Goal: Task Accomplishment & Management: Manage account settings

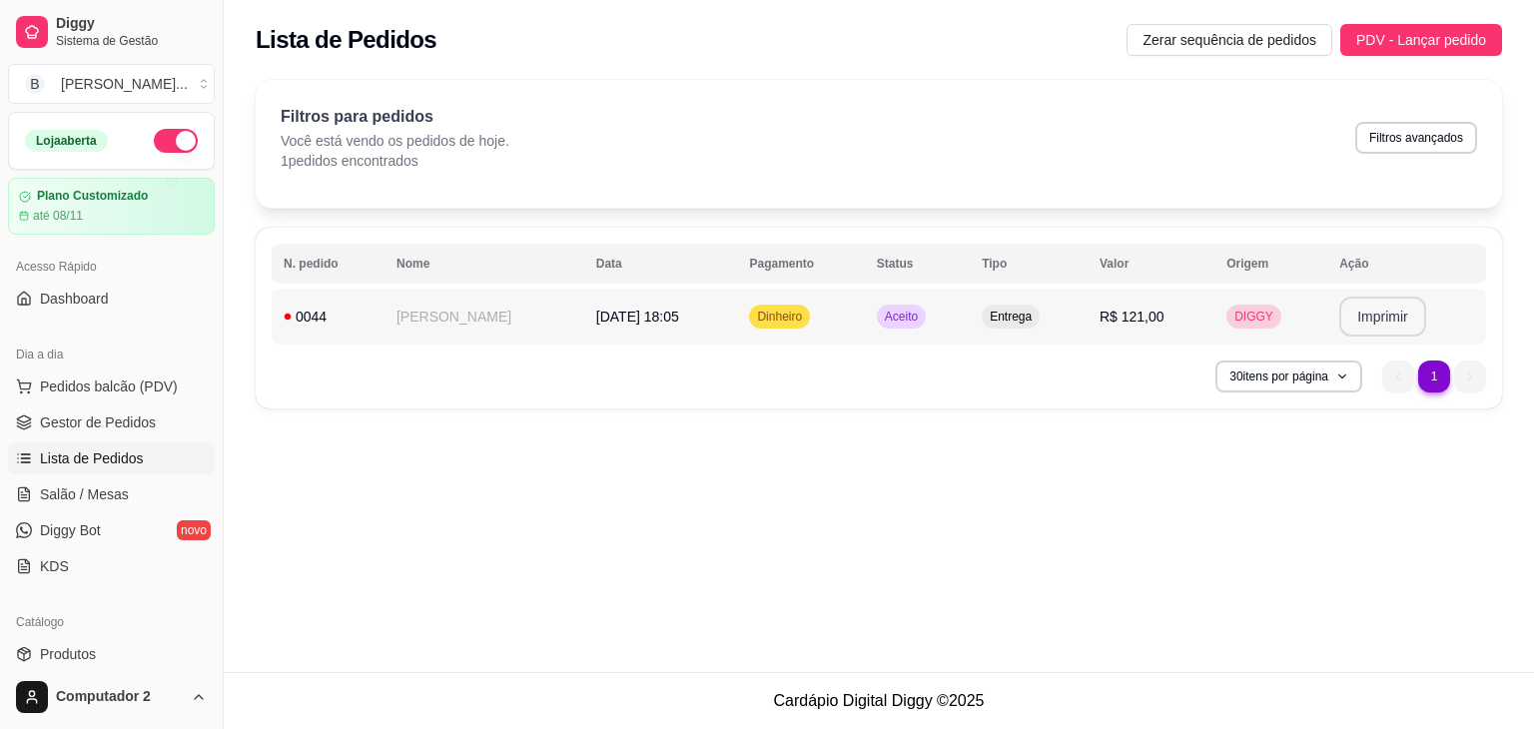
click at [1370, 318] on button "Imprimir" at bounding box center [1382, 317] width 87 height 40
click at [101, 651] on link "Produtos" at bounding box center [111, 654] width 207 height 32
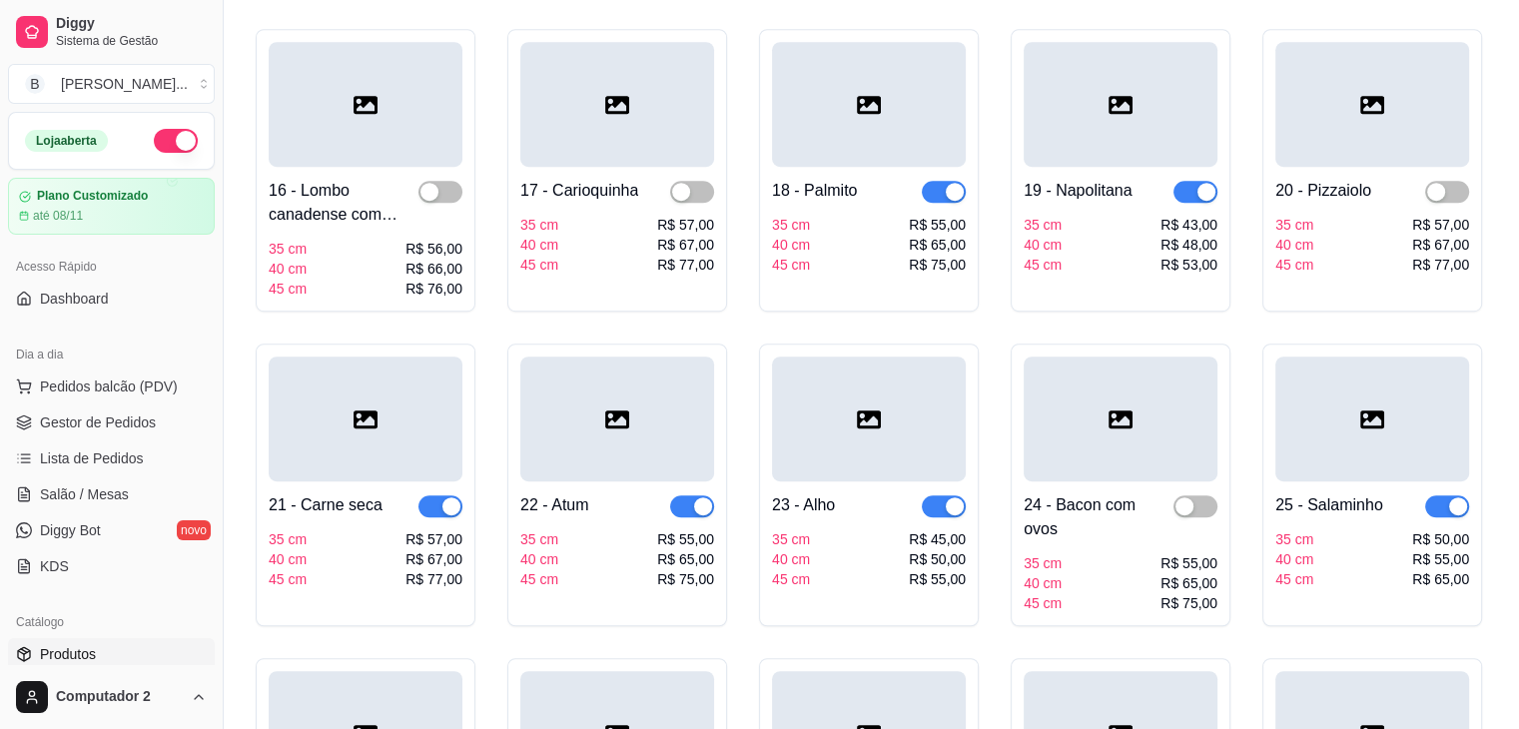
scroll to position [1180, 0]
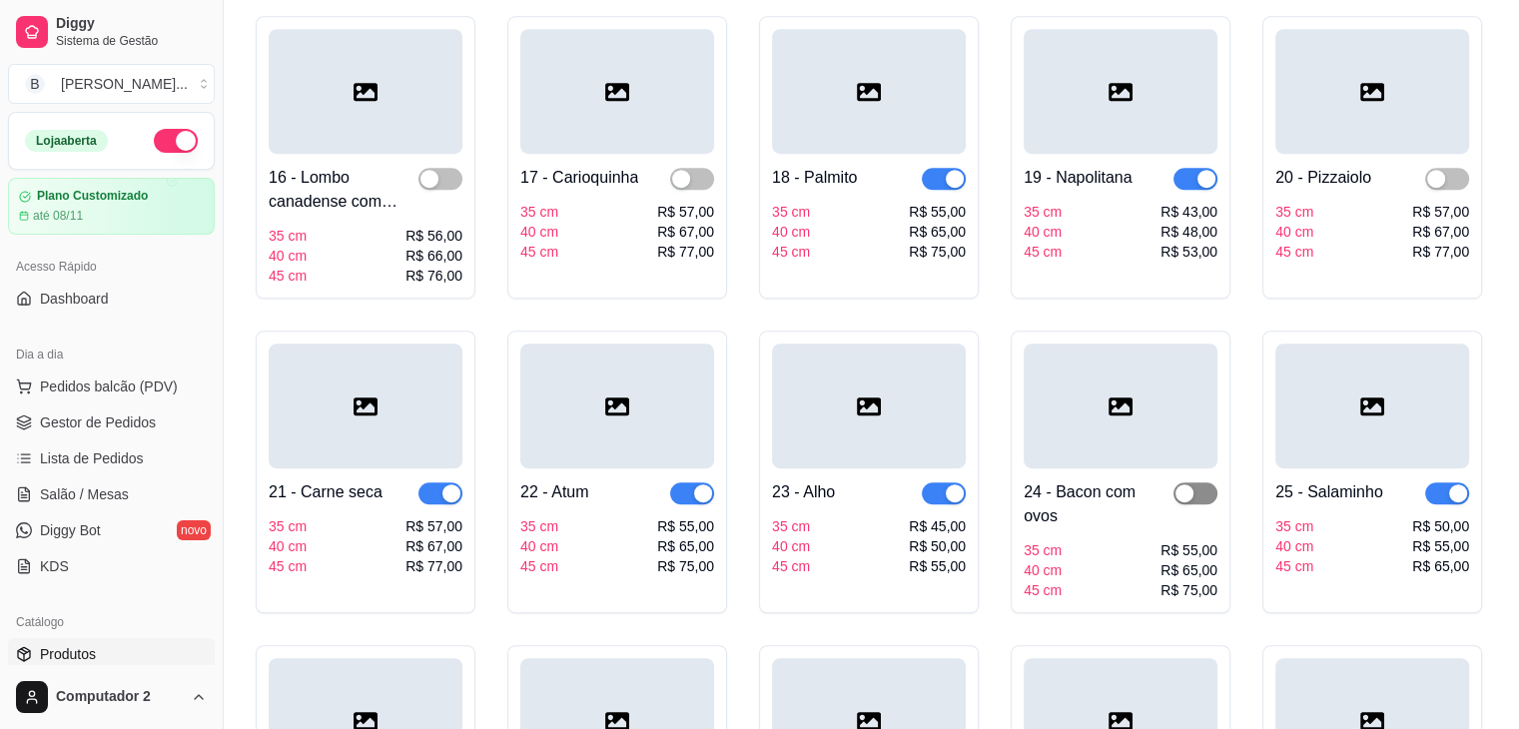
click at [1191, 484] on div "button" at bounding box center [1185, 493] width 18 height 18
click at [699, 168] on span "button" at bounding box center [692, 179] width 44 height 22
click at [445, 168] on span "button" at bounding box center [441, 179] width 44 height 22
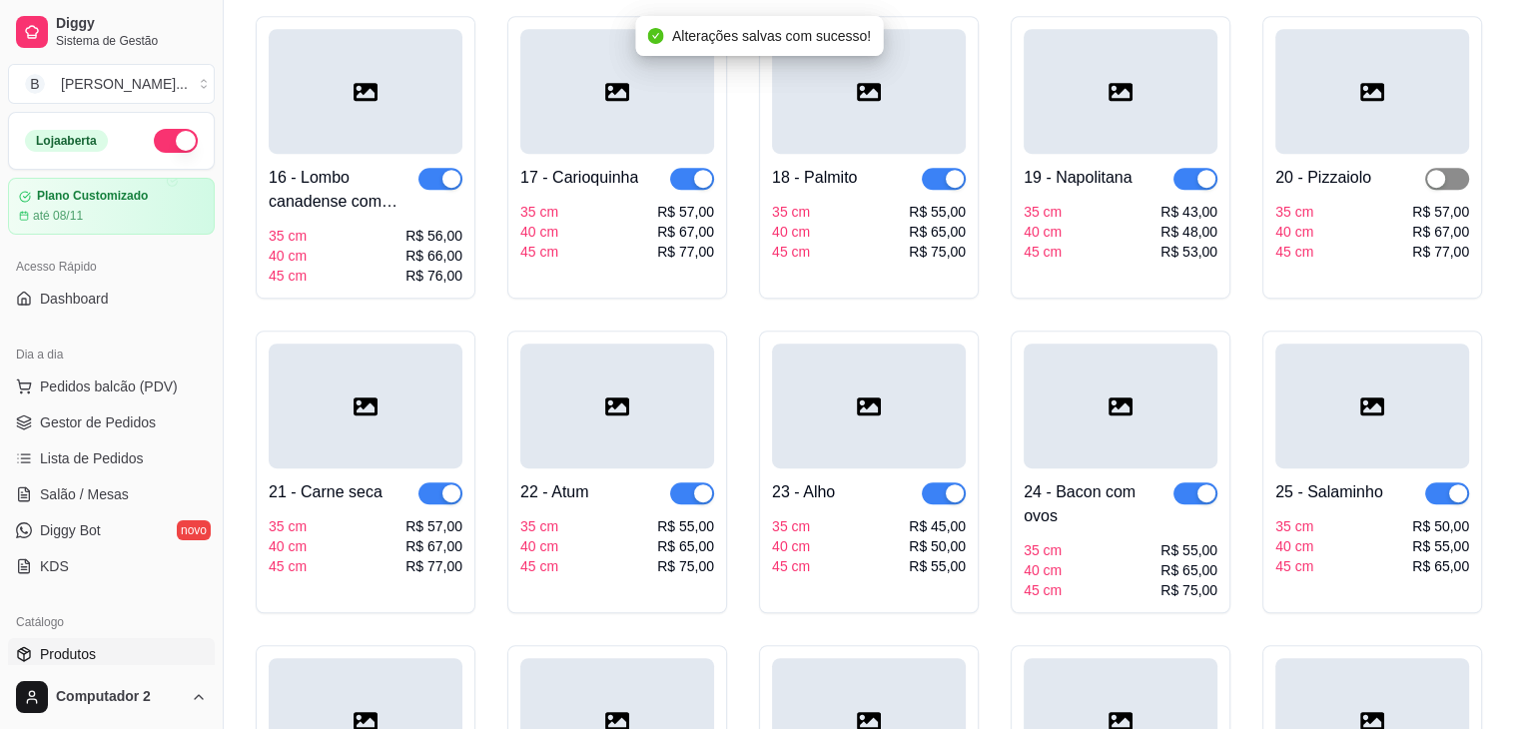
click at [1441, 170] on div "button" at bounding box center [1436, 179] width 18 height 18
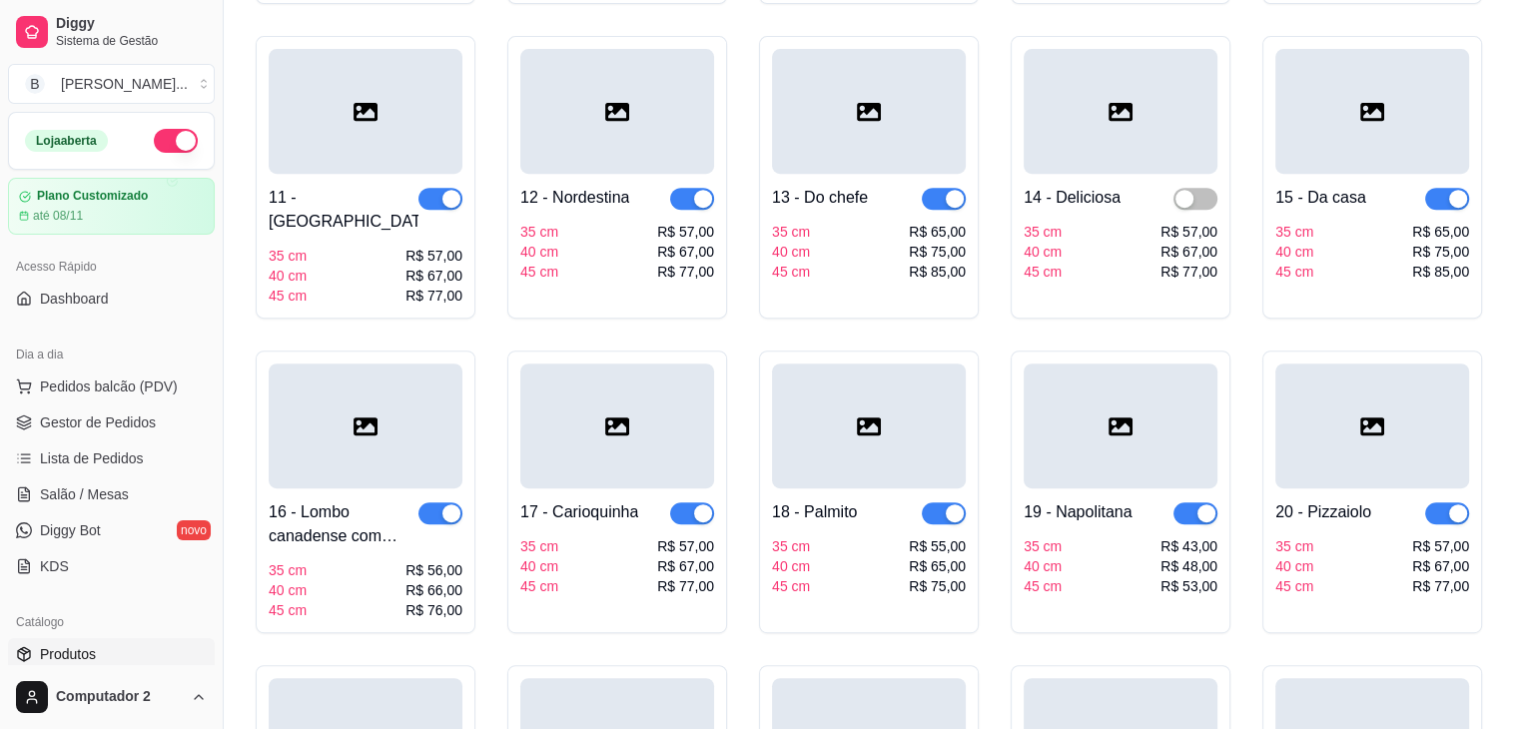
scroll to position [841, 0]
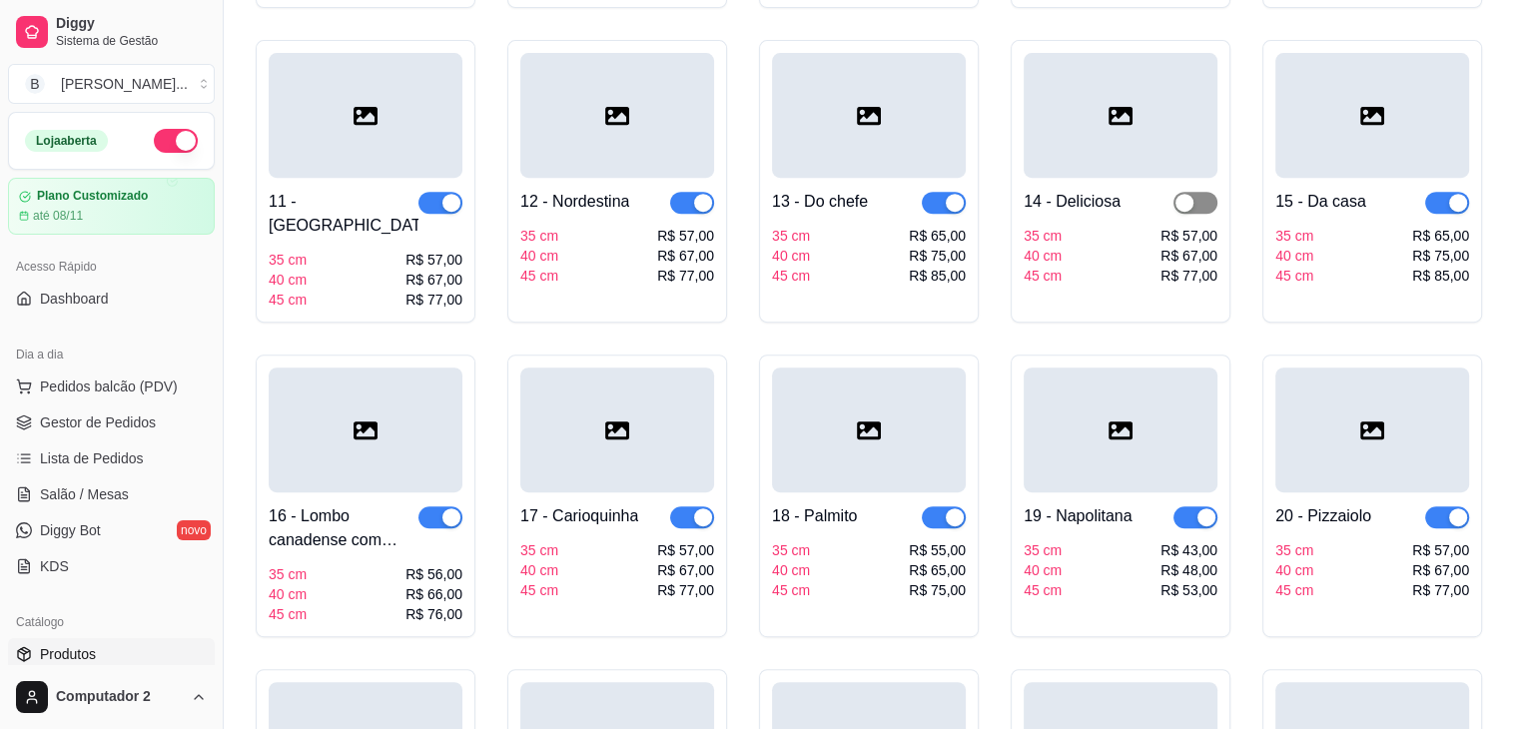
click at [1211, 203] on span "button" at bounding box center [1196, 203] width 44 height 22
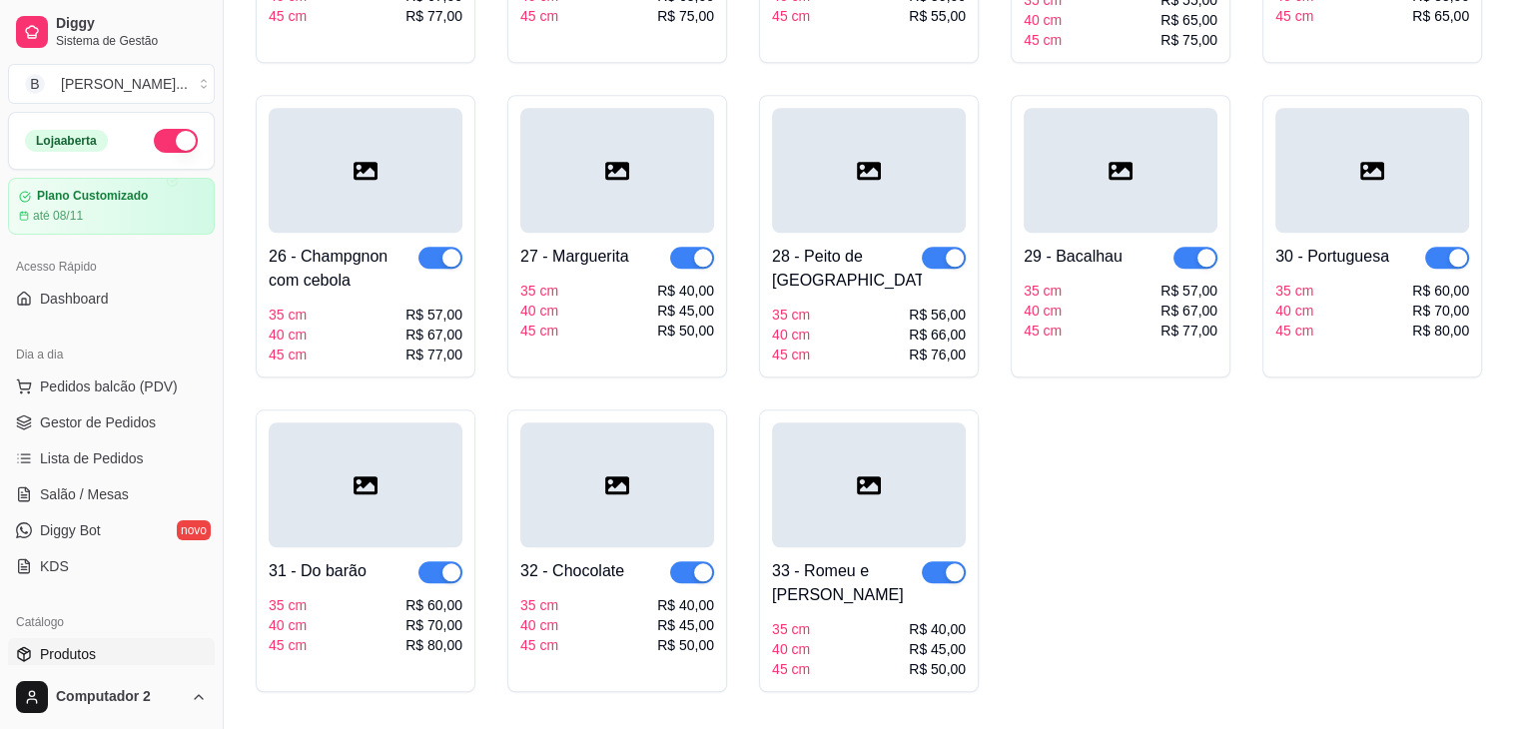
scroll to position [1734, 0]
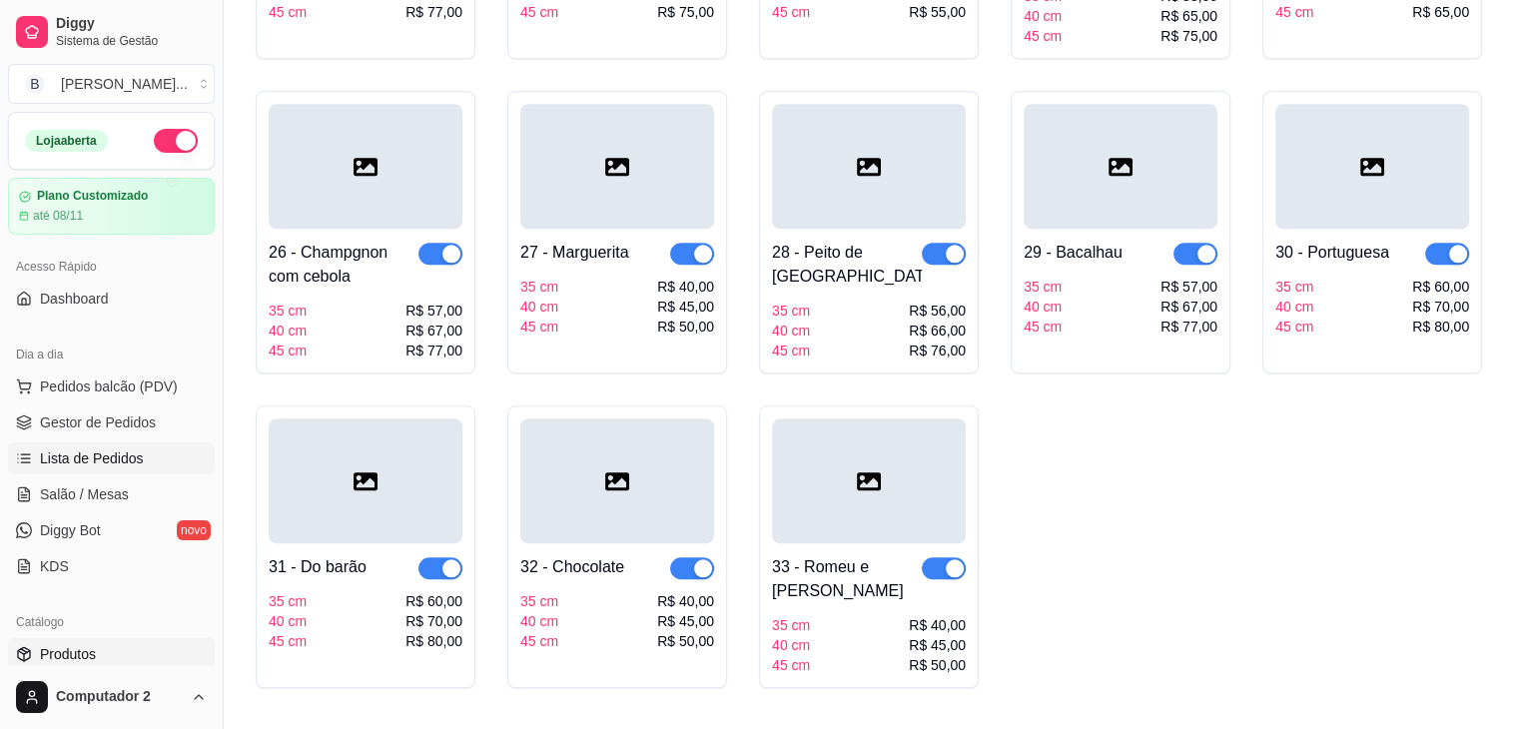
click at [66, 448] on span "Lista de Pedidos" at bounding box center [92, 458] width 104 height 20
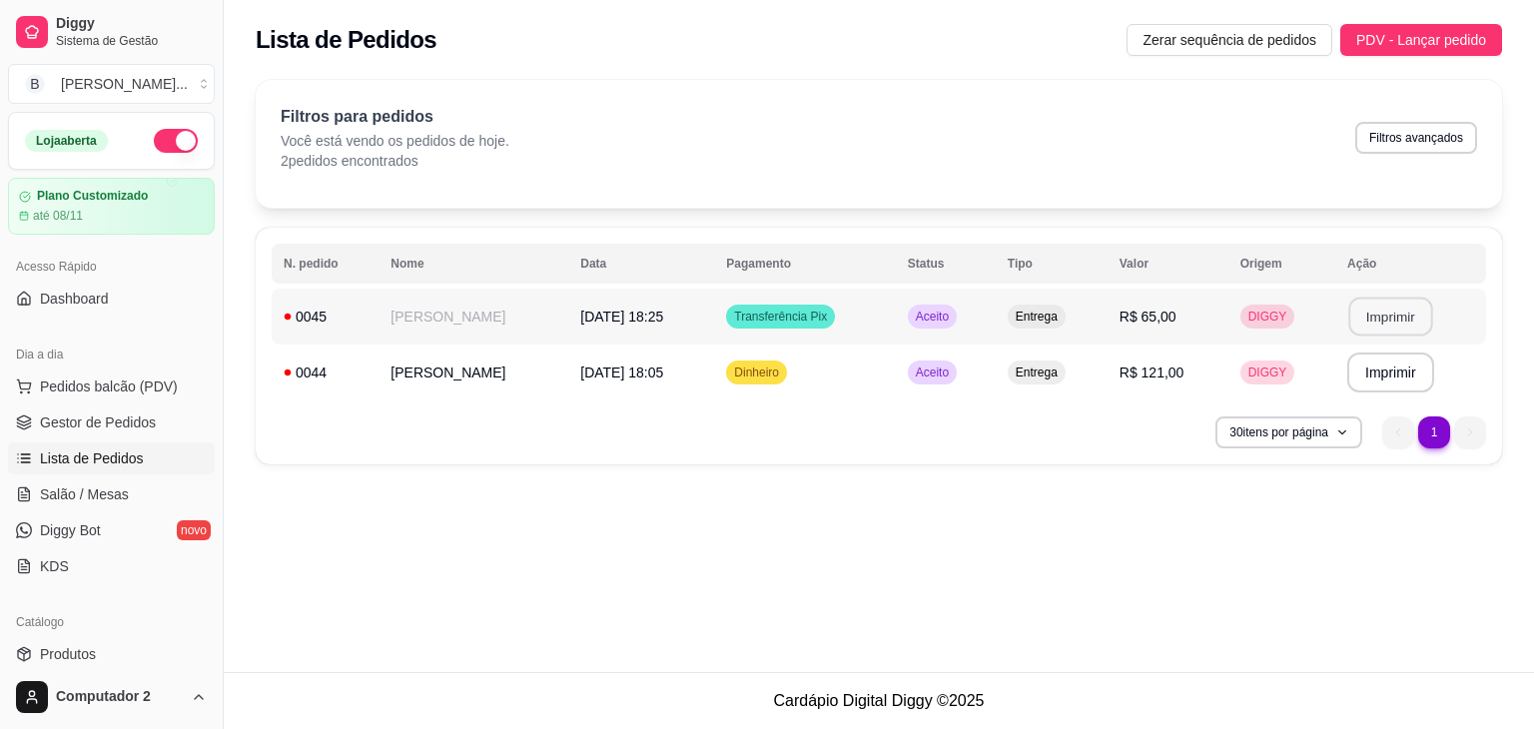
click at [1417, 310] on button "Imprimir" at bounding box center [1390, 317] width 84 height 39
click at [1055, 377] on span "Entrega" at bounding box center [1037, 373] width 50 height 16
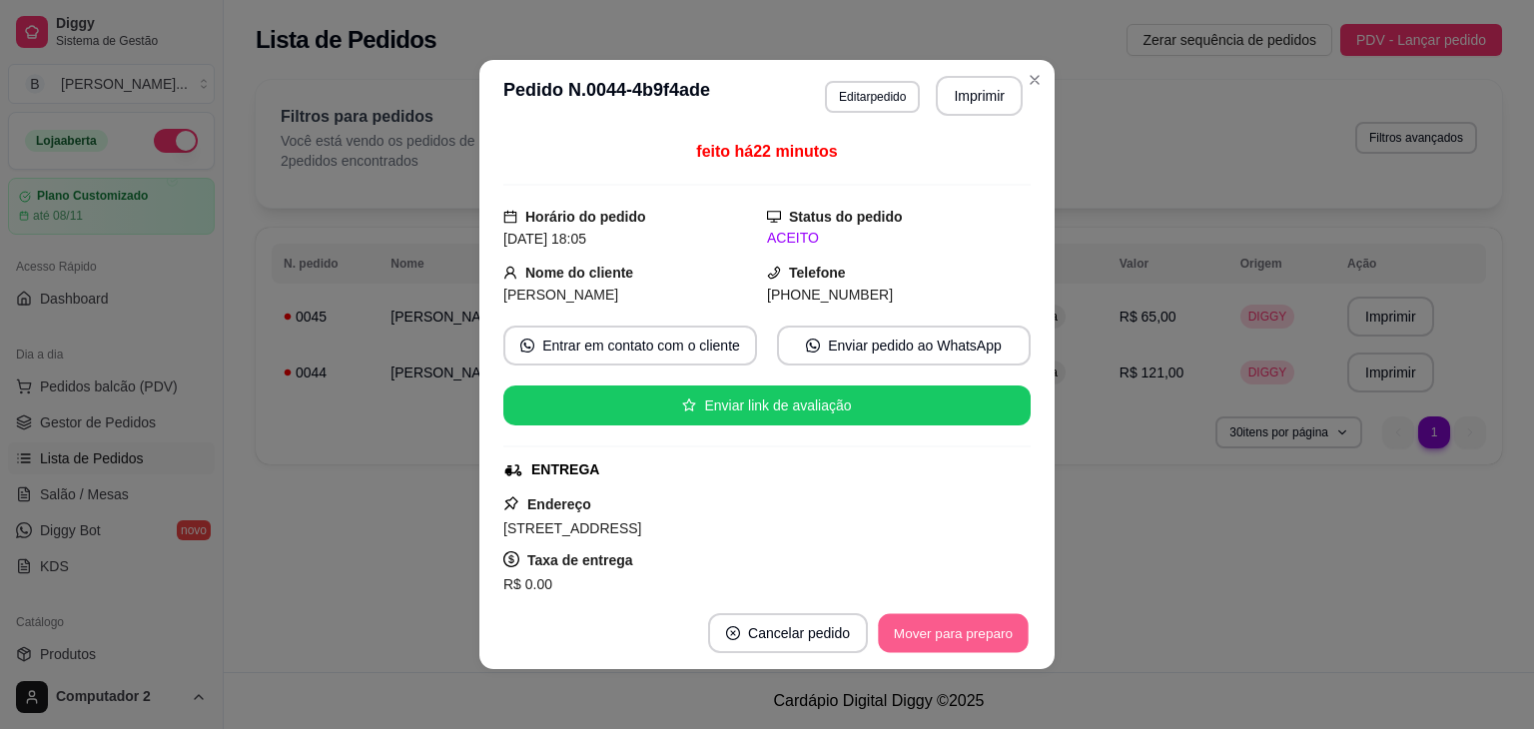
click at [934, 624] on button "Mover para preparo" at bounding box center [953, 633] width 150 height 39
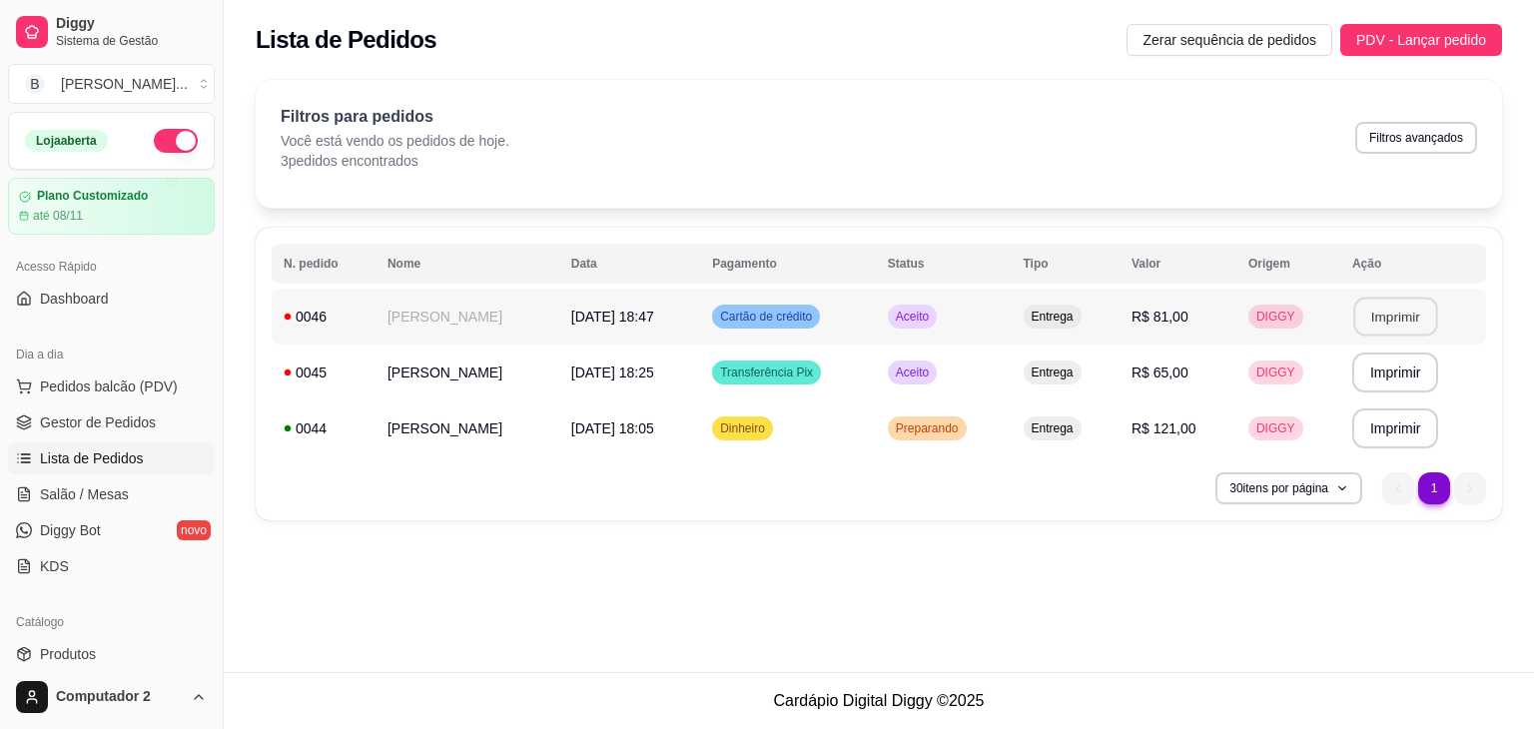
click at [1397, 330] on button "Imprimir" at bounding box center [1395, 317] width 84 height 39
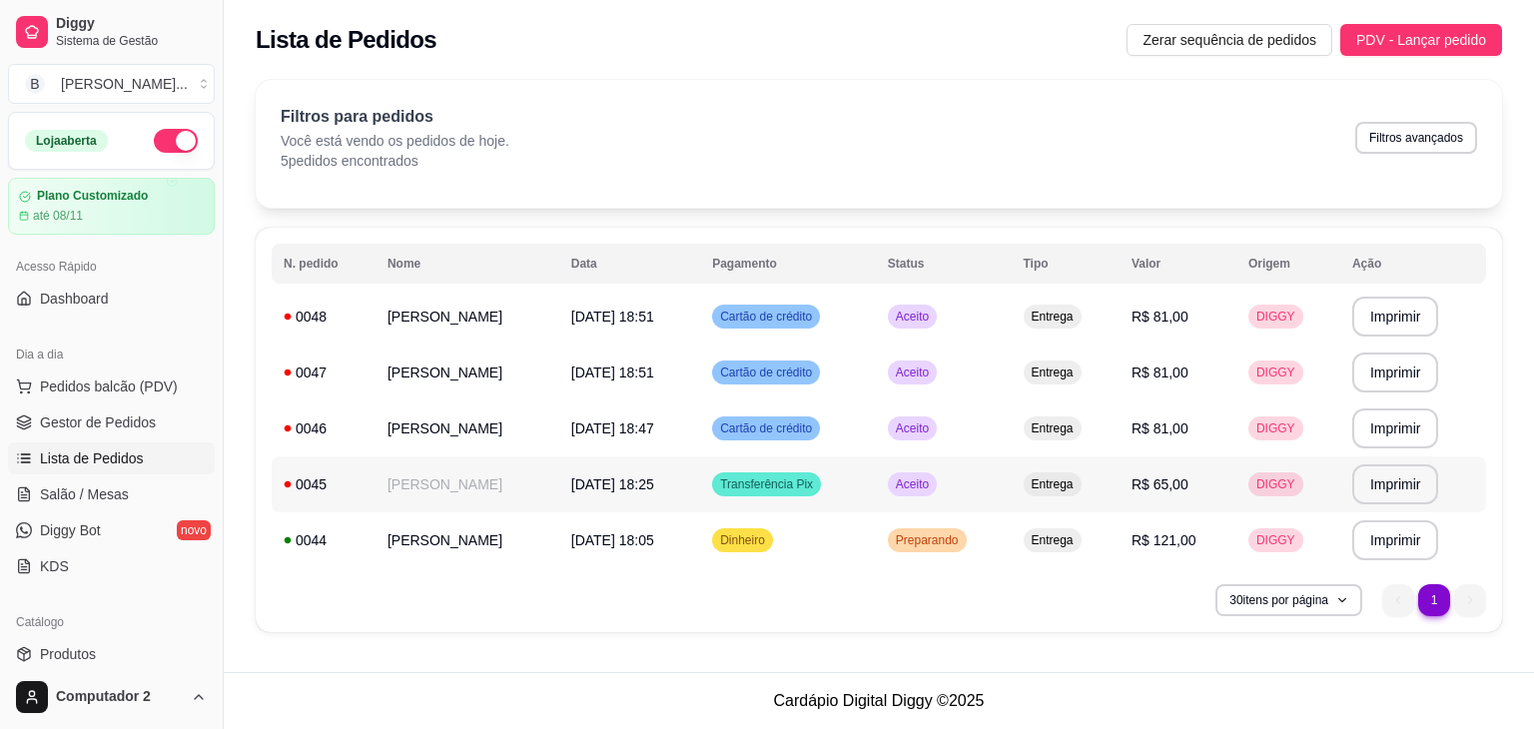
click at [933, 477] on span "Aceito" at bounding box center [912, 484] width 41 height 16
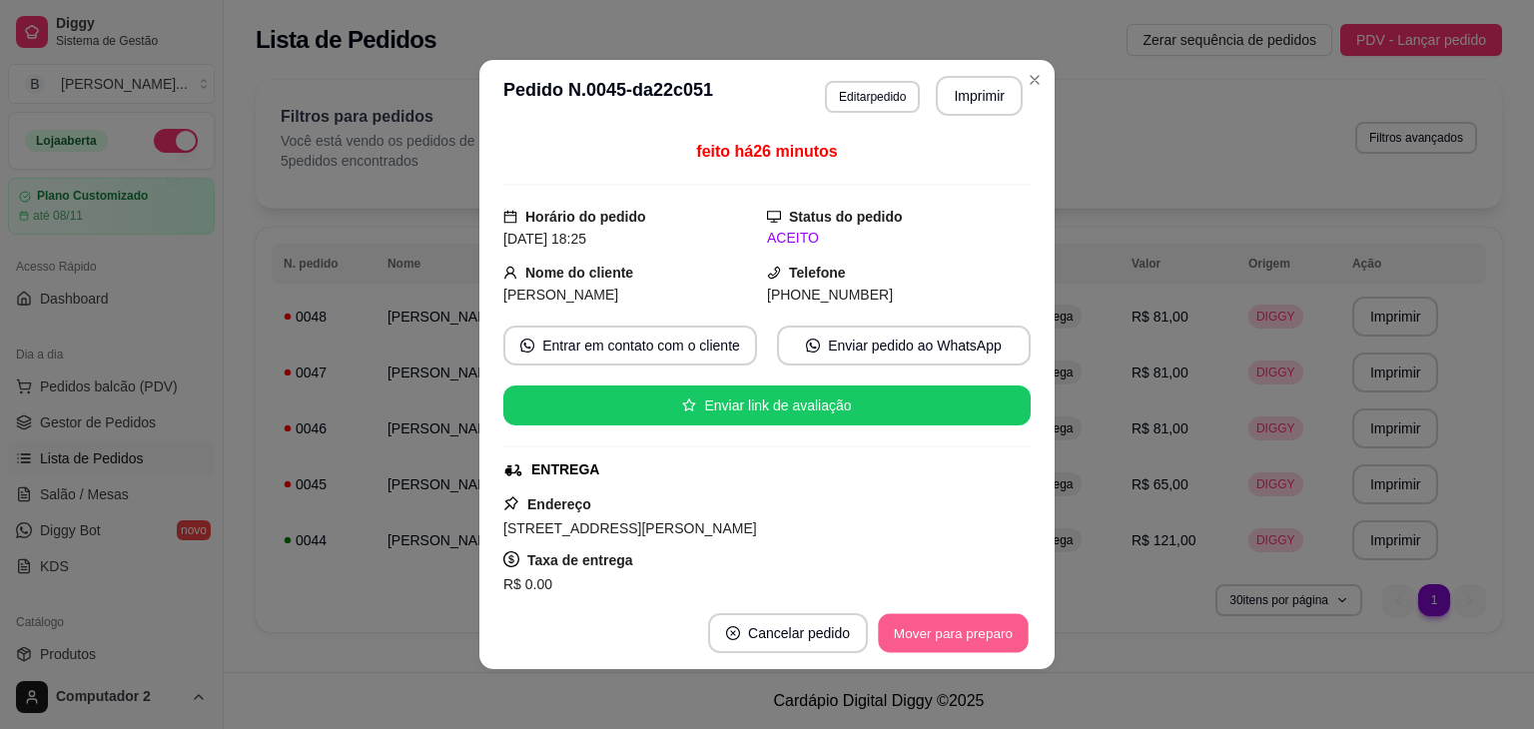
click at [900, 623] on button "Mover para preparo" at bounding box center [953, 633] width 150 height 39
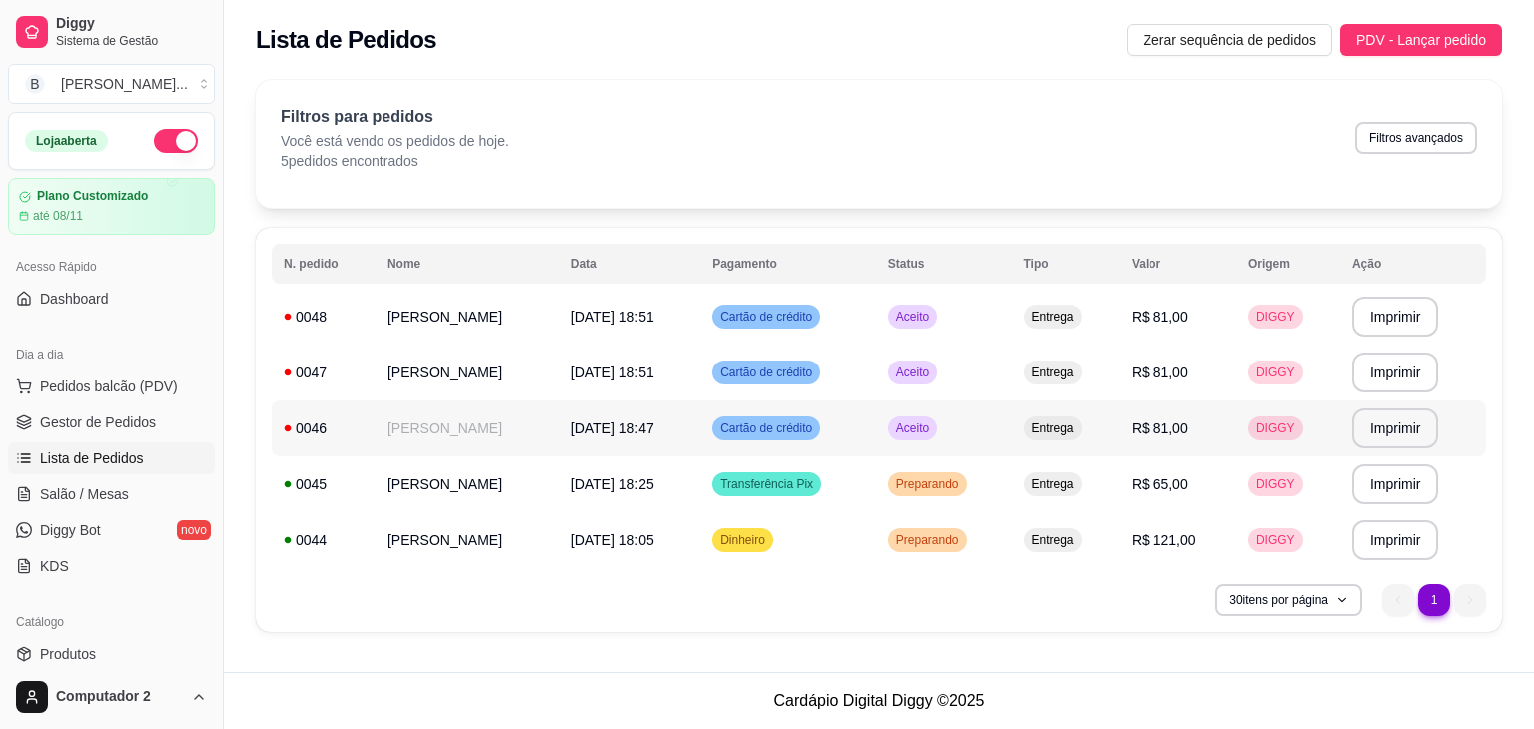
click at [816, 429] on span "Cartão de crédito" at bounding box center [766, 429] width 100 height 16
click at [1413, 436] on button "Imprimir" at bounding box center [1395, 429] width 87 height 40
click at [1012, 360] on td "Aceito" at bounding box center [944, 373] width 136 height 56
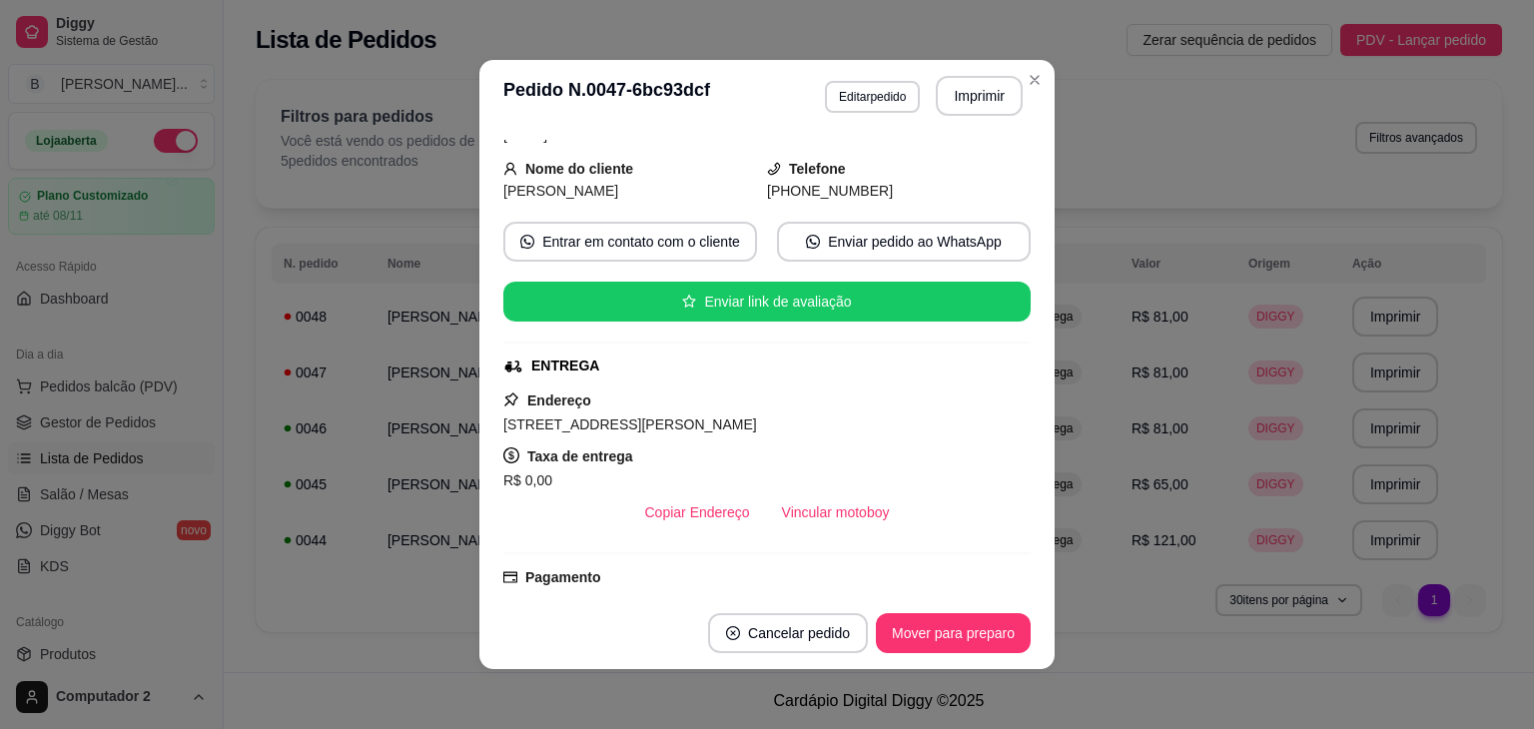
scroll to position [102, 0]
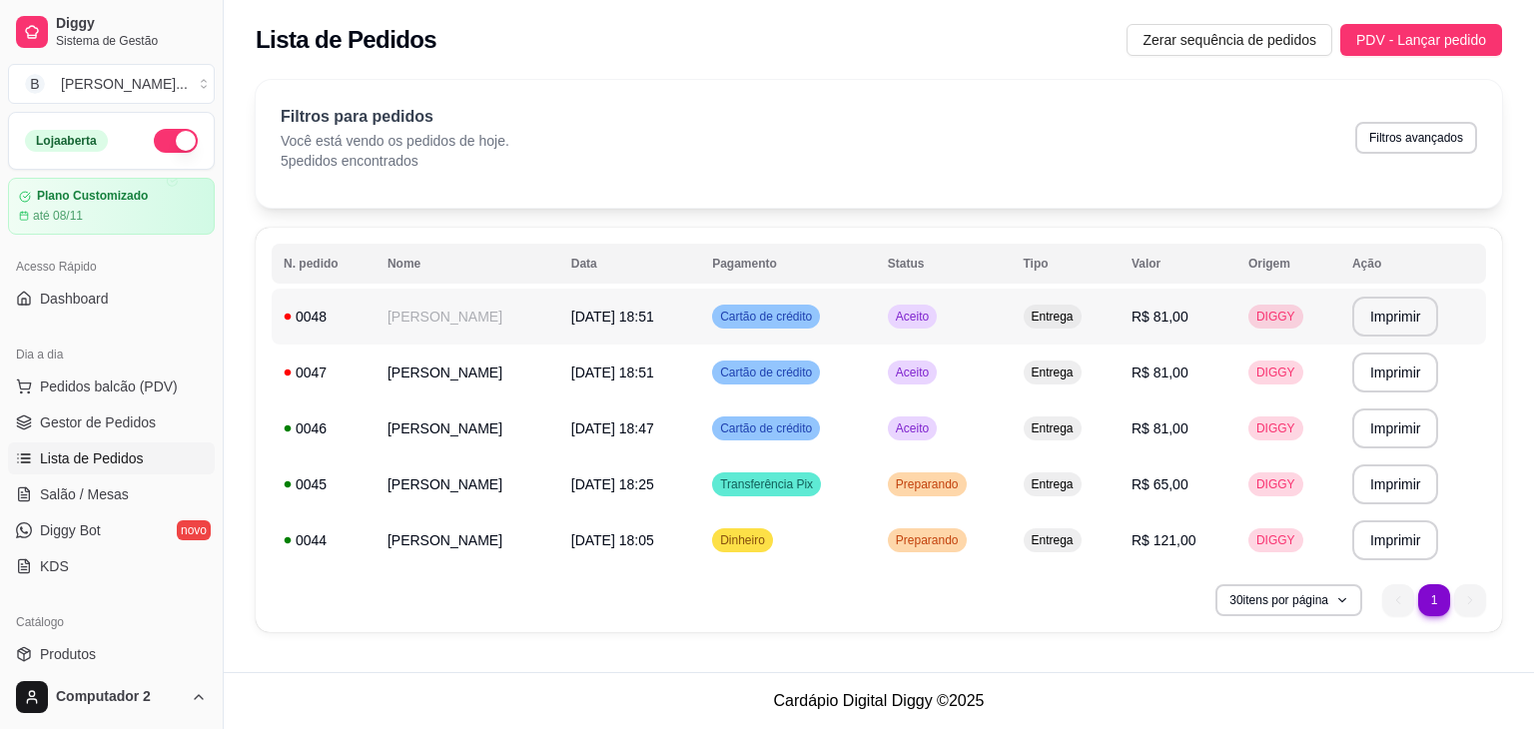
click at [1012, 313] on td "Aceito" at bounding box center [944, 317] width 136 height 56
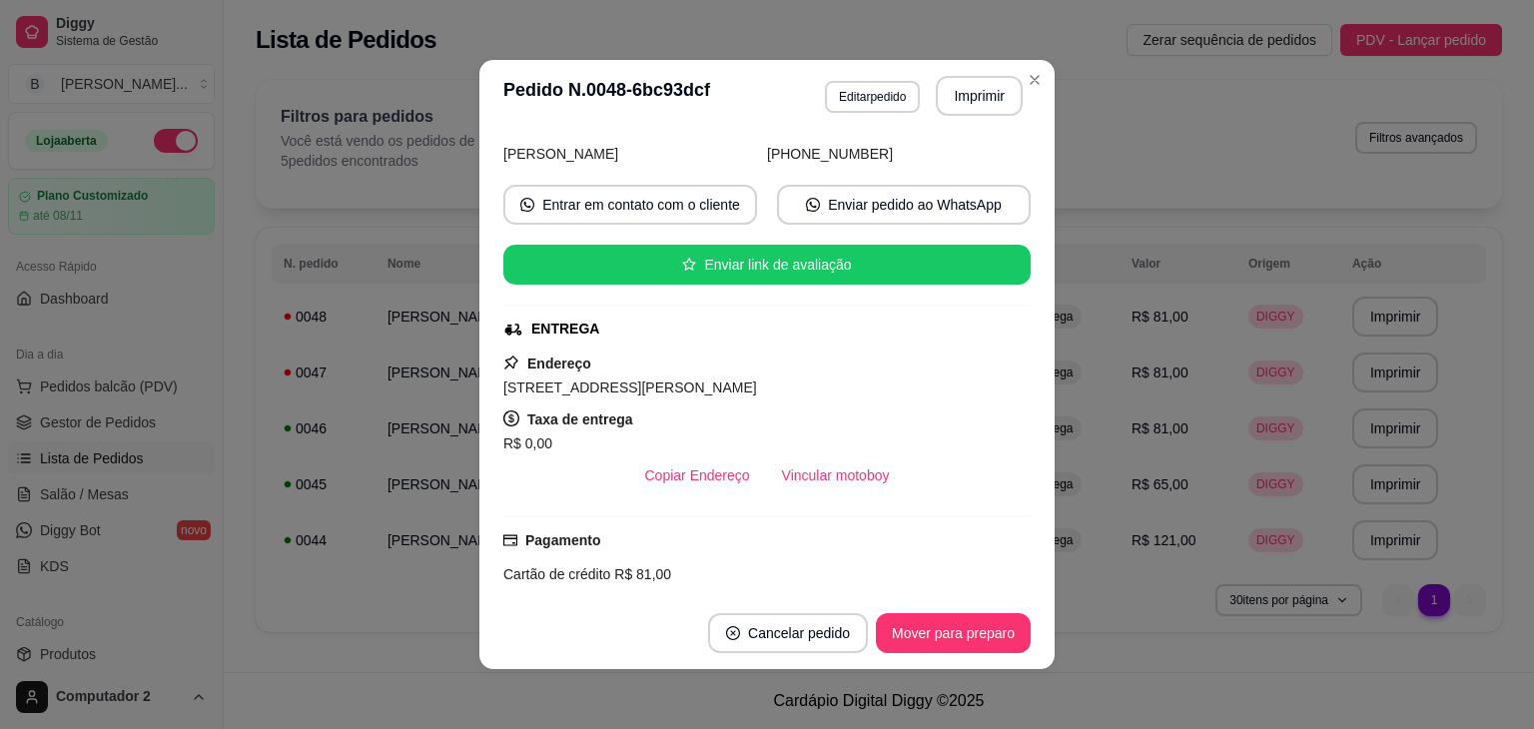
scroll to position [0, 0]
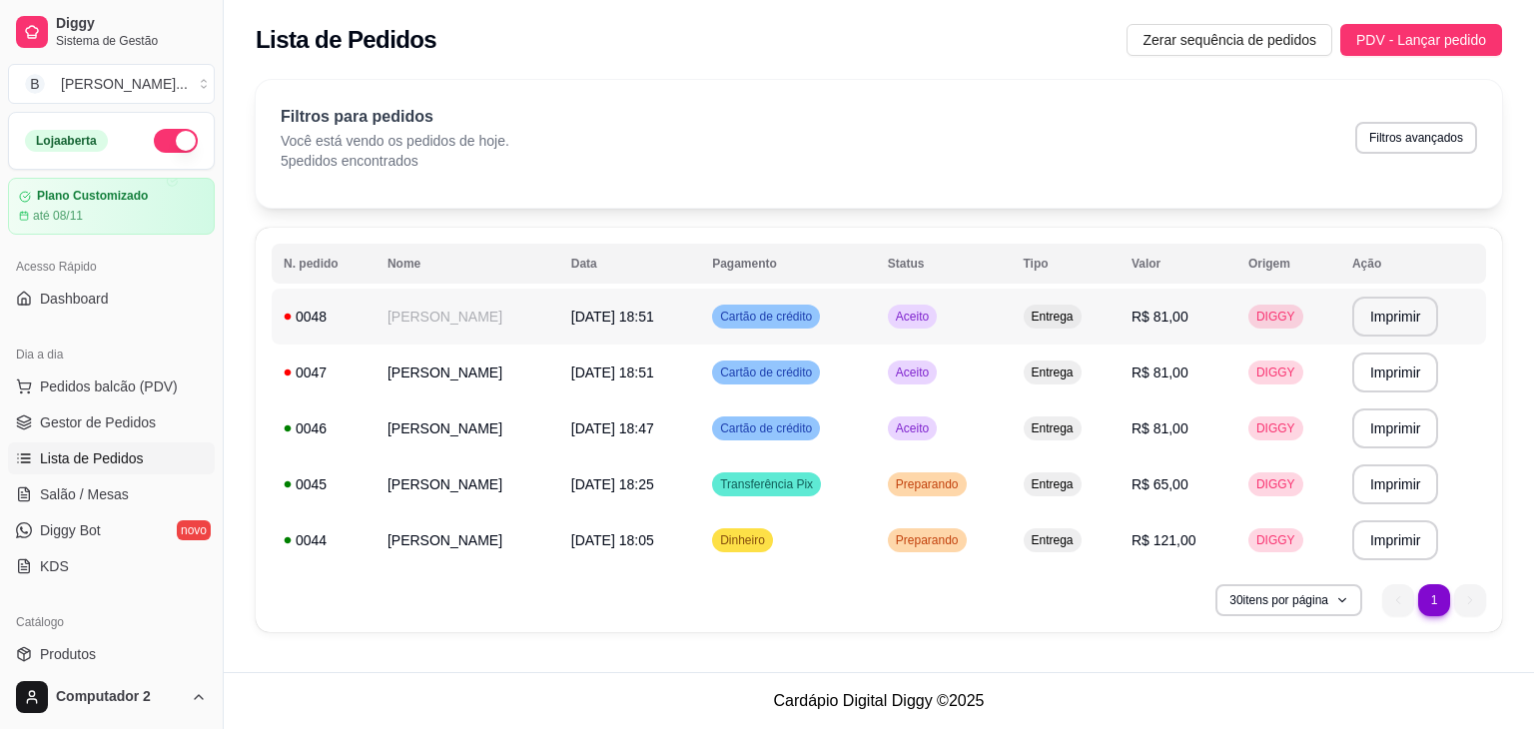
click at [1068, 329] on td "Entrega" at bounding box center [1066, 317] width 108 height 56
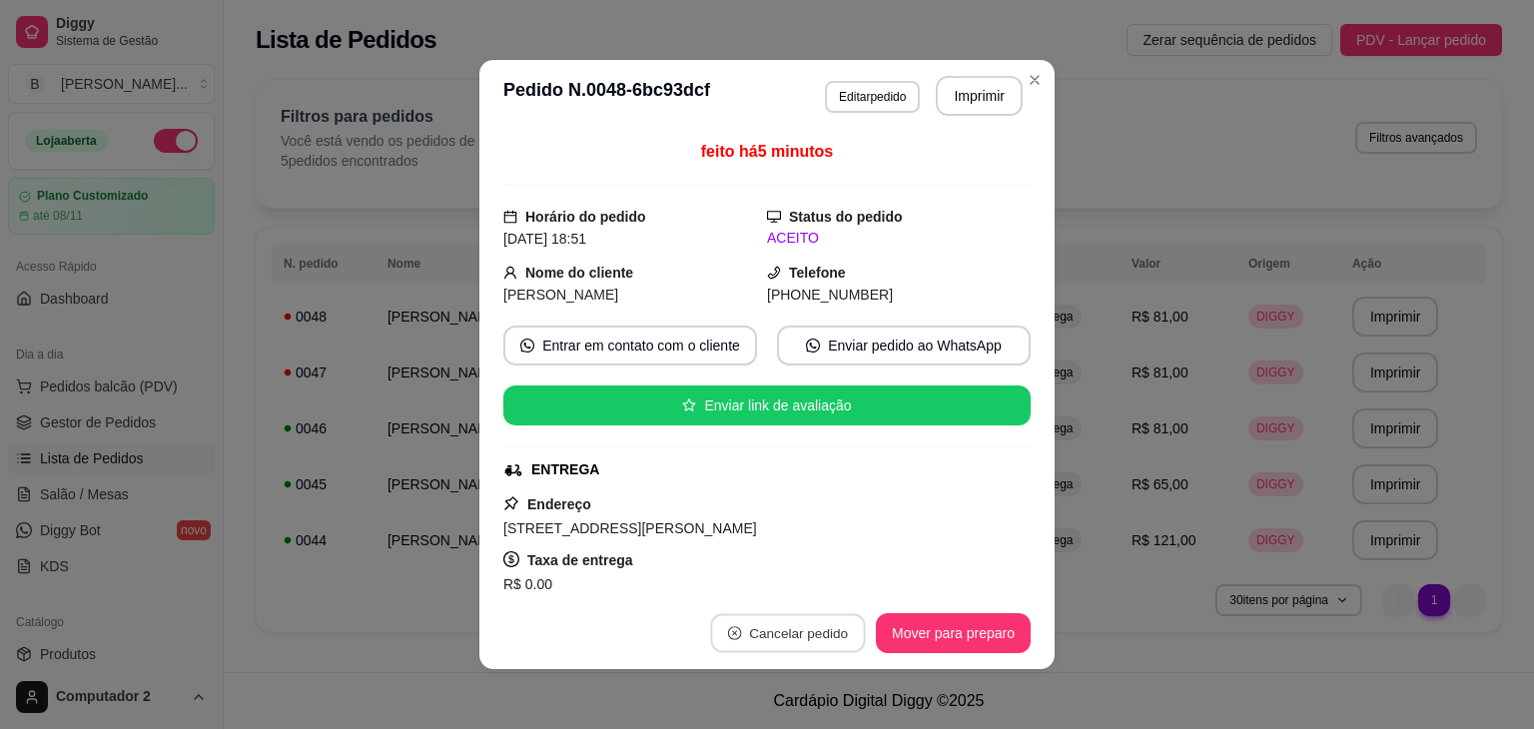
click at [774, 644] on button "Cancelar pedido" at bounding box center [787, 633] width 155 height 39
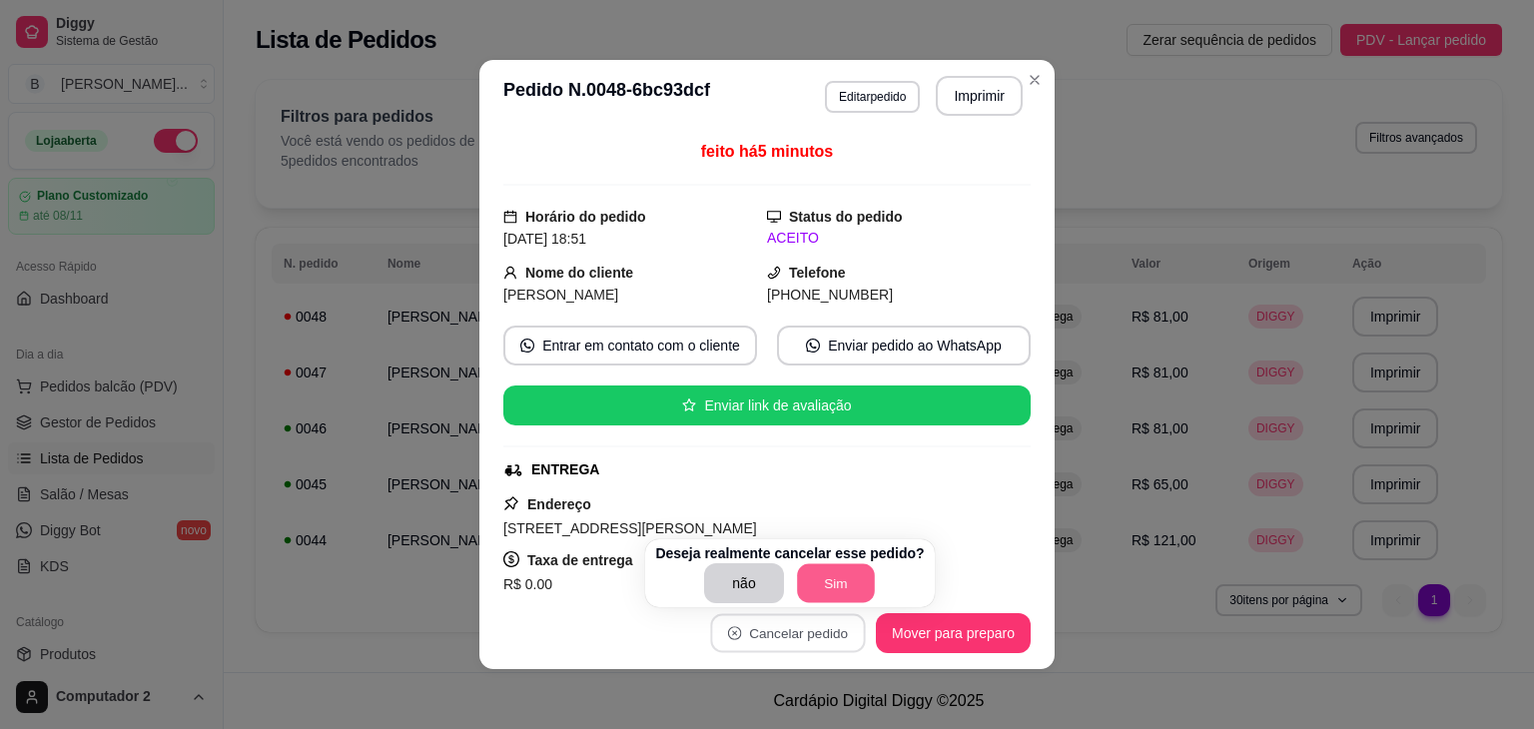
click at [821, 576] on button "Sim" at bounding box center [836, 583] width 78 height 39
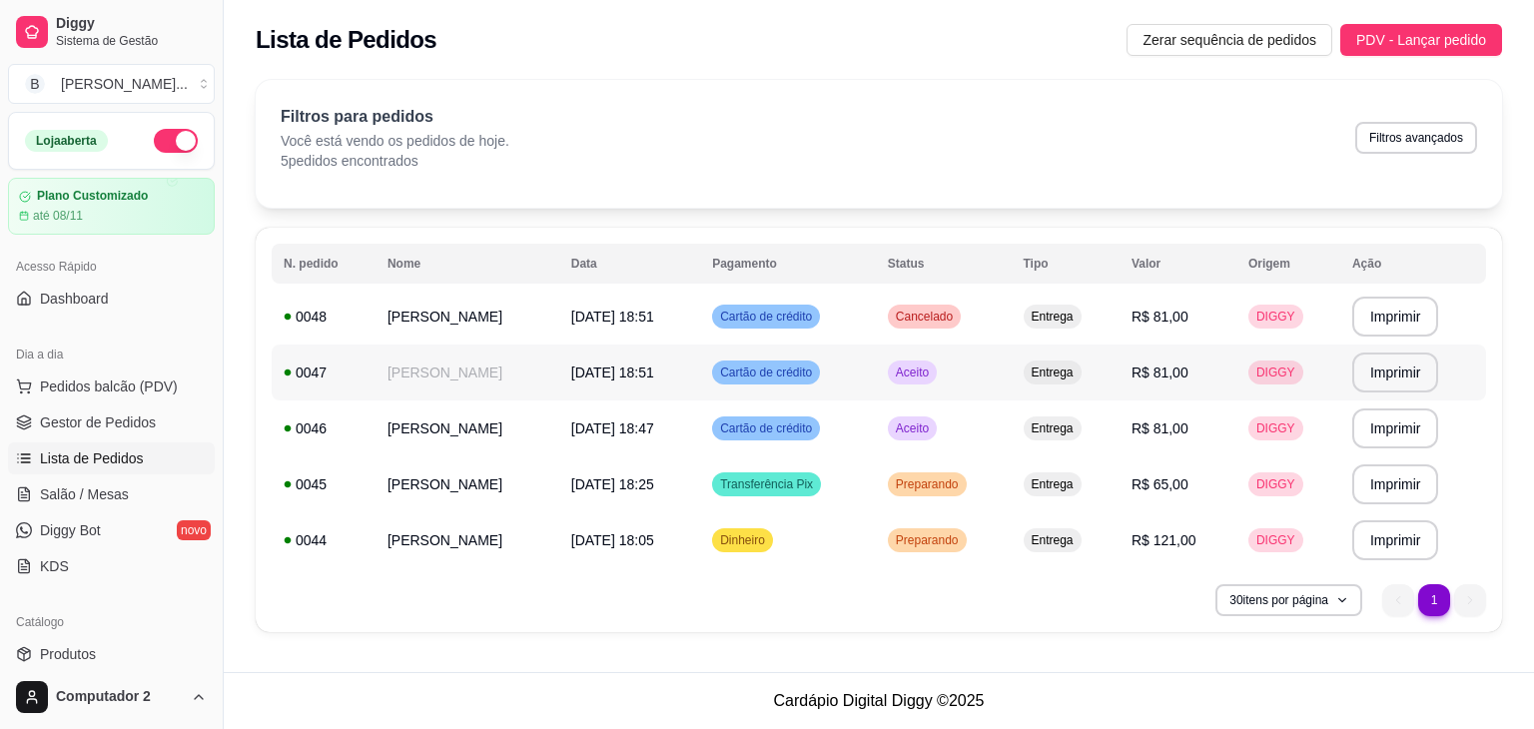
click at [876, 377] on td "Cartão de crédito" at bounding box center [788, 373] width 176 height 56
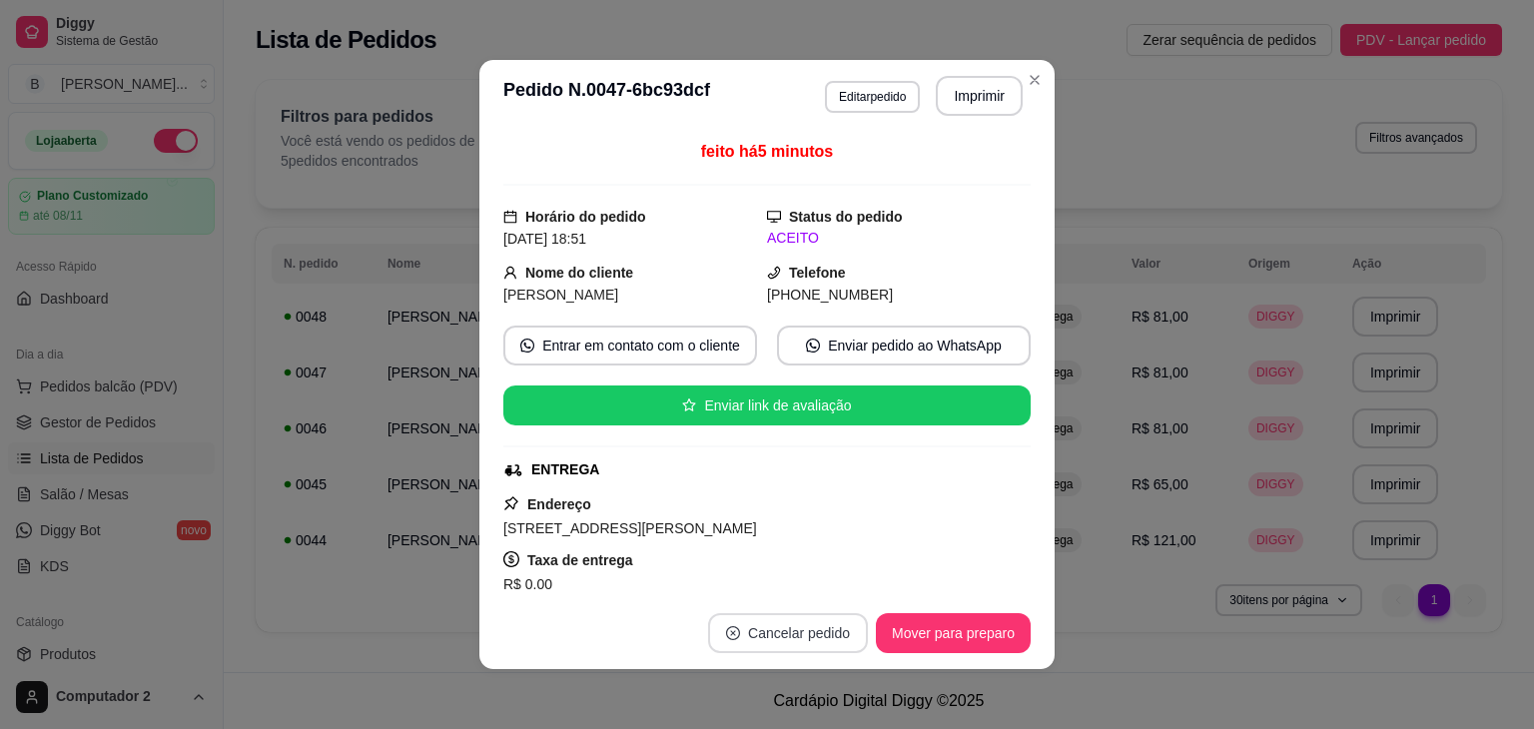
click at [747, 639] on button "Cancelar pedido" at bounding box center [788, 633] width 160 height 40
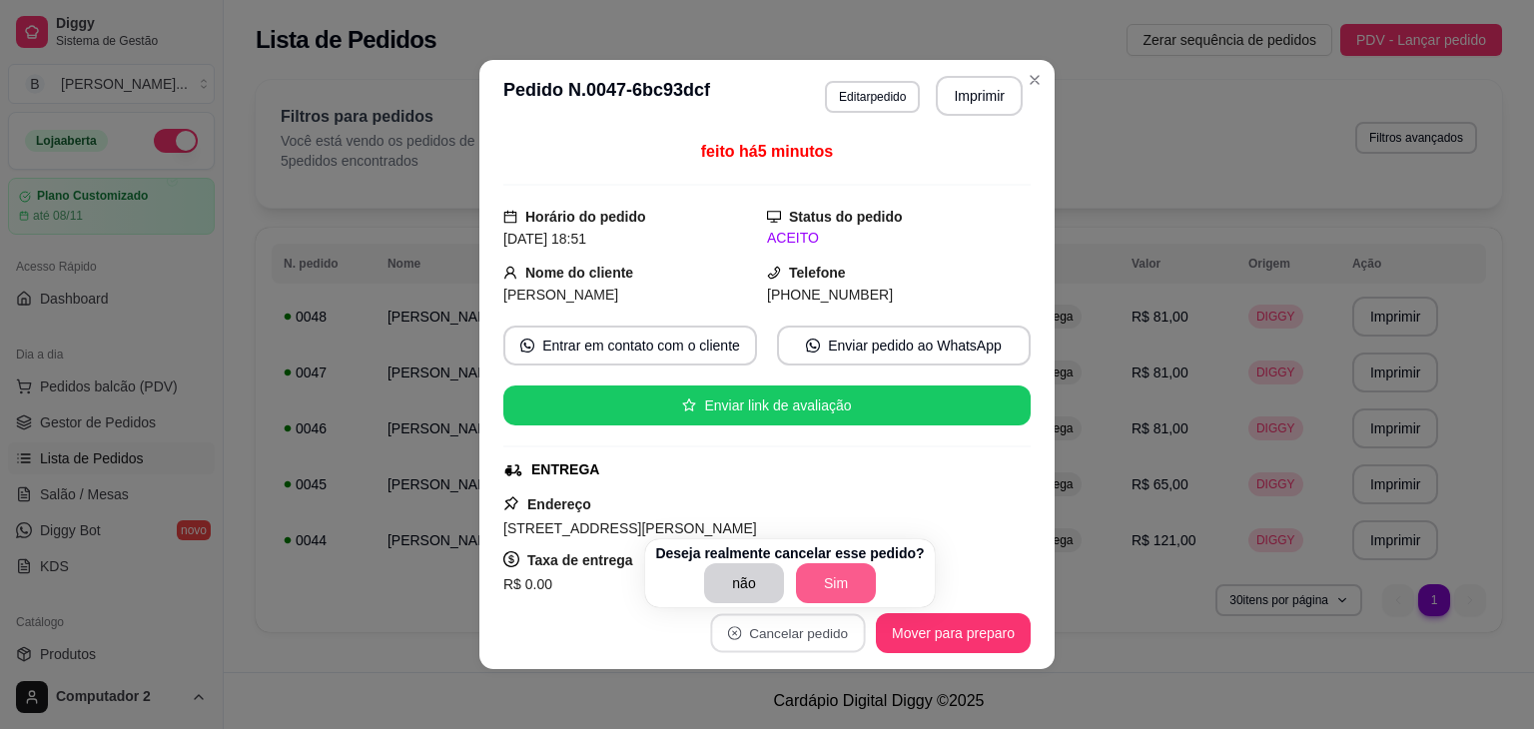
click at [813, 586] on button "Sim" at bounding box center [836, 583] width 80 height 40
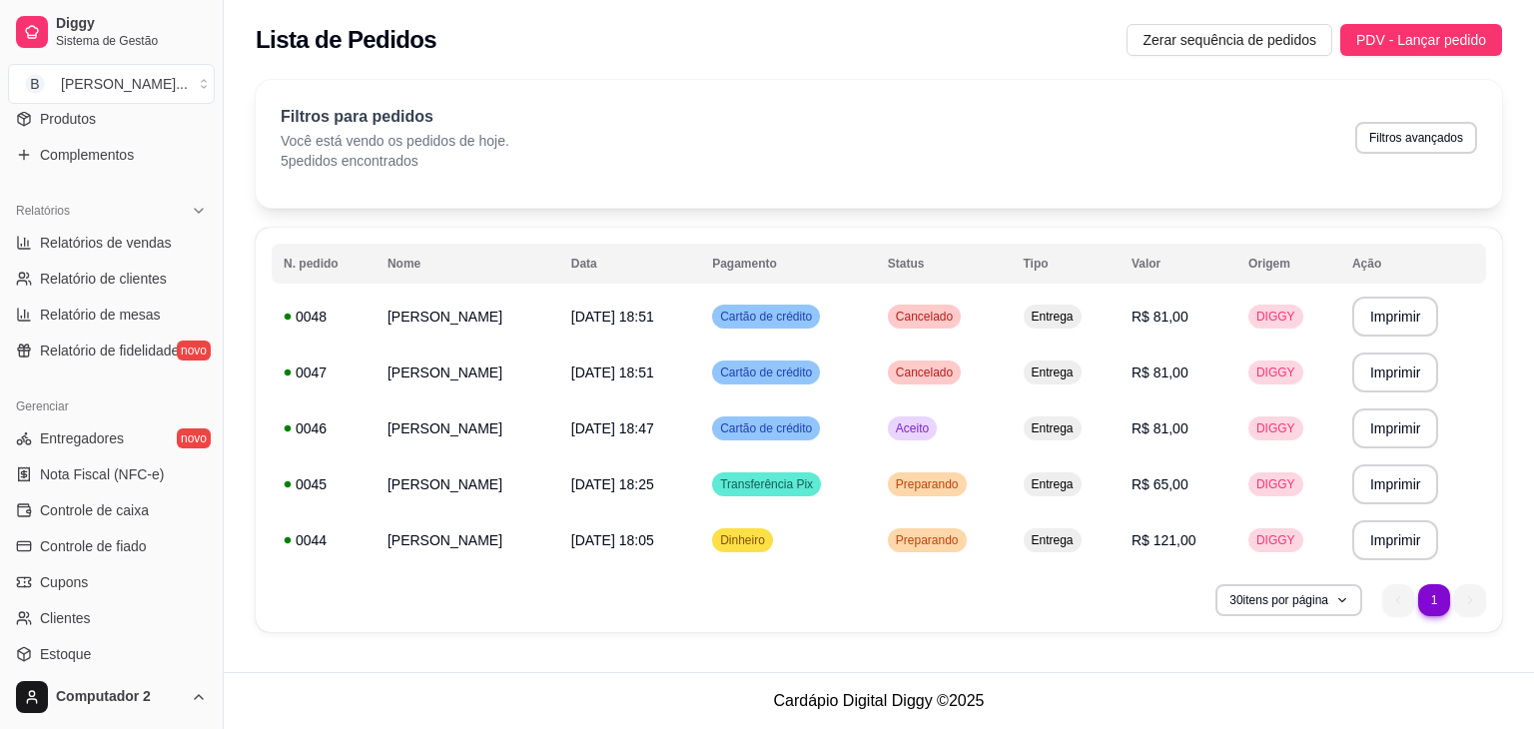
scroll to position [537, 0]
click at [152, 534] on link "Controle de fiado" at bounding box center [111, 544] width 207 height 32
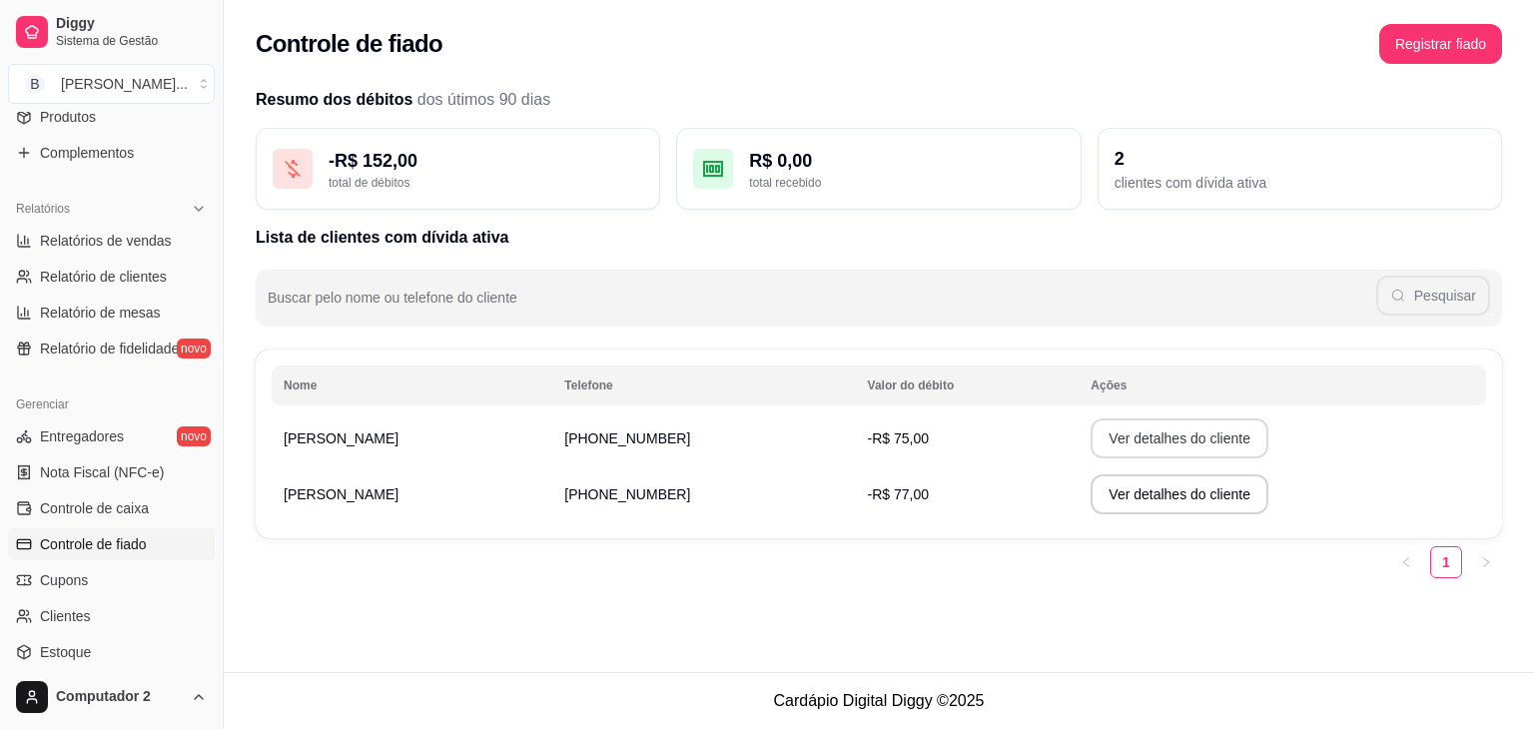
click at [1099, 440] on button "Ver detalhes do cliente" at bounding box center [1180, 439] width 178 height 40
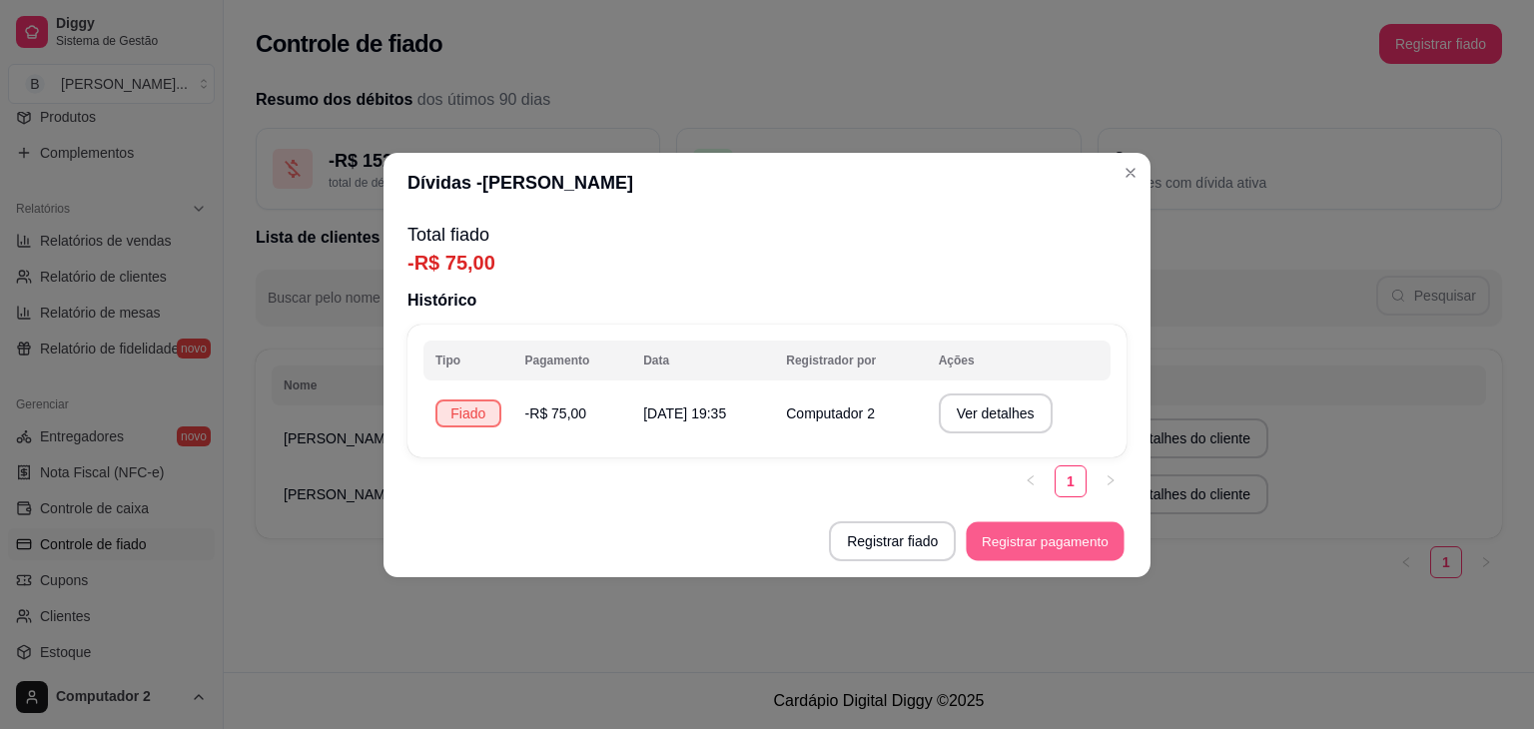
click at [1022, 540] on button "Registrar pagamento" at bounding box center [1046, 540] width 158 height 39
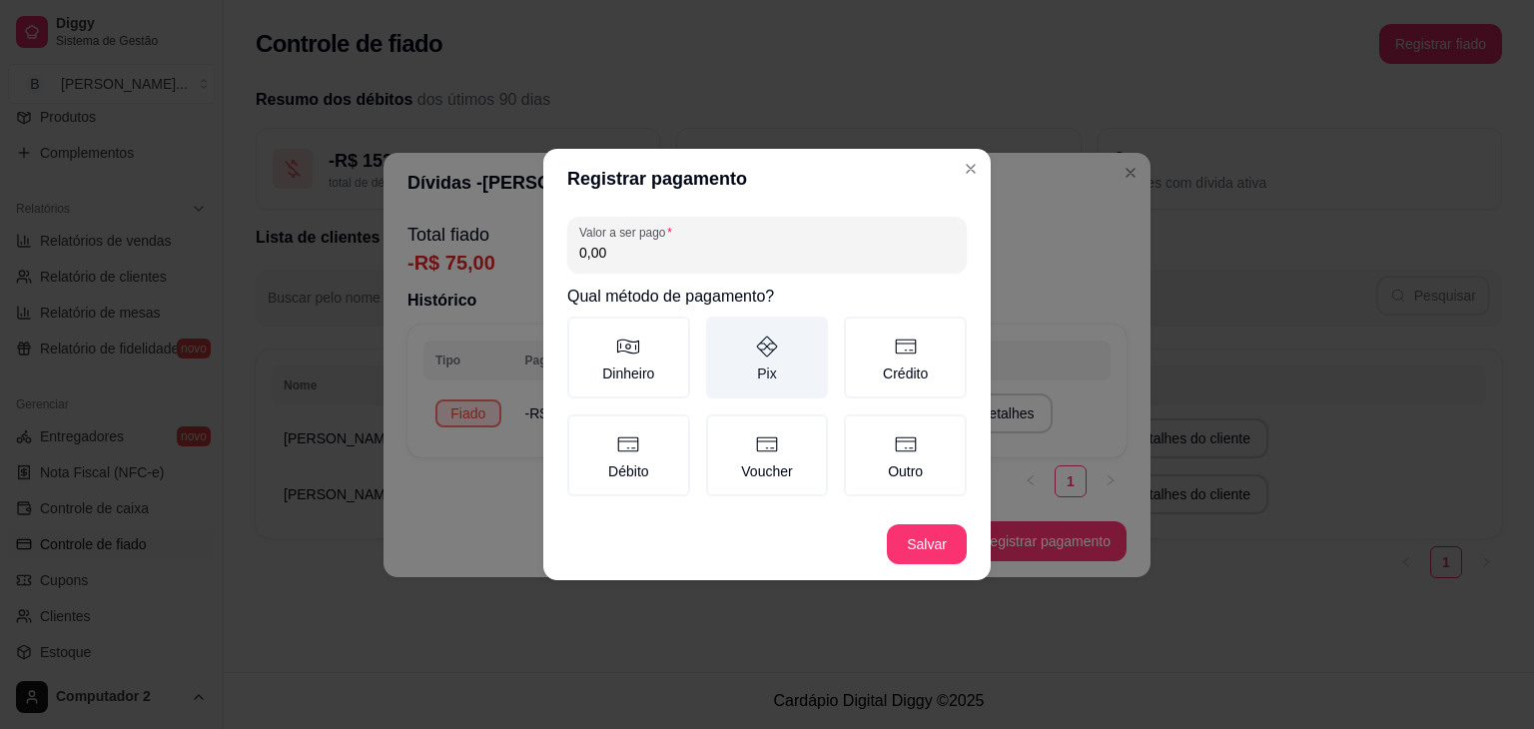
click at [794, 355] on label "Pix" at bounding box center [767, 358] width 123 height 82
click at [721, 332] on button "Pix" at bounding box center [713, 324] width 16 height 16
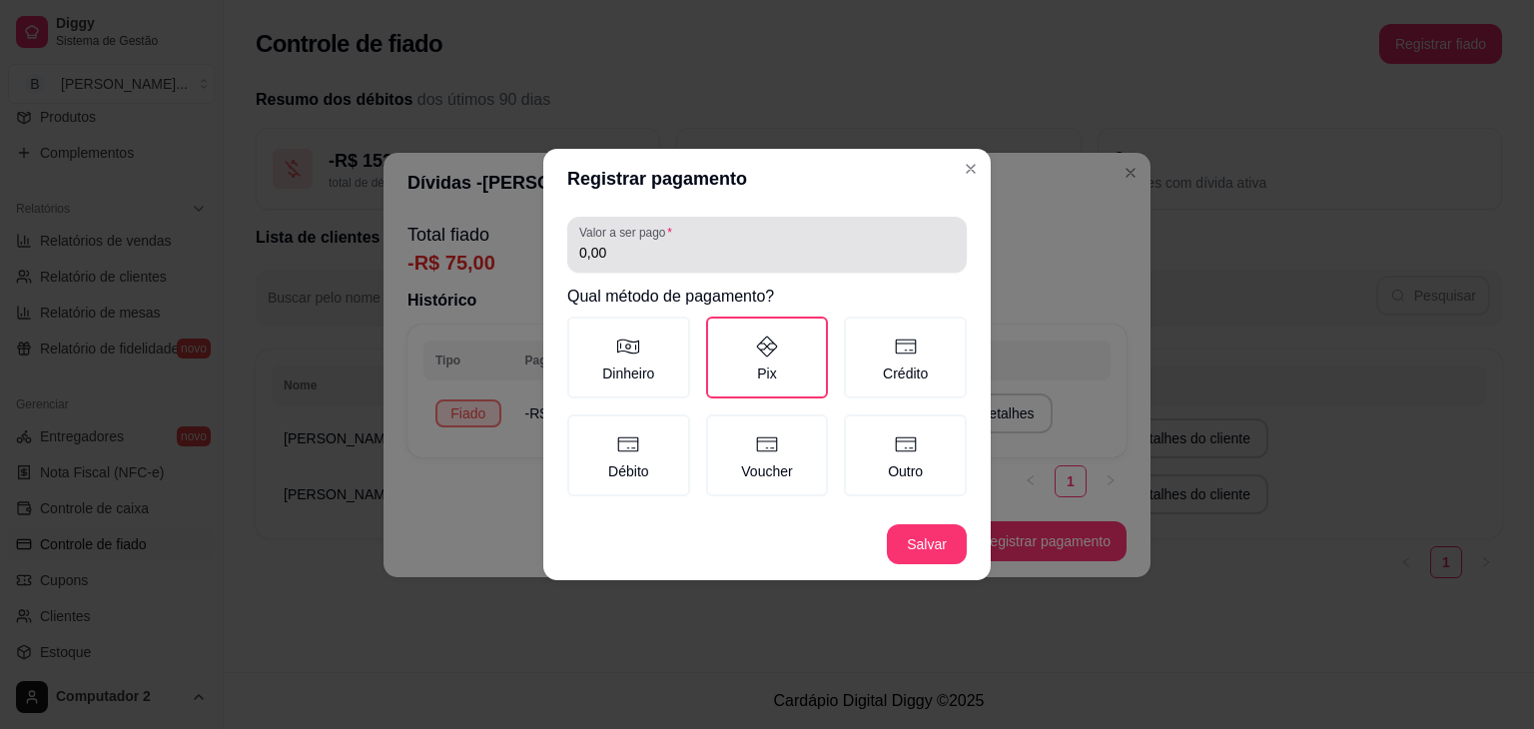
click at [753, 252] on input "0,00" at bounding box center [767, 253] width 376 height 20
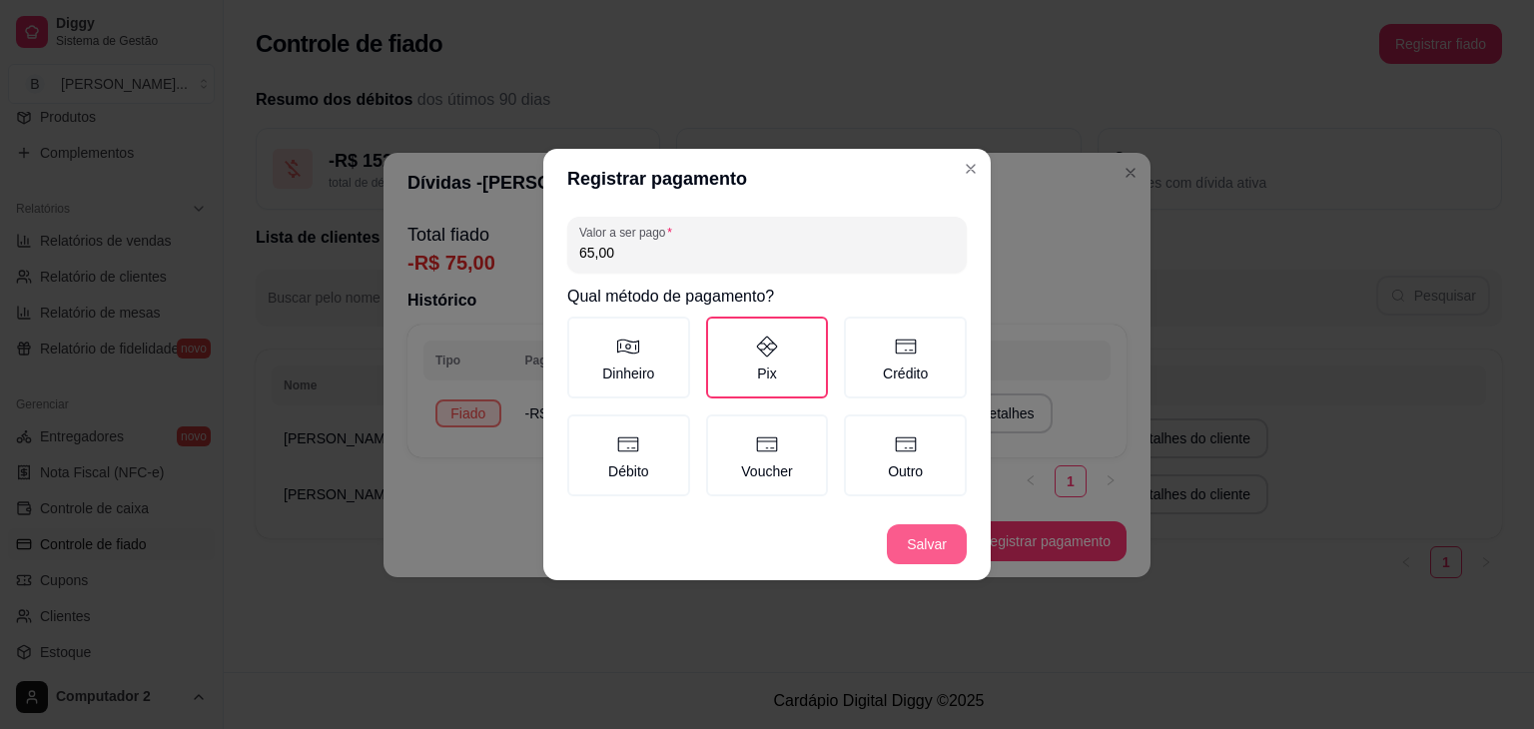
type input "65,00"
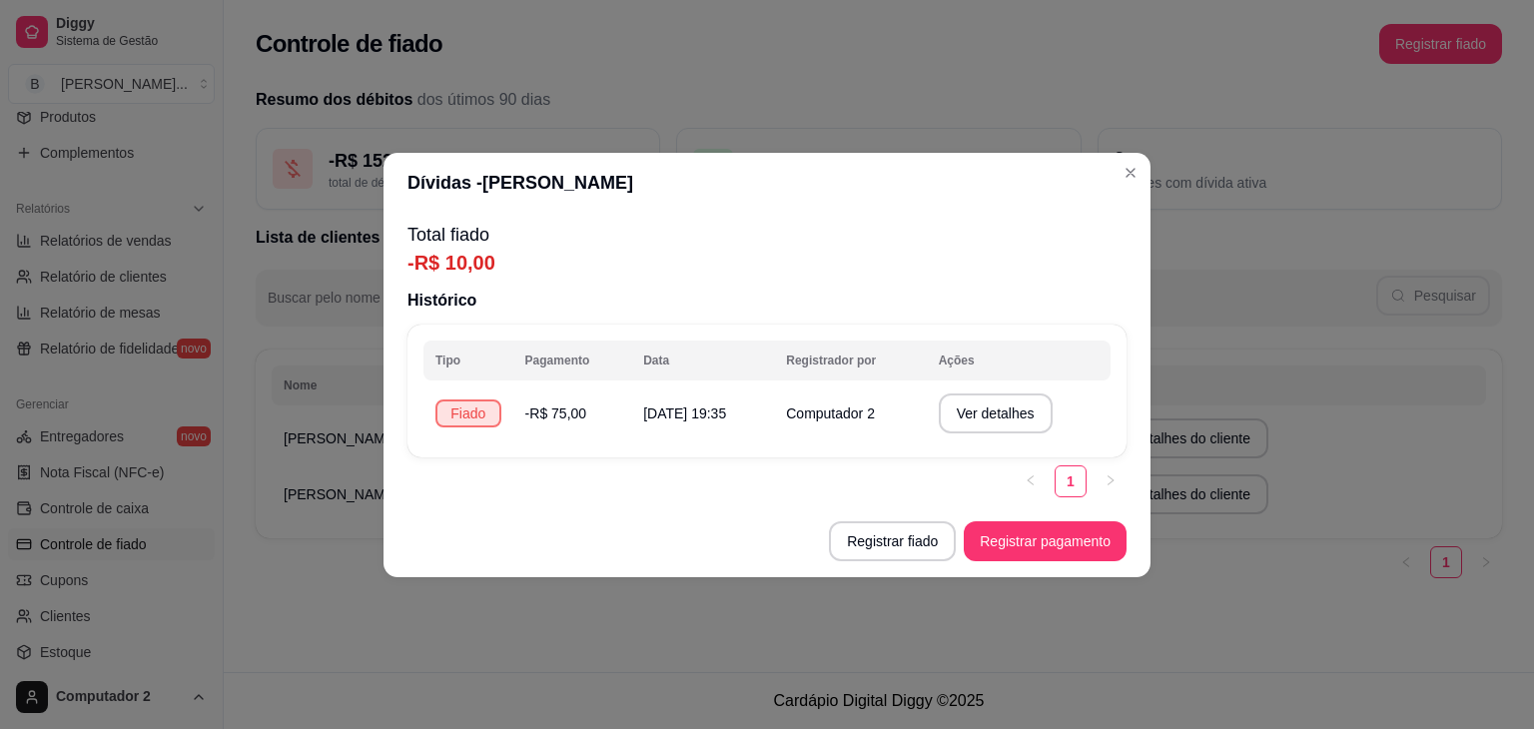
click at [968, 177] on header "Dívidas - Thyelle Torres" at bounding box center [767, 183] width 767 height 60
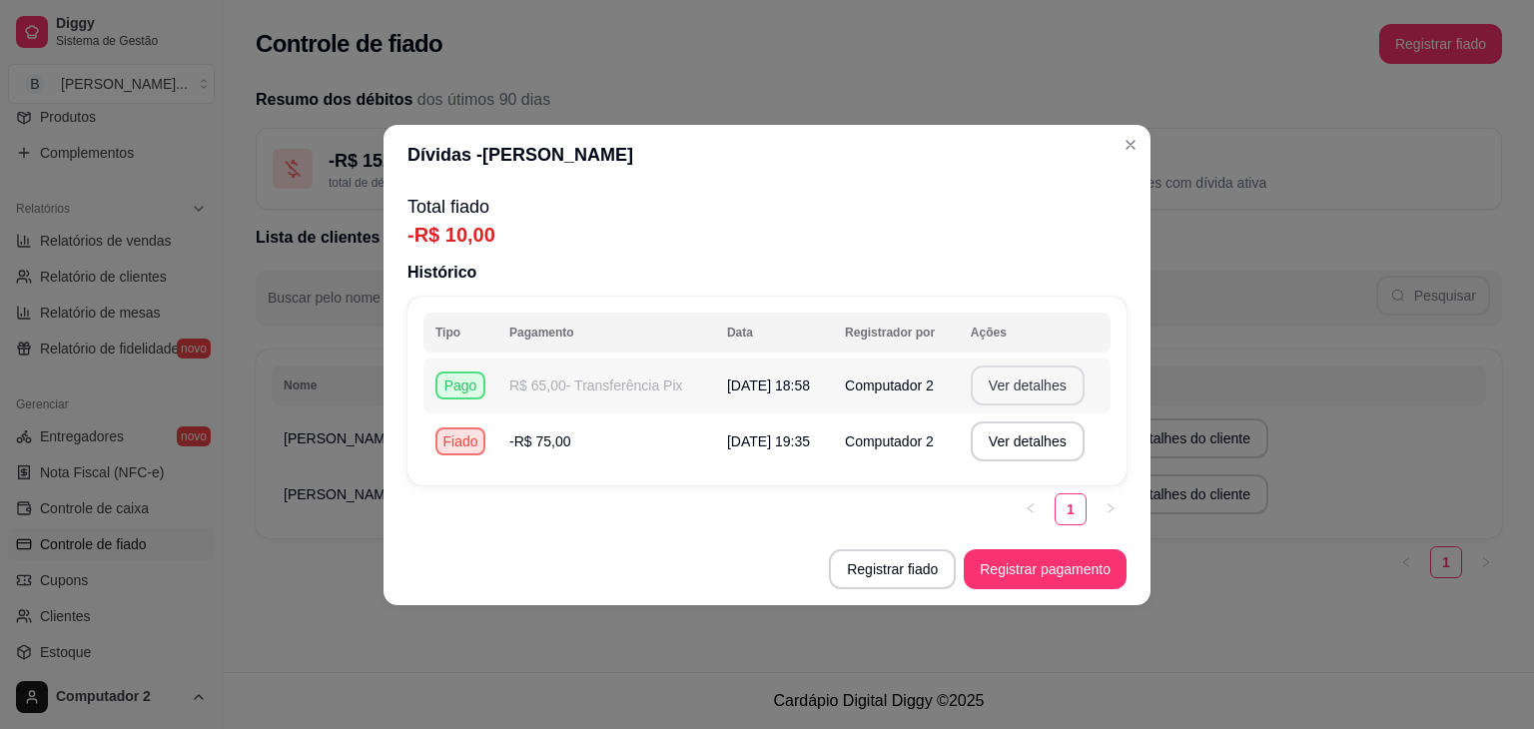
click at [1022, 393] on button "Ver detalhes" at bounding box center [1028, 386] width 114 height 40
click at [1027, 566] on button "Registrar pagamento" at bounding box center [1046, 568] width 158 height 39
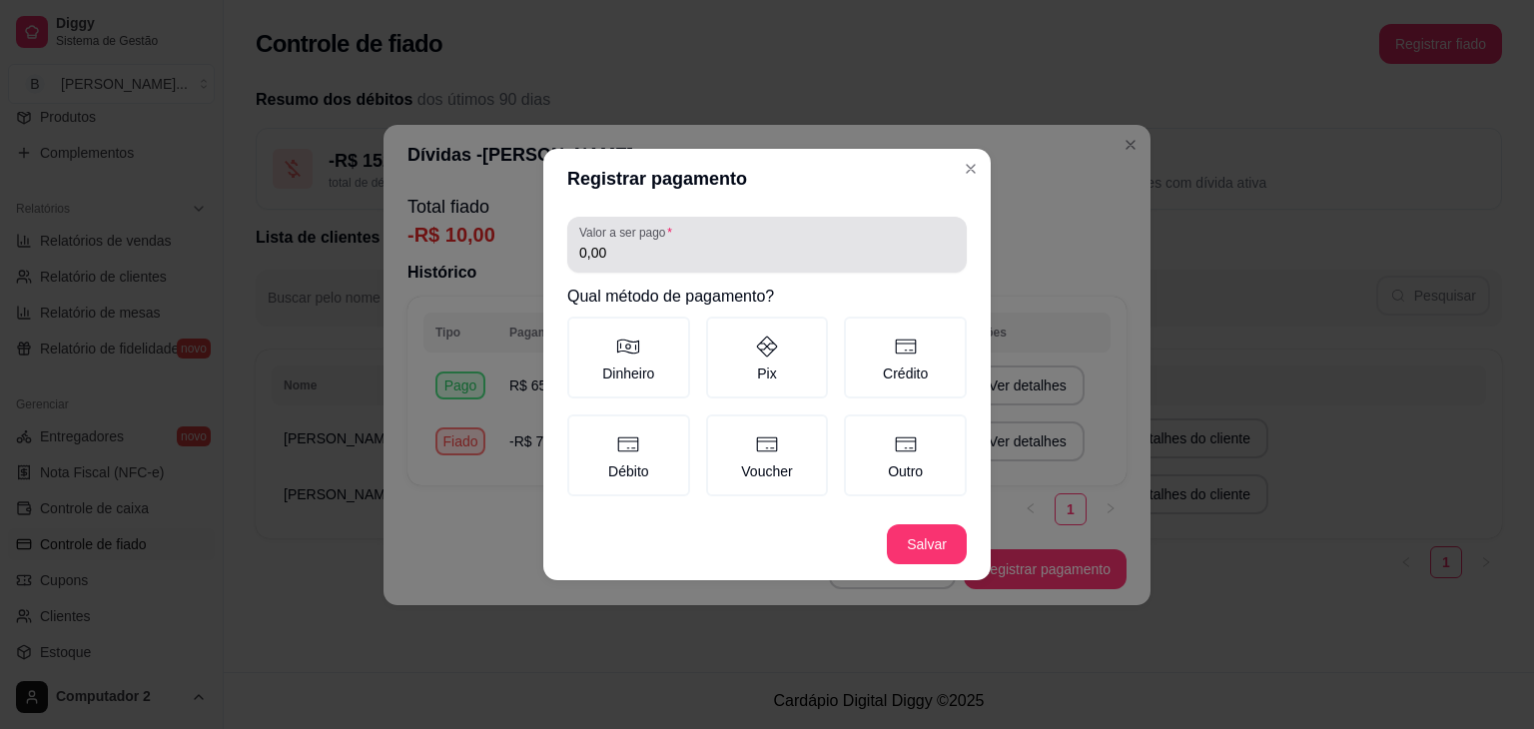
click at [673, 264] on div "0,00" at bounding box center [767, 245] width 376 height 40
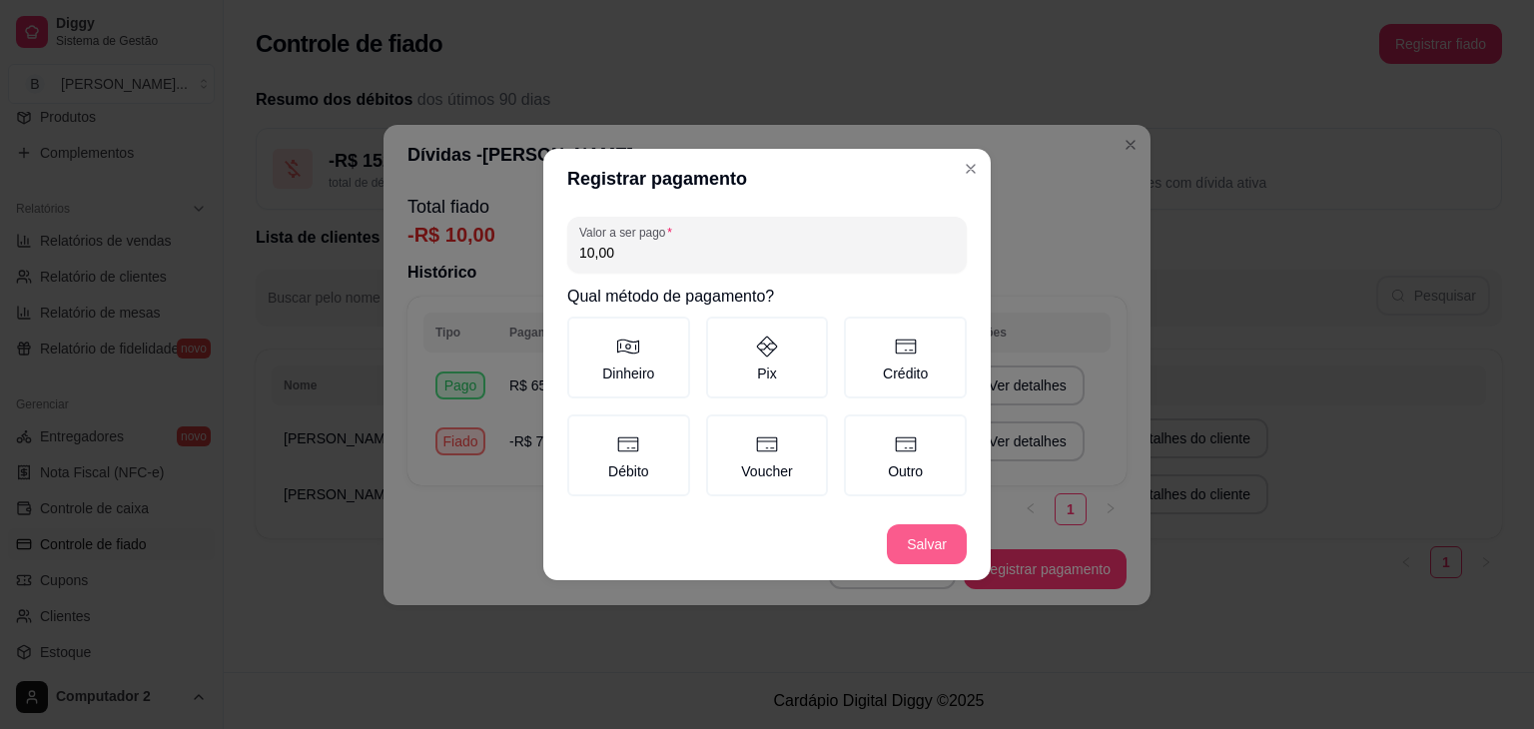
type input "10,00"
click at [919, 529] on button "Salvar" at bounding box center [927, 544] width 78 height 39
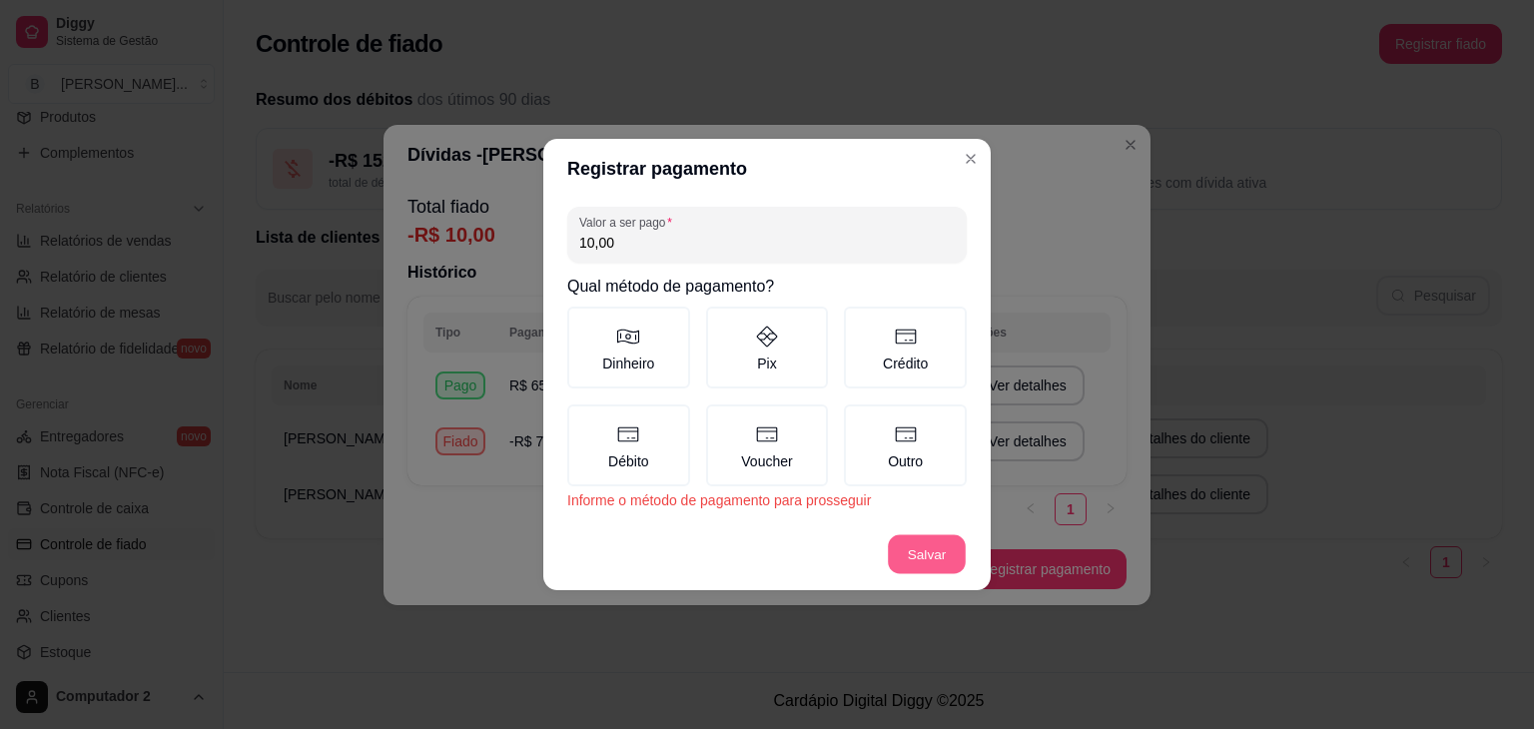
click at [916, 549] on button "Salvar" at bounding box center [927, 554] width 78 height 39
click at [779, 375] on label "Pix" at bounding box center [767, 348] width 123 height 82
click at [721, 322] on button "Pix" at bounding box center [713, 314] width 16 height 16
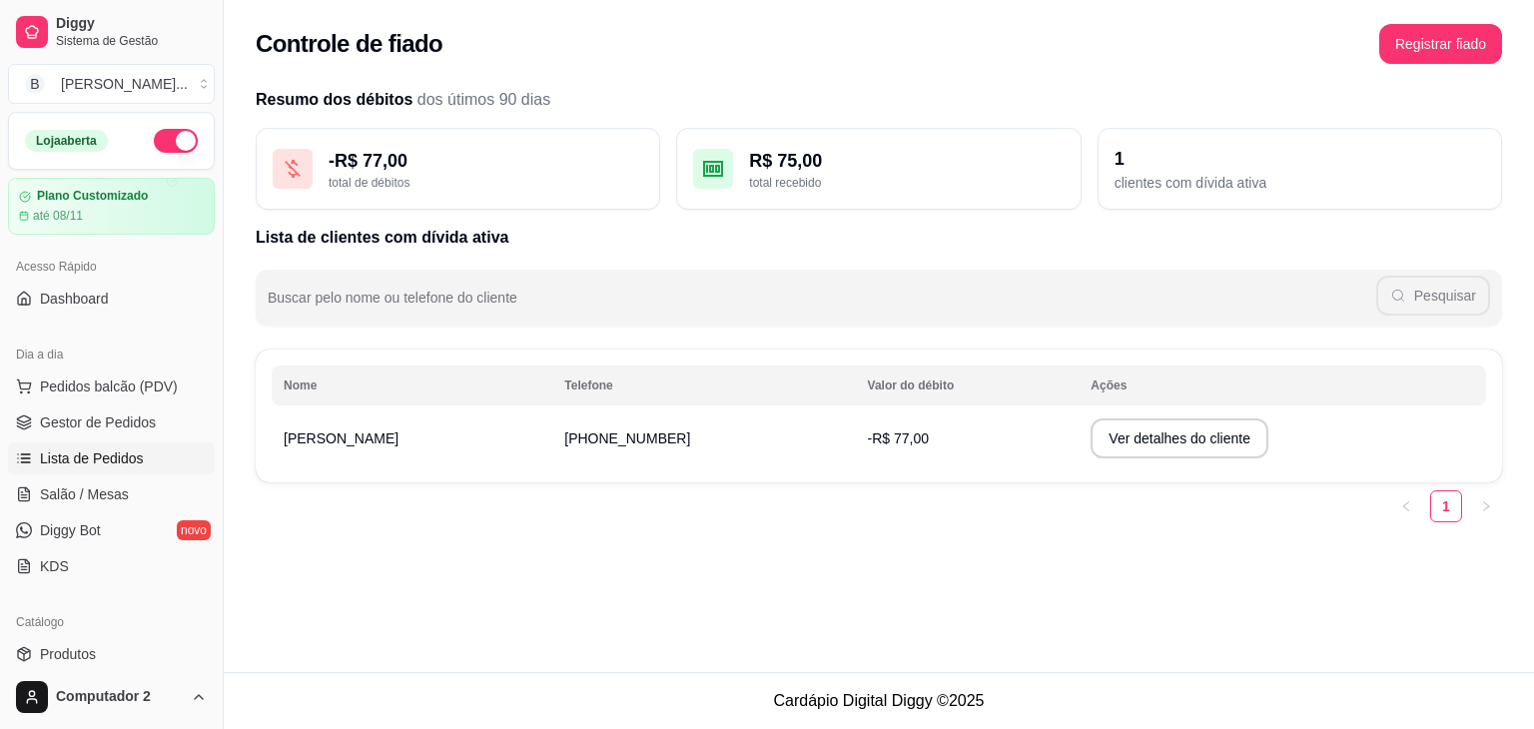
click at [80, 444] on link "Lista de Pedidos" at bounding box center [111, 458] width 207 height 32
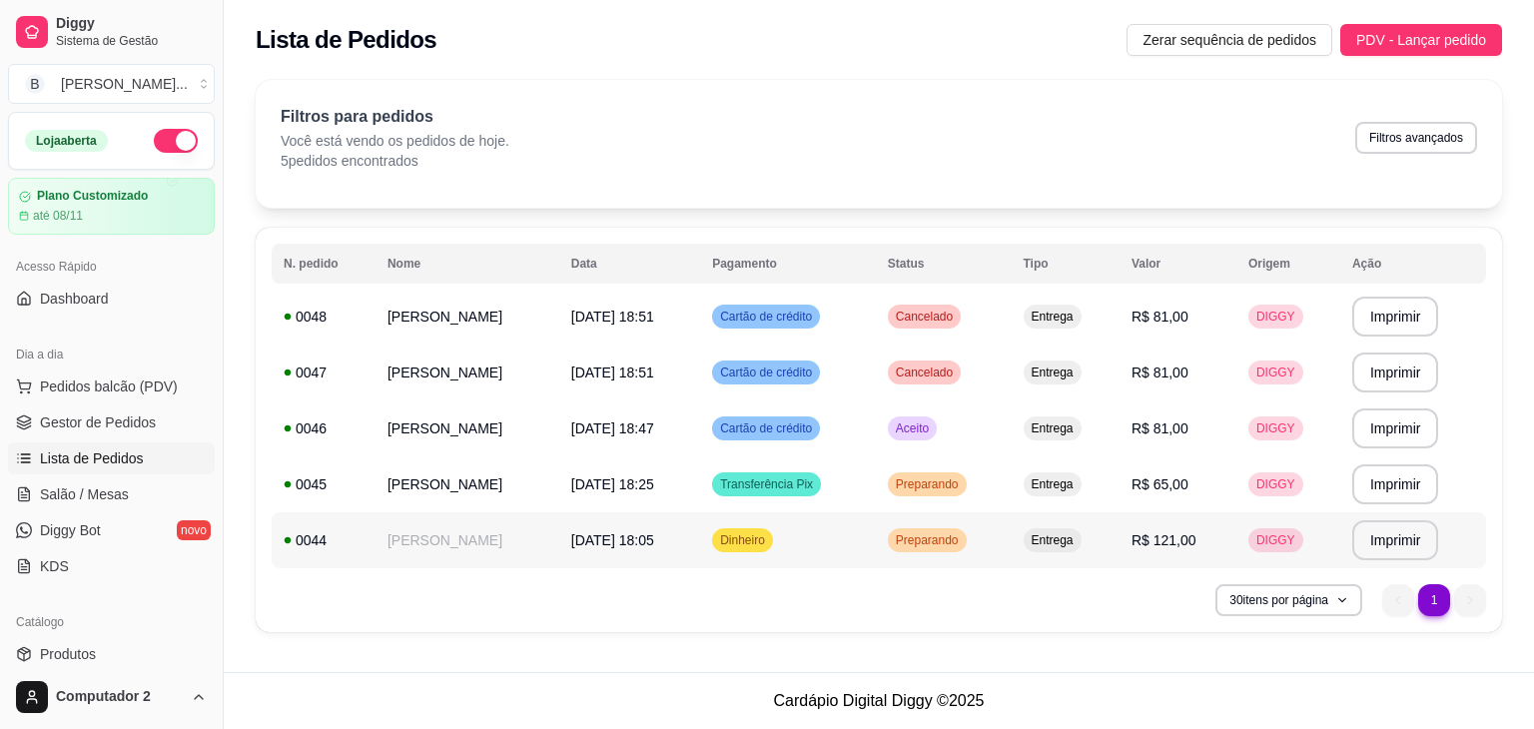
click at [1120, 530] on td "Entrega" at bounding box center [1066, 540] width 108 height 56
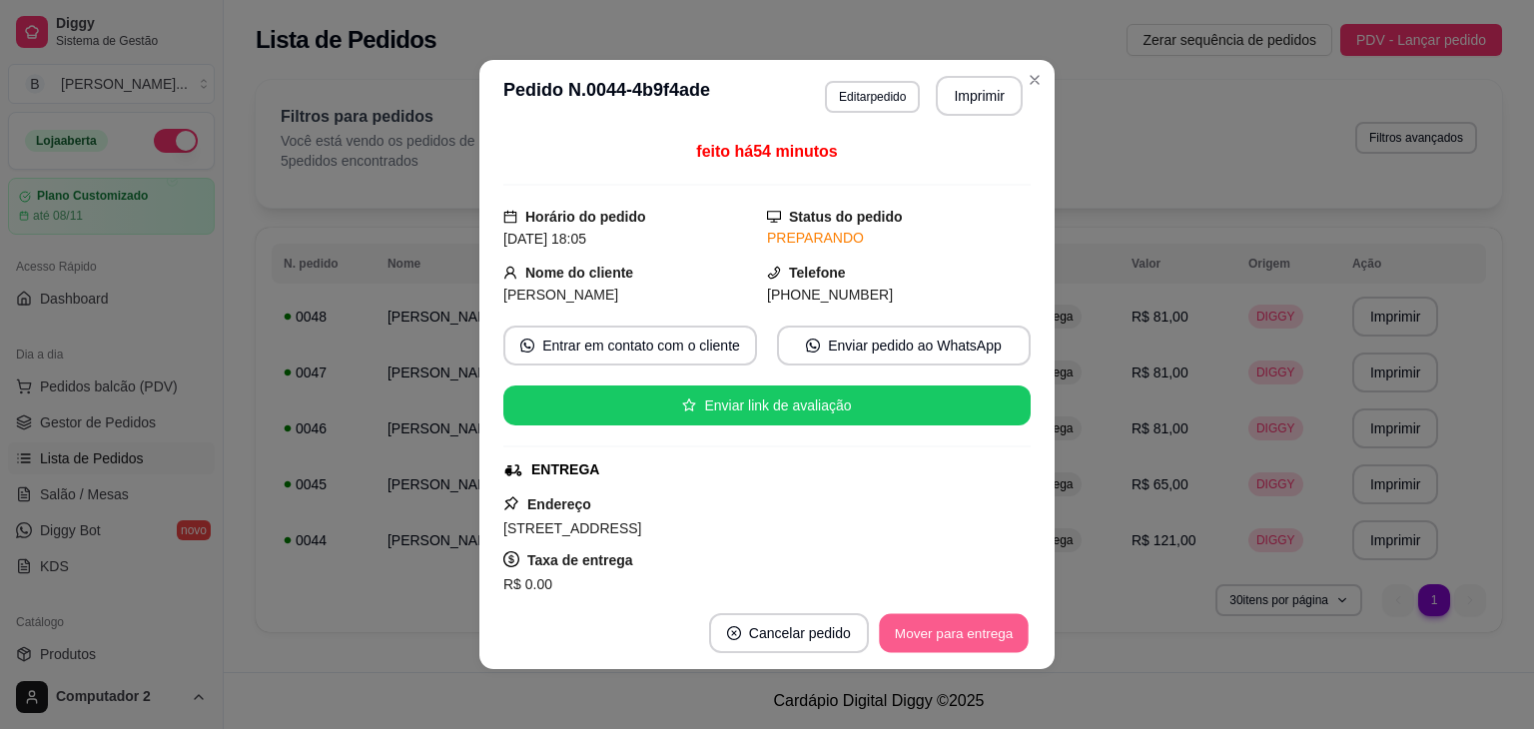
click at [946, 627] on button "Mover para entrega" at bounding box center [954, 633] width 150 height 39
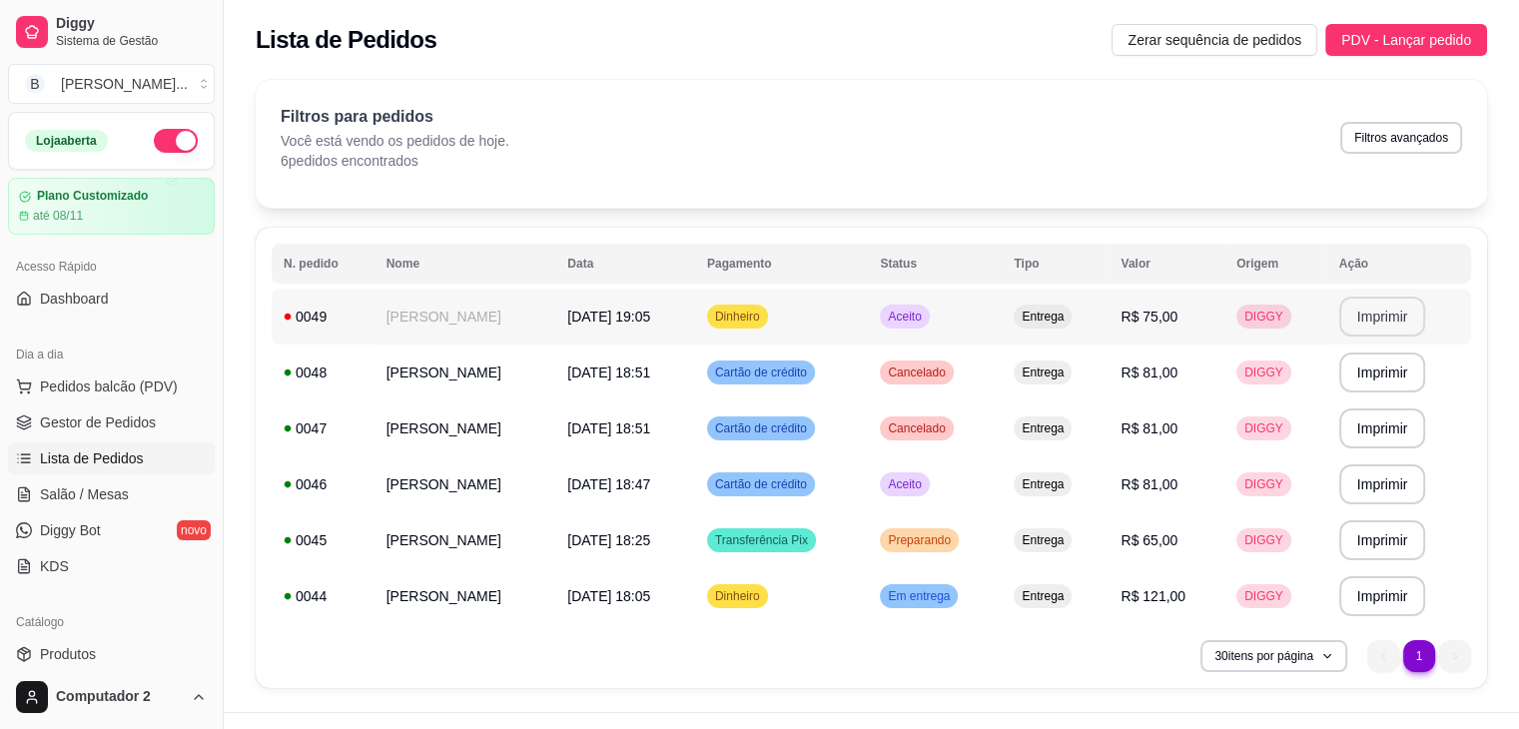
click at [1392, 314] on button "Imprimir" at bounding box center [1382, 317] width 87 height 40
click at [1115, 635] on div "**********" at bounding box center [872, 458] width 1232 height 460
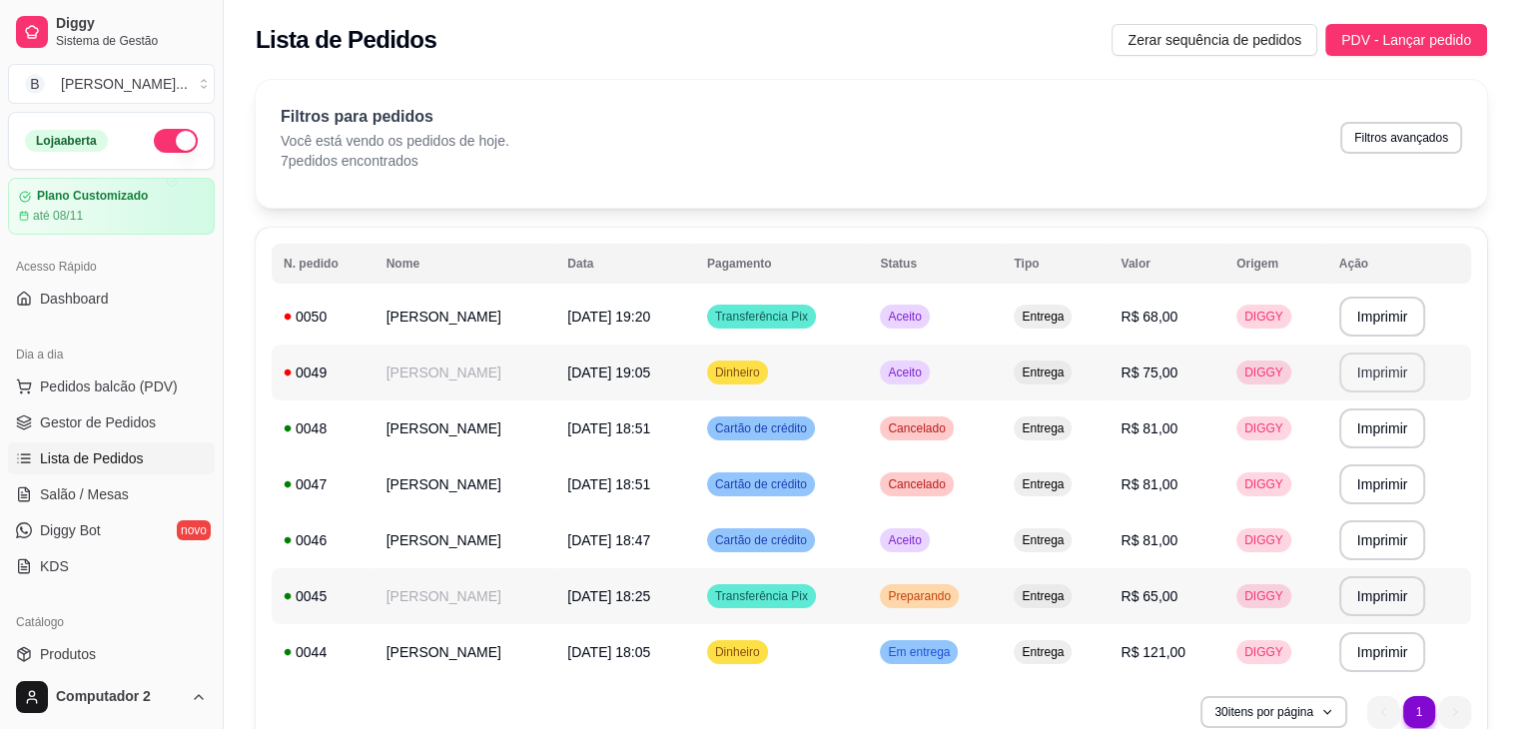
scroll to position [96, 0]
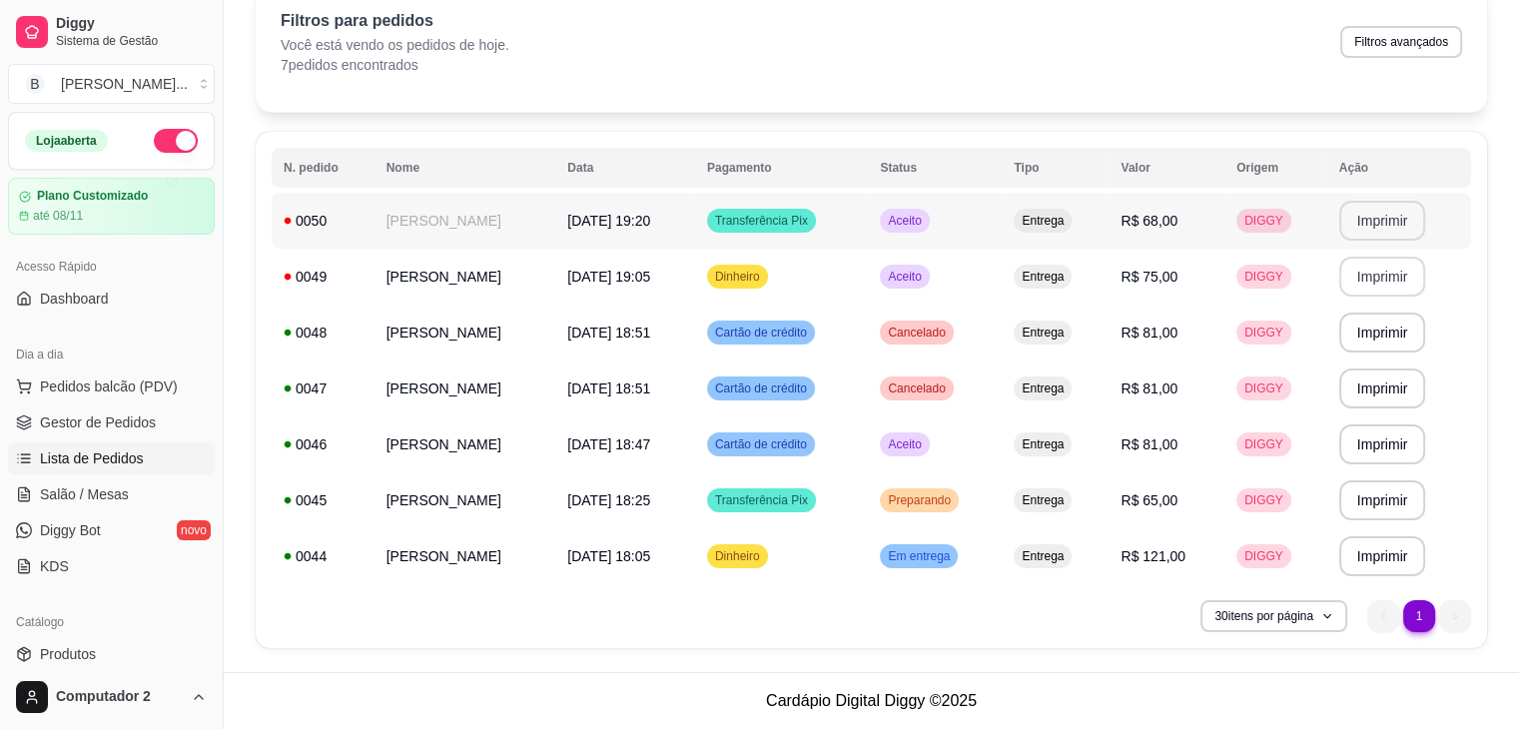
click at [1370, 232] on button "Imprimir" at bounding box center [1382, 221] width 87 height 40
click at [1068, 496] on span "Entrega" at bounding box center [1043, 500] width 50 height 16
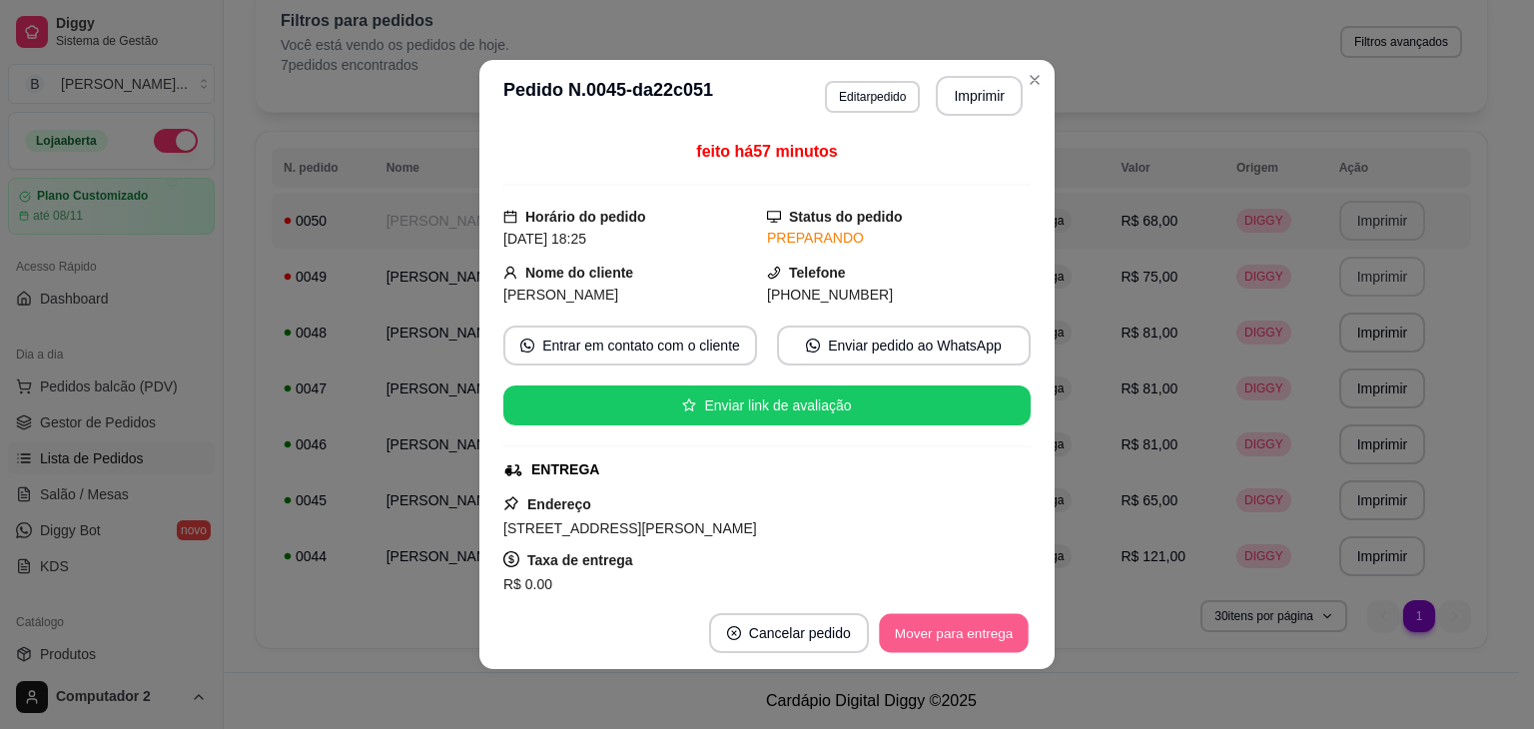
click at [914, 627] on button "Mover para entrega" at bounding box center [954, 633] width 150 height 39
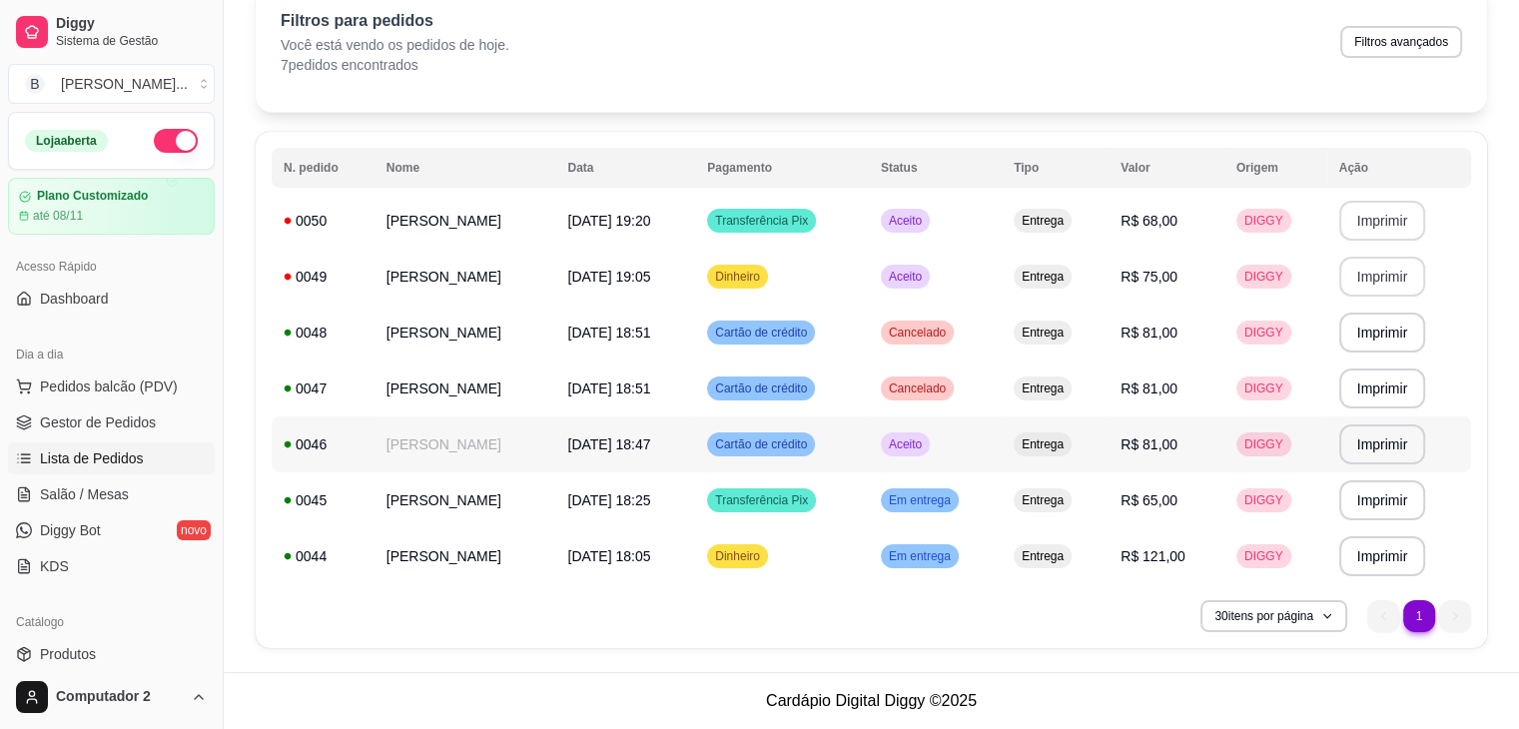
click at [995, 442] on td "Aceito" at bounding box center [935, 445] width 133 height 56
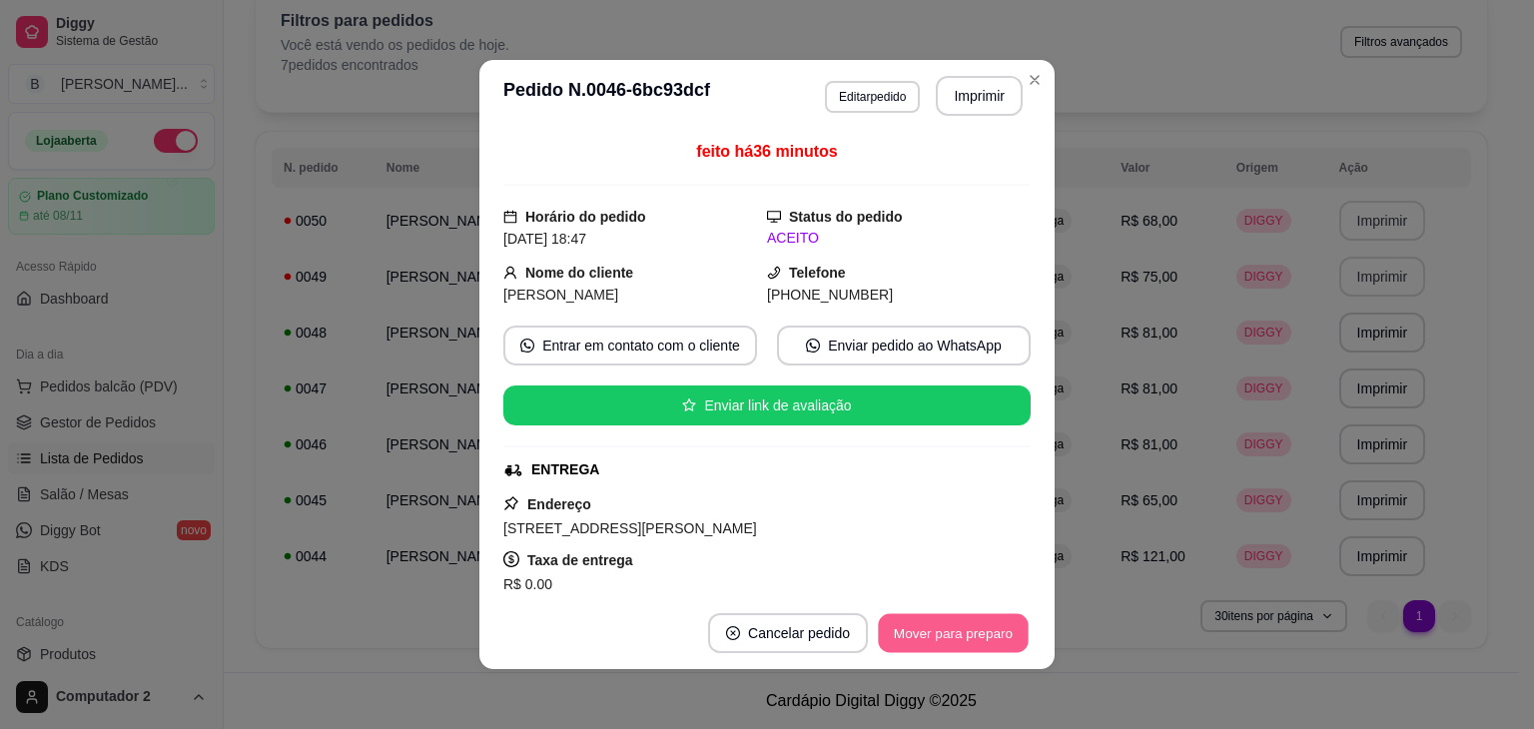
click at [927, 632] on button "Mover para preparo" at bounding box center [953, 633] width 150 height 39
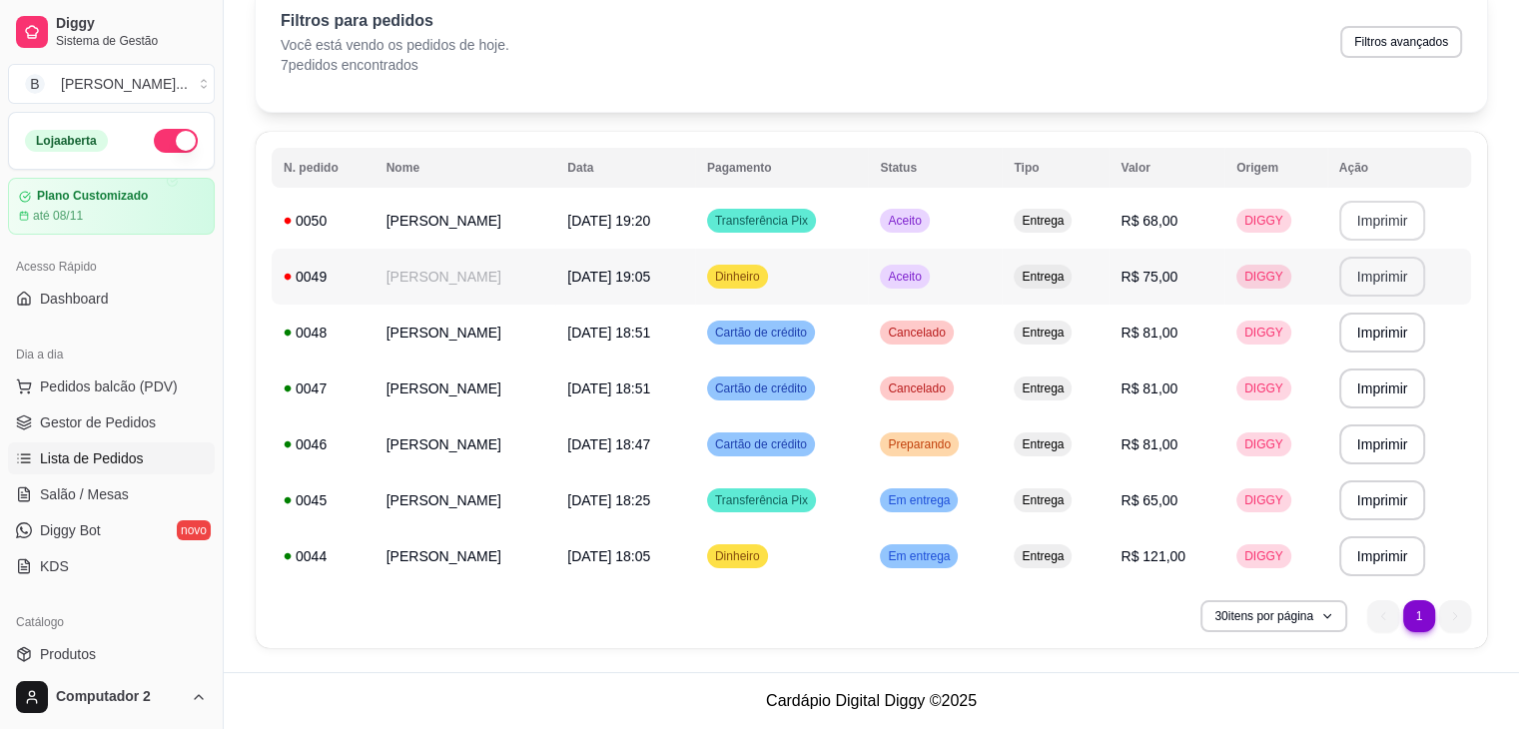
click at [983, 279] on td "Aceito" at bounding box center [935, 277] width 134 height 56
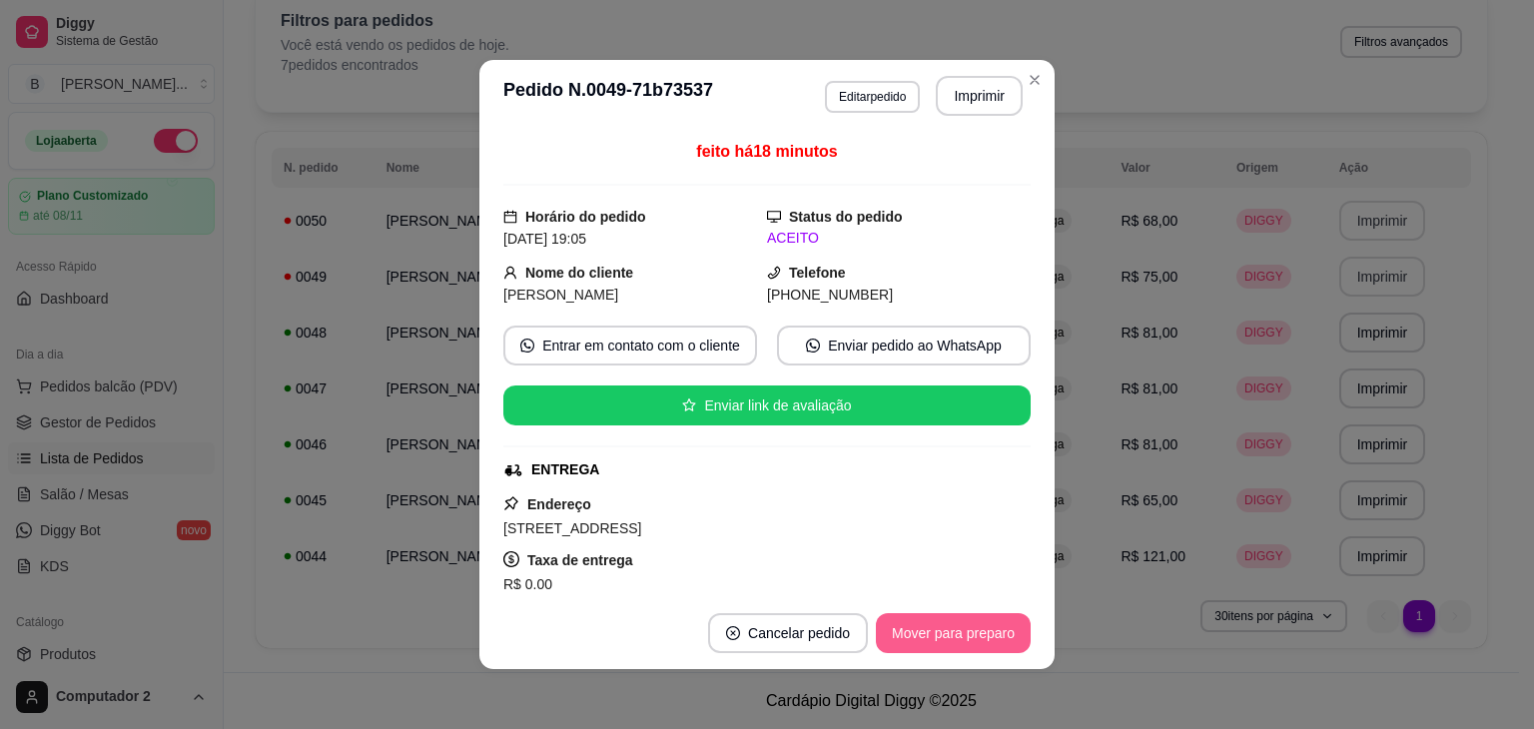
click at [923, 626] on button "Mover para preparo" at bounding box center [953, 633] width 155 height 40
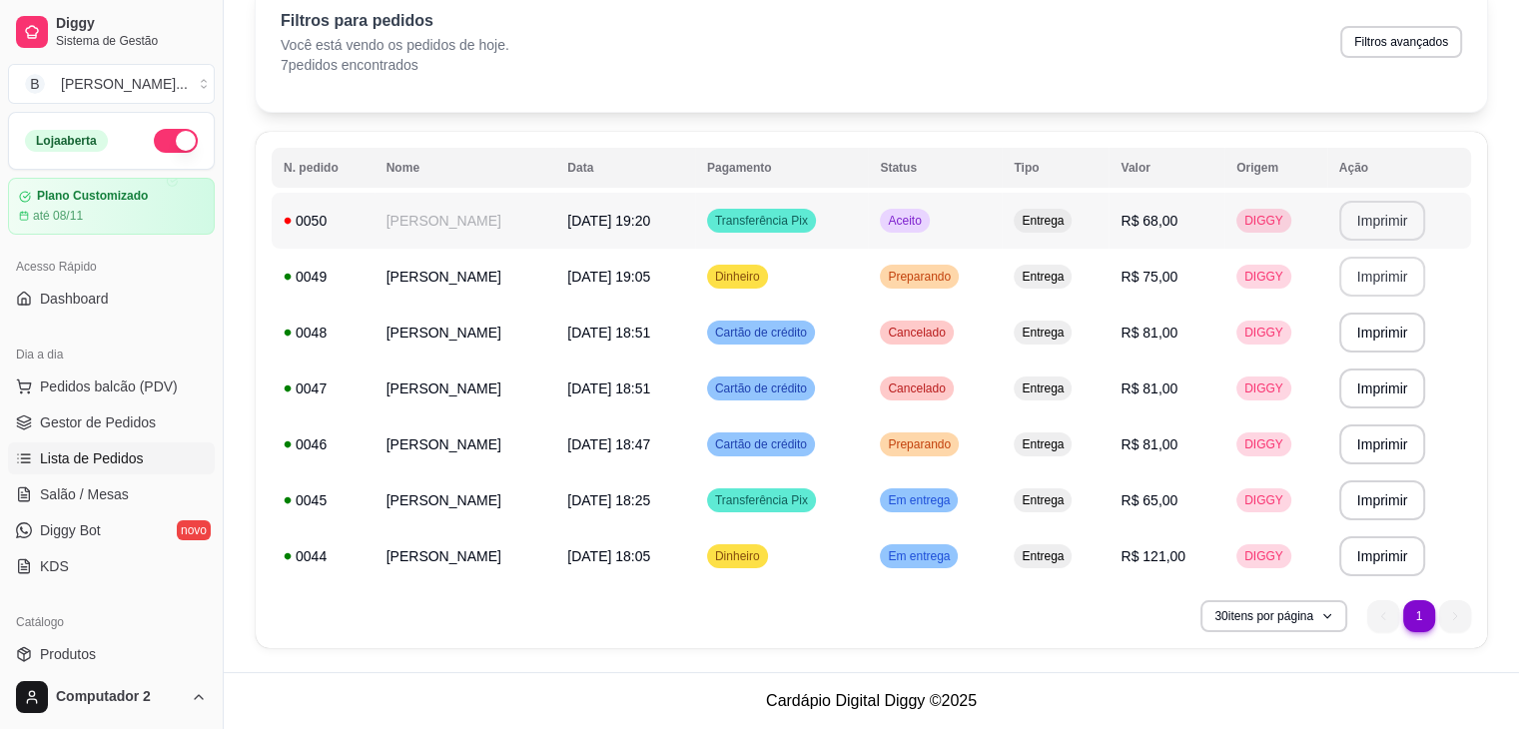
click at [987, 216] on td "Aceito" at bounding box center [935, 221] width 134 height 56
click at [1109, 438] on td "Entrega" at bounding box center [1055, 445] width 107 height 56
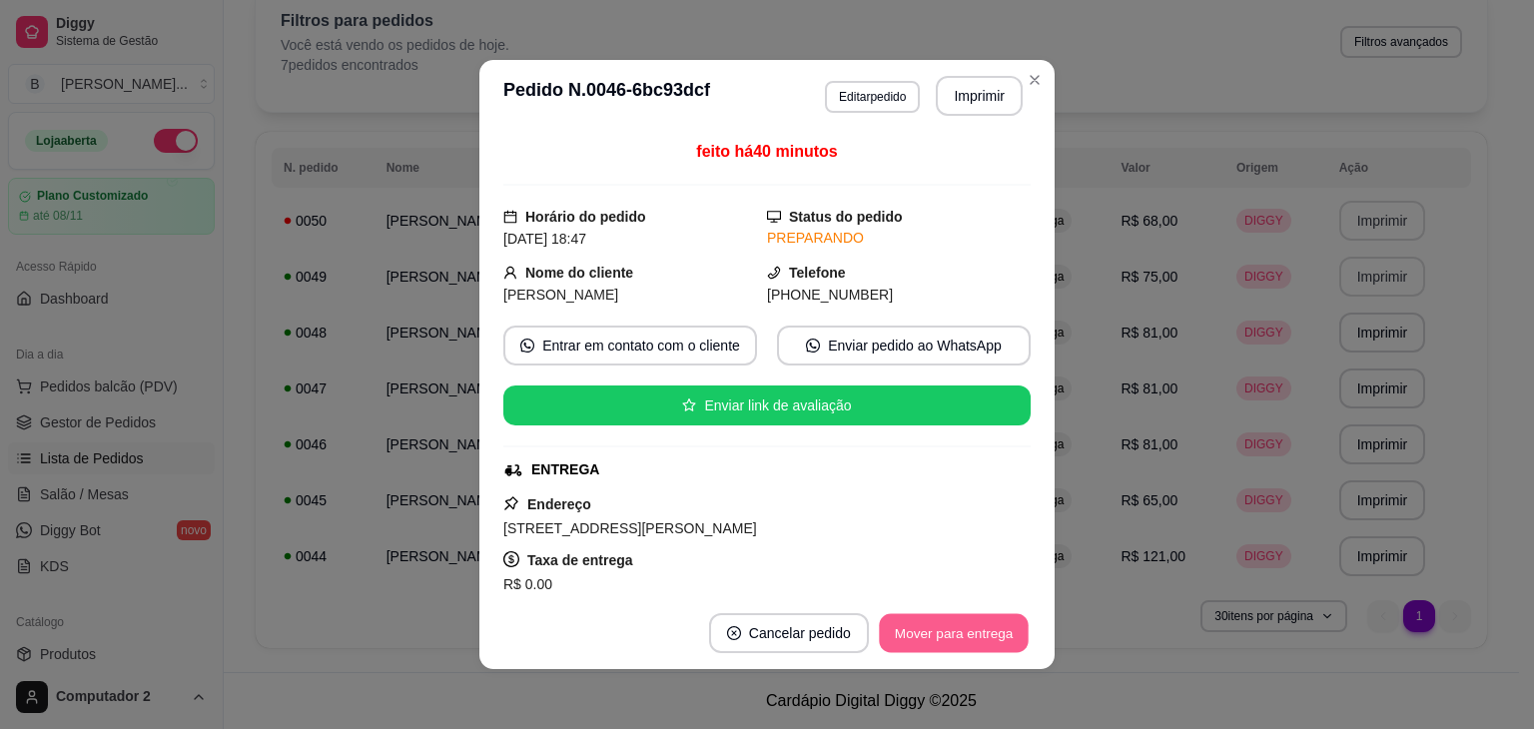
click at [959, 628] on button "Mover para entrega" at bounding box center [954, 633] width 150 height 39
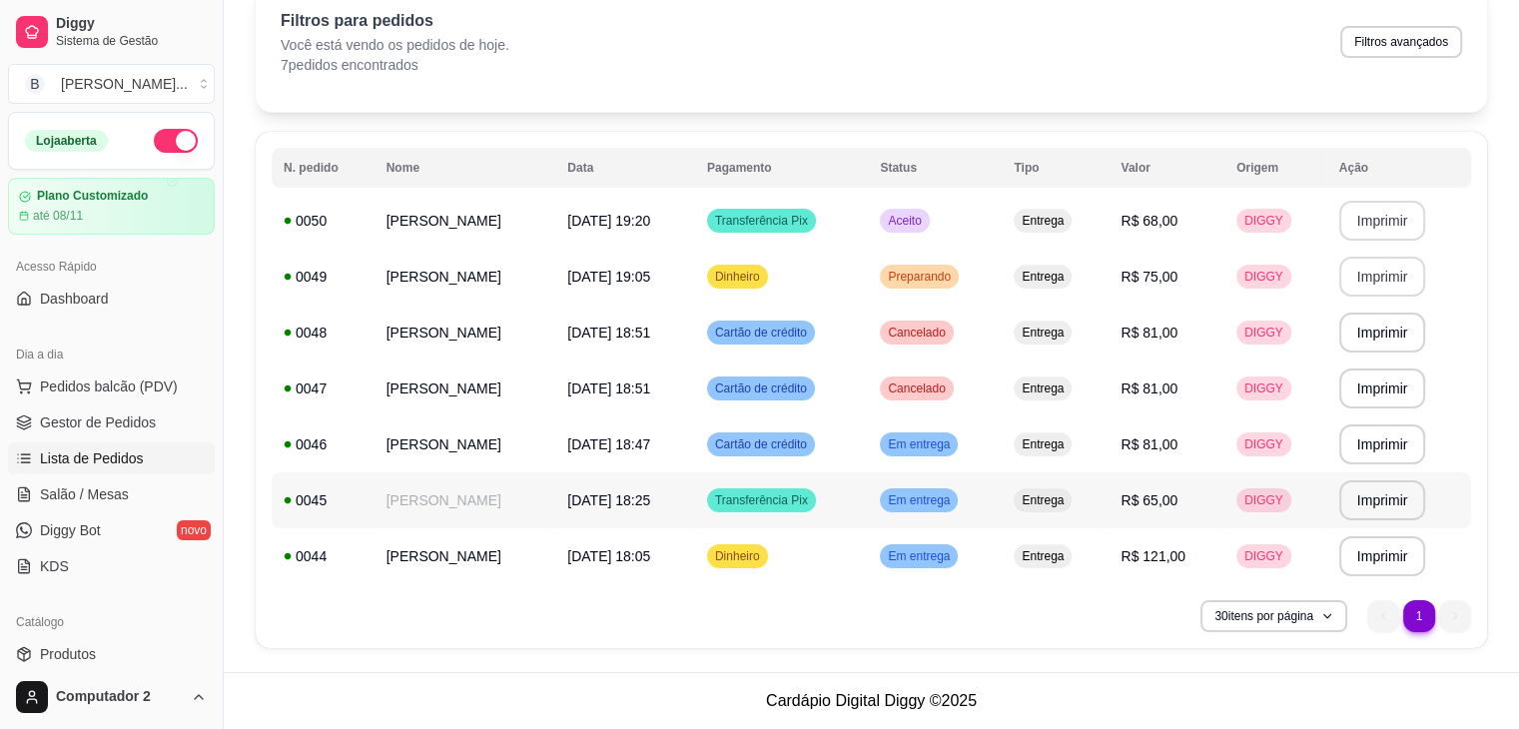
click at [1068, 496] on span "Entrega" at bounding box center [1043, 500] width 50 height 16
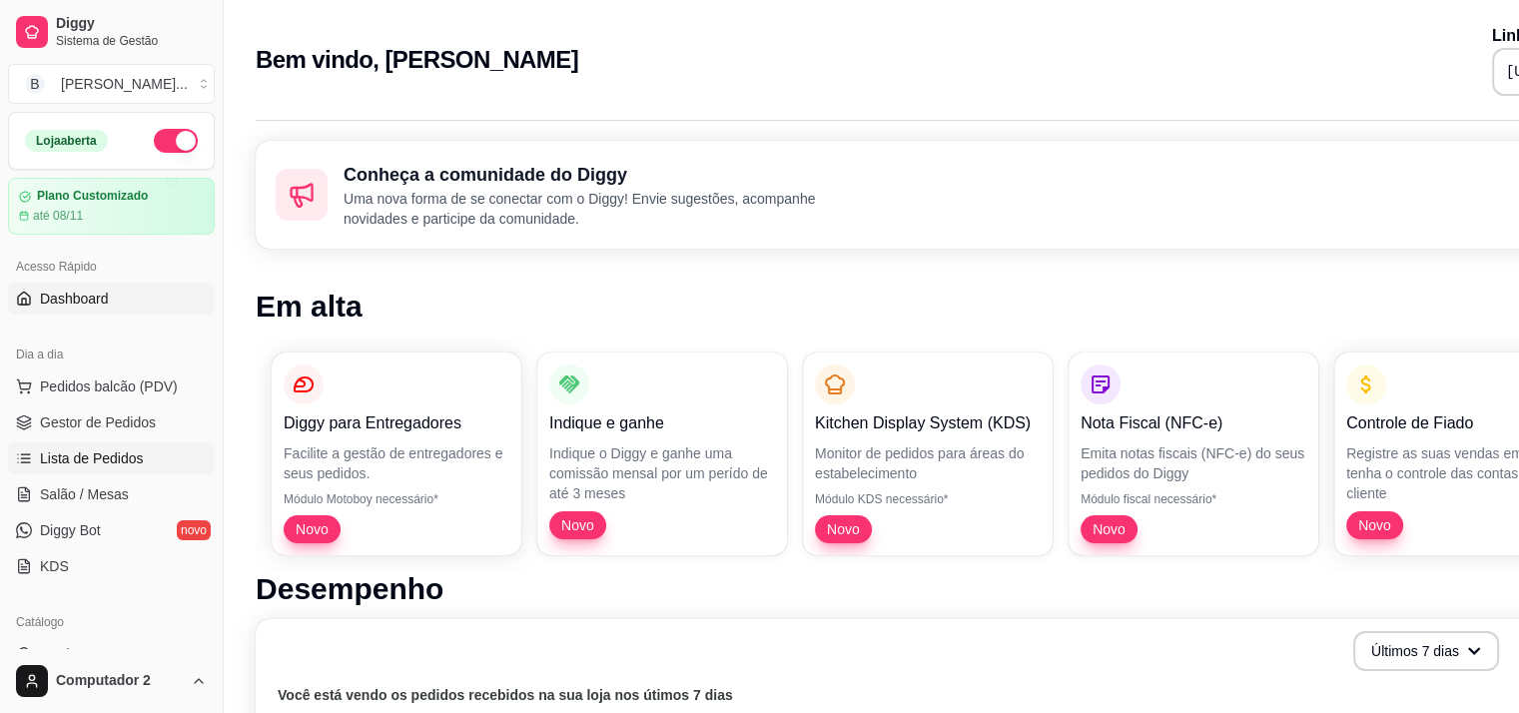
click at [77, 457] on span "Lista de Pedidos" at bounding box center [92, 458] width 104 height 20
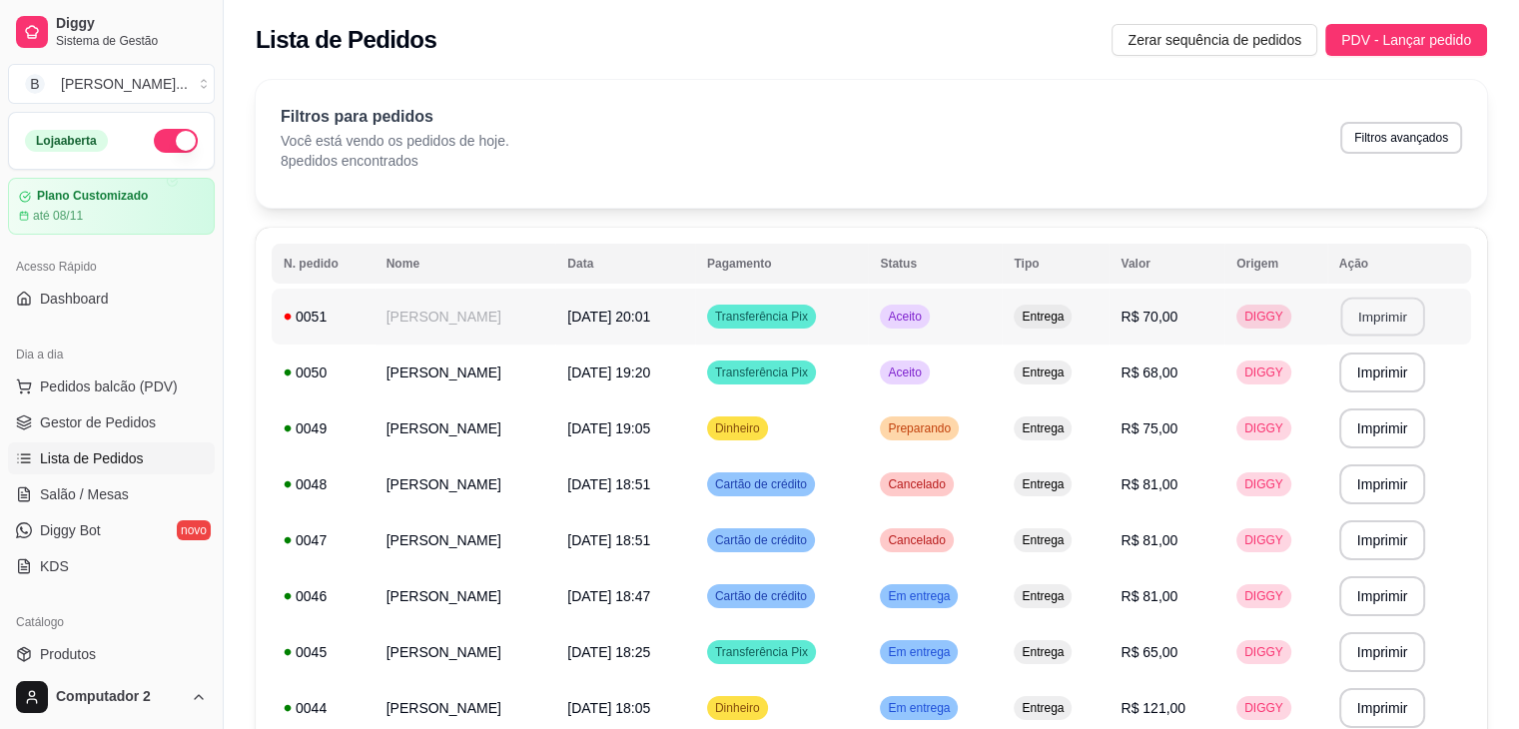
click at [1373, 319] on button "Imprimir" at bounding box center [1382, 317] width 84 height 39
click at [1224, 417] on td "R$ 75,00" at bounding box center [1167, 429] width 116 height 56
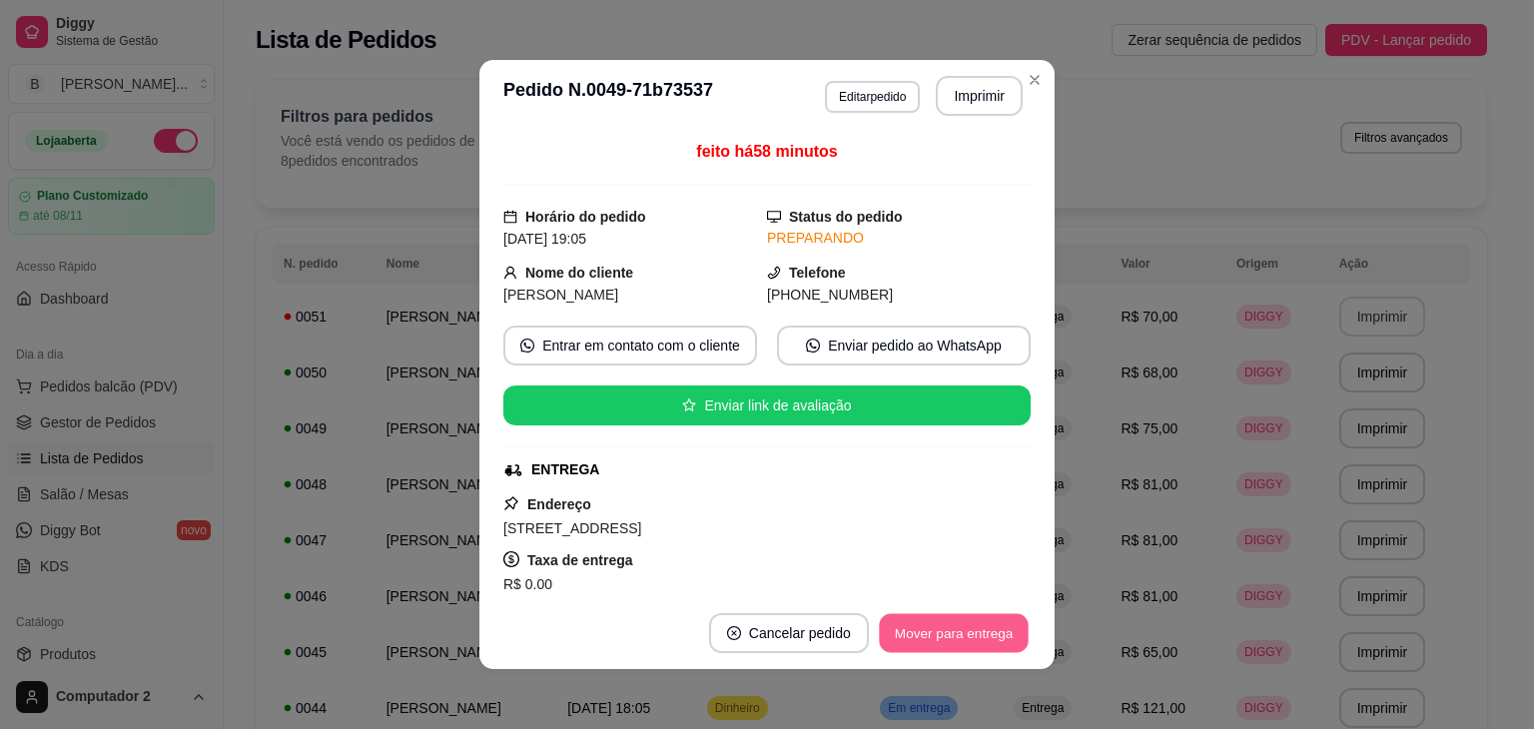
click at [941, 645] on button "Mover para entrega" at bounding box center [954, 633] width 150 height 39
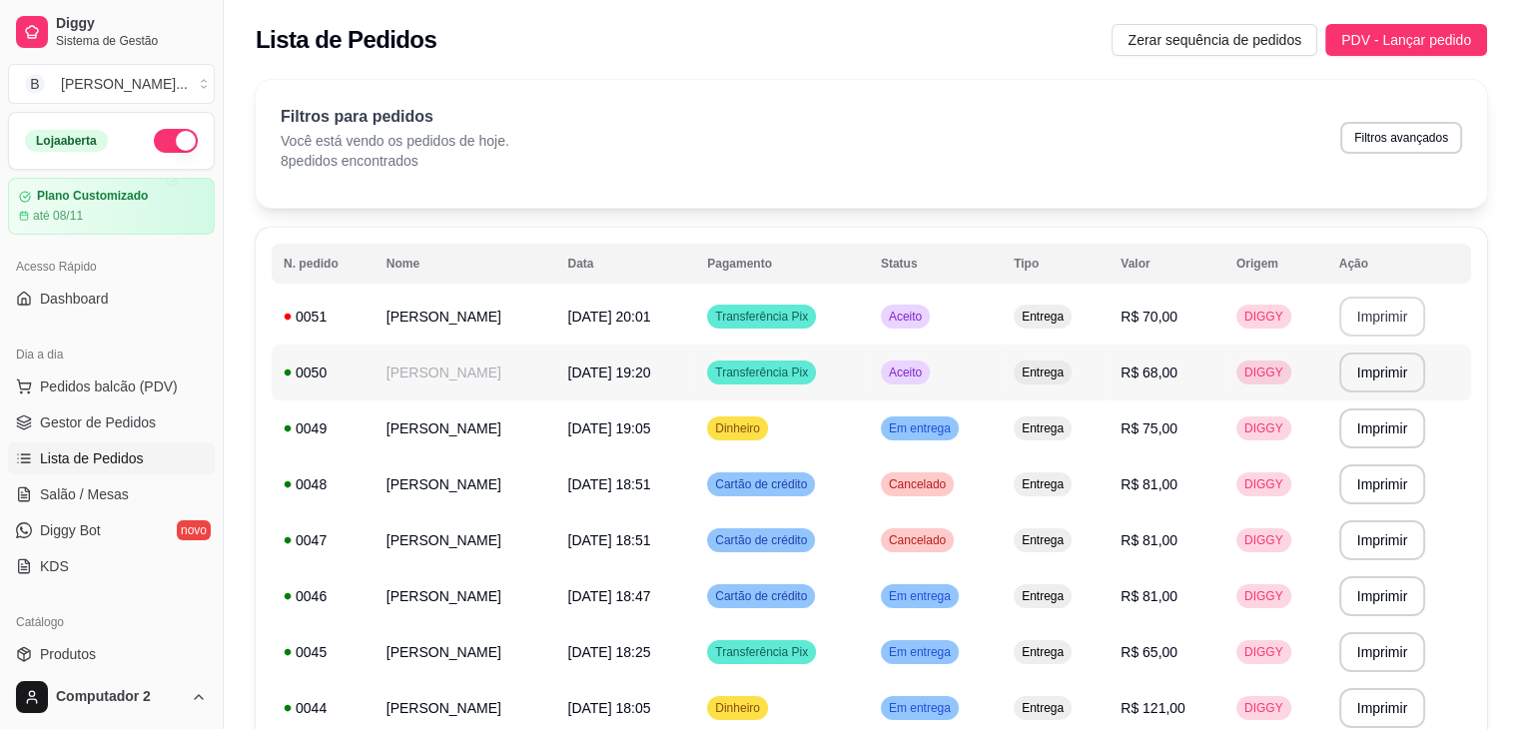
click at [1002, 360] on td "Aceito" at bounding box center [935, 373] width 133 height 56
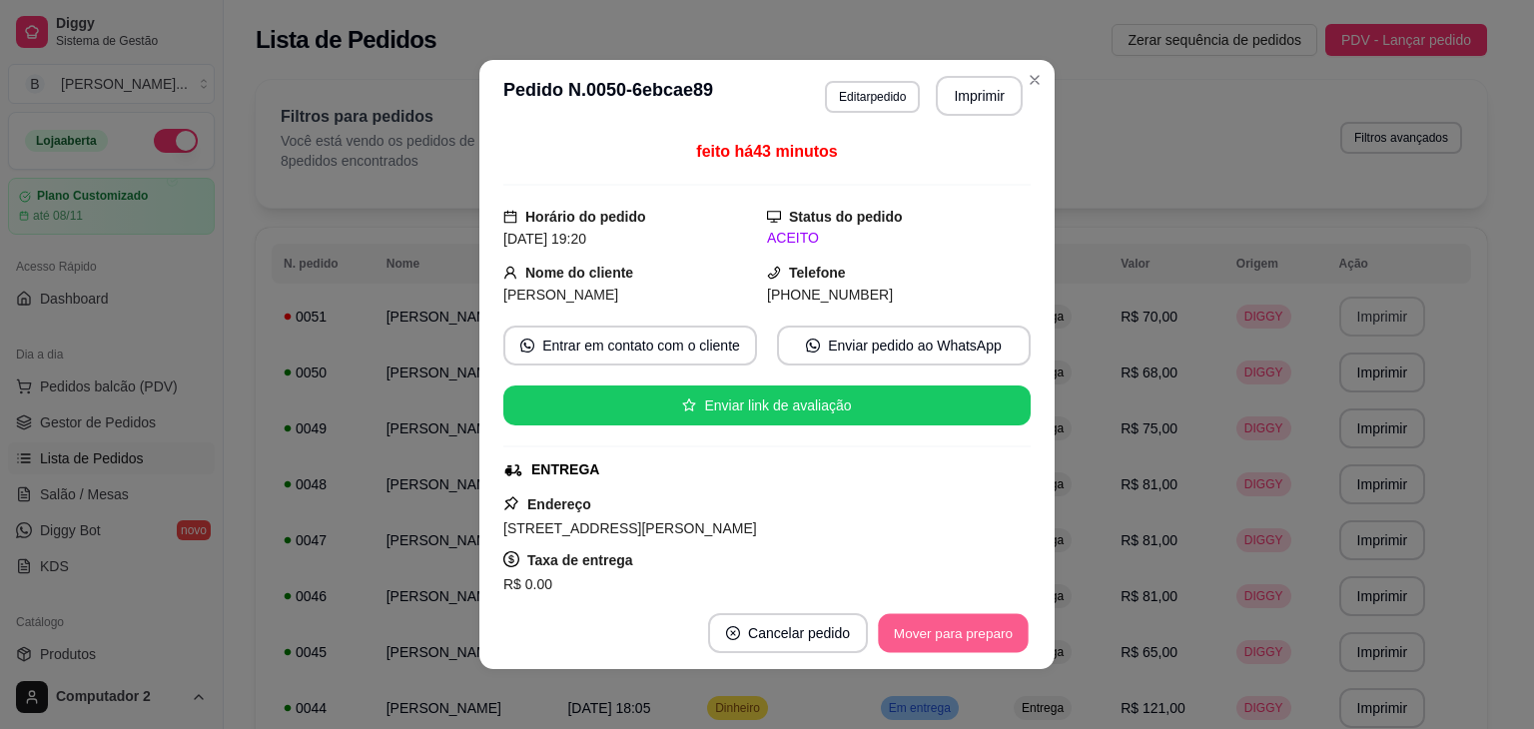
click at [920, 627] on button "Mover para preparo" at bounding box center [953, 633] width 150 height 39
click at [920, 627] on button "Mover para entrega" at bounding box center [954, 633] width 154 height 40
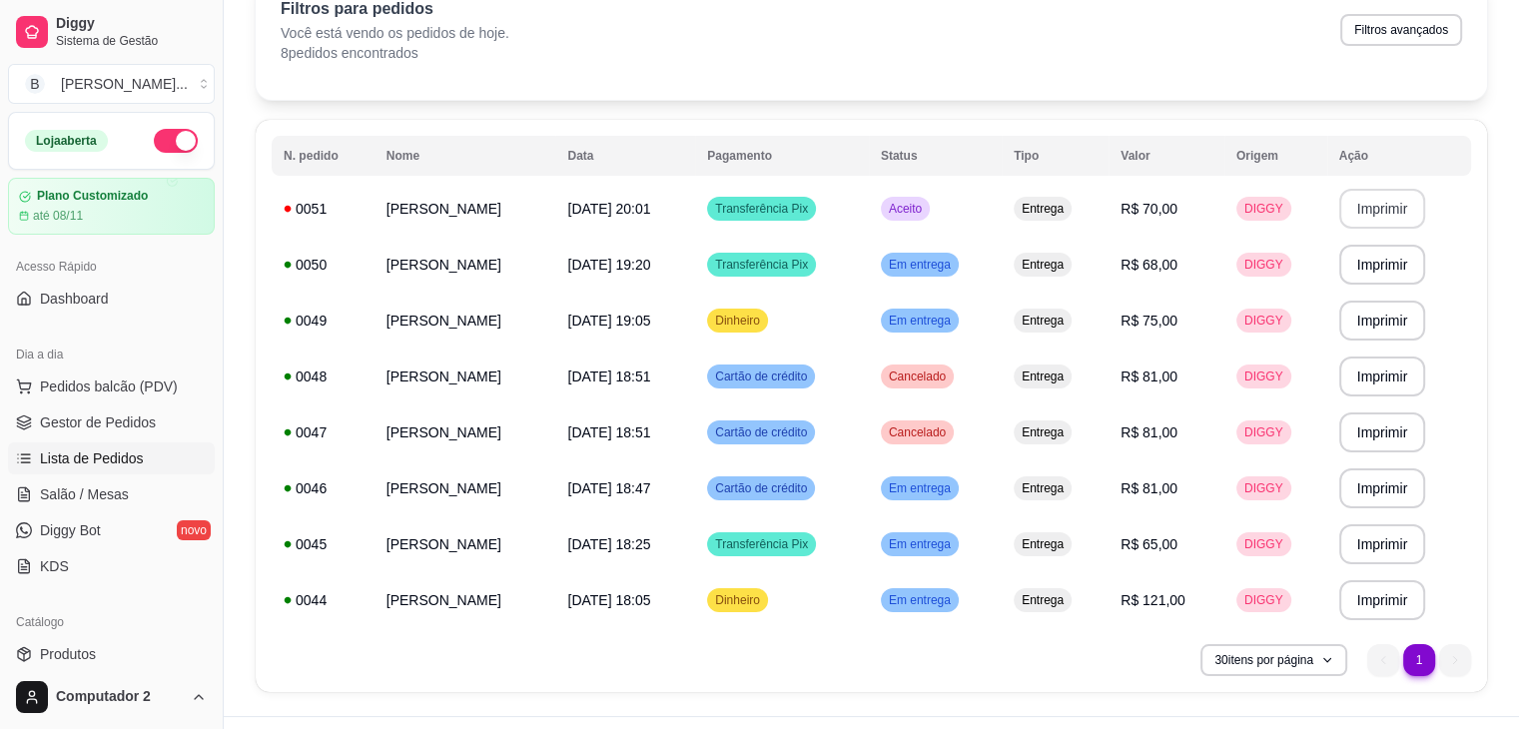
scroll to position [114, 0]
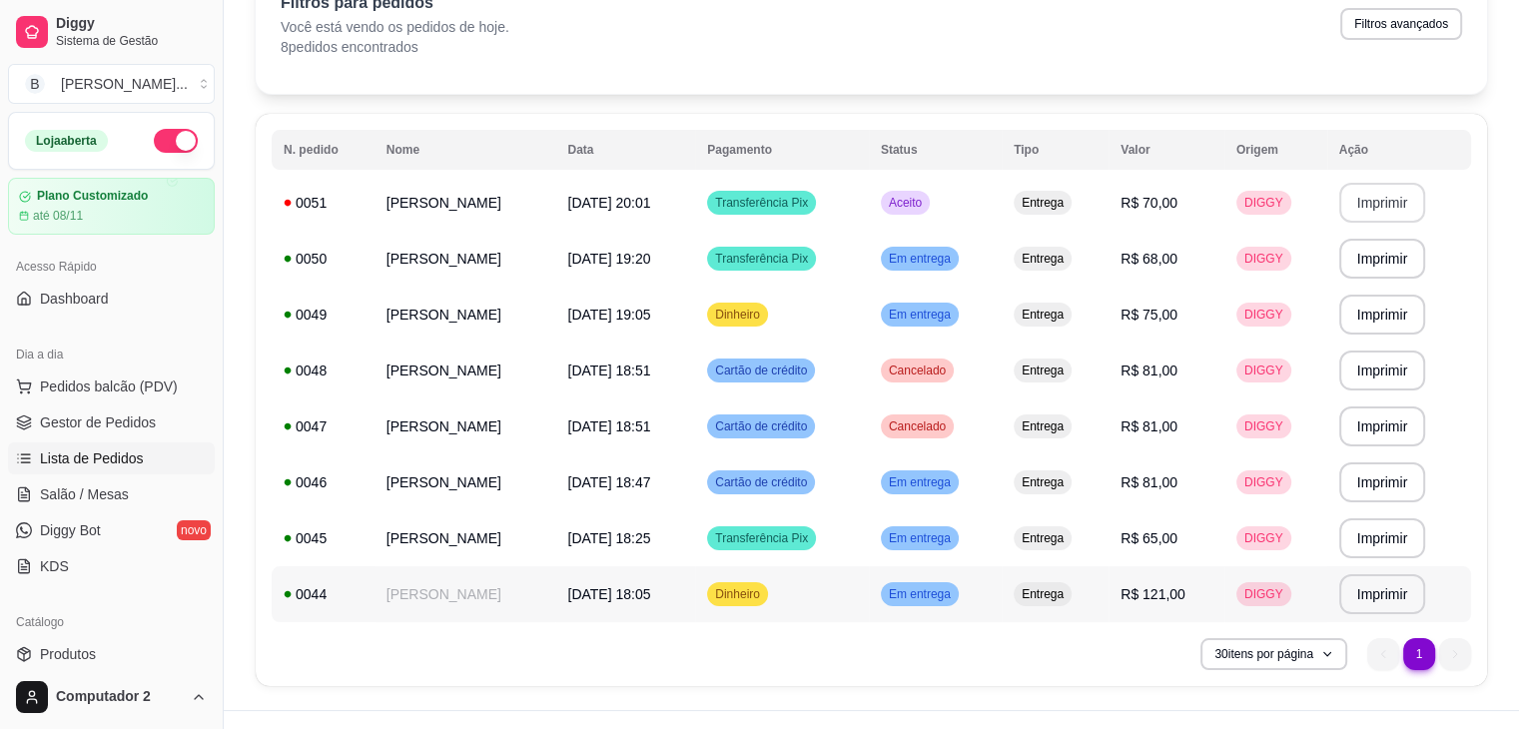
click at [1068, 591] on span "Entrega" at bounding box center [1043, 594] width 50 height 16
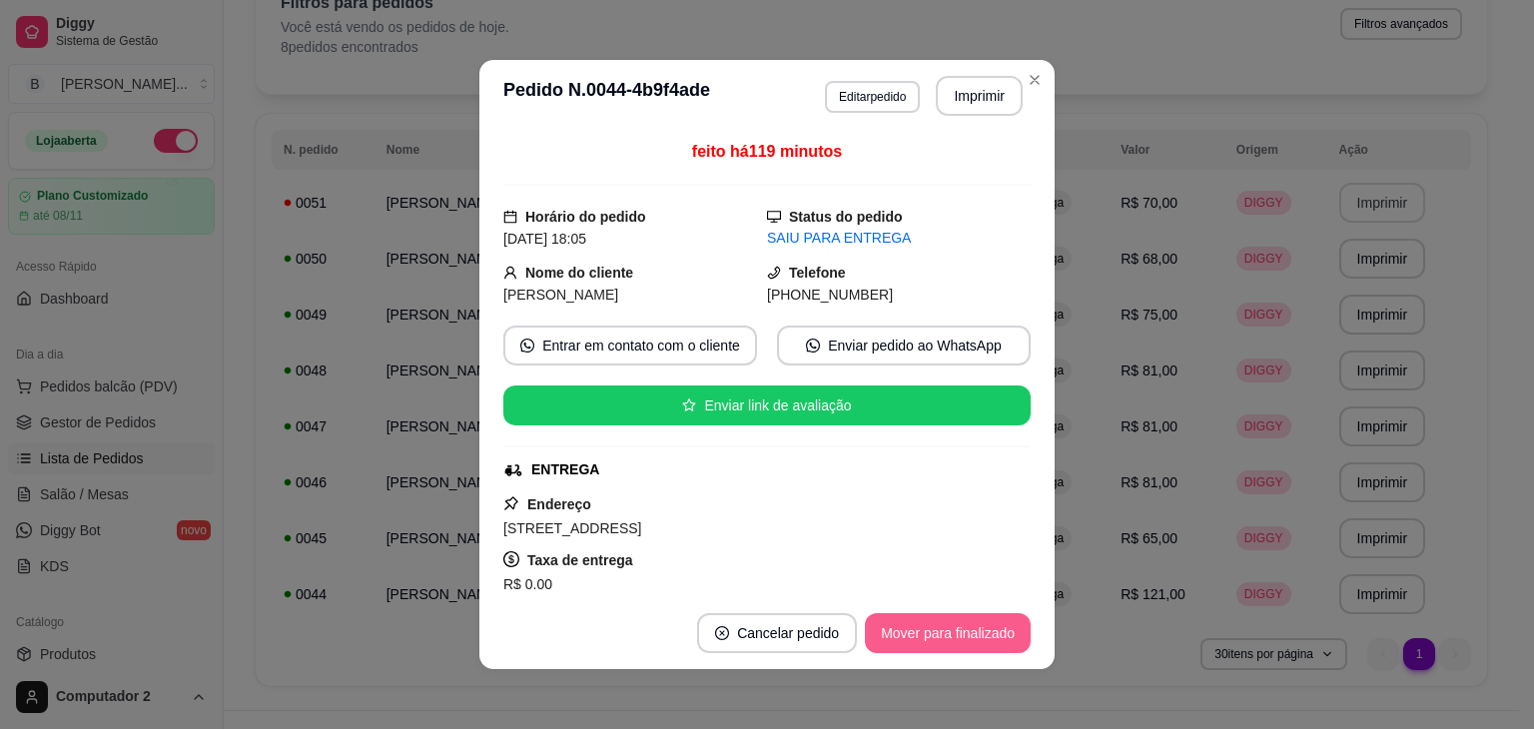
click at [958, 643] on button "Mover para finalizado" at bounding box center [948, 633] width 166 height 40
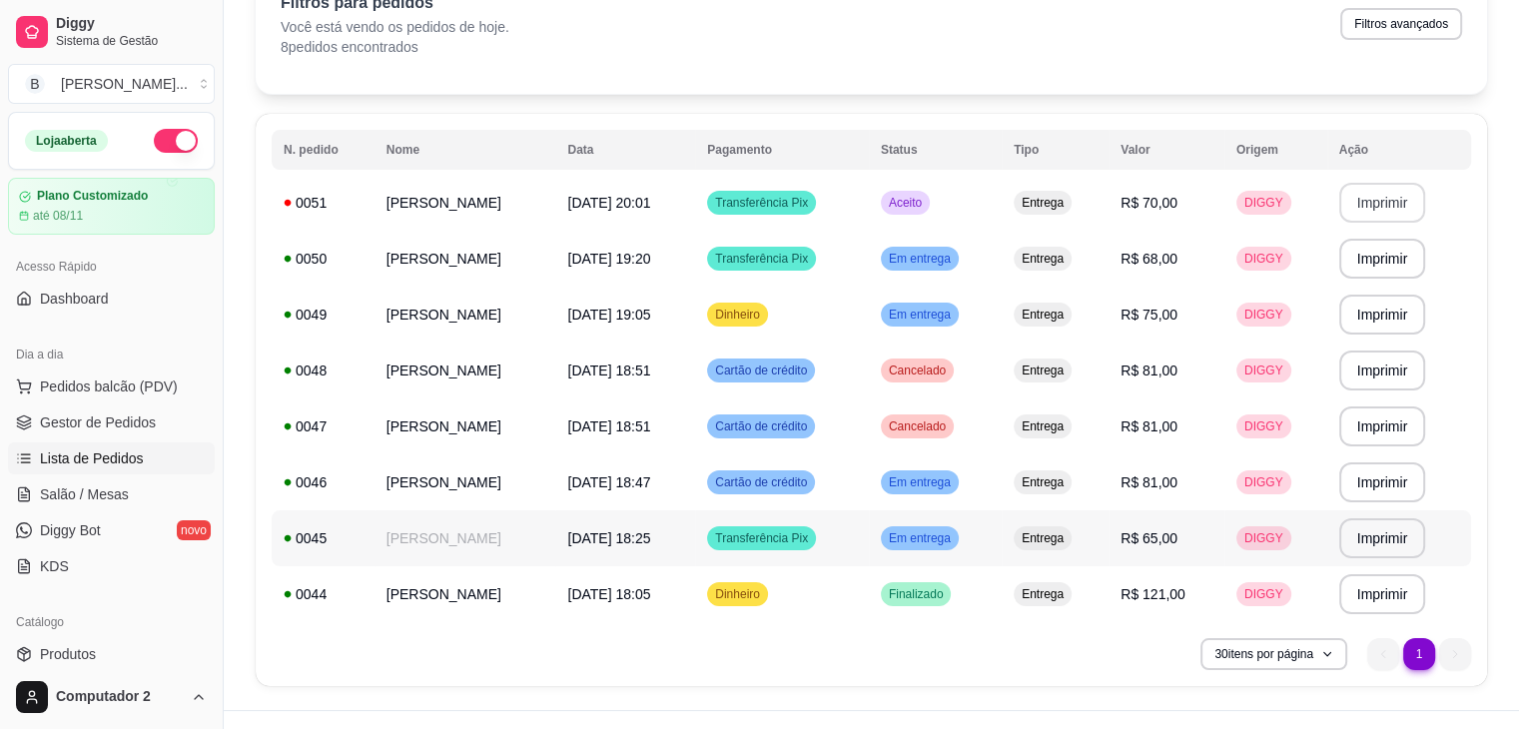
click at [1002, 527] on td "Em entrega" at bounding box center [935, 538] width 133 height 56
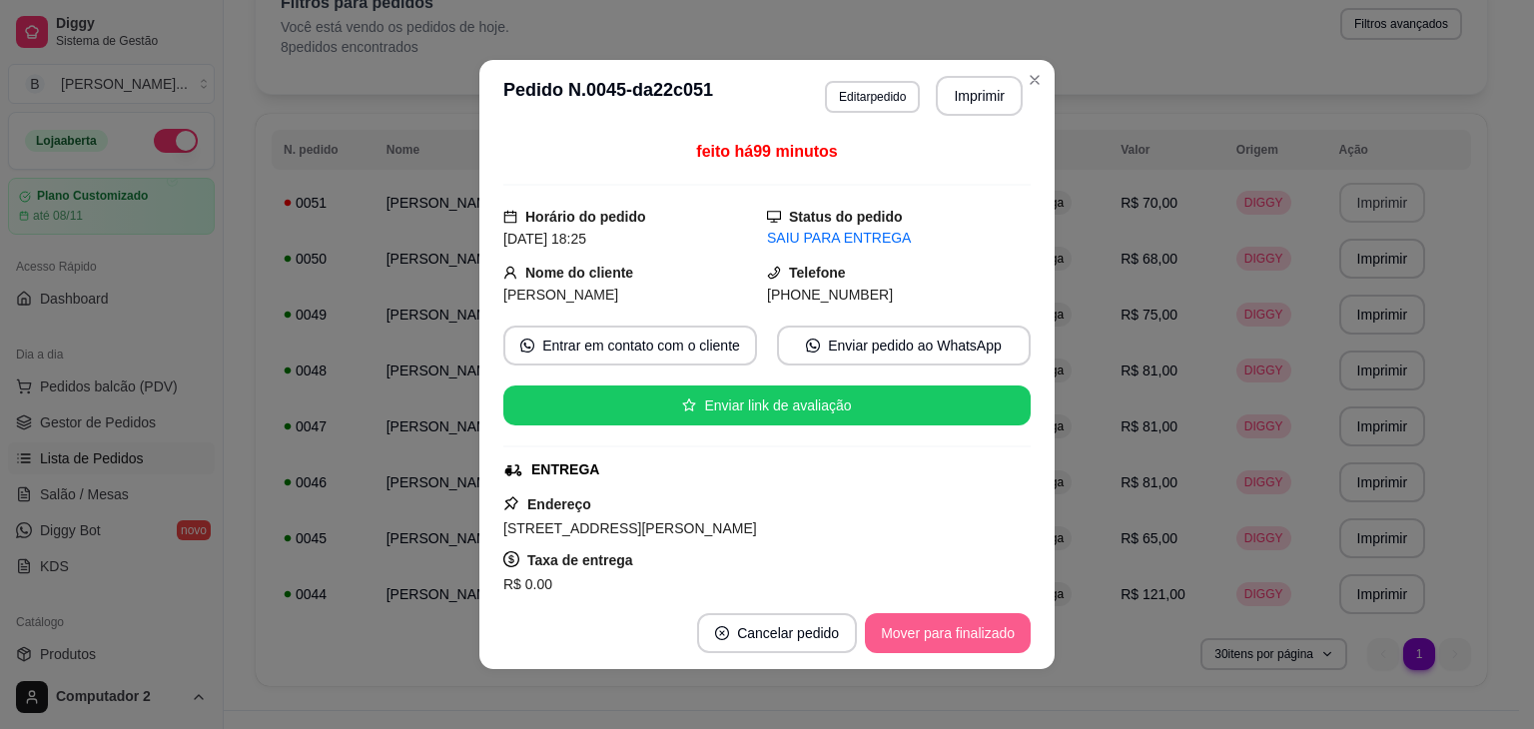
click at [969, 618] on button "Mover para finalizado" at bounding box center [948, 633] width 166 height 40
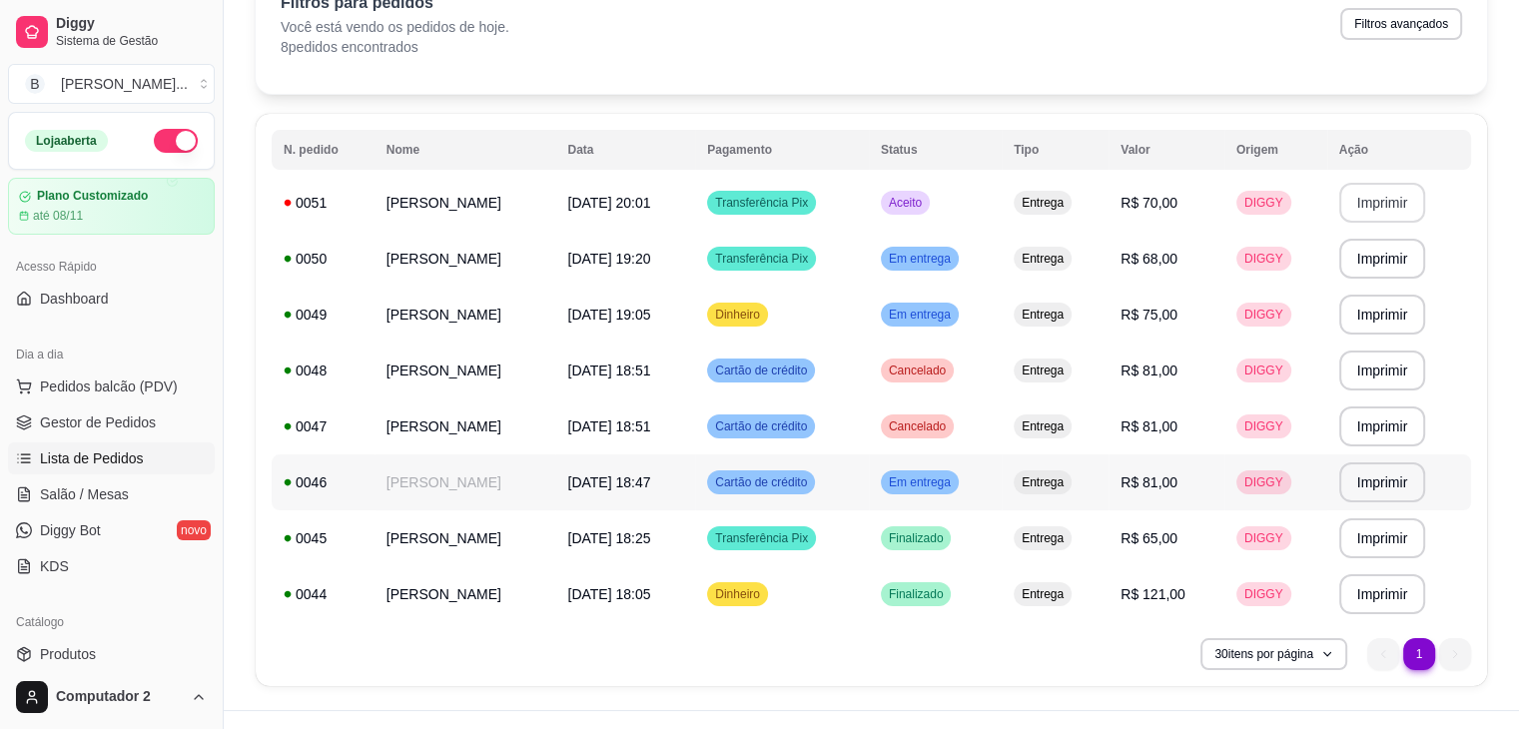
click at [996, 496] on td "Em entrega" at bounding box center [935, 482] width 133 height 56
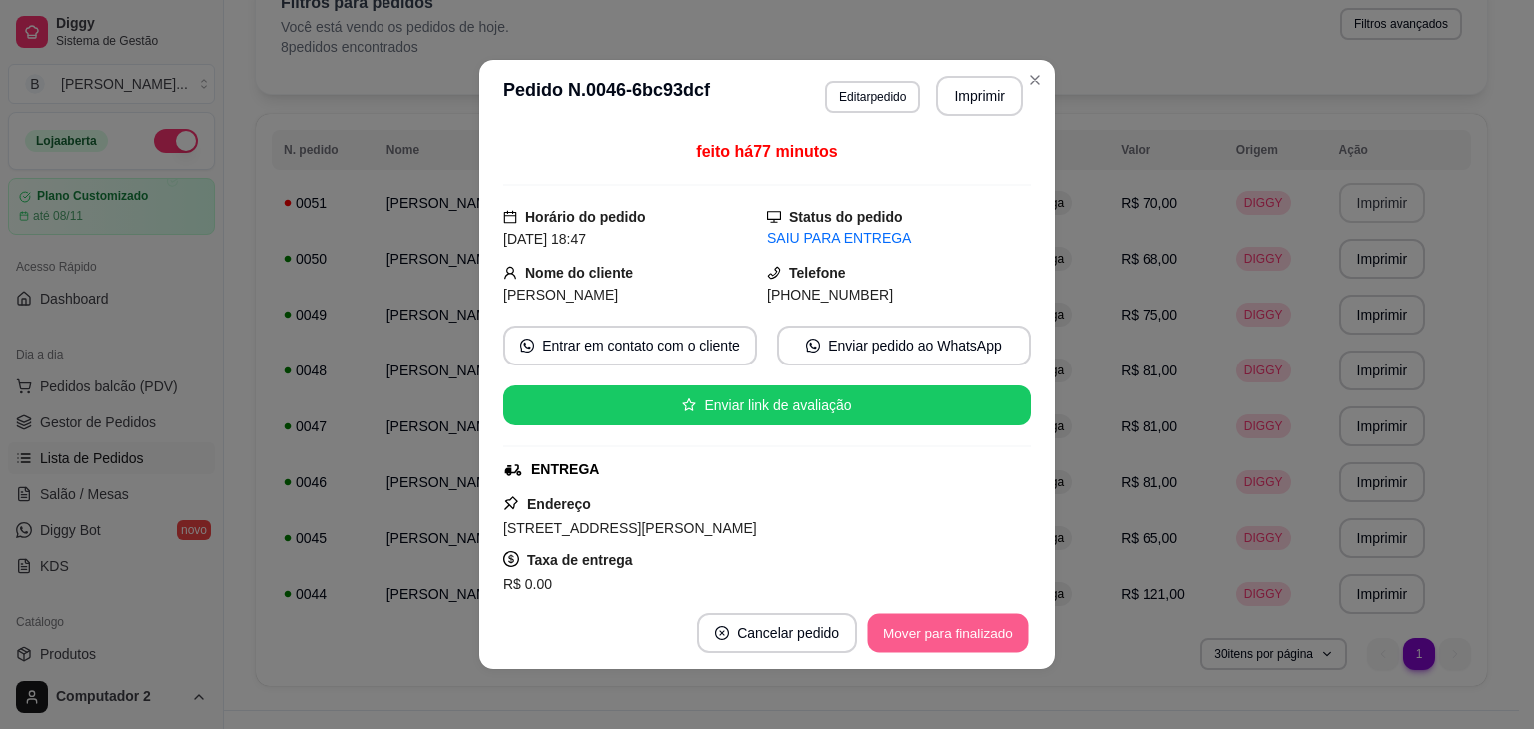
click at [965, 615] on button "Mover para finalizado" at bounding box center [948, 633] width 161 height 39
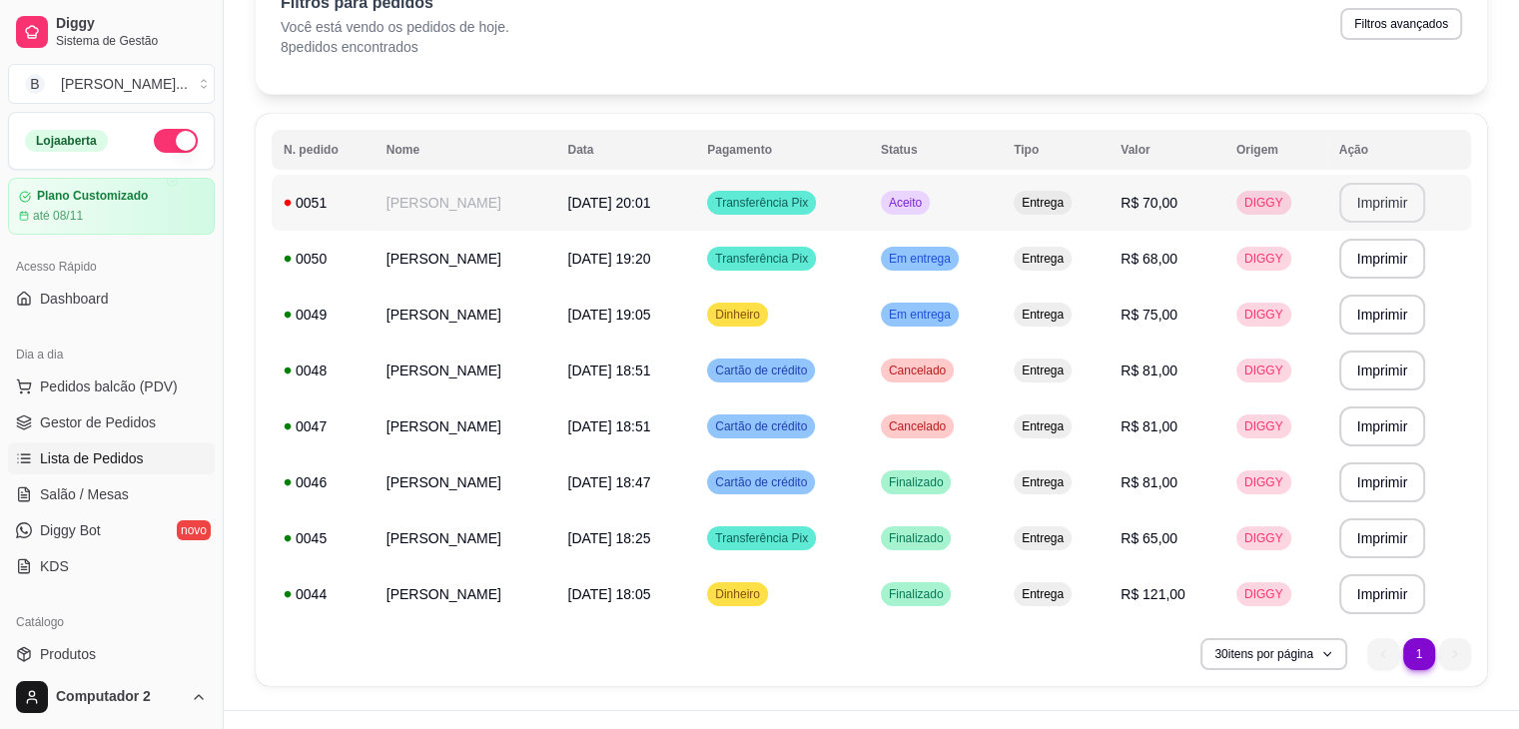
click at [1055, 181] on td "Entrega" at bounding box center [1055, 203] width 107 height 56
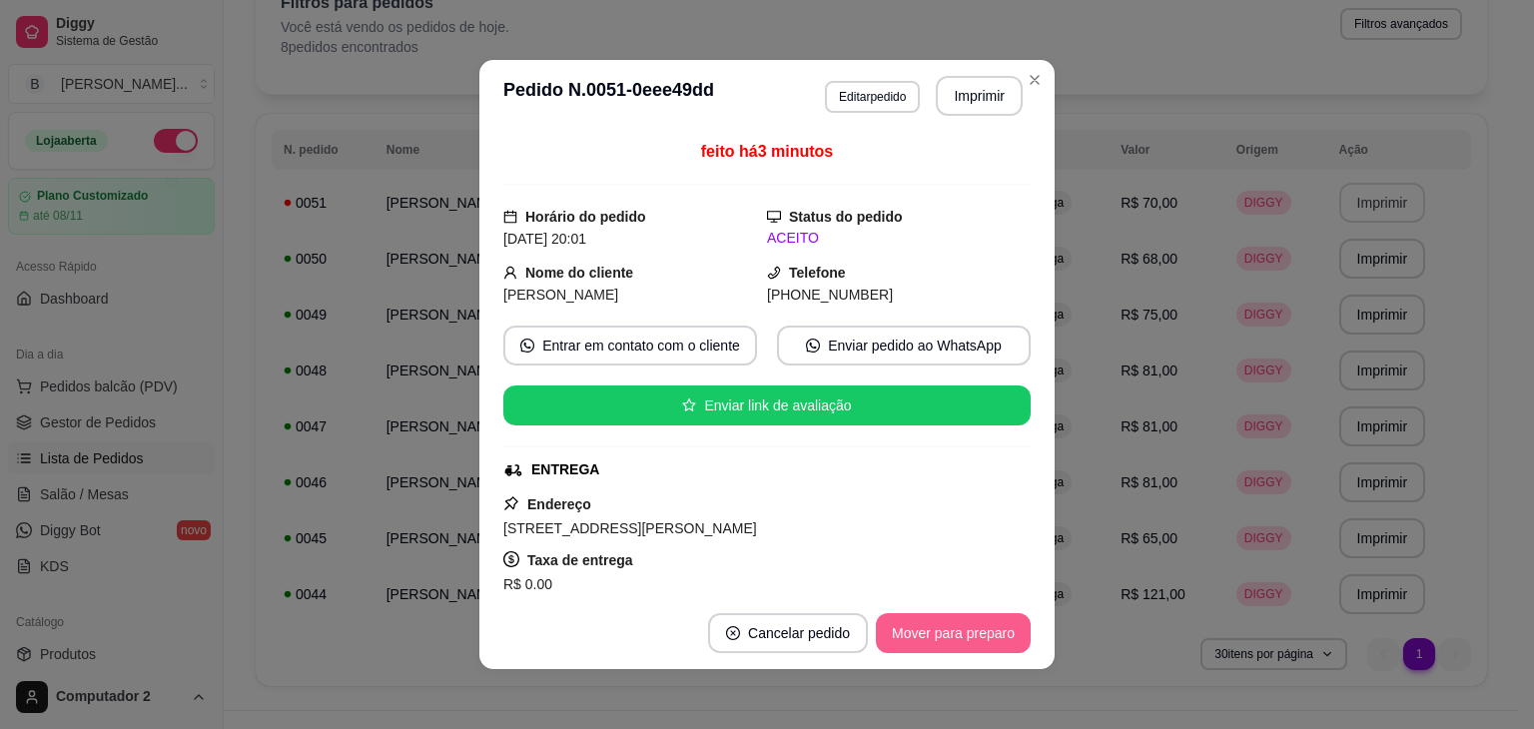
click at [964, 630] on button "Mover para preparo" at bounding box center [953, 633] width 155 height 40
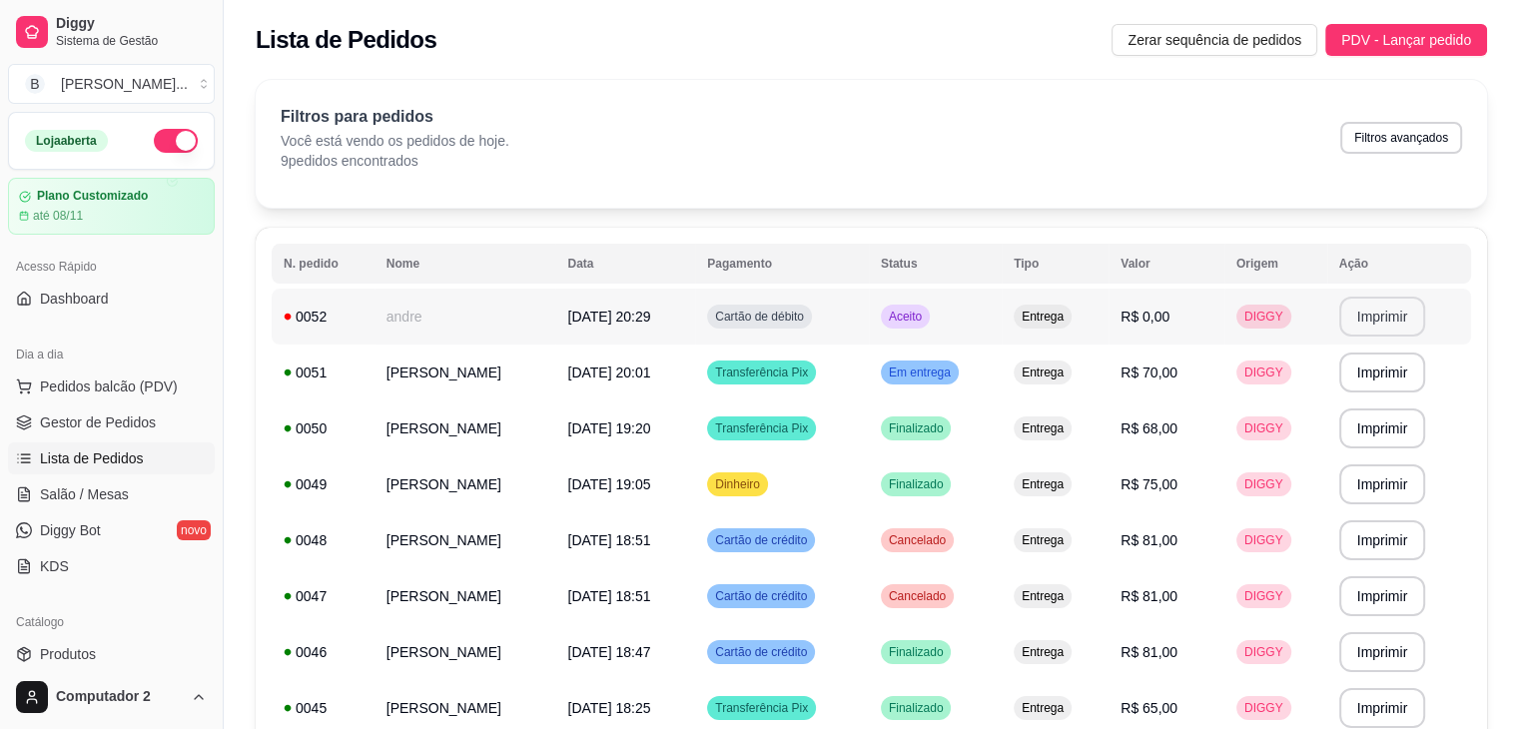
click at [1390, 323] on button "Imprimir" at bounding box center [1382, 317] width 87 height 40
click at [1288, 321] on span "DIGGY" at bounding box center [1264, 317] width 47 height 16
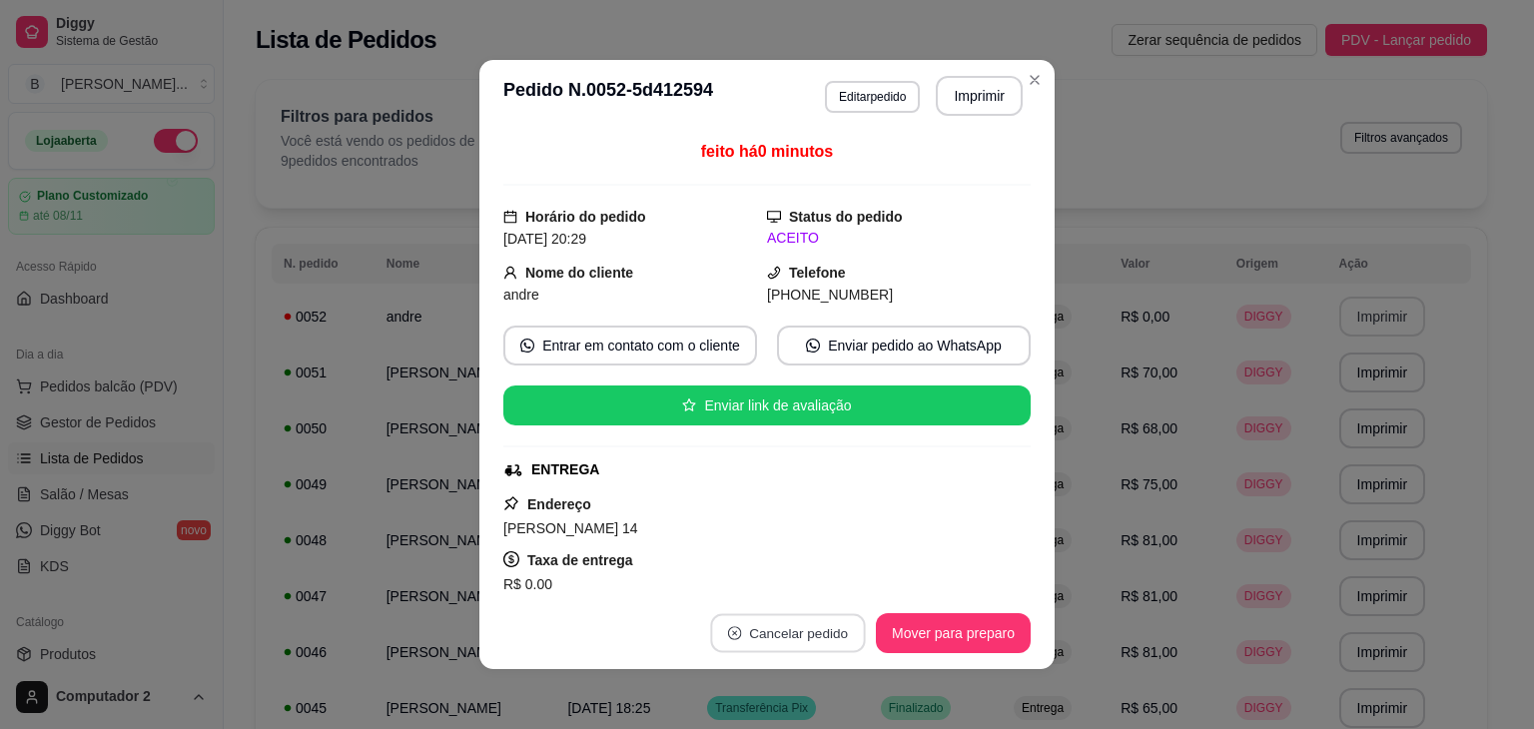
click at [839, 632] on button "Cancelar pedido" at bounding box center [787, 633] width 155 height 39
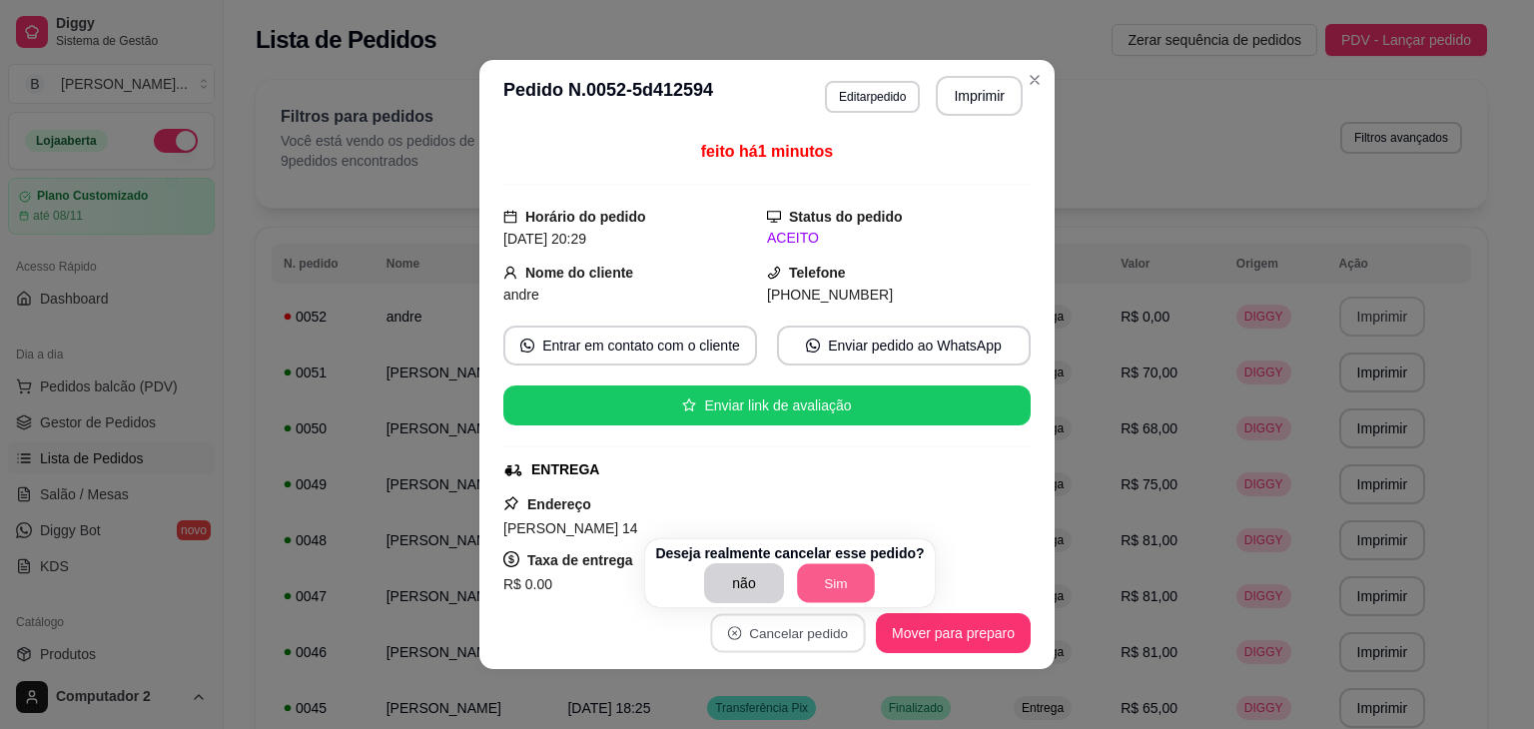
click at [807, 576] on button "Sim" at bounding box center [836, 583] width 78 height 39
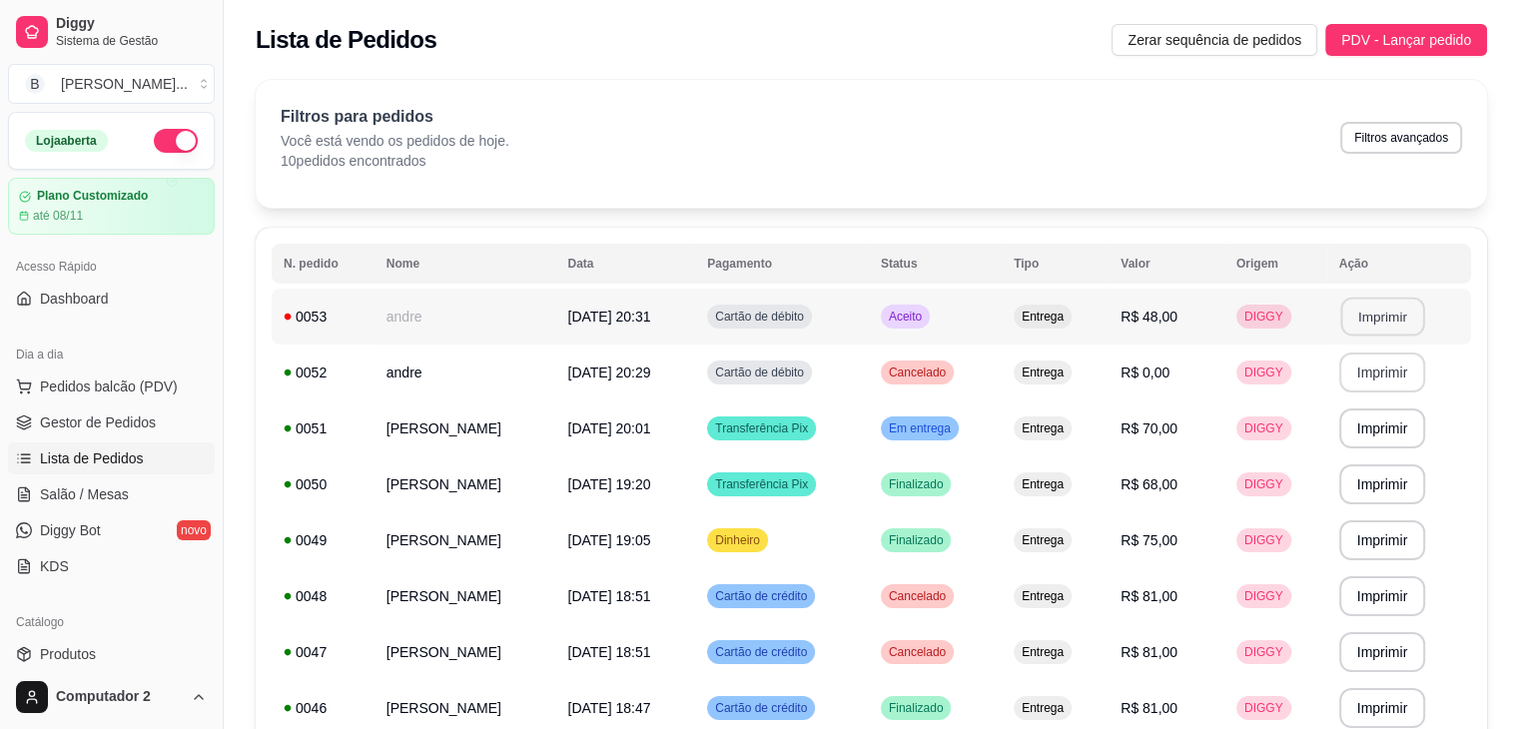
click at [1373, 312] on button "Imprimir" at bounding box center [1382, 317] width 84 height 39
click at [999, 332] on td "Aceito" at bounding box center [935, 317] width 133 height 56
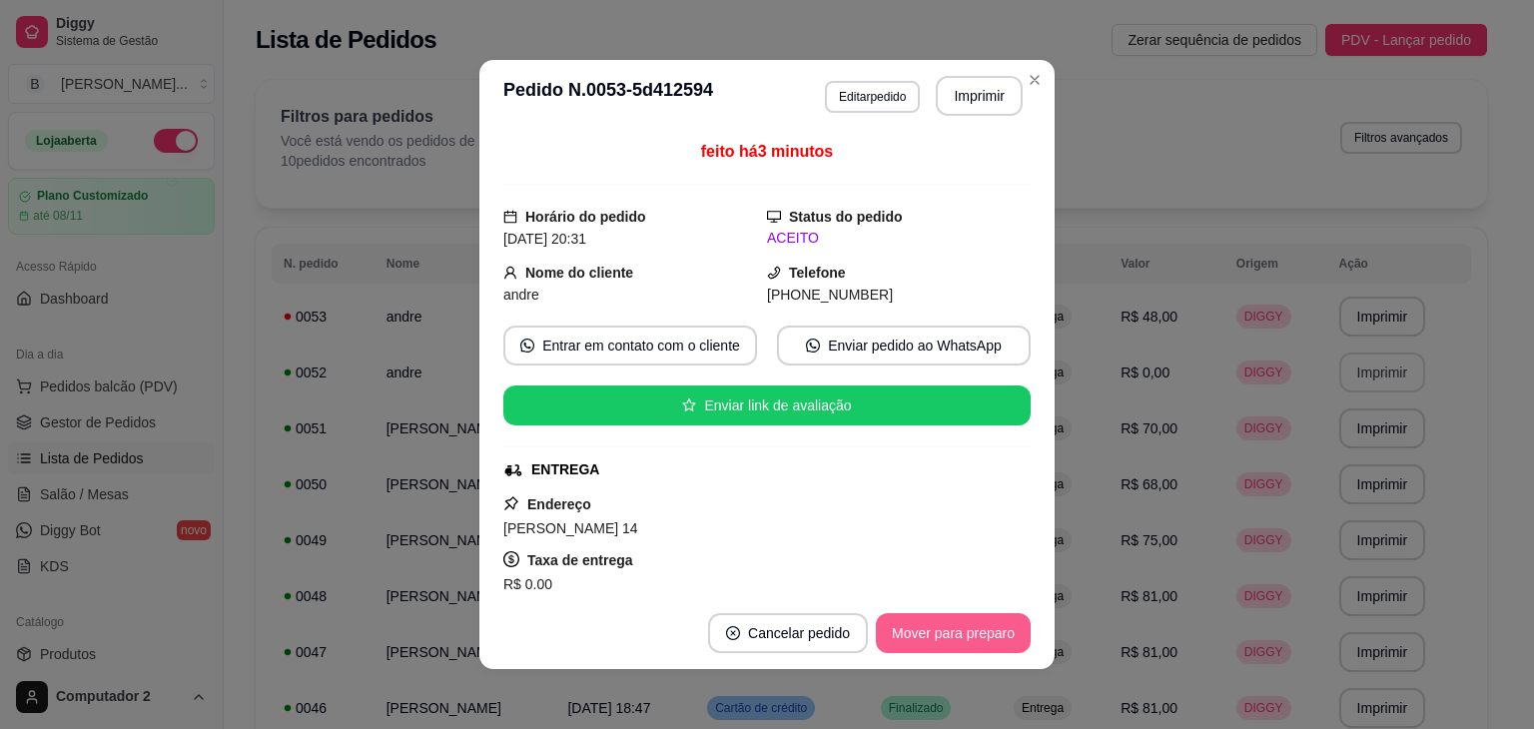
click at [929, 618] on button "Mover para preparo" at bounding box center [953, 633] width 155 height 40
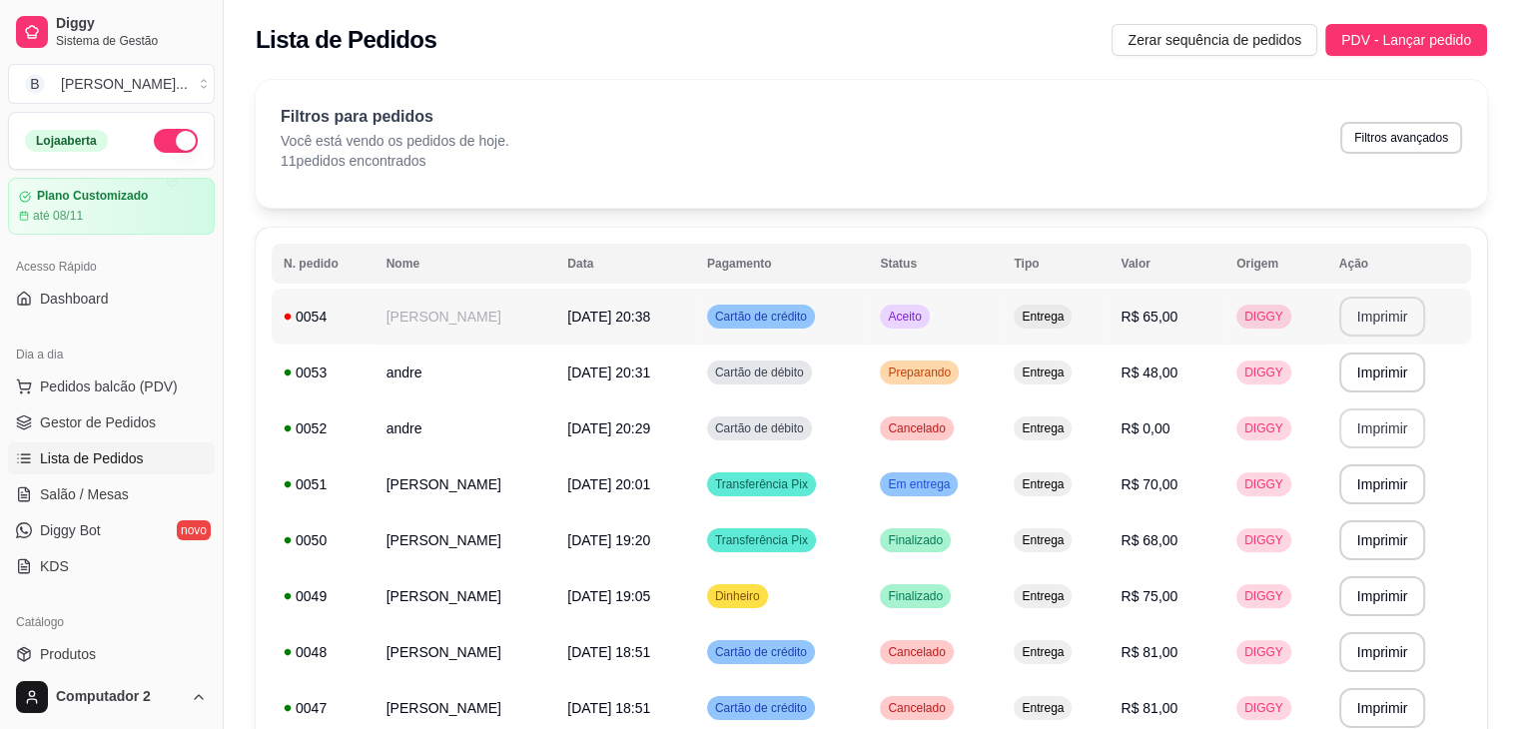
click at [1374, 318] on button "Imprimir" at bounding box center [1382, 317] width 87 height 40
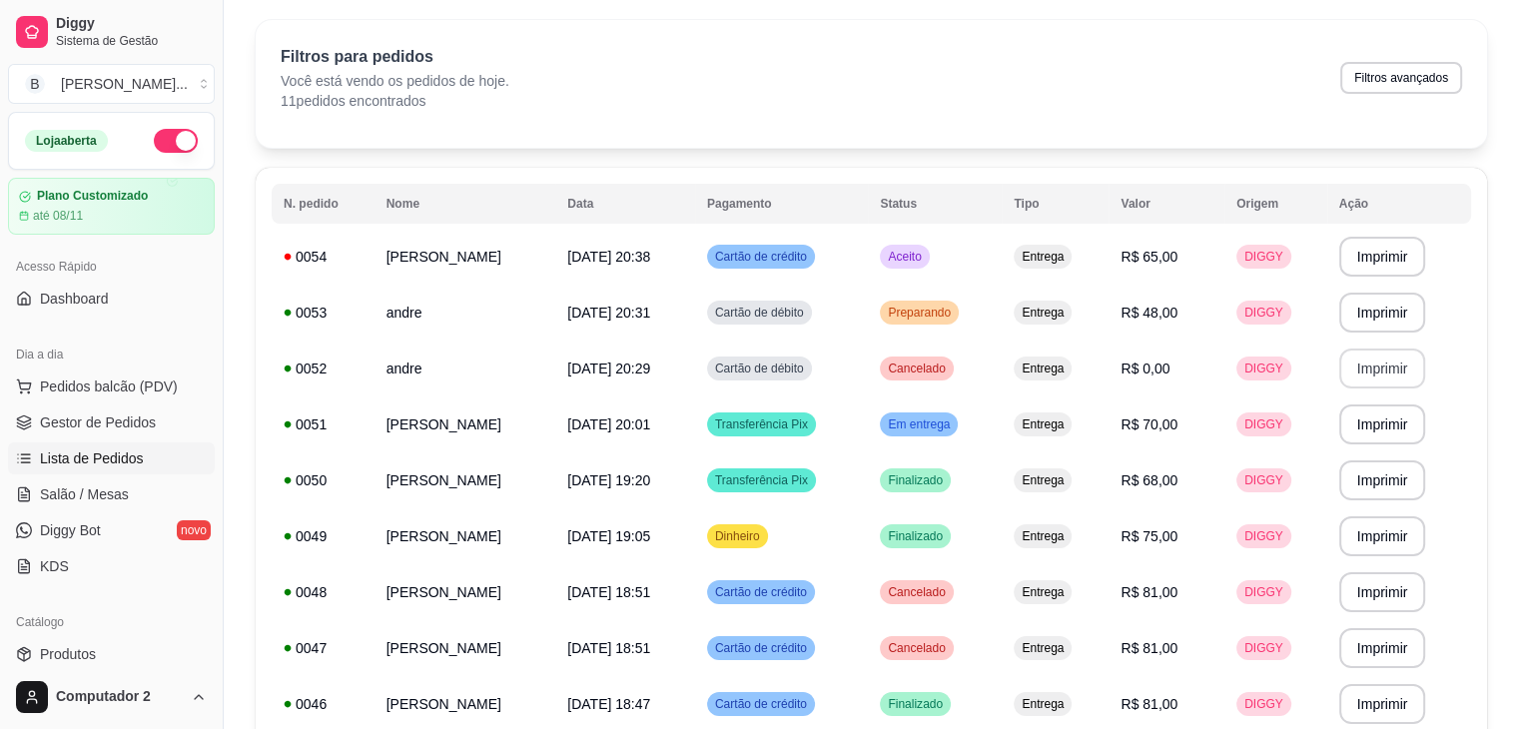
scroll to position [61, 0]
click at [1375, 85] on button "Filtros avançados" at bounding box center [1401, 76] width 118 height 31
select select "0"
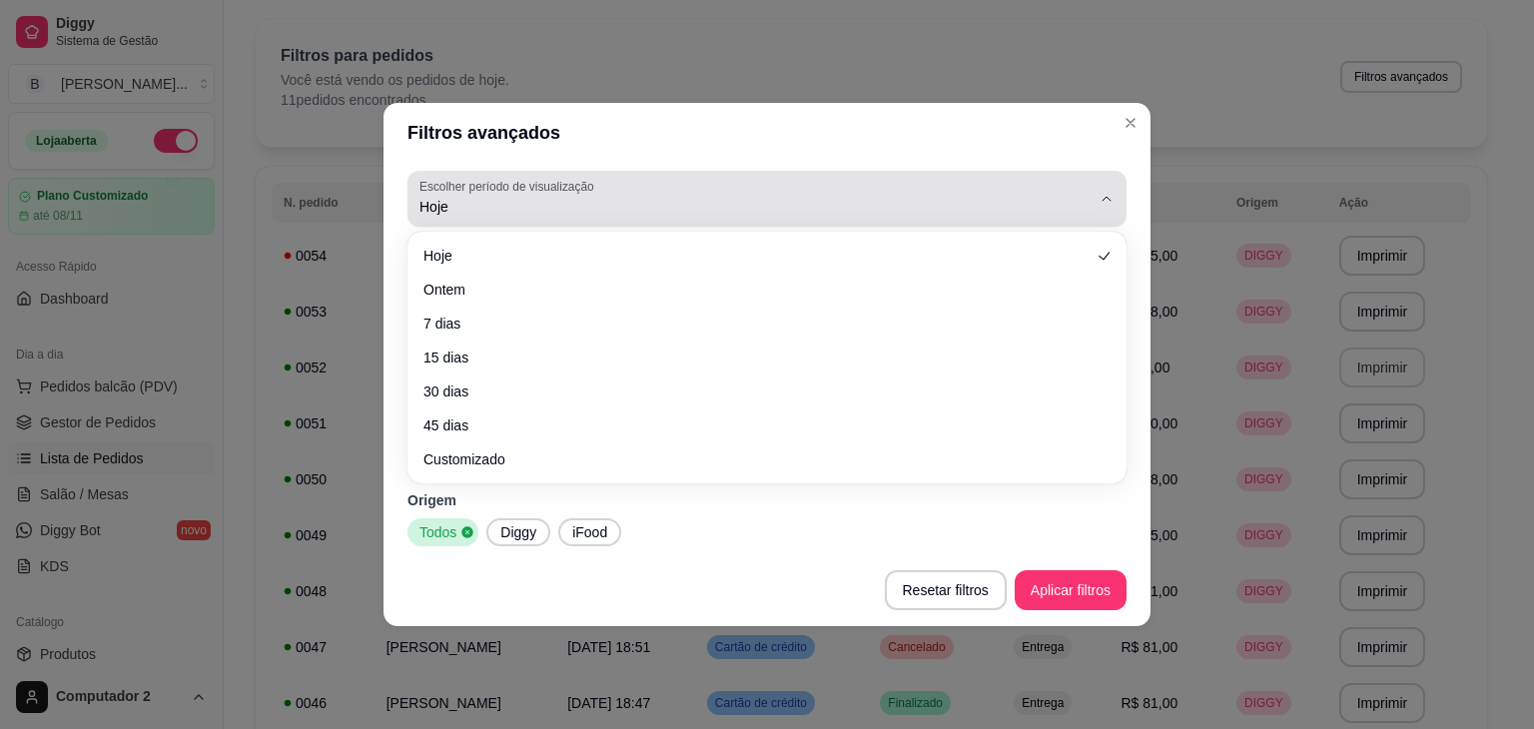
click at [1101, 202] on icon "button" at bounding box center [1107, 199] width 16 height 16
click at [1096, 189] on button "Escolher período de visualização Hoje" at bounding box center [767, 199] width 719 height 56
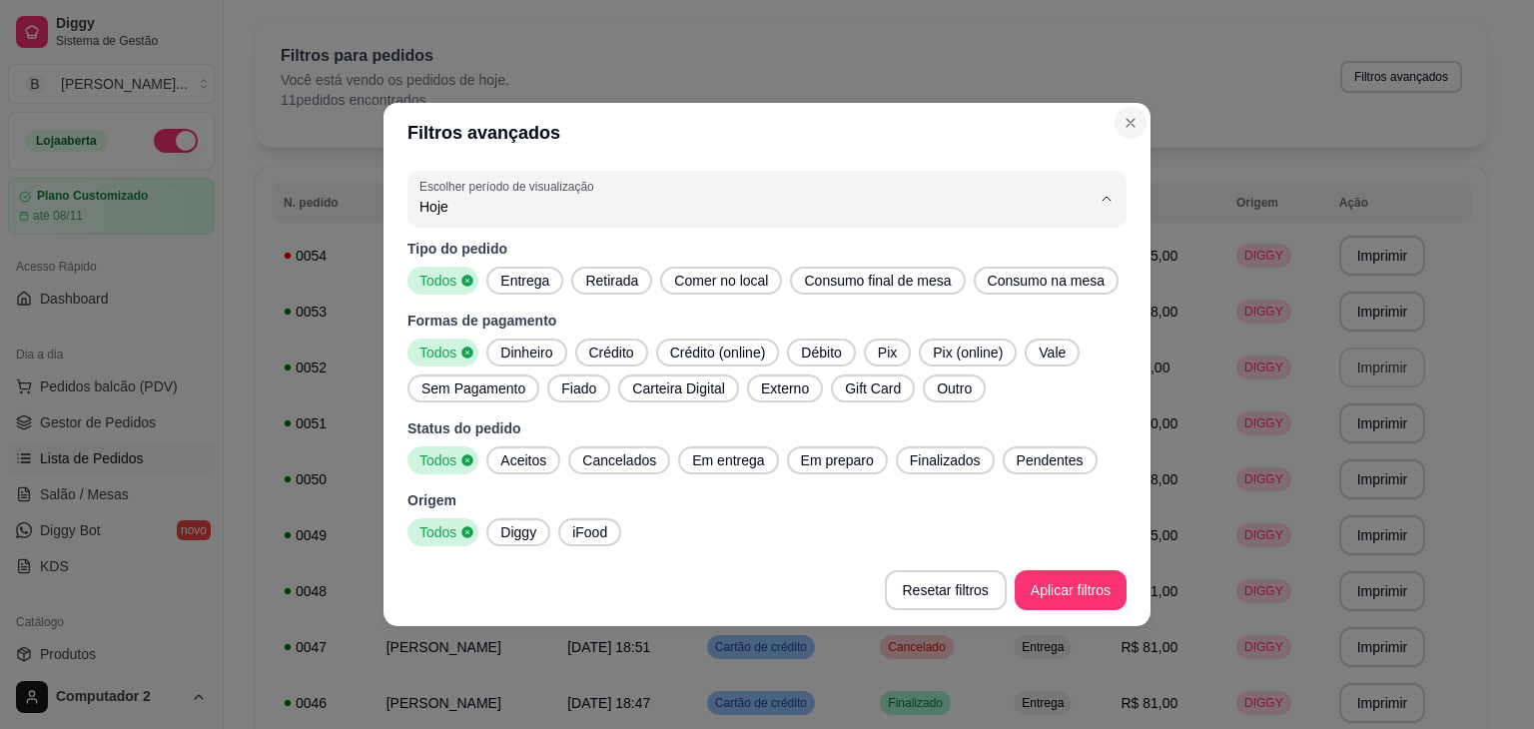
click at [1127, 125] on icon "Close" at bounding box center [1131, 123] width 8 height 8
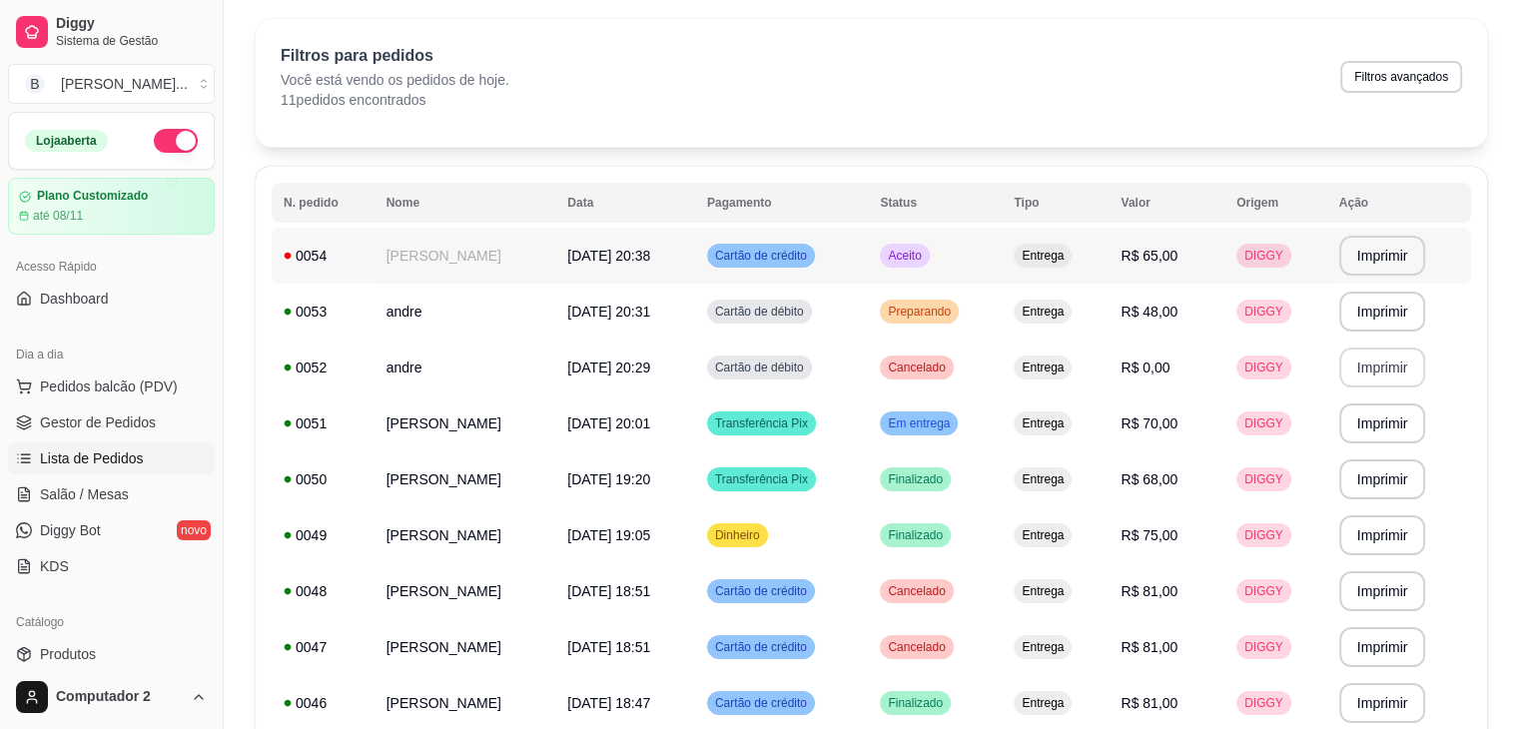
click at [1002, 243] on td "Aceito" at bounding box center [935, 256] width 134 height 56
click at [1002, 317] on td "Preparando" at bounding box center [935, 312] width 134 height 56
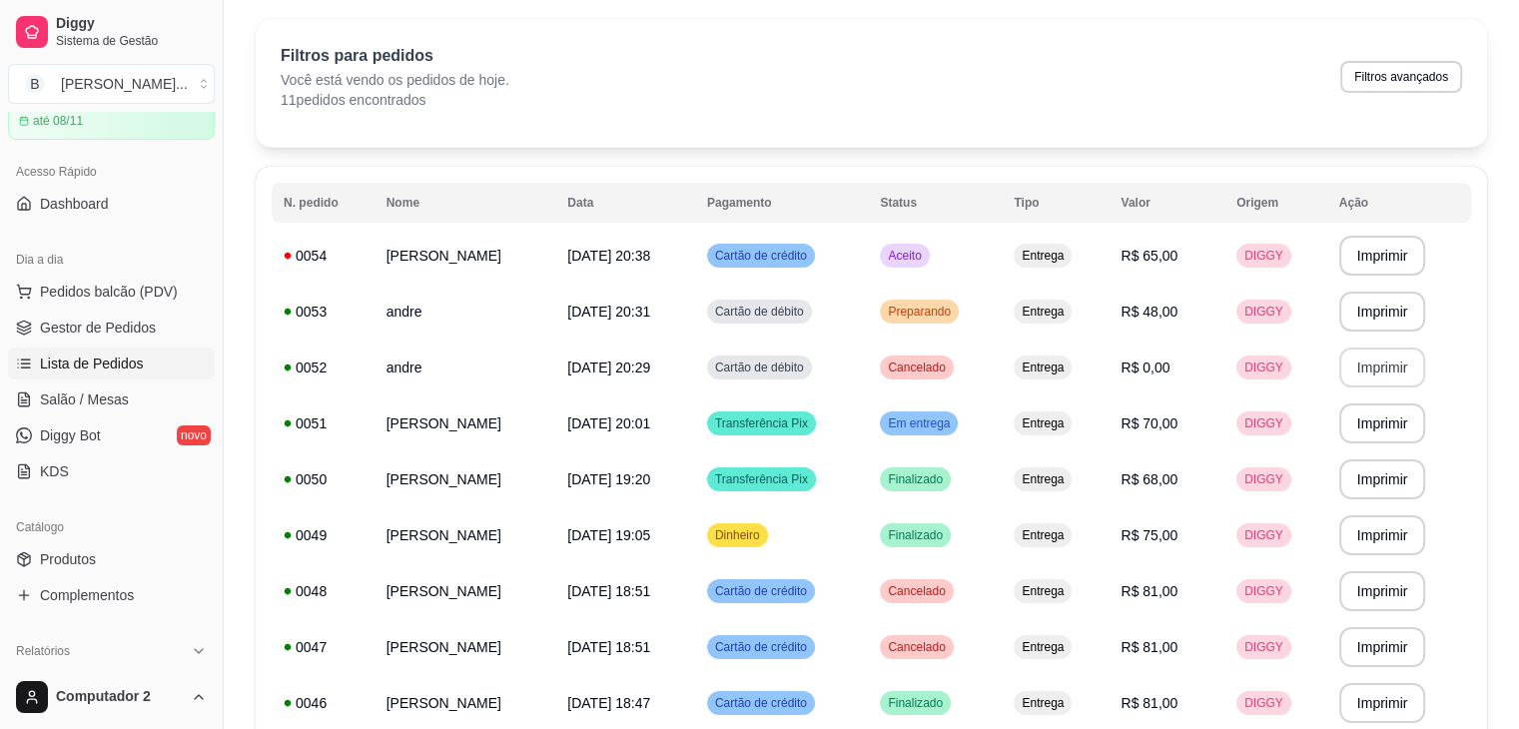
scroll to position [0, 0]
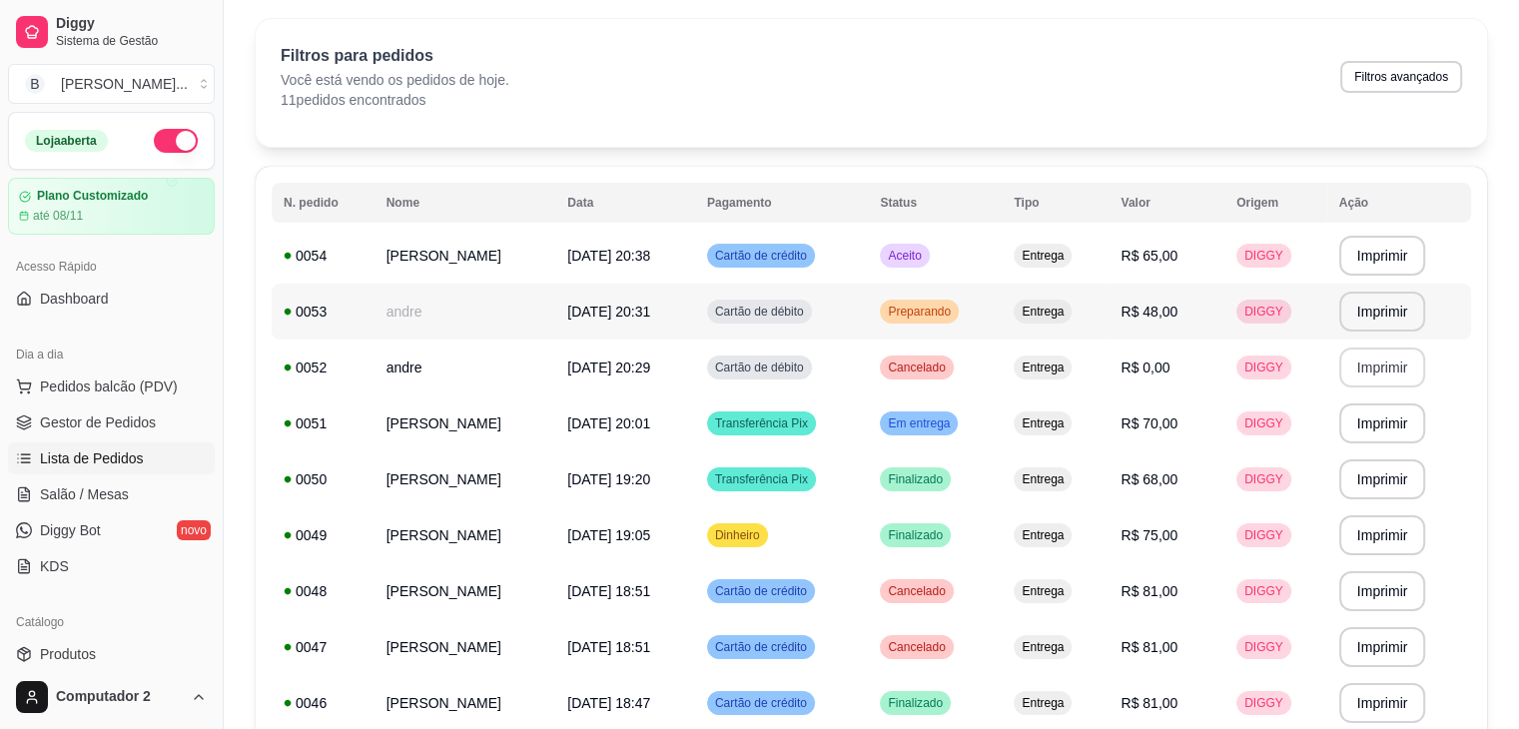
click at [959, 320] on div "Preparando" at bounding box center [919, 312] width 79 height 24
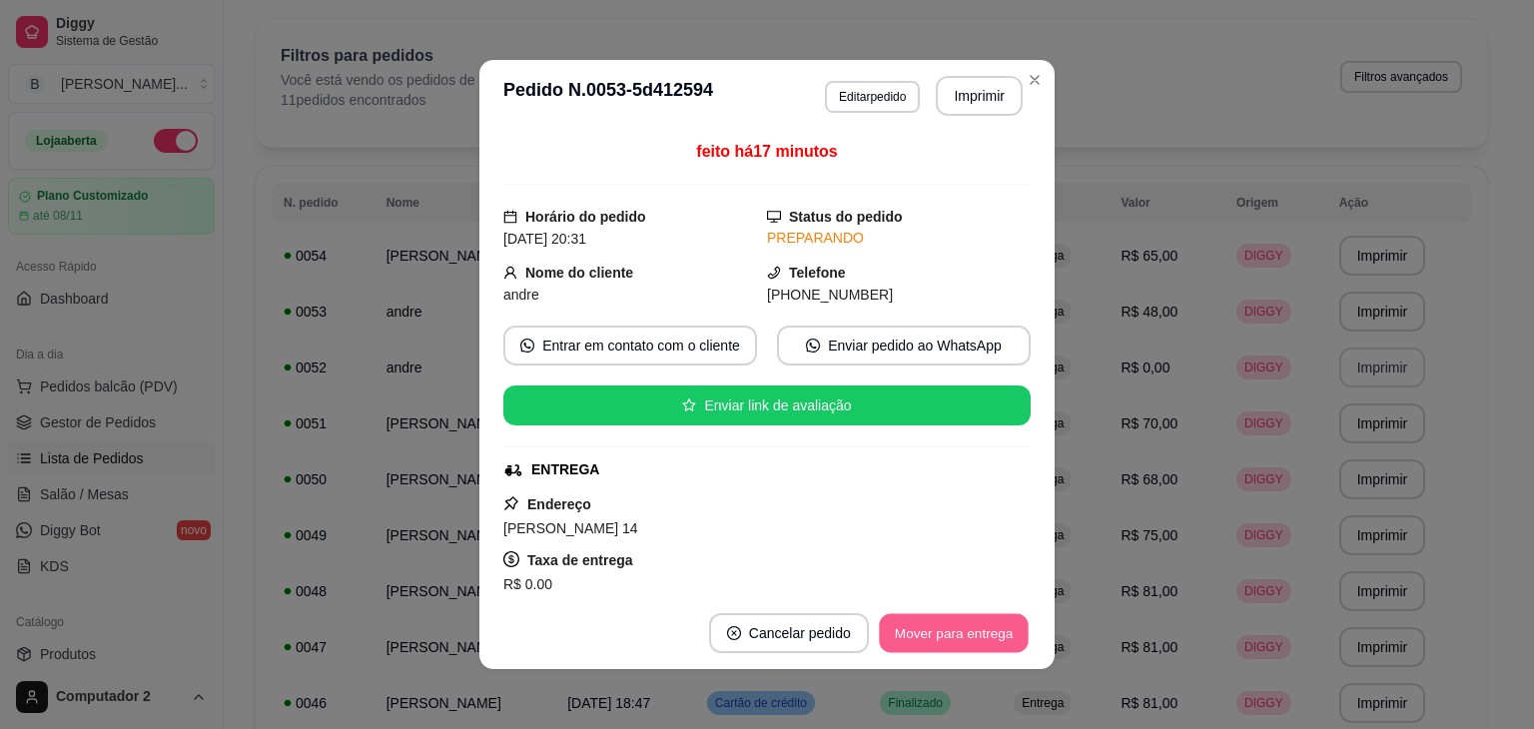
click at [927, 628] on button "Mover para entrega" at bounding box center [954, 633] width 150 height 39
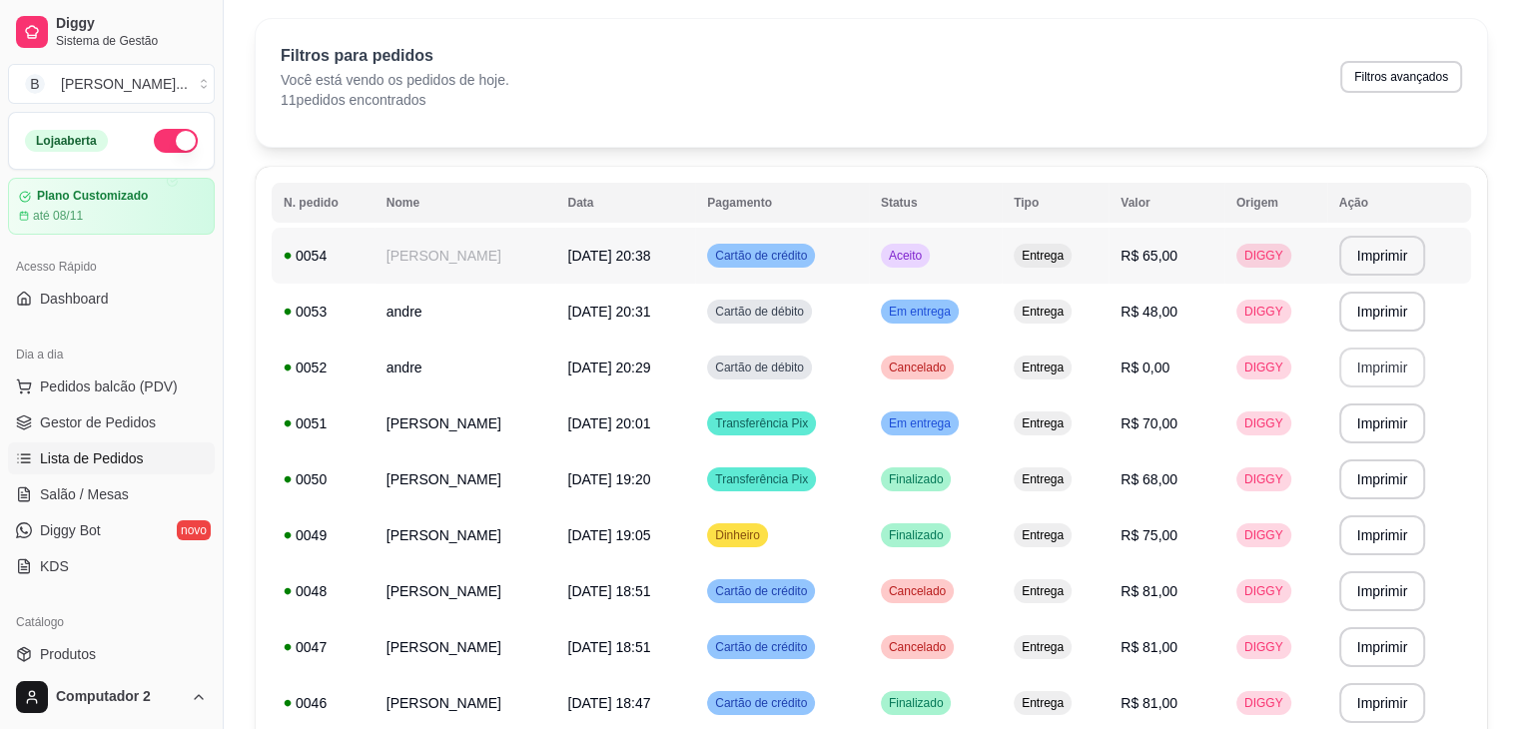
click at [926, 261] on span "Aceito" at bounding box center [905, 256] width 41 height 16
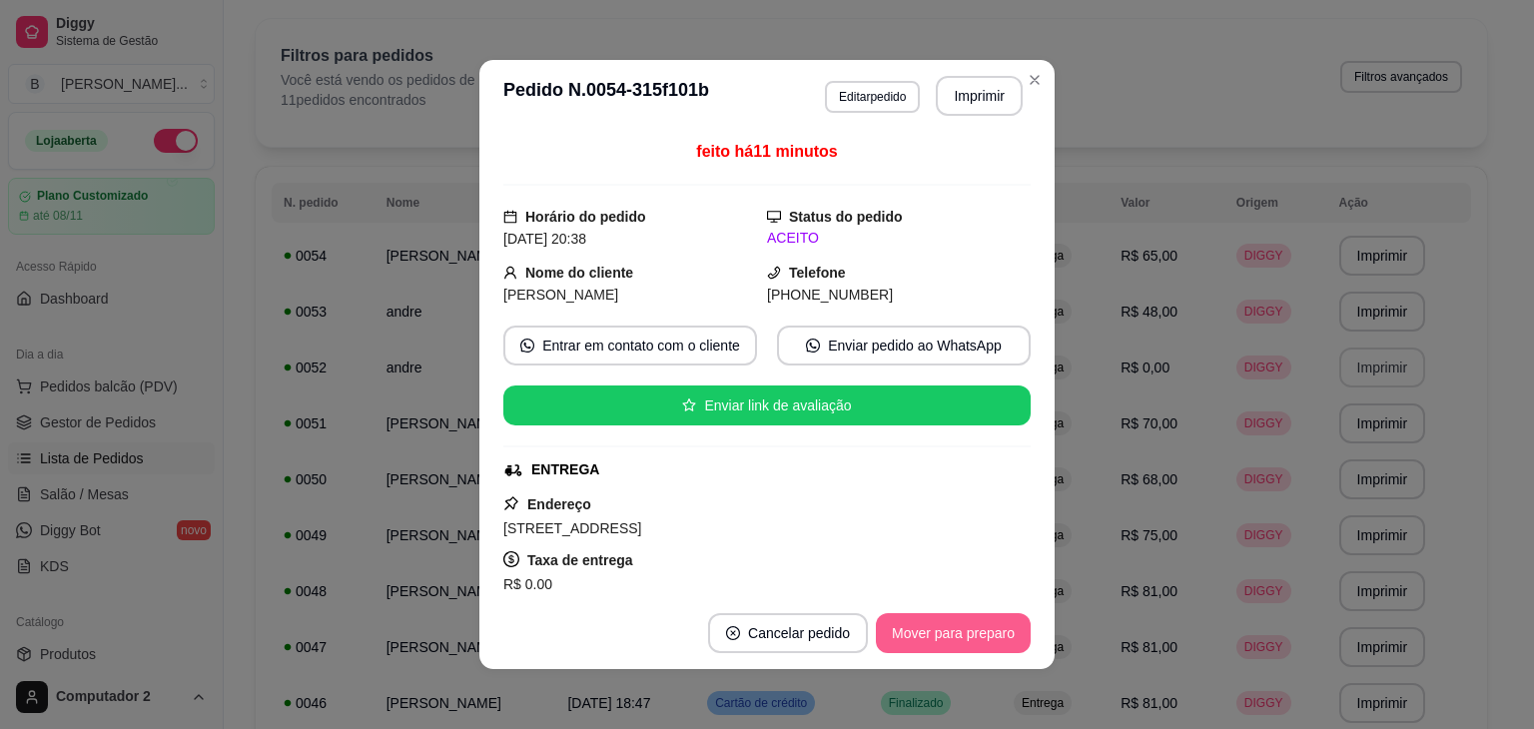
click at [953, 631] on button "Mover para preparo" at bounding box center [953, 633] width 155 height 40
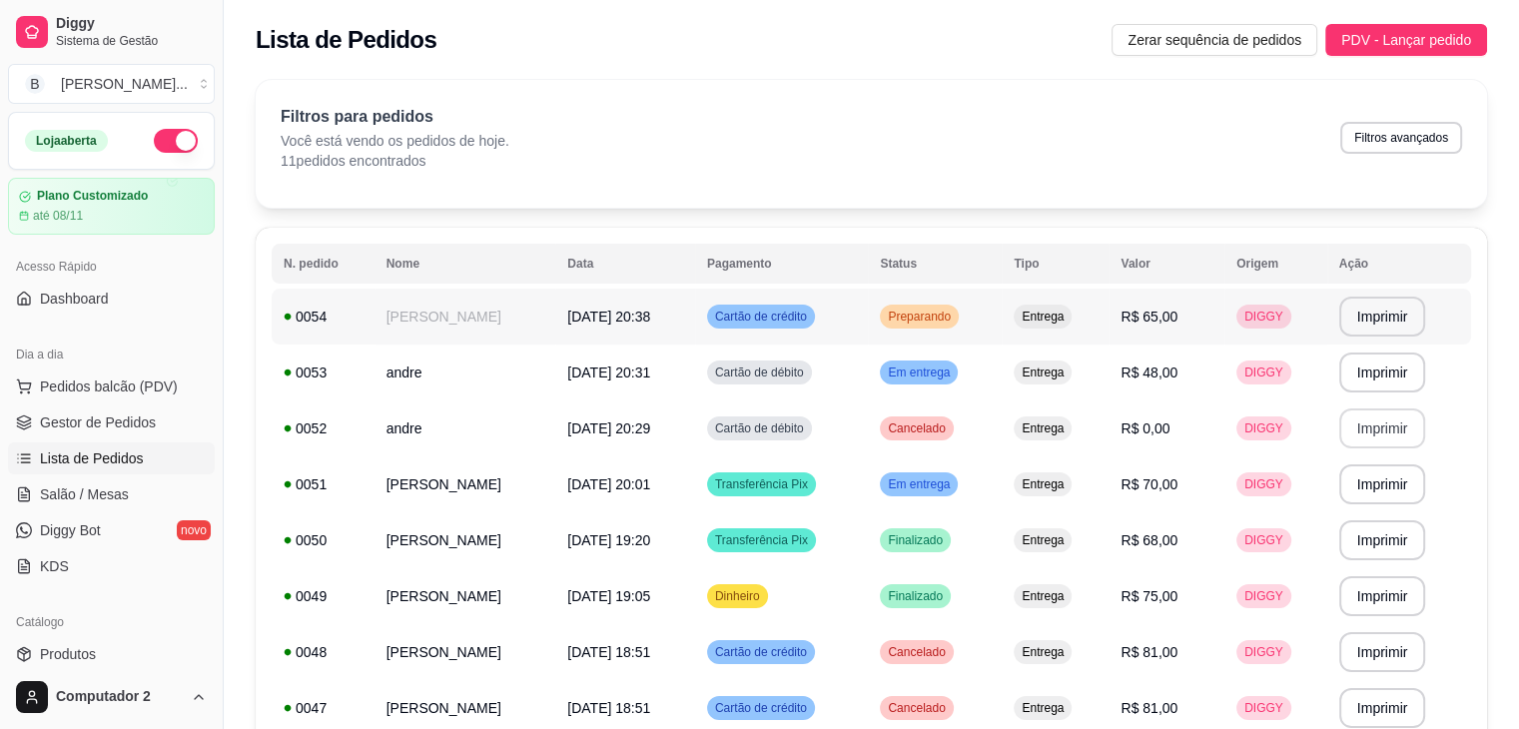
click at [1002, 307] on td "Preparando" at bounding box center [935, 317] width 134 height 56
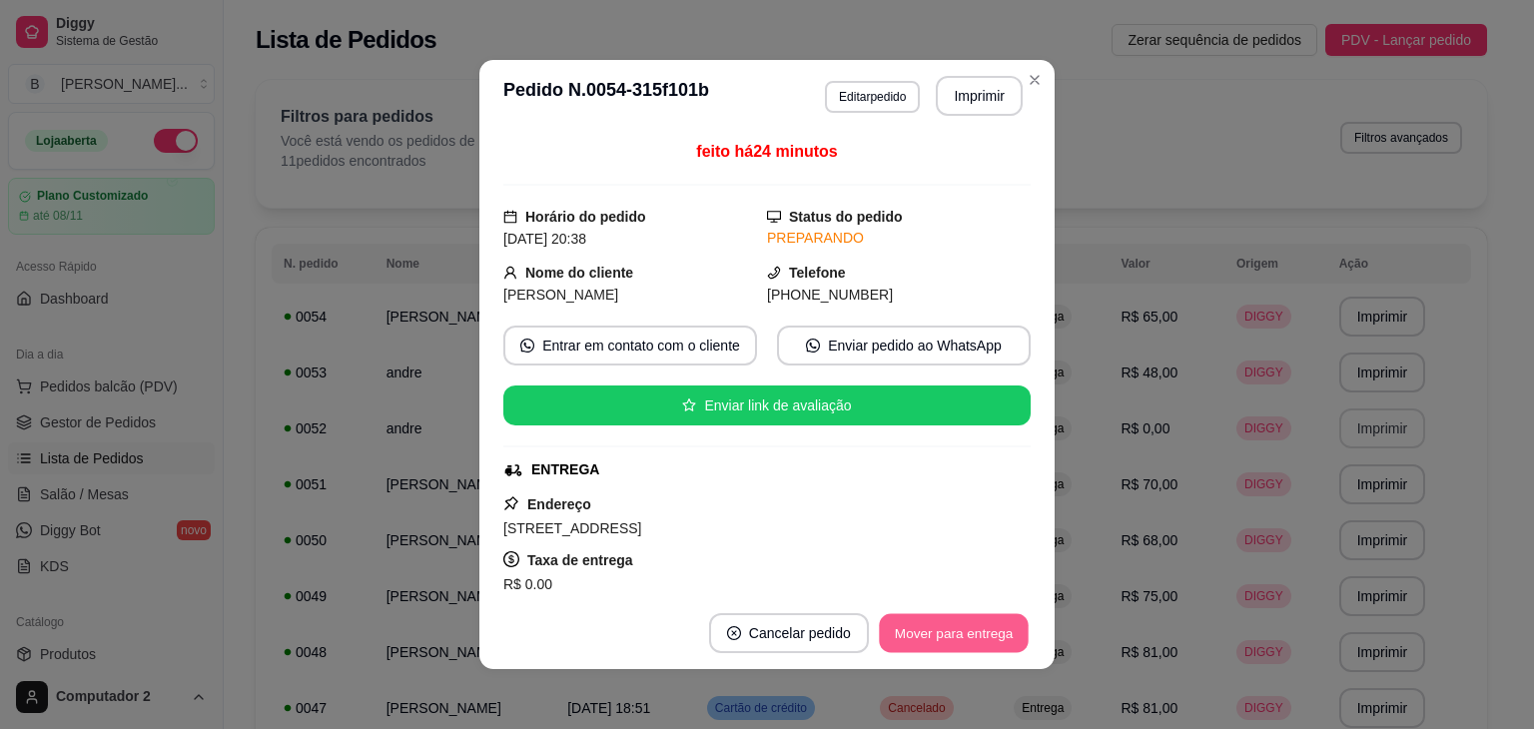
click at [972, 636] on button "Mover para entrega" at bounding box center [954, 633] width 150 height 39
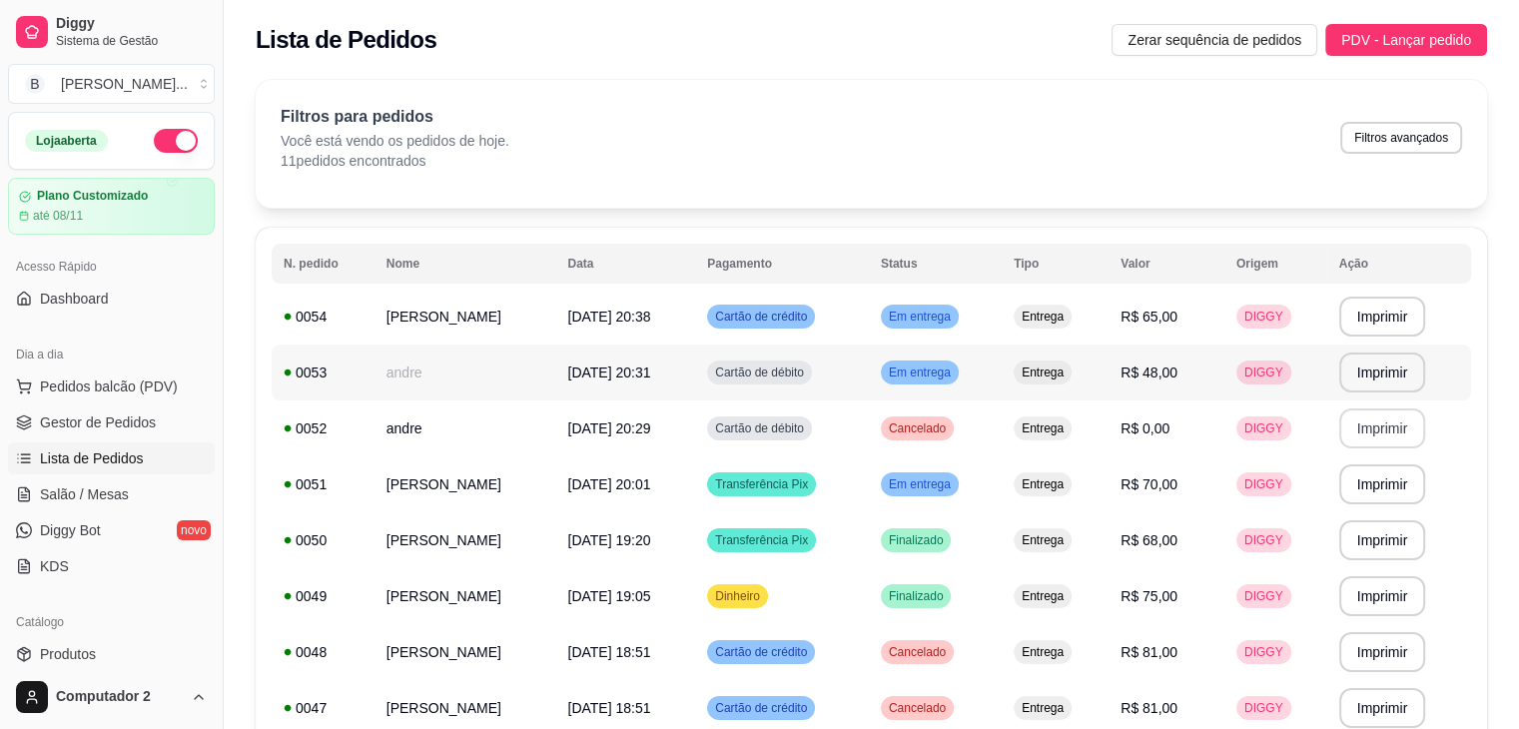
click at [1002, 373] on td "Em entrega" at bounding box center [935, 373] width 133 height 56
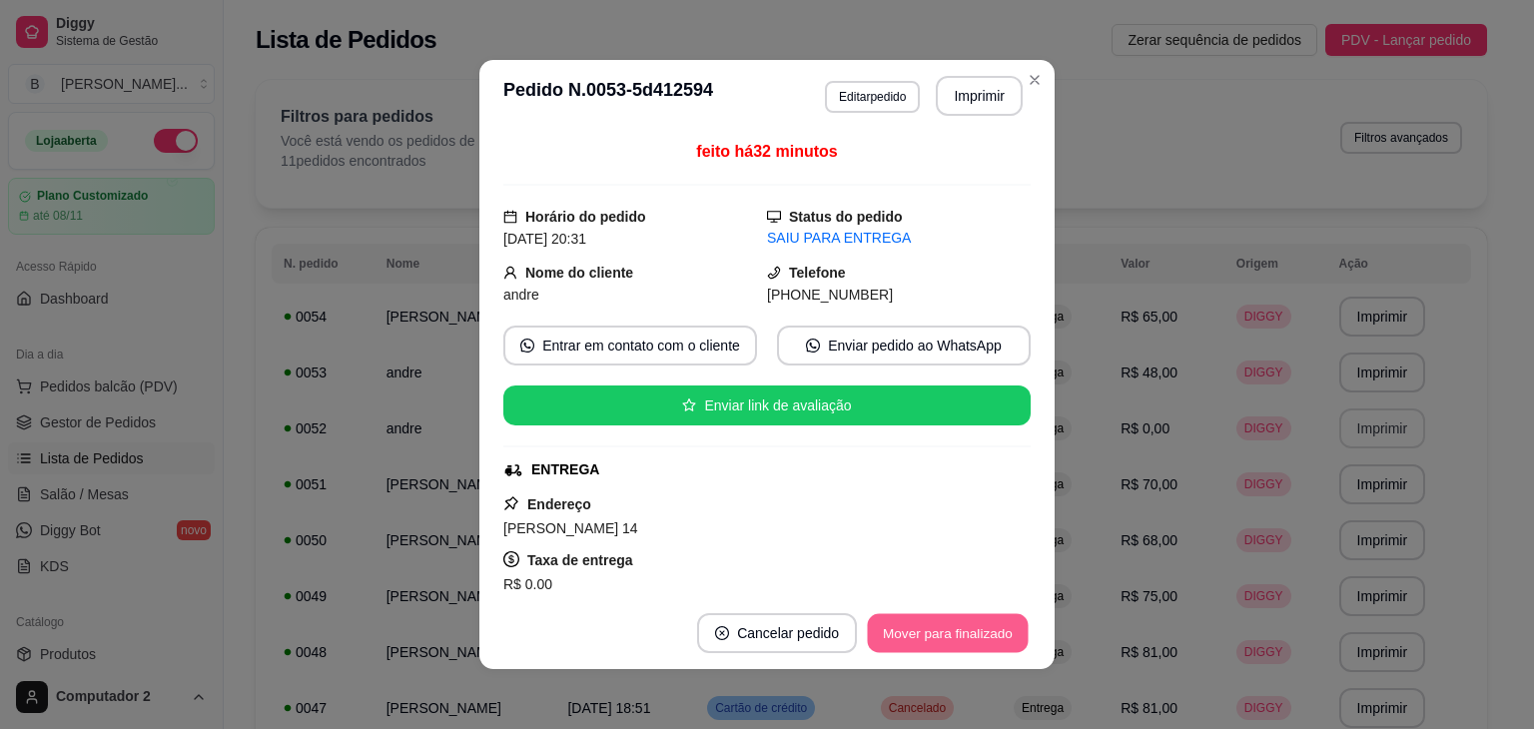
click at [965, 631] on button "Mover para finalizado" at bounding box center [948, 633] width 161 height 39
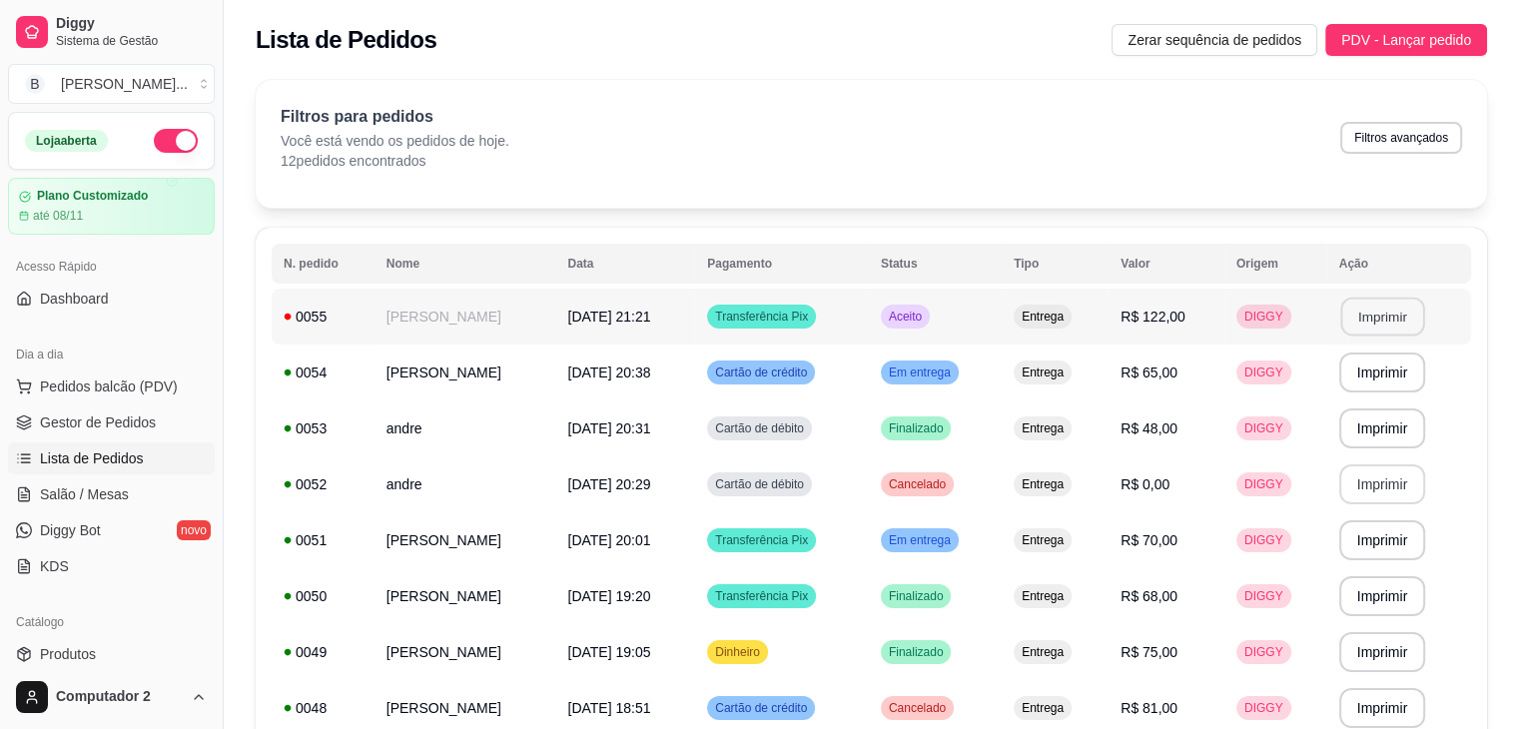
click at [1375, 311] on button "Imprimir" at bounding box center [1382, 317] width 84 height 39
click at [1109, 326] on td "Entrega" at bounding box center [1055, 317] width 107 height 56
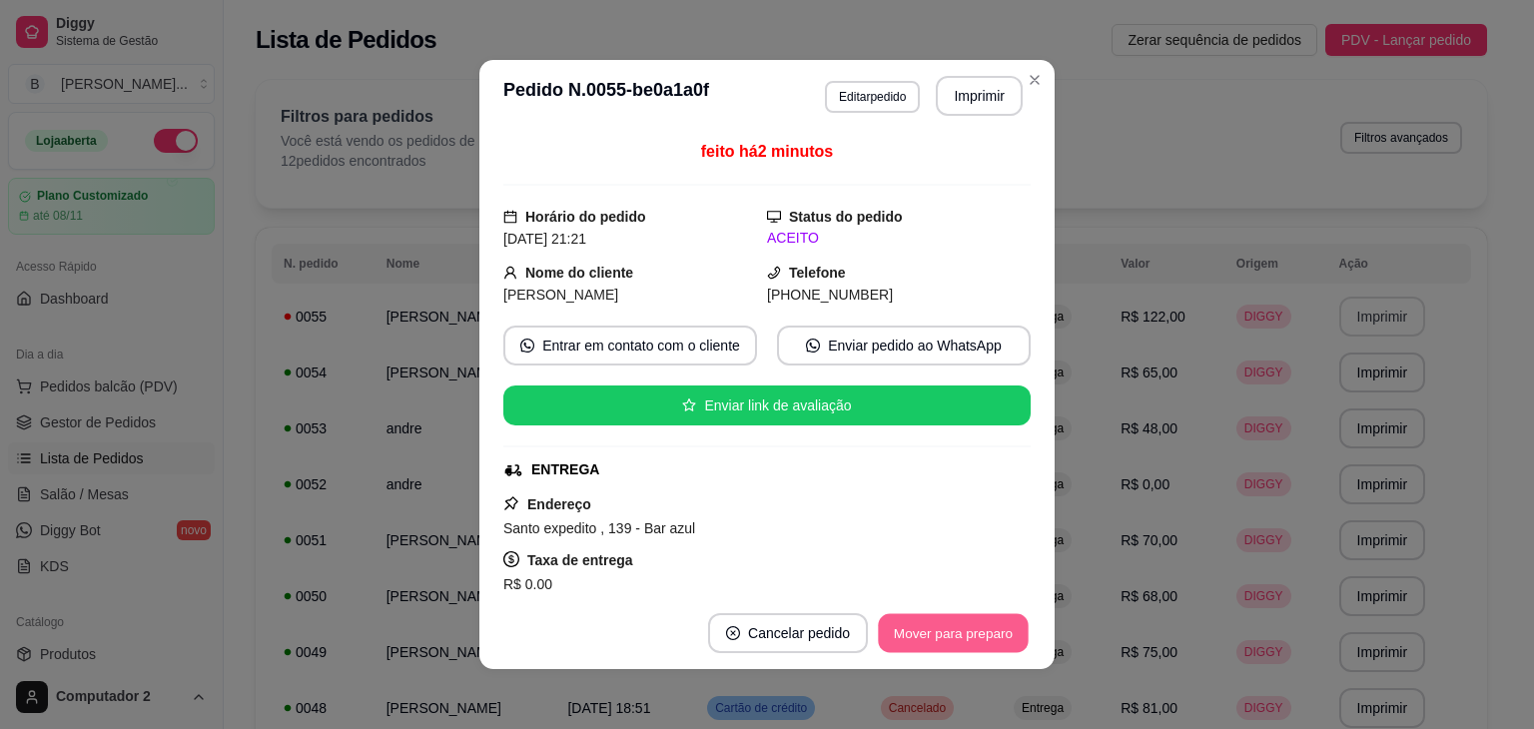
click at [965, 624] on button "Mover para preparo" at bounding box center [953, 633] width 150 height 39
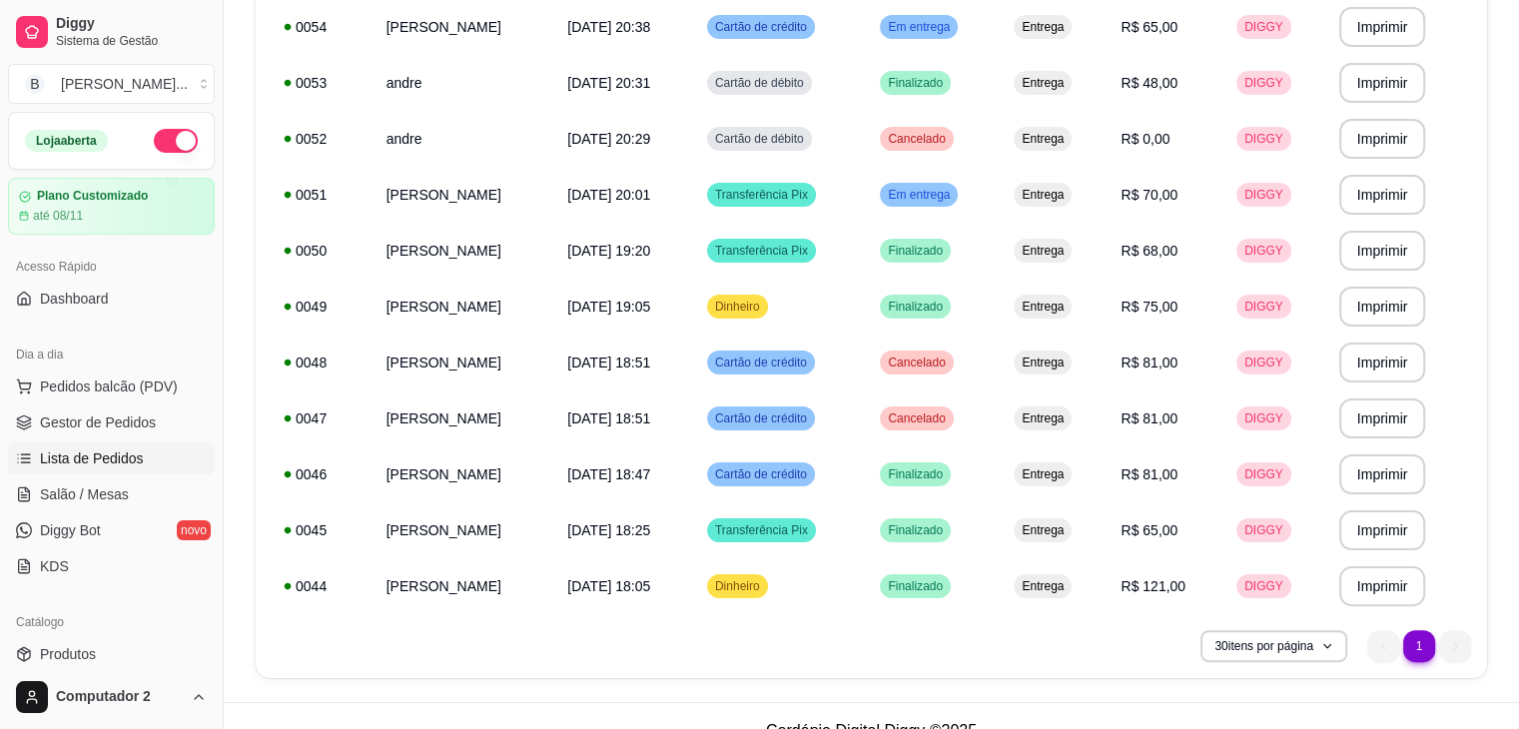
scroll to position [376, 0]
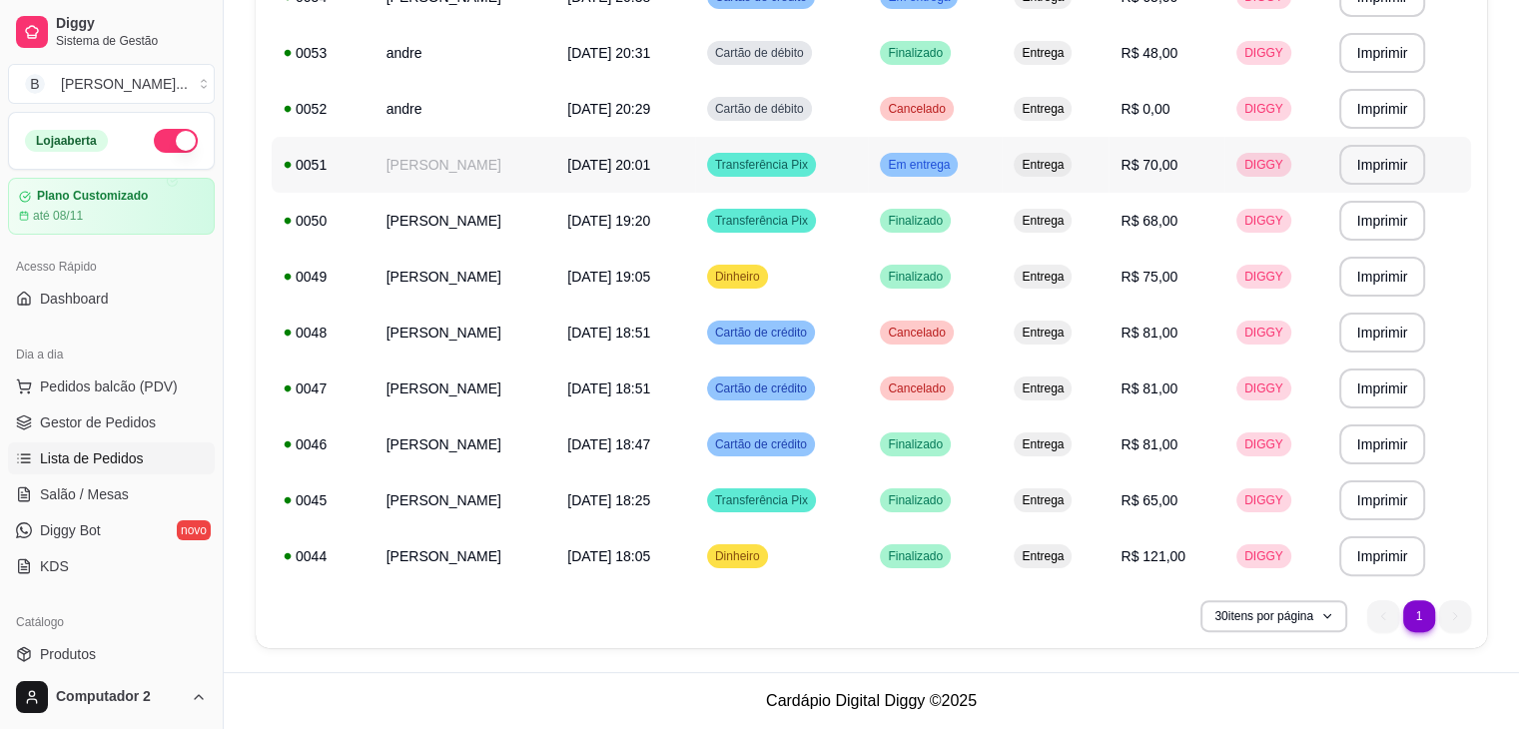
click at [1220, 156] on td "R$ 70,00" at bounding box center [1167, 165] width 116 height 56
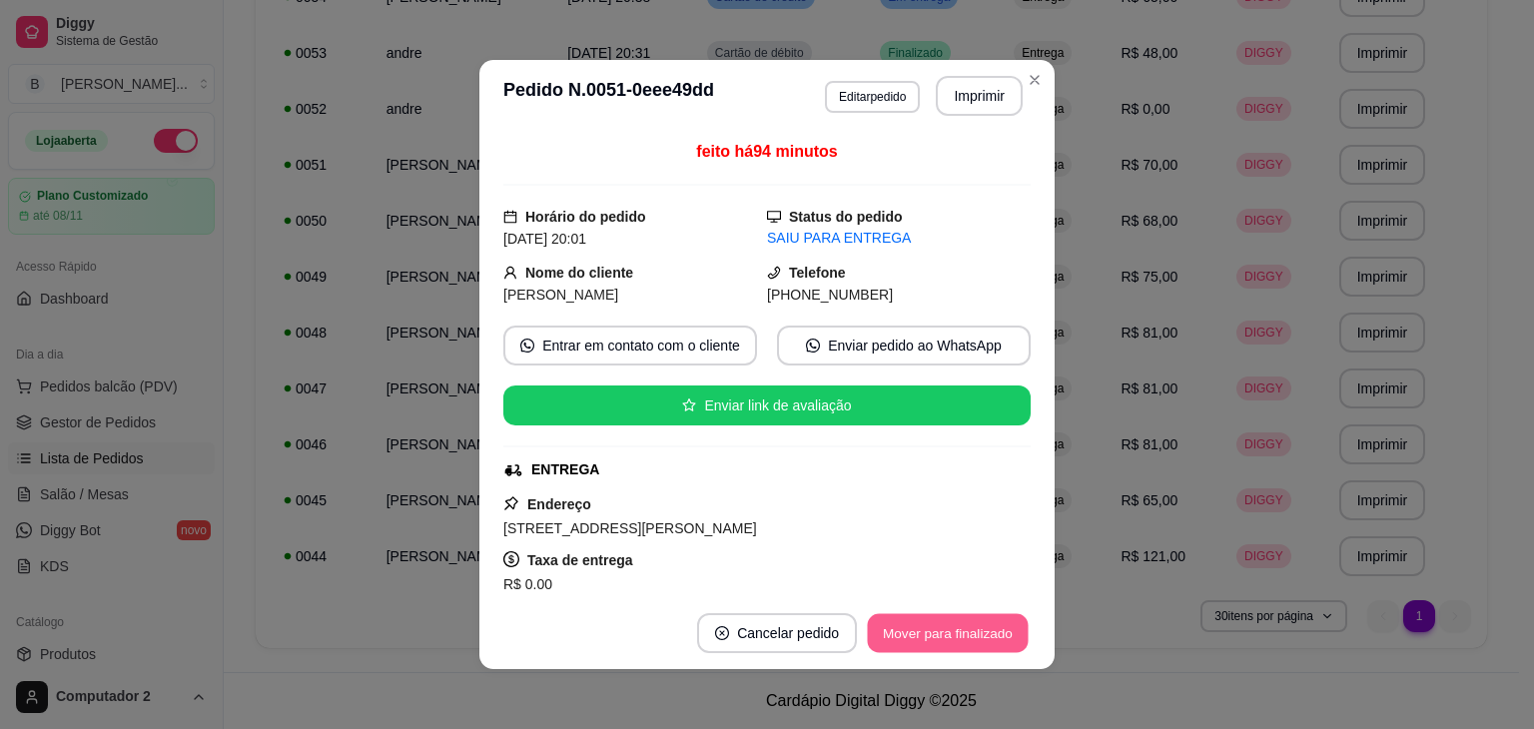
click at [889, 637] on button "Mover para finalizado" at bounding box center [948, 633] width 161 height 39
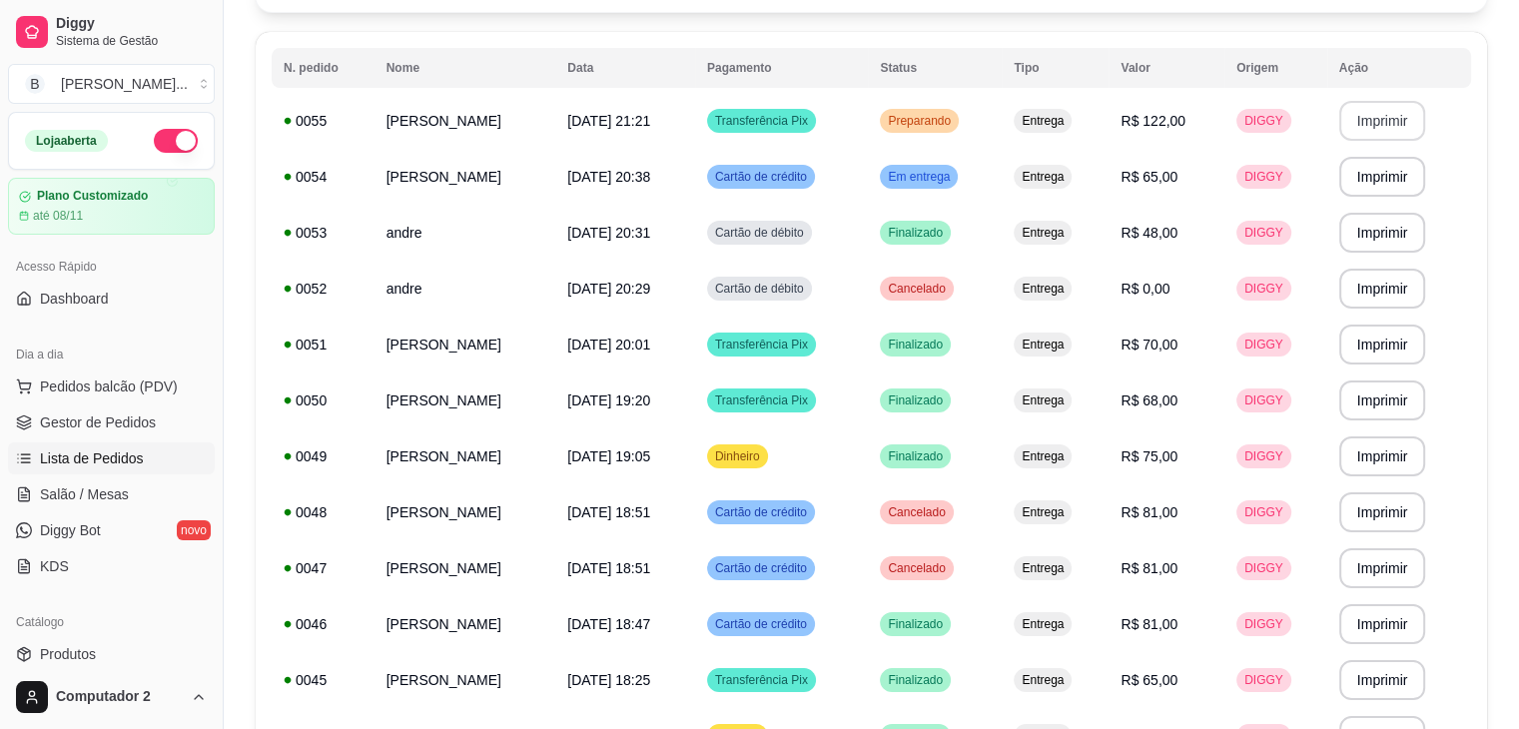
scroll to position [179, 0]
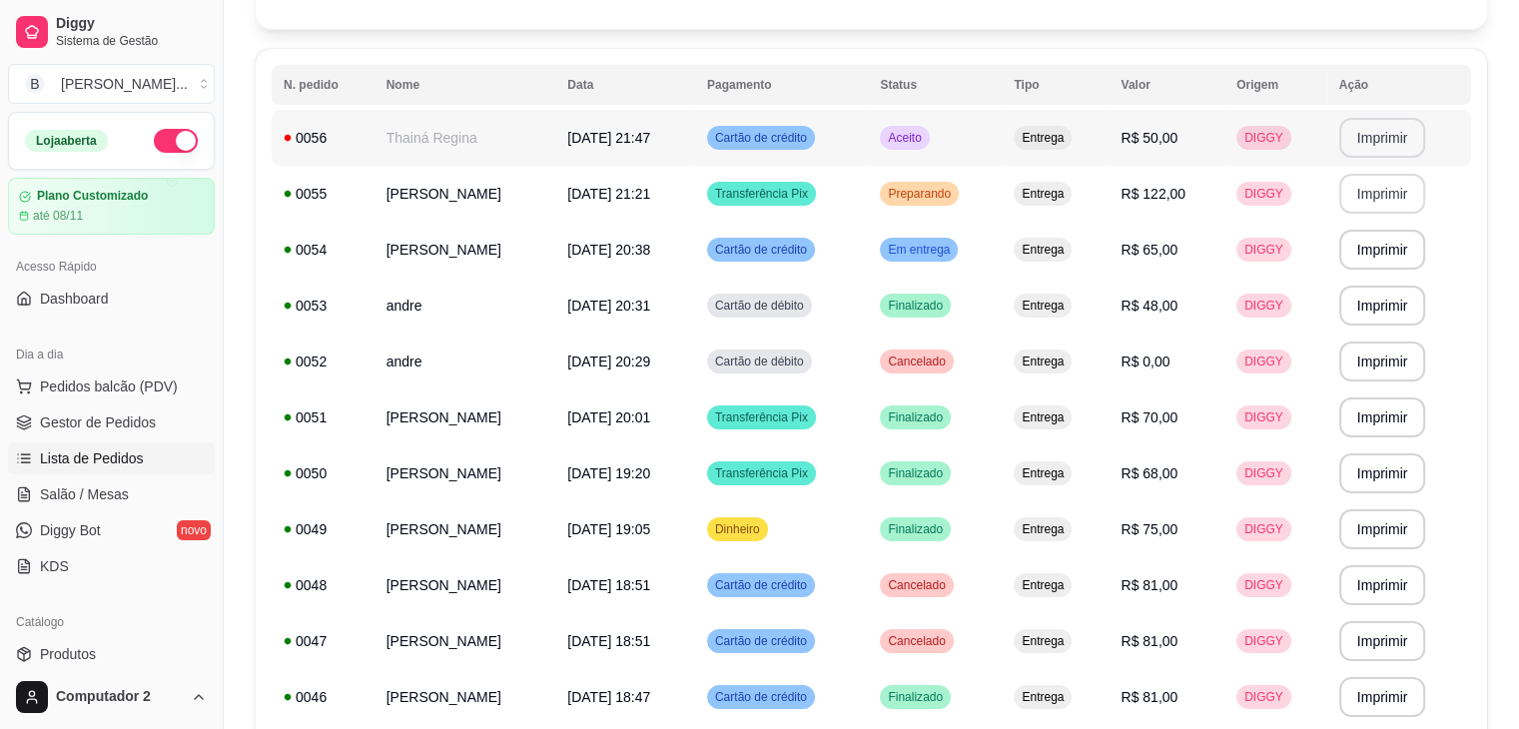
click at [1383, 129] on button "Imprimir" at bounding box center [1382, 138] width 87 height 40
click at [1174, 189] on span "R$ 122,00" at bounding box center [1153, 194] width 65 height 16
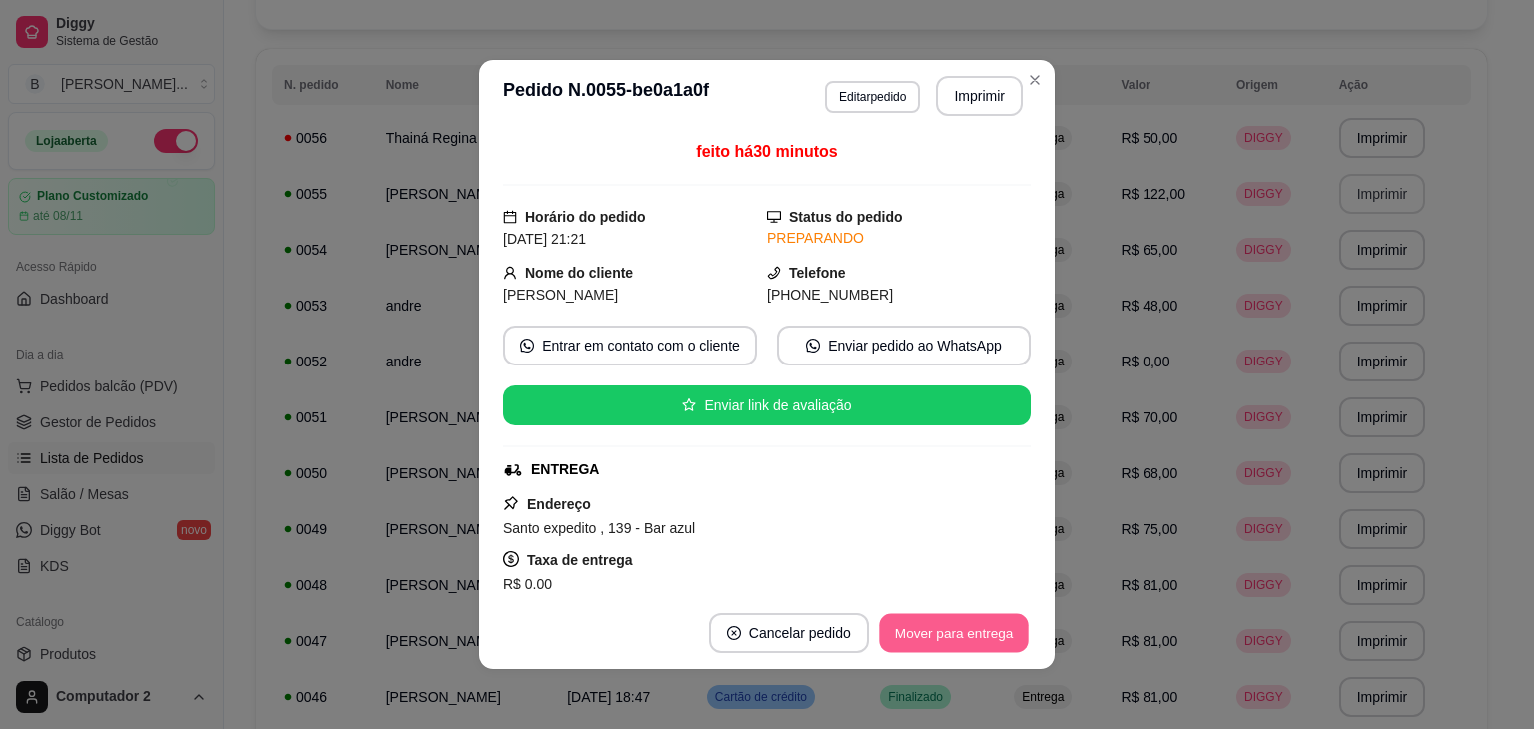
click at [891, 621] on button "Mover para entrega" at bounding box center [954, 633] width 150 height 39
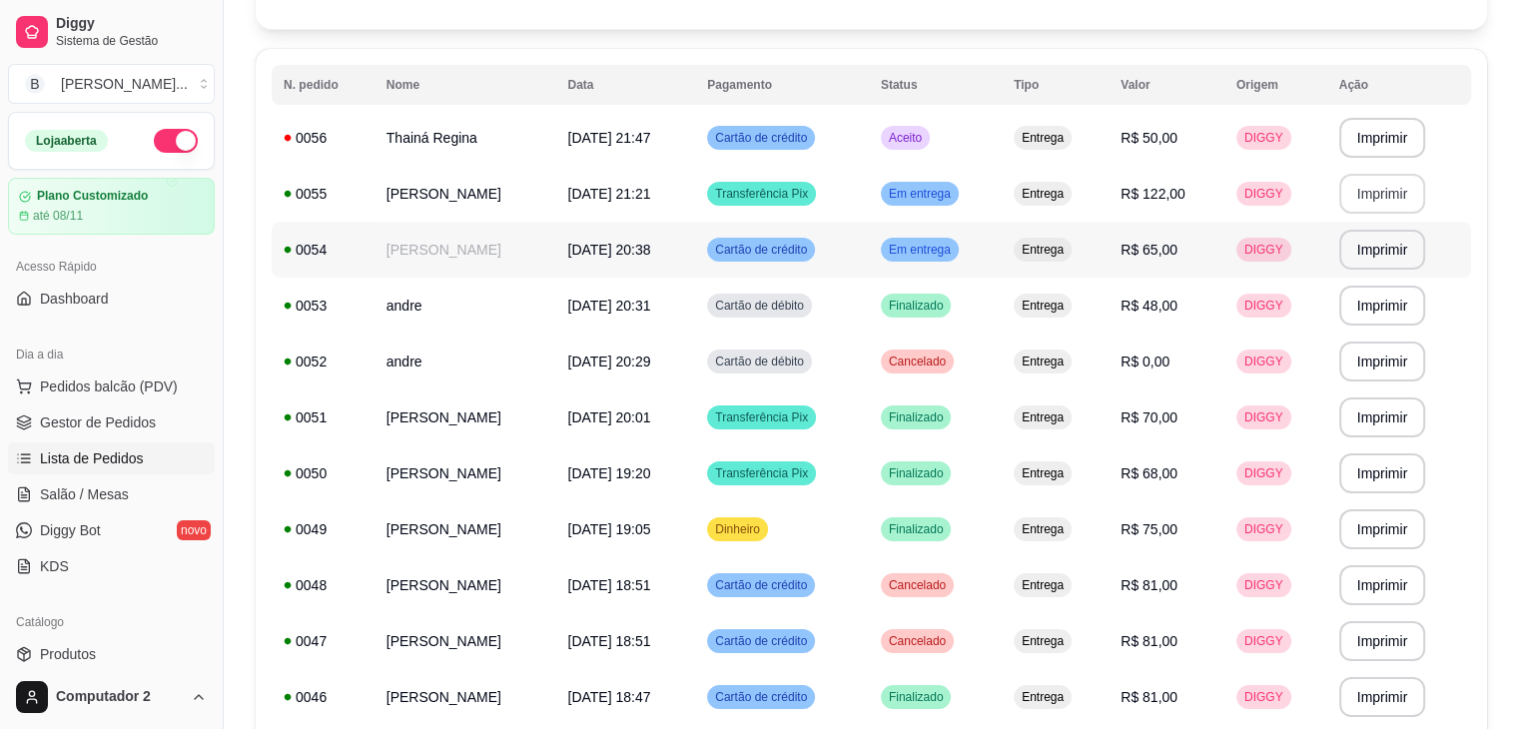
click at [987, 229] on td "Em entrega" at bounding box center [935, 250] width 133 height 56
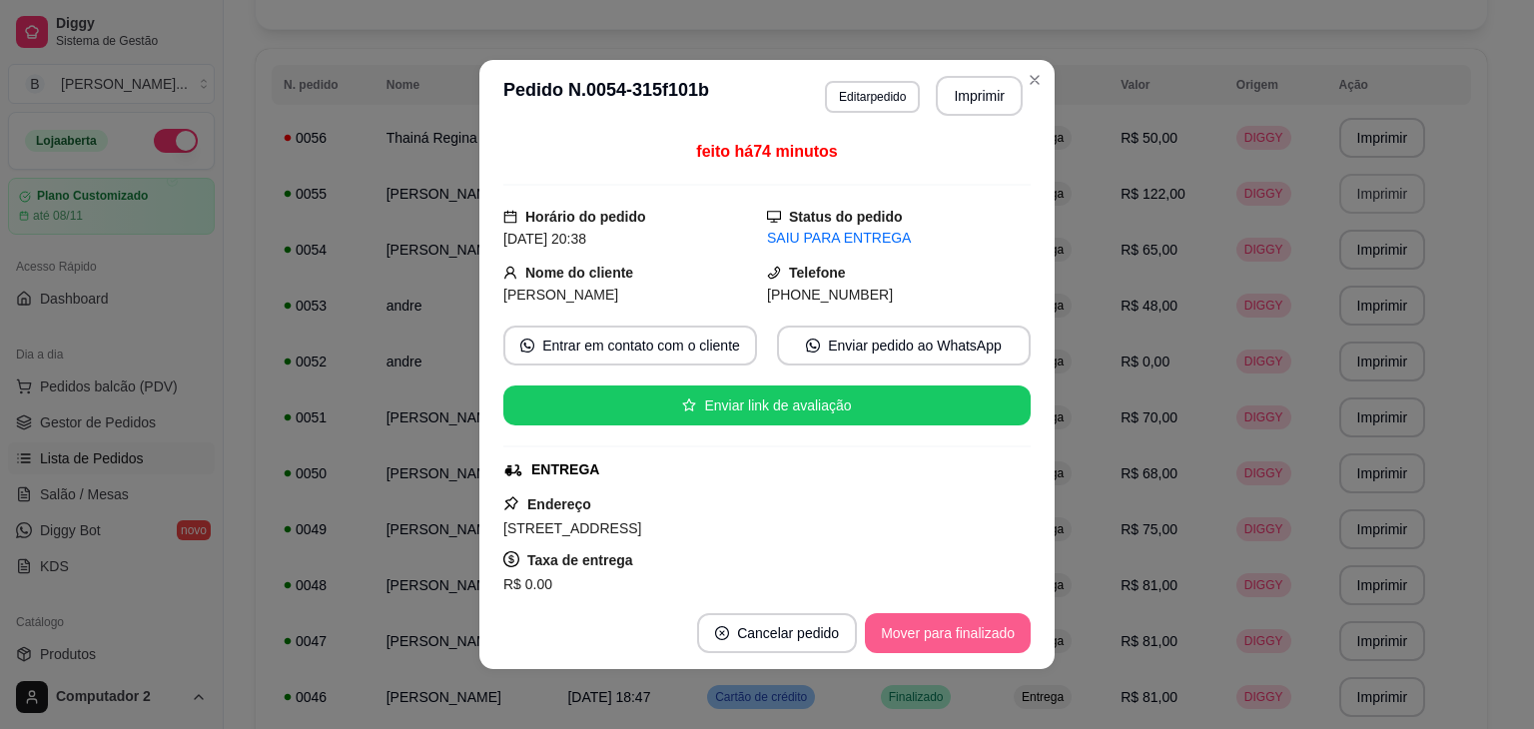
click at [907, 635] on button "Mover para finalizado" at bounding box center [948, 633] width 166 height 40
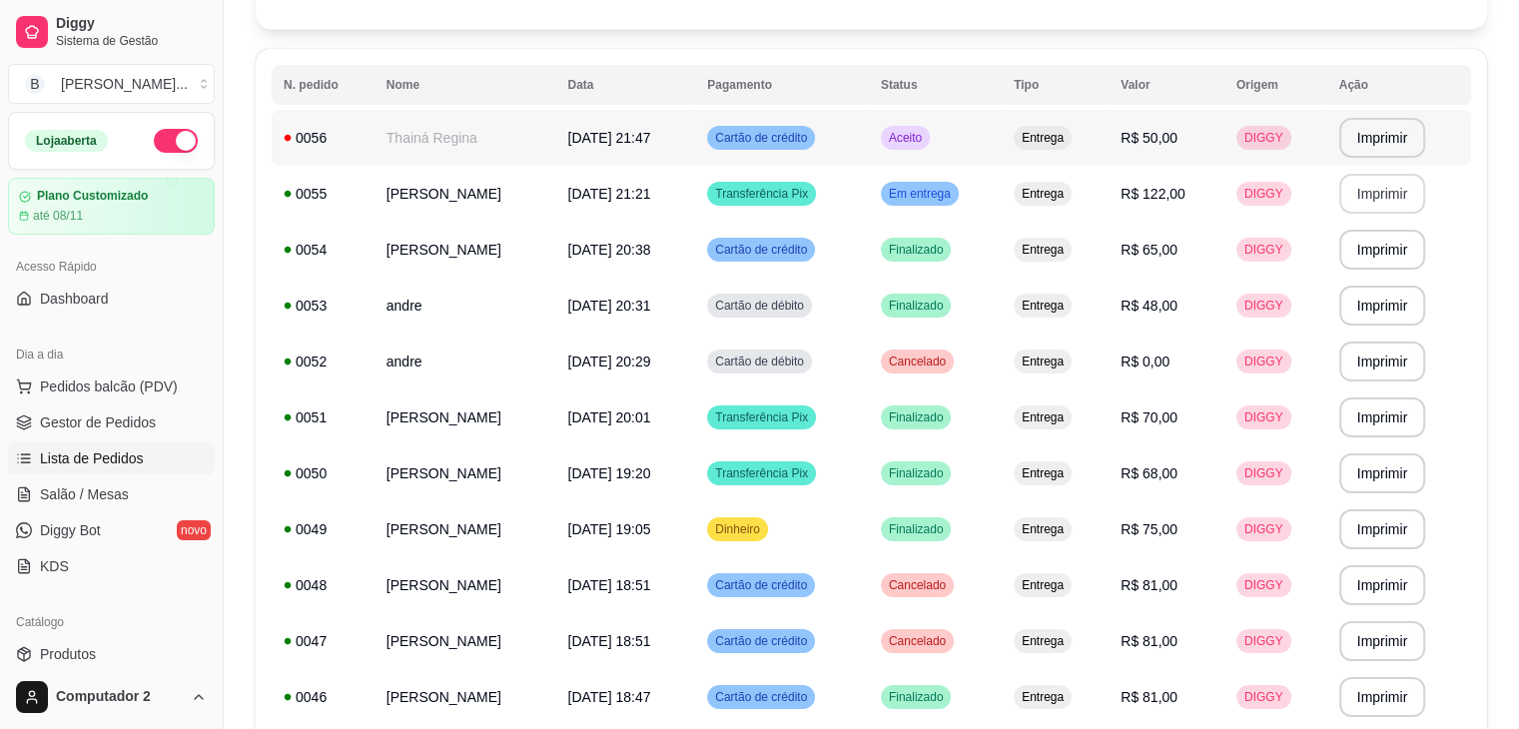
click at [1068, 145] on span "Entrega" at bounding box center [1043, 138] width 50 height 16
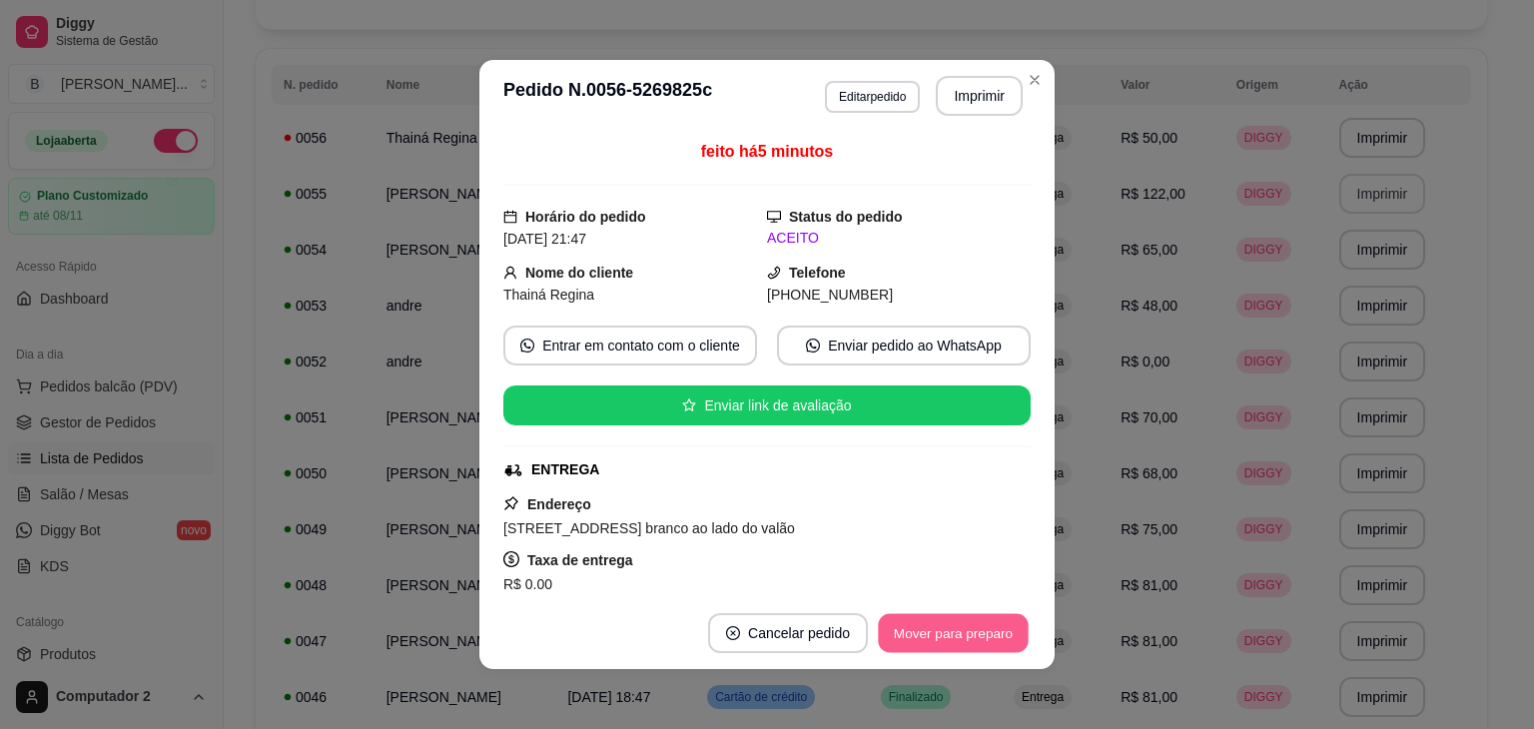
click at [923, 639] on button "Mover para preparo" at bounding box center [953, 633] width 150 height 39
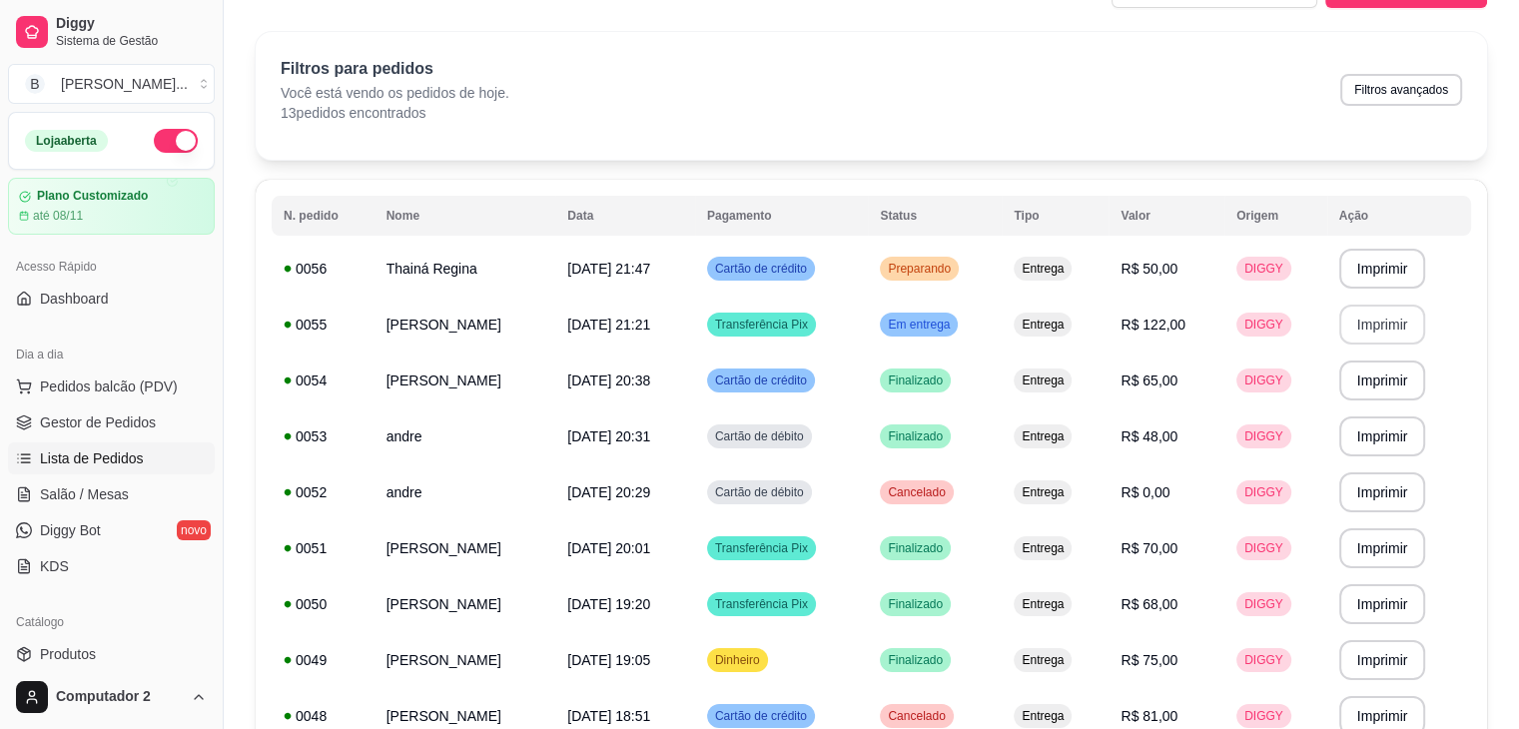
scroll to position [44, 0]
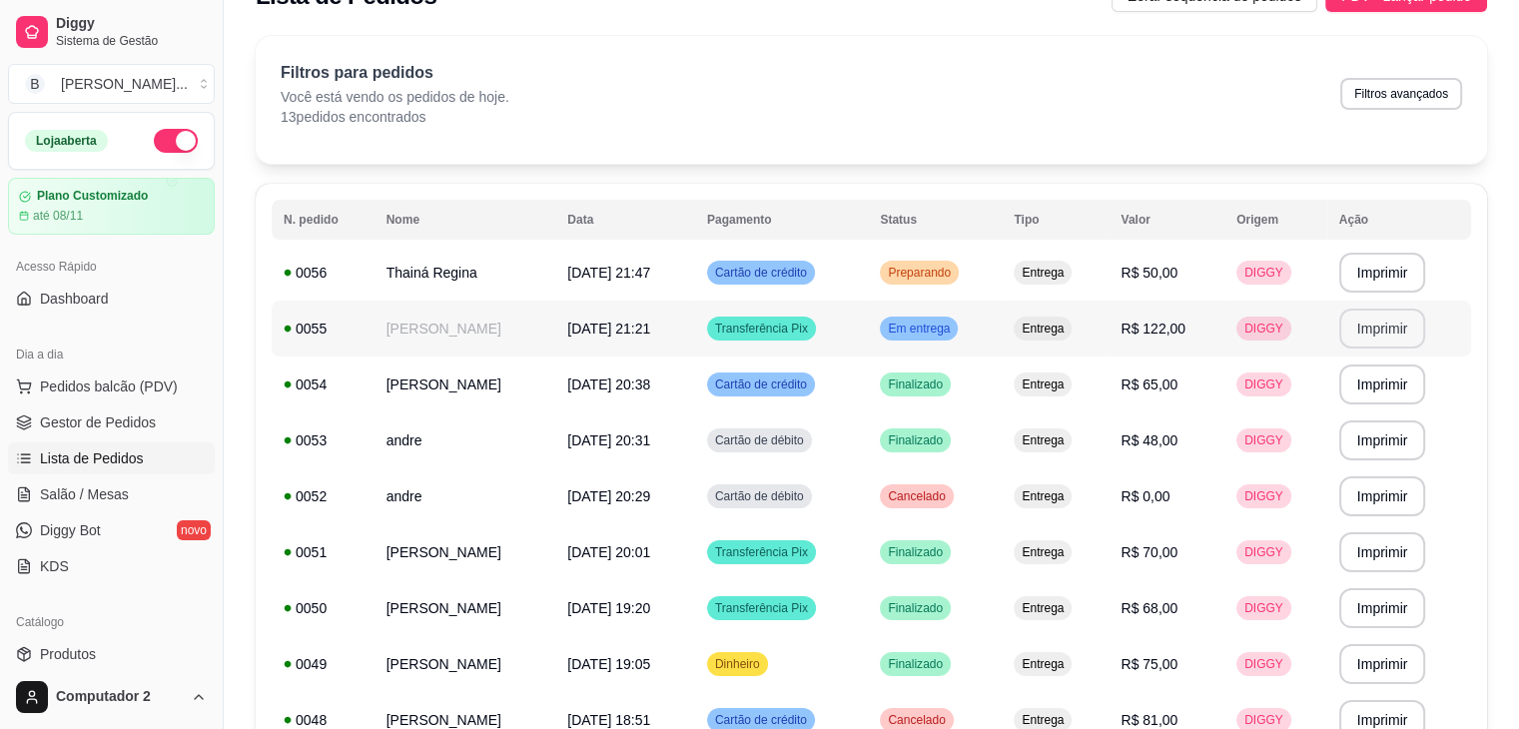
click at [1068, 334] on span "Entrega" at bounding box center [1043, 329] width 50 height 16
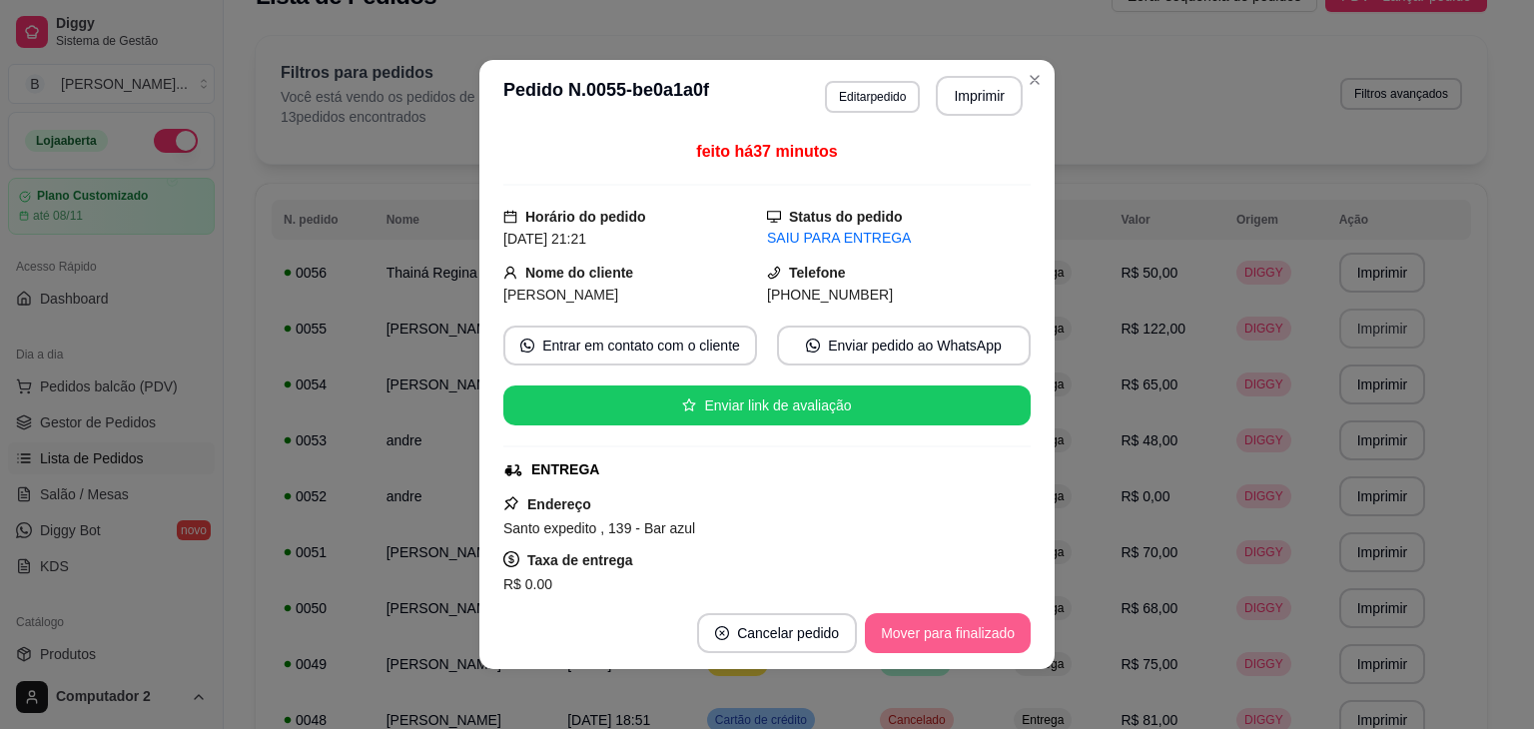
click at [962, 617] on button "Mover para finalizado" at bounding box center [948, 633] width 166 height 40
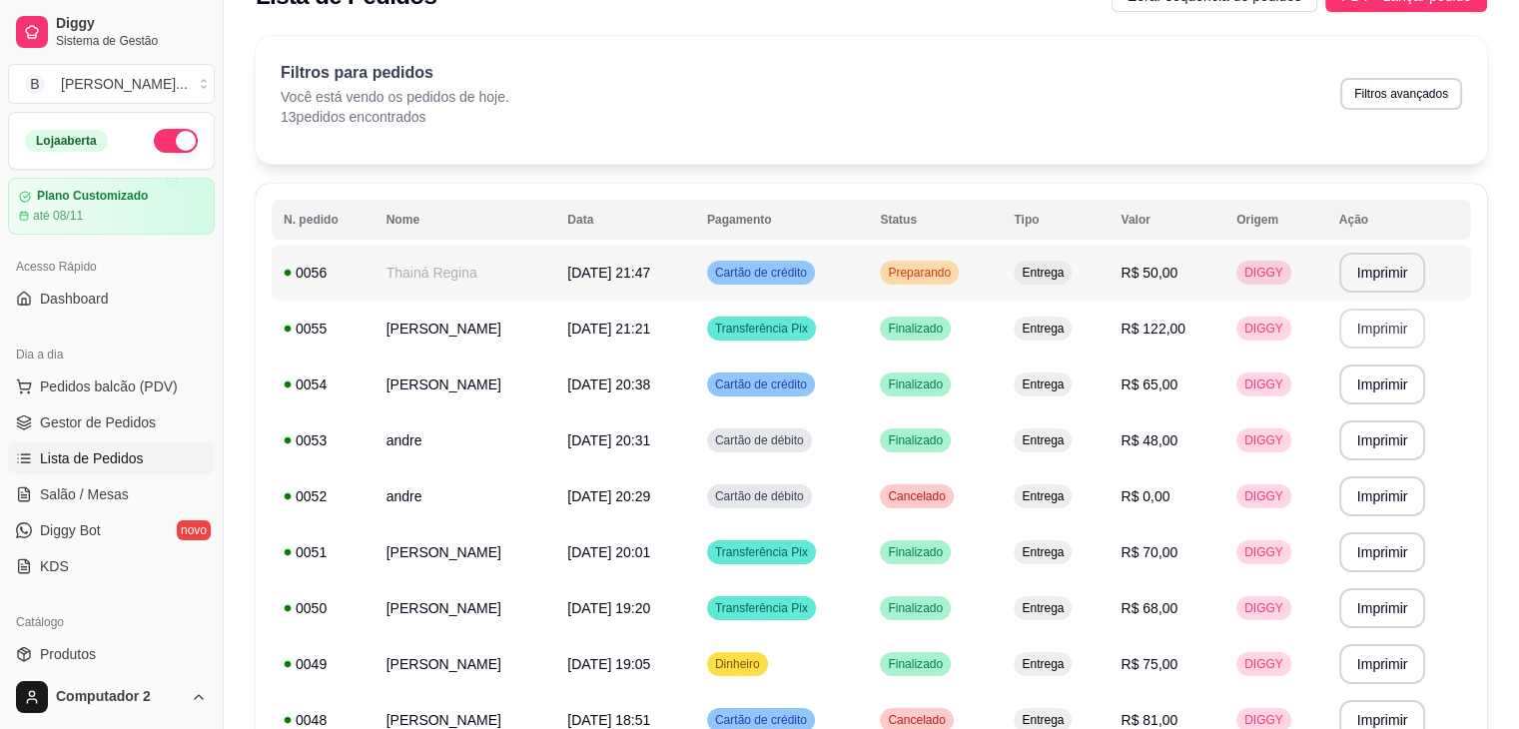
click at [935, 267] on span "Preparando" at bounding box center [919, 273] width 71 height 16
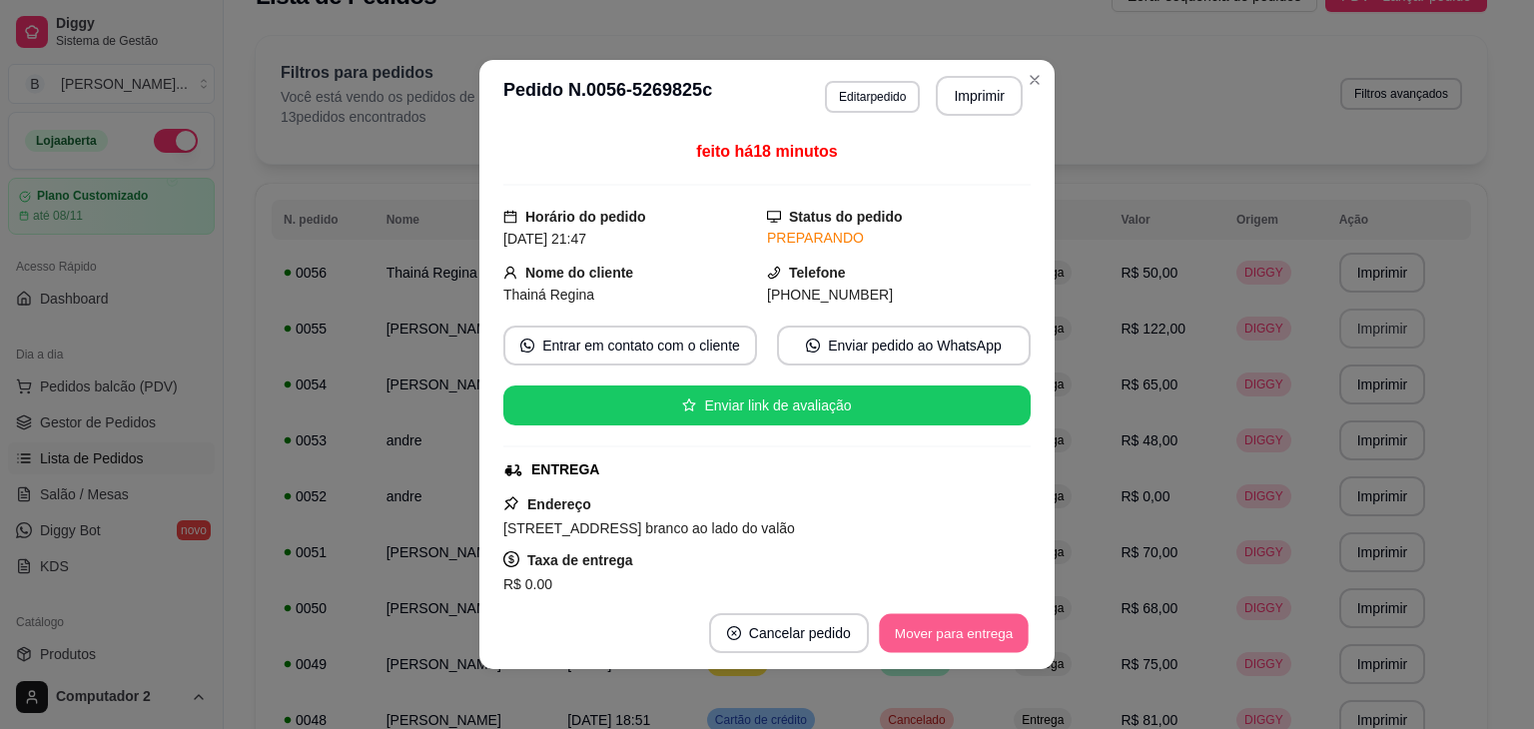
click at [939, 648] on button "Mover para entrega" at bounding box center [954, 633] width 150 height 39
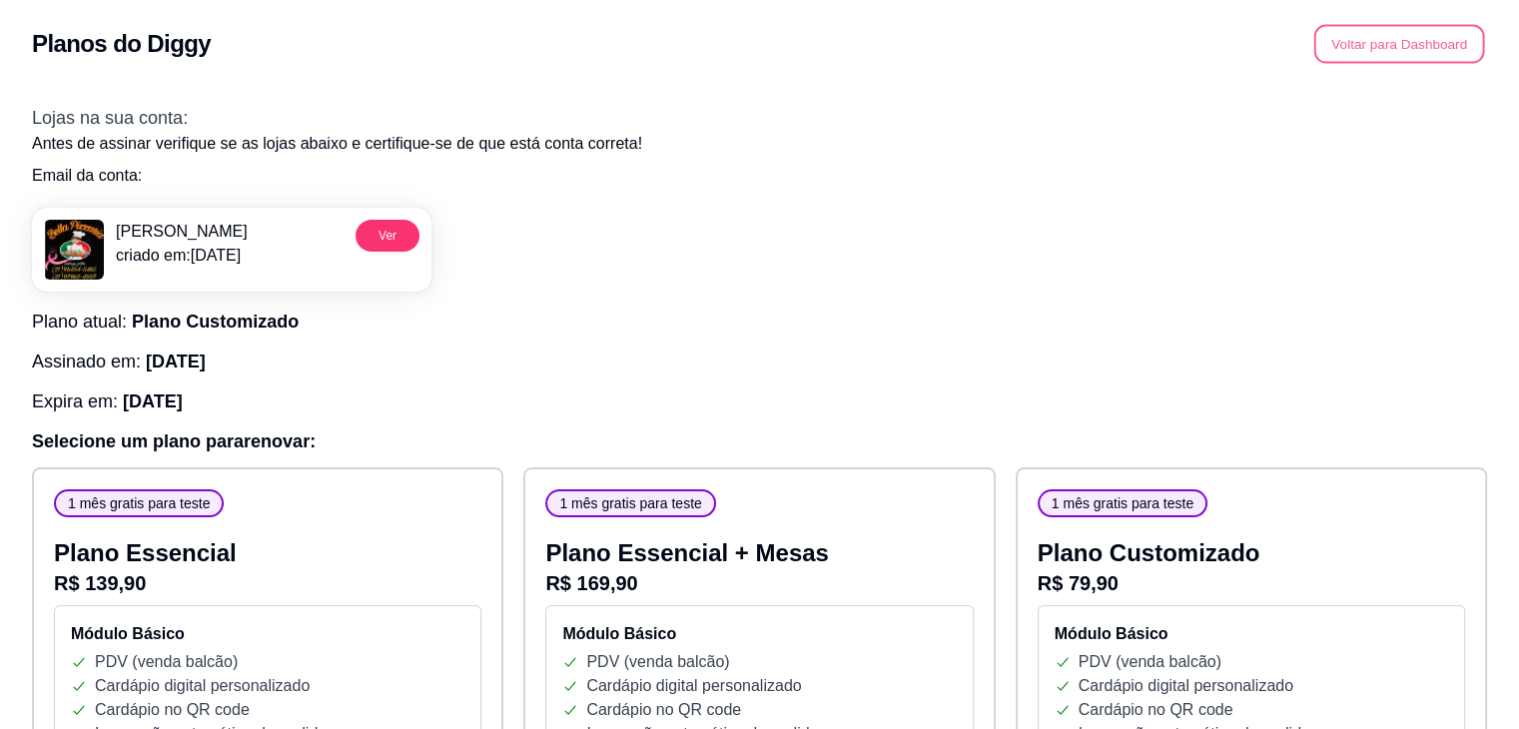
click at [1346, 52] on button "Voltar para Dashboard" at bounding box center [1399, 44] width 171 height 39
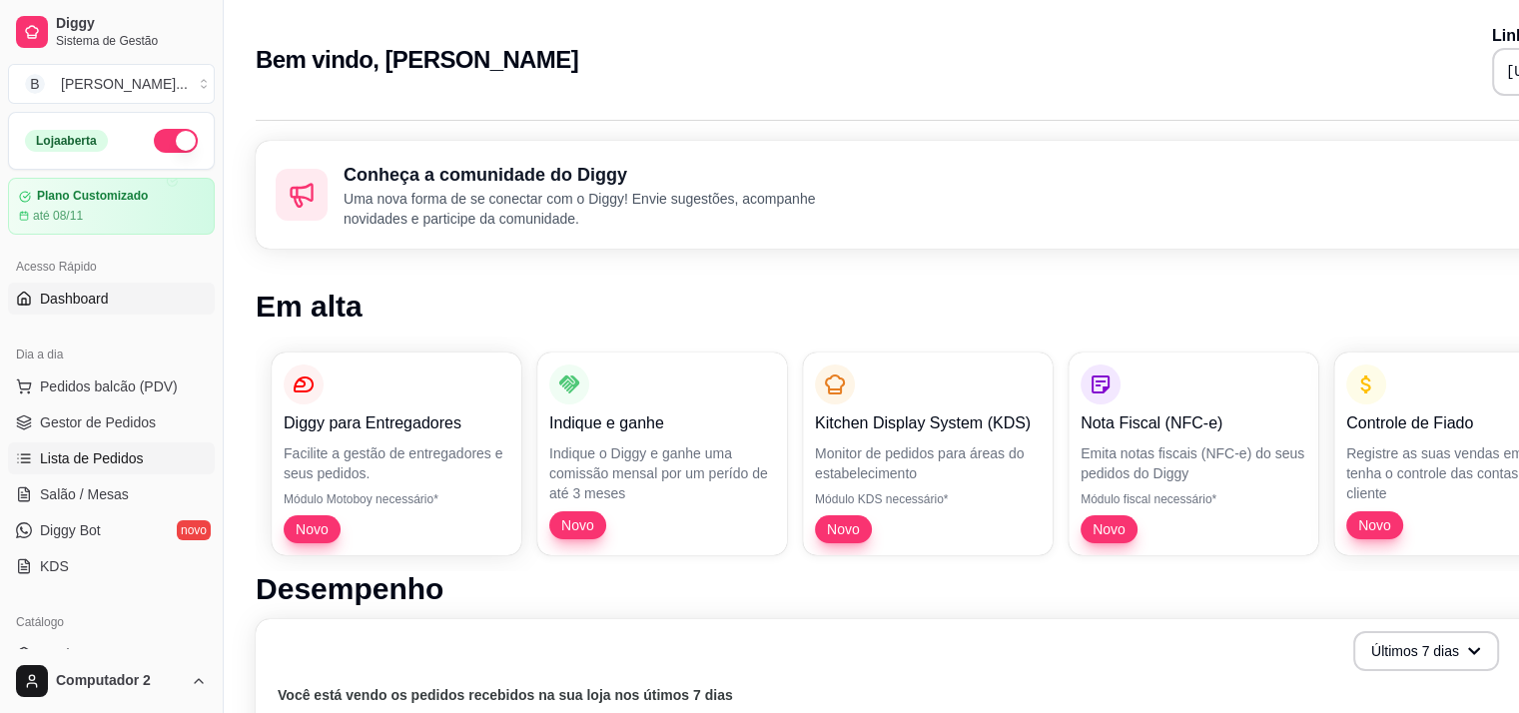
click at [116, 453] on span "Lista de Pedidos" at bounding box center [92, 458] width 104 height 20
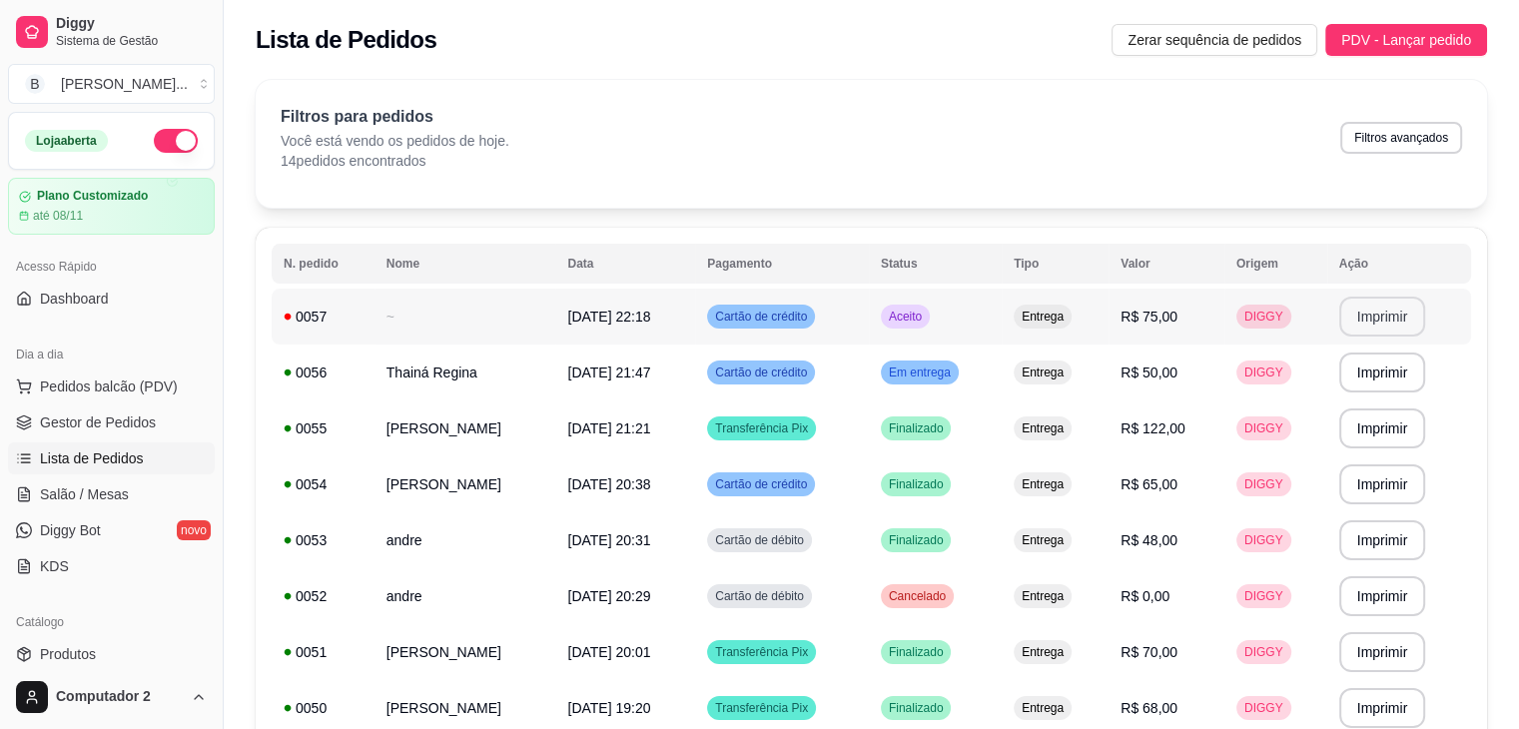
click at [1378, 314] on button "Imprimir" at bounding box center [1382, 317] width 87 height 40
click at [926, 317] on span "Aceito" at bounding box center [905, 317] width 41 height 16
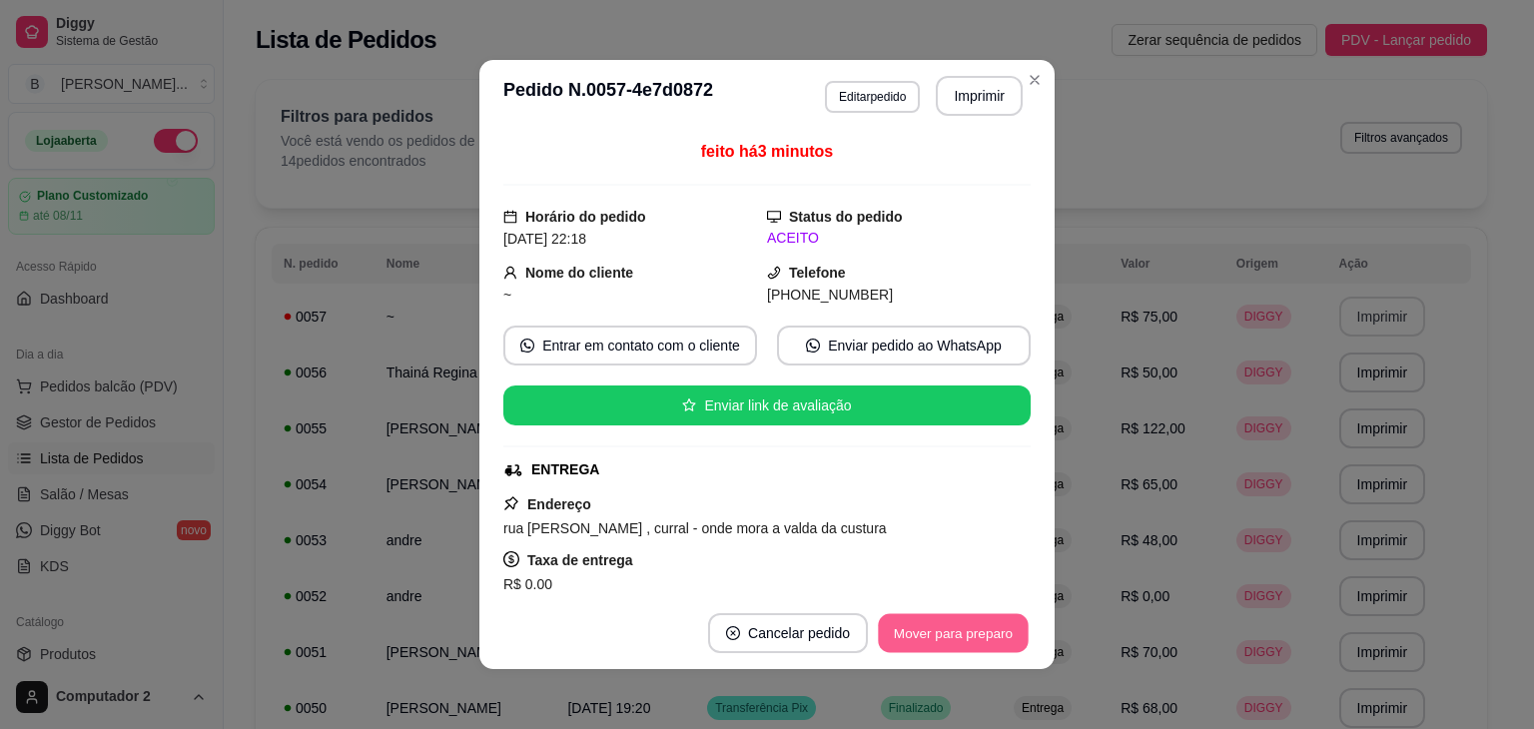
click at [991, 625] on button "Mover para preparo" at bounding box center [953, 633] width 150 height 39
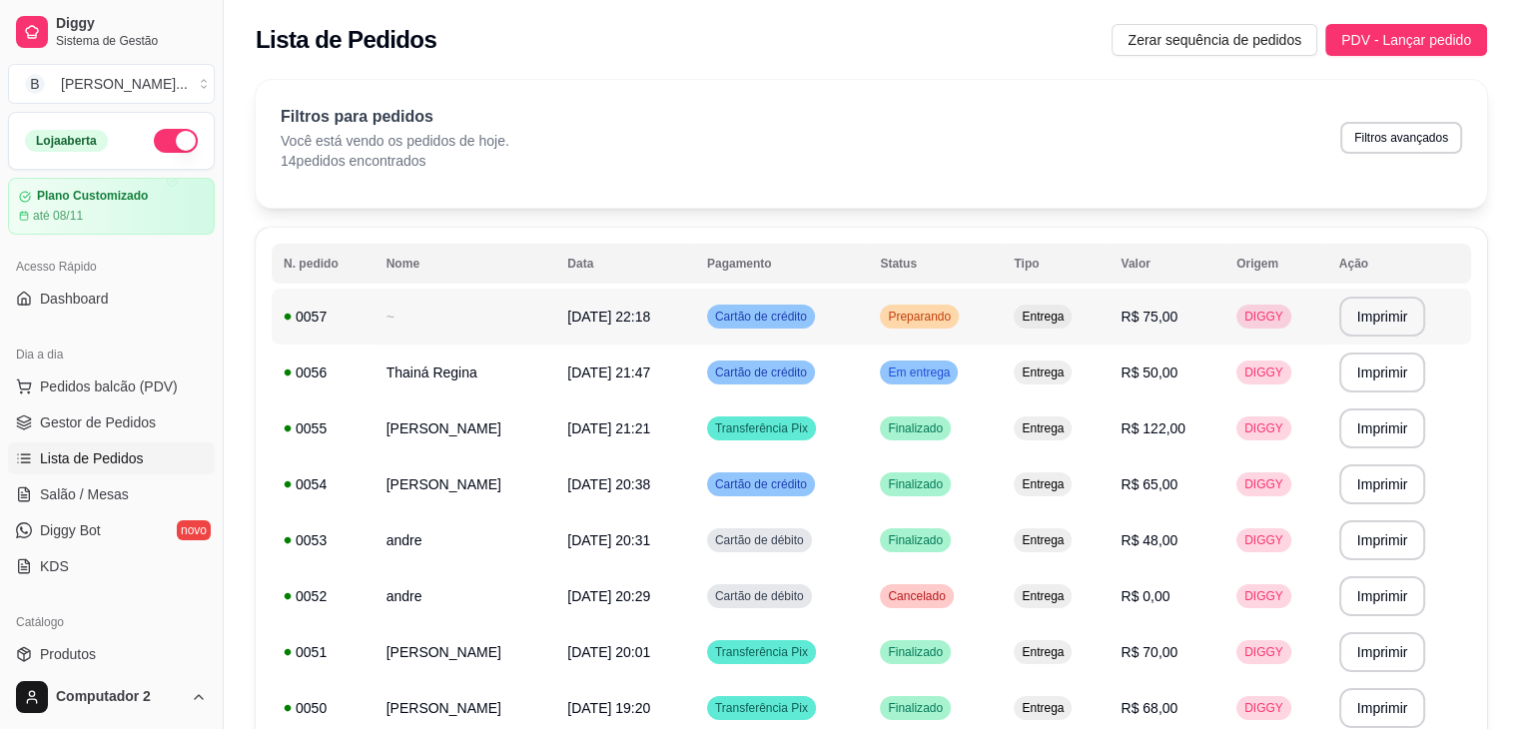
click at [920, 312] on td "Preparando" at bounding box center [935, 317] width 134 height 56
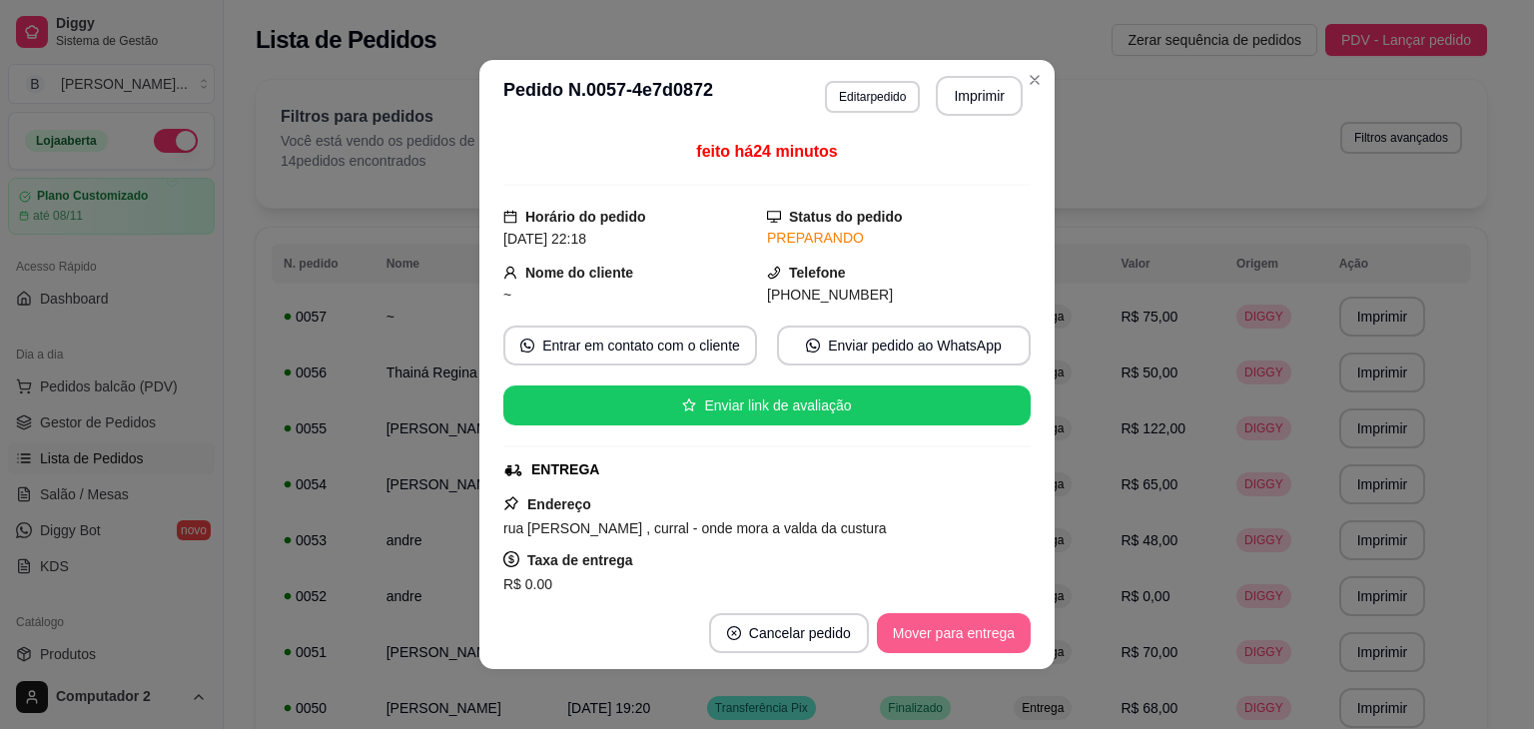
click at [927, 621] on button "Mover para entrega" at bounding box center [954, 633] width 154 height 40
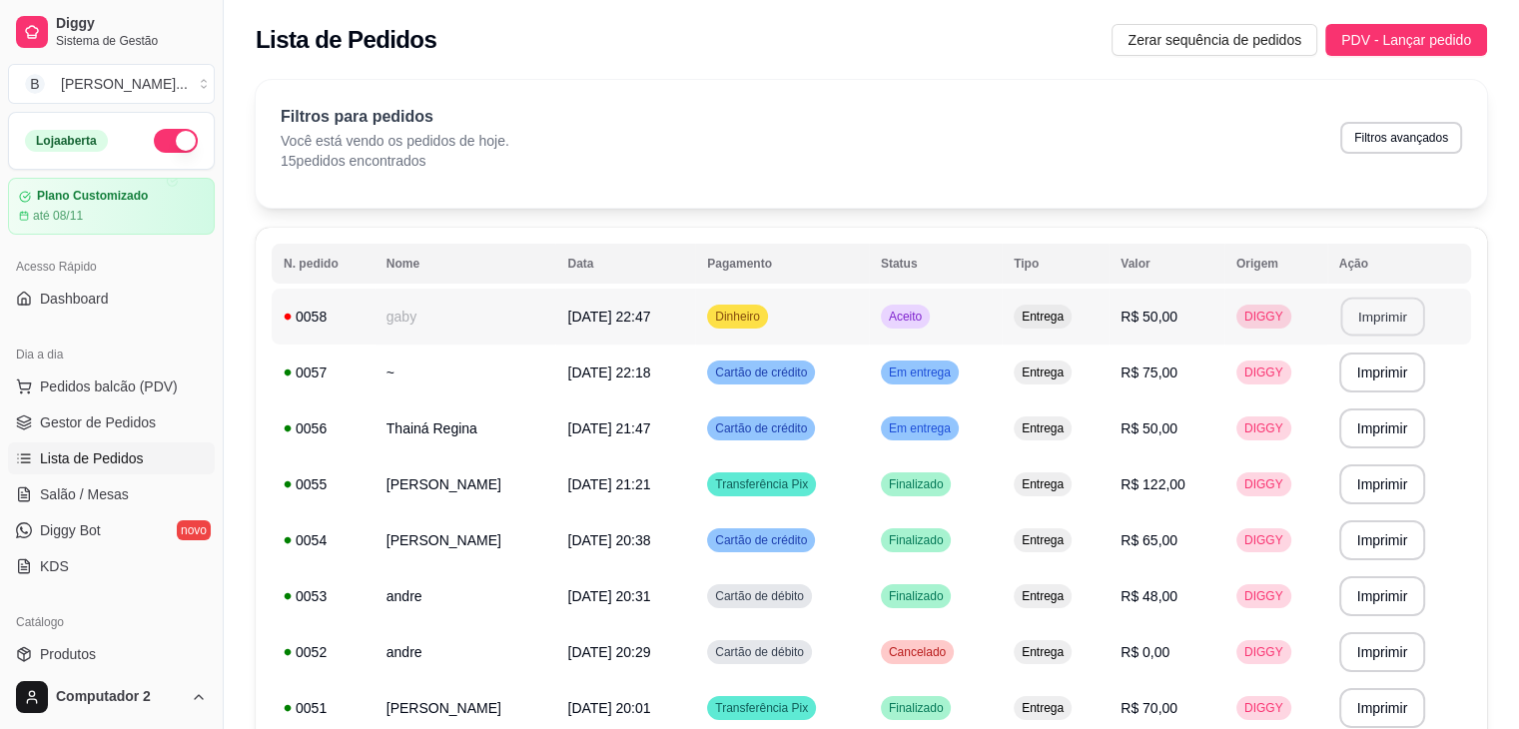
click at [1365, 317] on button "Imprimir" at bounding box center [1382, 317] width 84 height 39
click at [979, 304] on td "Aceito" at bounding box center [935, 317] width 133 height 56
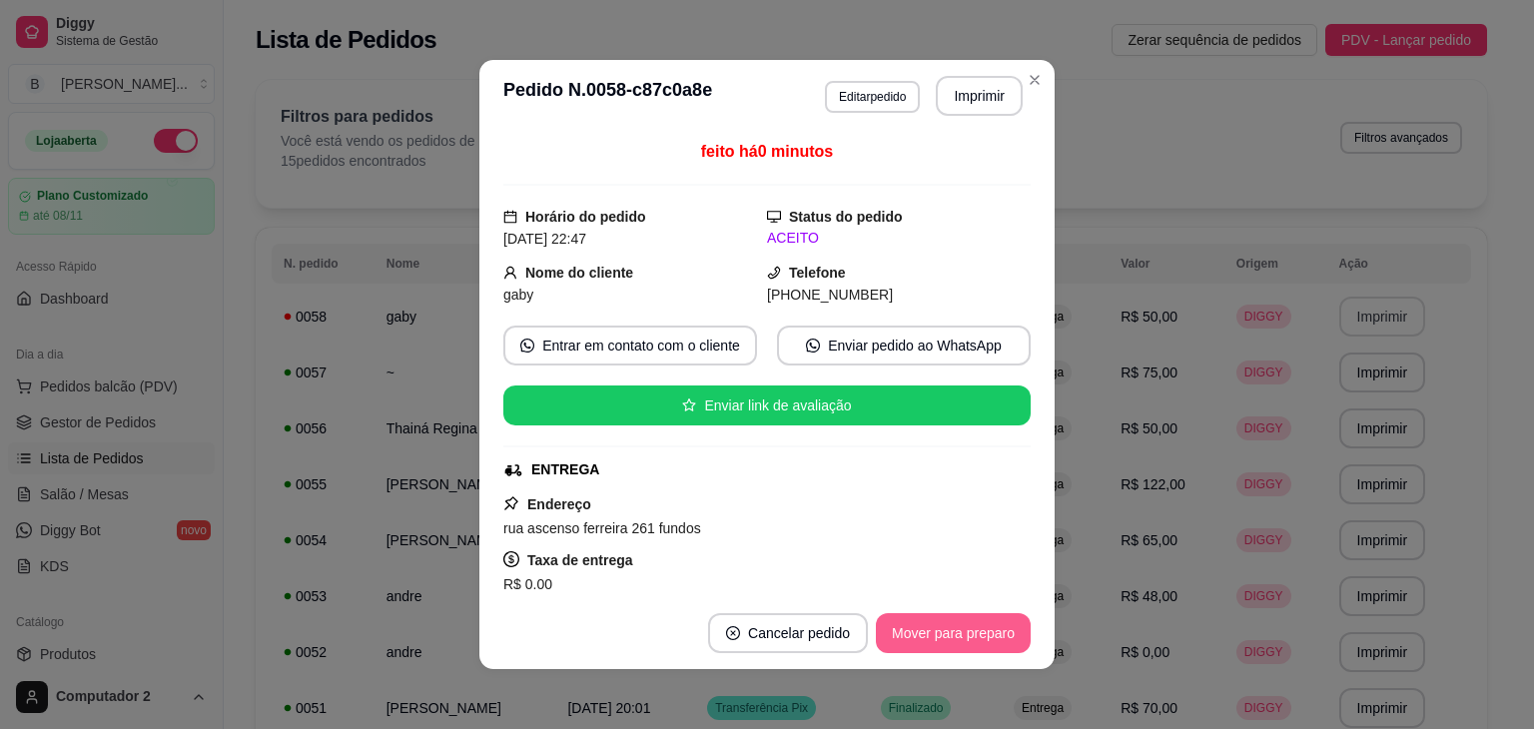
click at [948, 632] on button "Mover para preparo" at bounding box center [953, 633] width 155 height 40
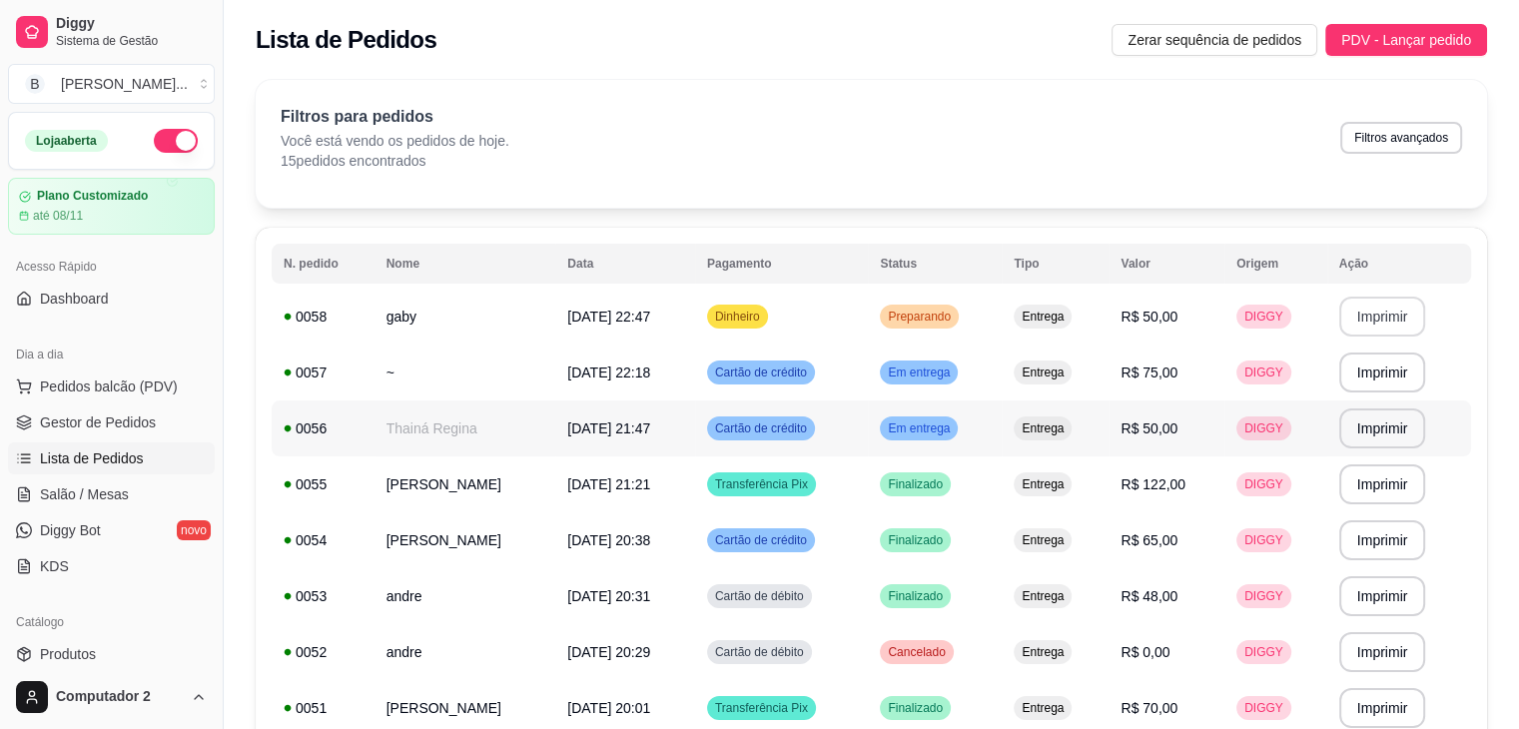
click at [1002, 451] on td "Em entrega" at bounding box center [935, 429] width 134 height 56
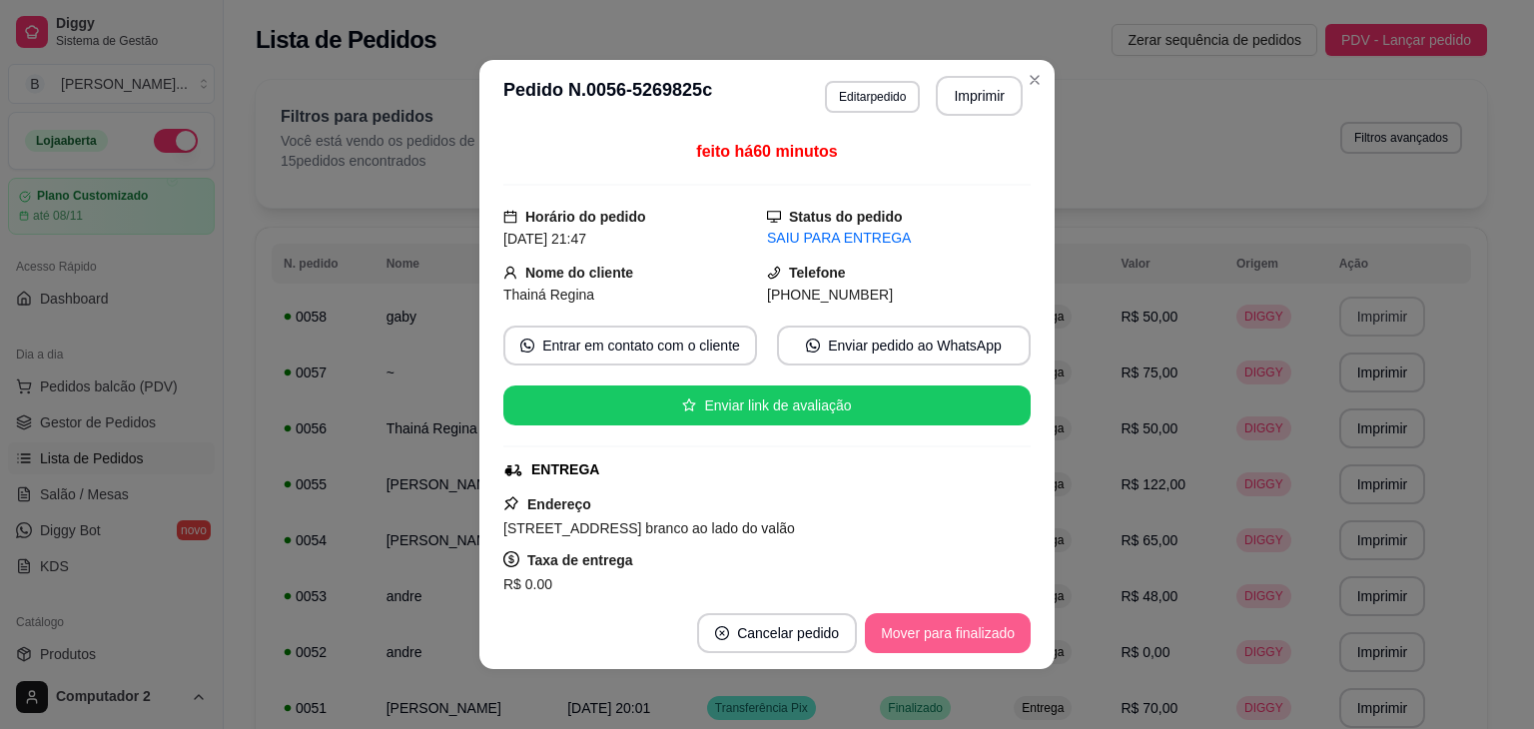
click at [928, 629] on button "Mover para finalizado" at bounding box center [948, 633] width 166 height 40
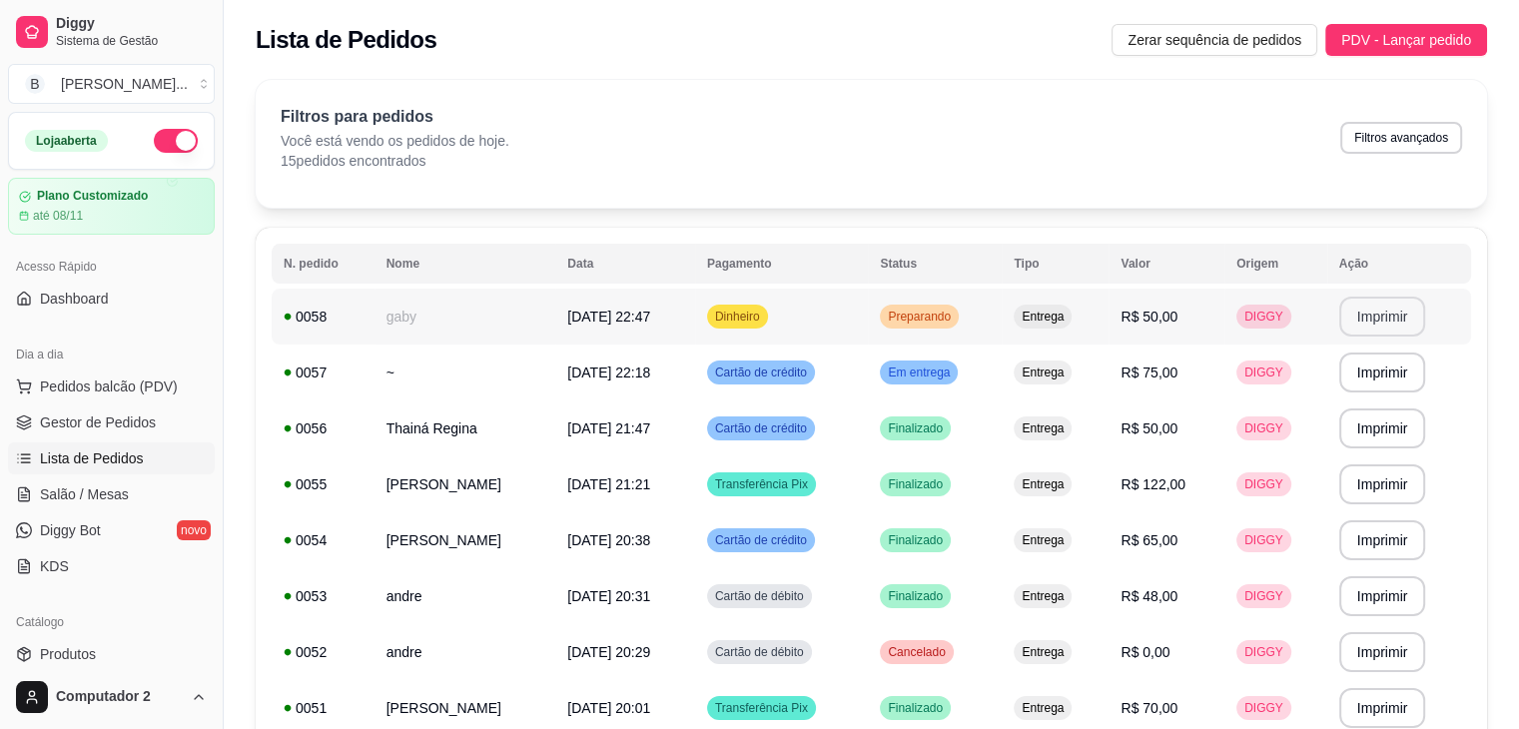
click at [1002, 309] on td "Preparando" at bounding box center [935, 317] width 134 height 56
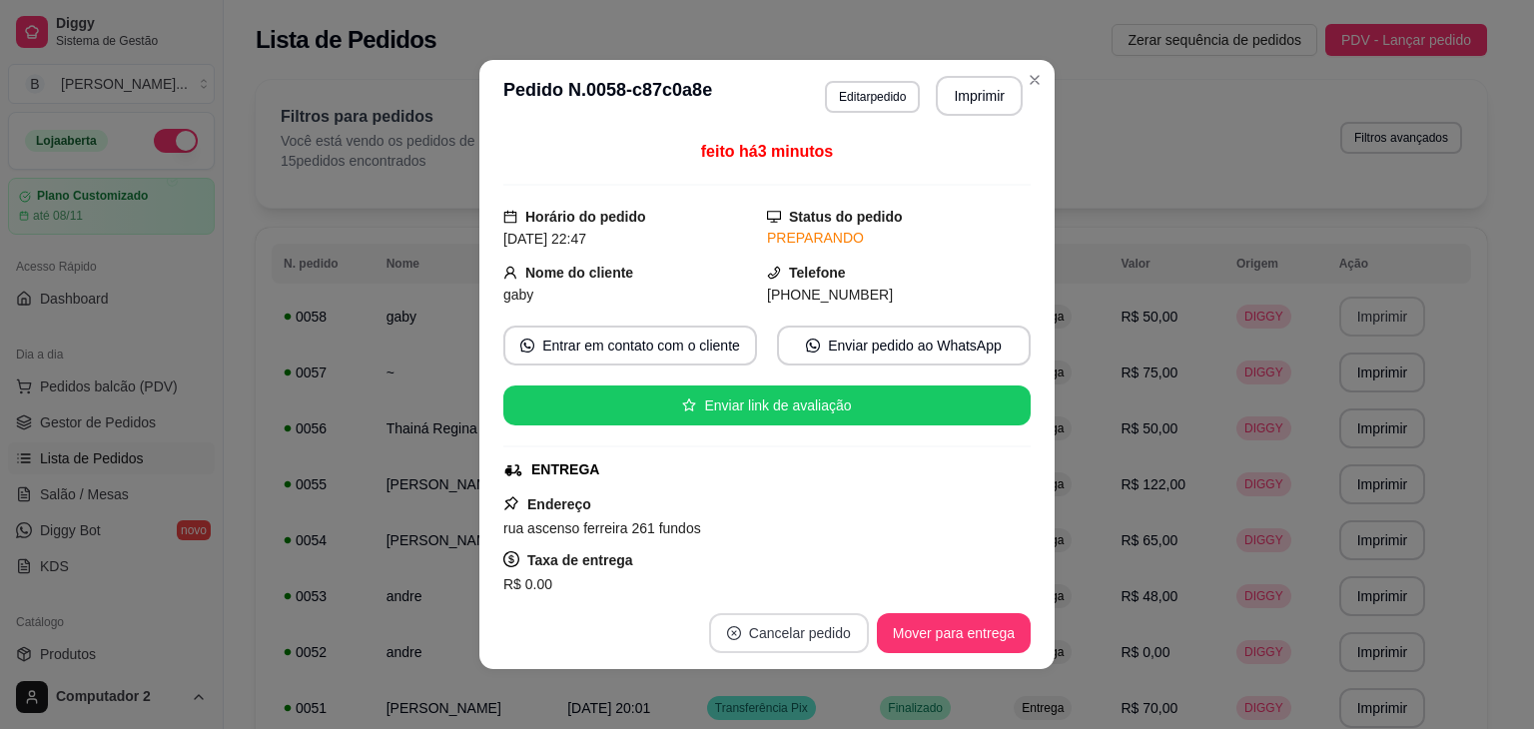
click at [807, 621] on button "Cancelar pedido" at bounding box center [789, 633] width 160 height 40
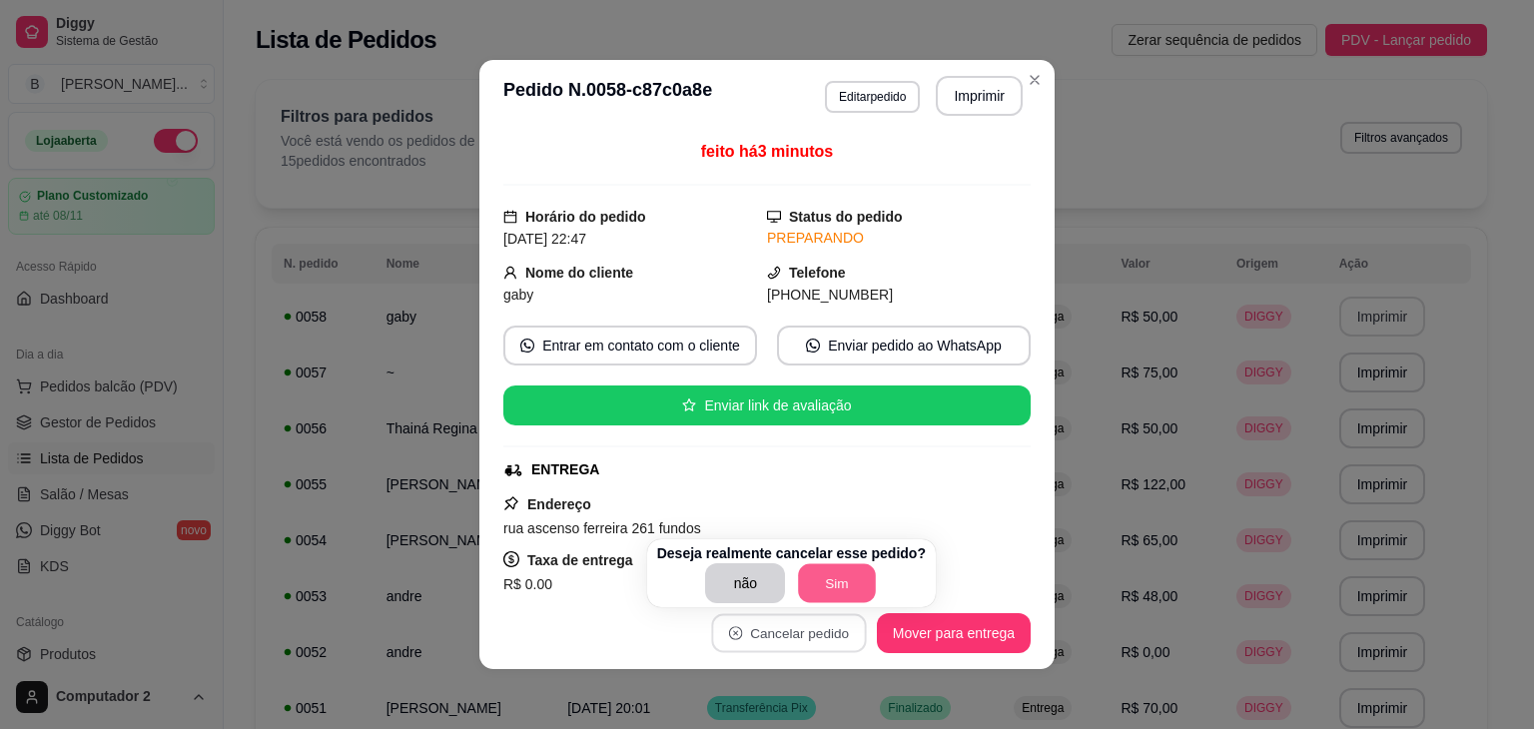
click at [827, 582] on button "Sim" at bounding box center [838, 583] width 78 height 39
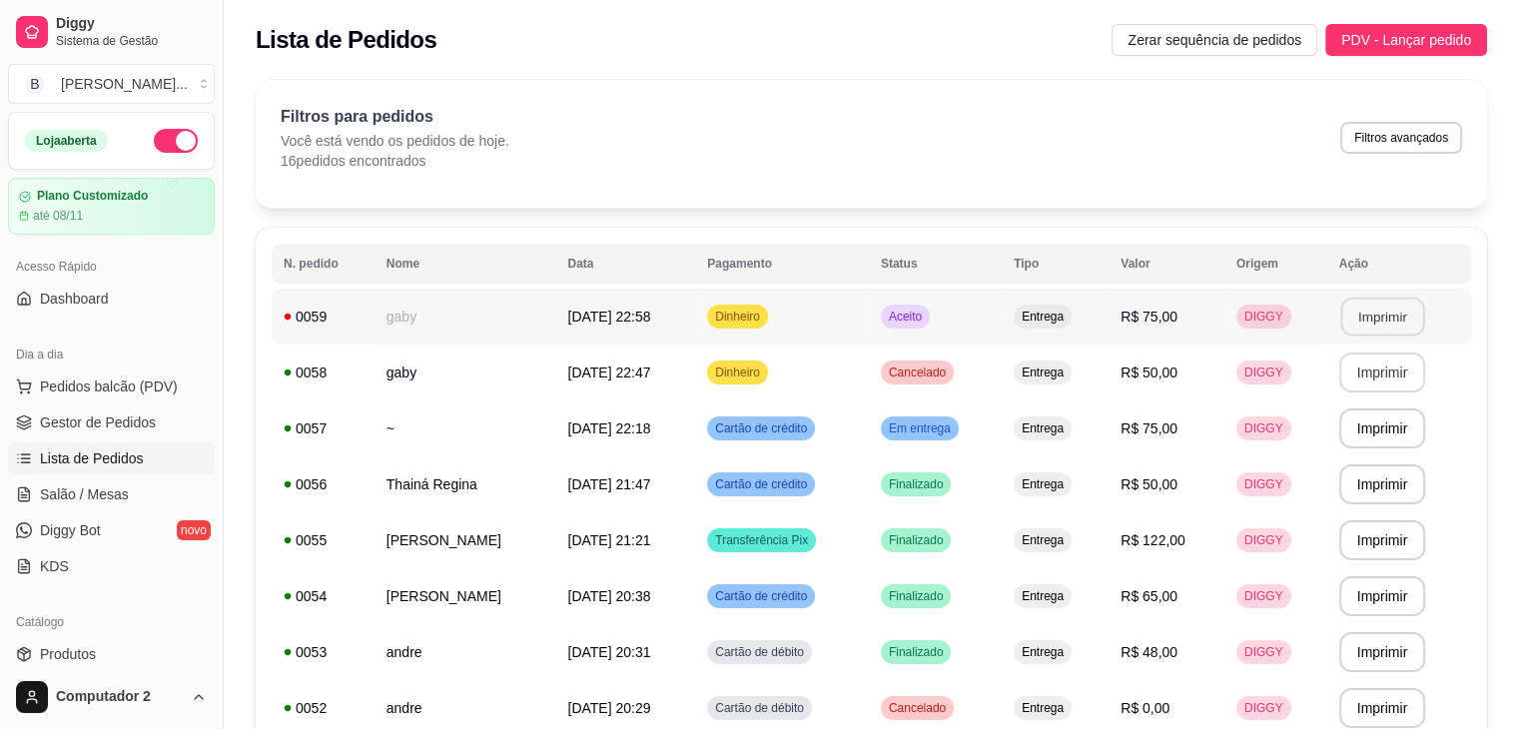
click at [1393, 321] on button "Imprimir" at bounding box center [1382, 317] width 84 height 39
click at [1109, 324] on td "Entrega" at bounding box center [1055, 317] width 107 height 56
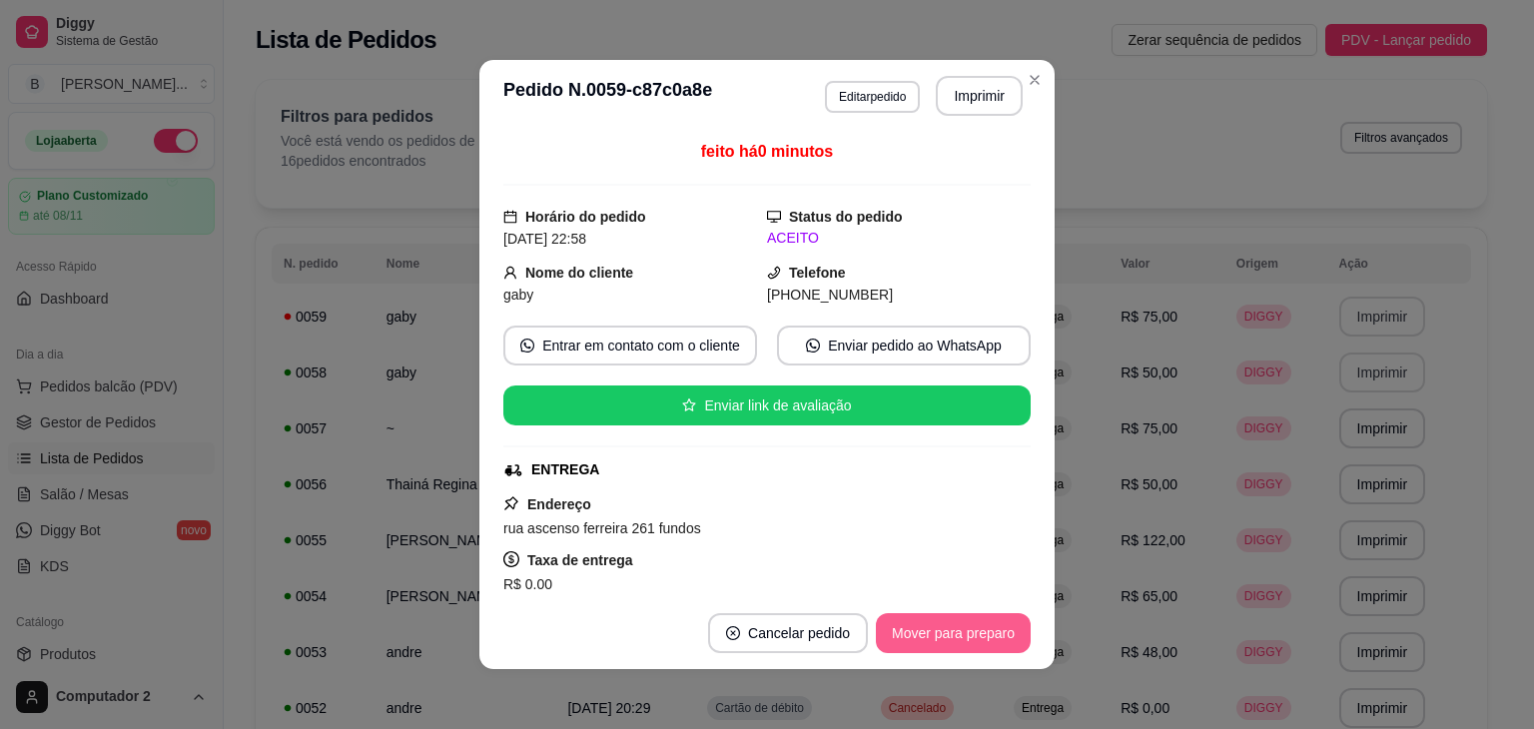
click at [944, 624] on button "Mover para preparo" at bounding box center [953, 633] width 155 height 40
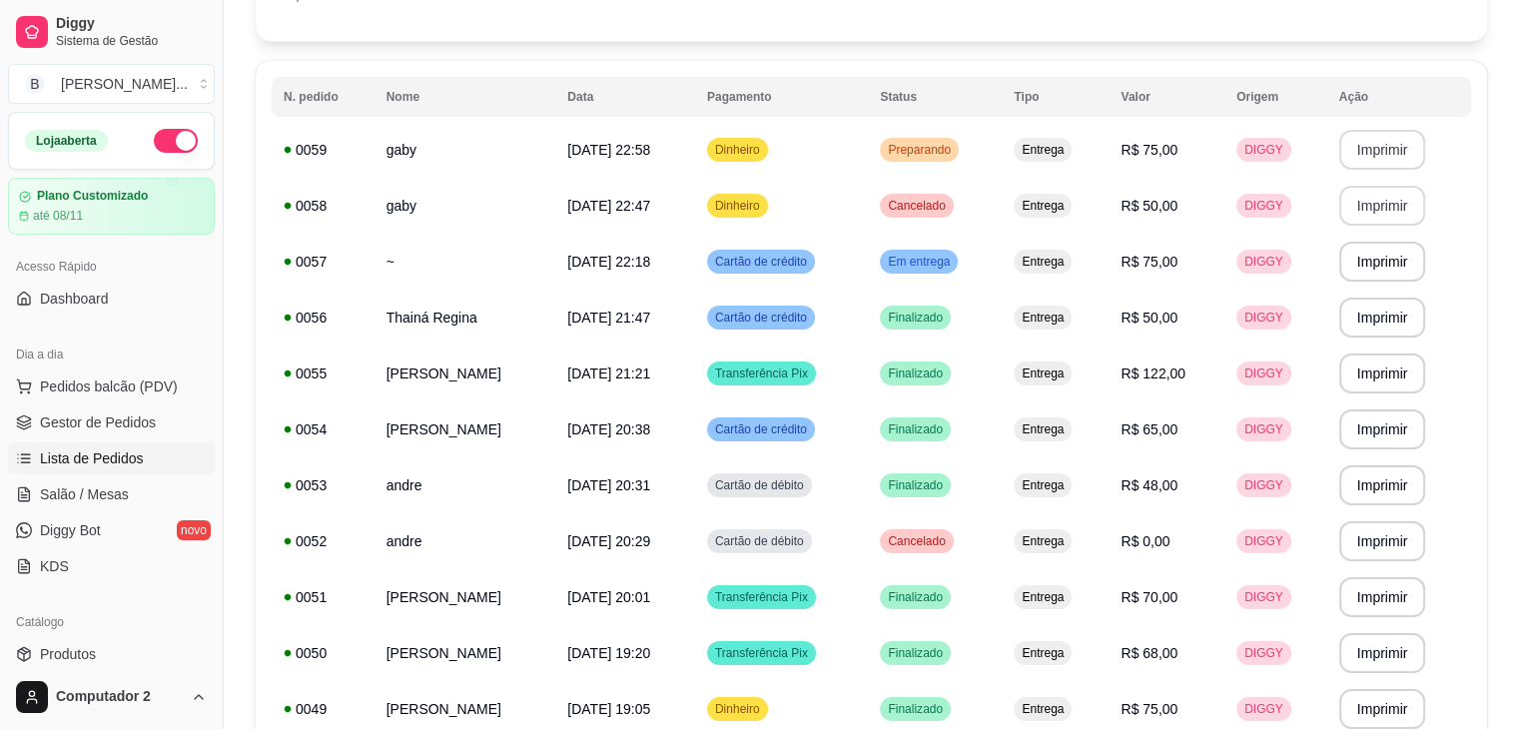
scroll to position [152, 0]
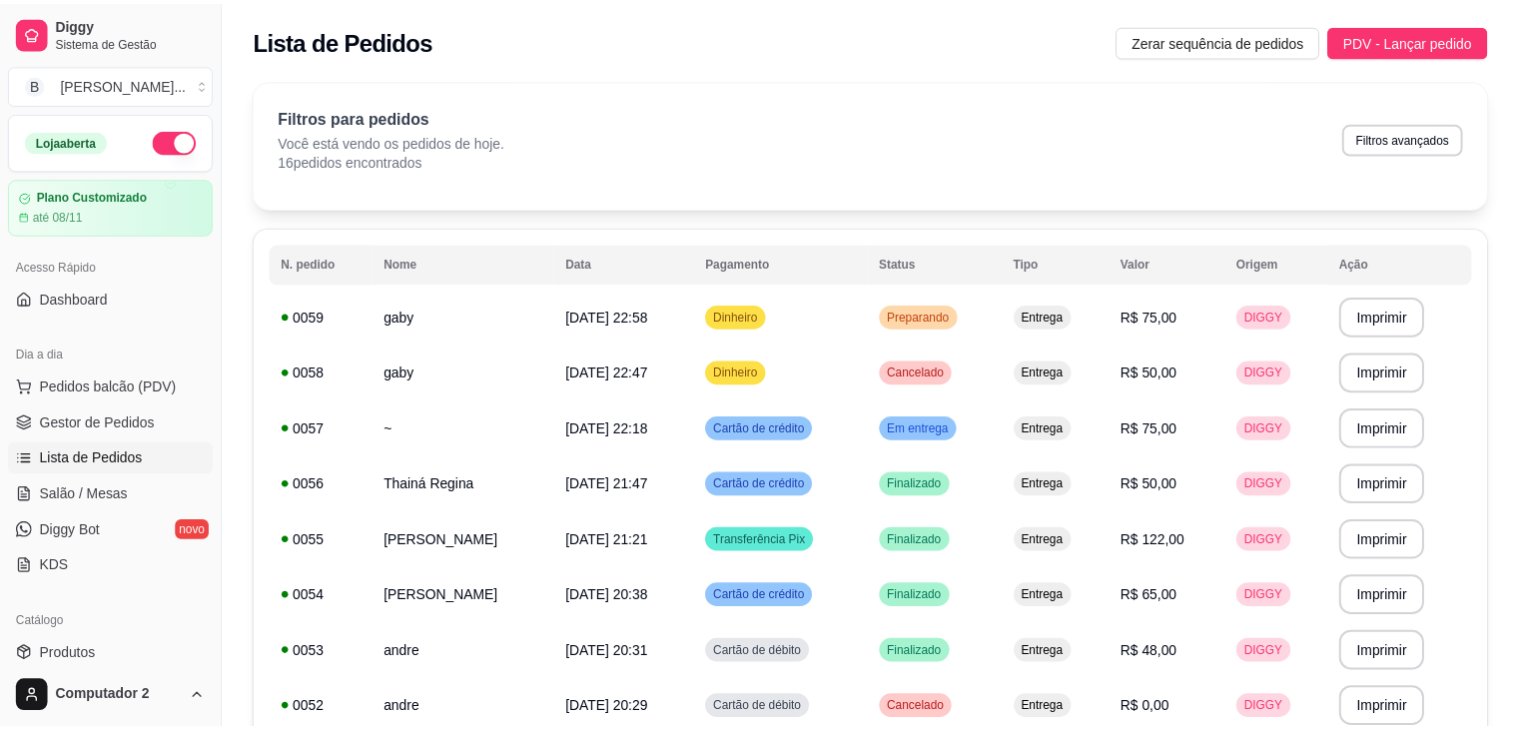
scroll to position [152, 0]
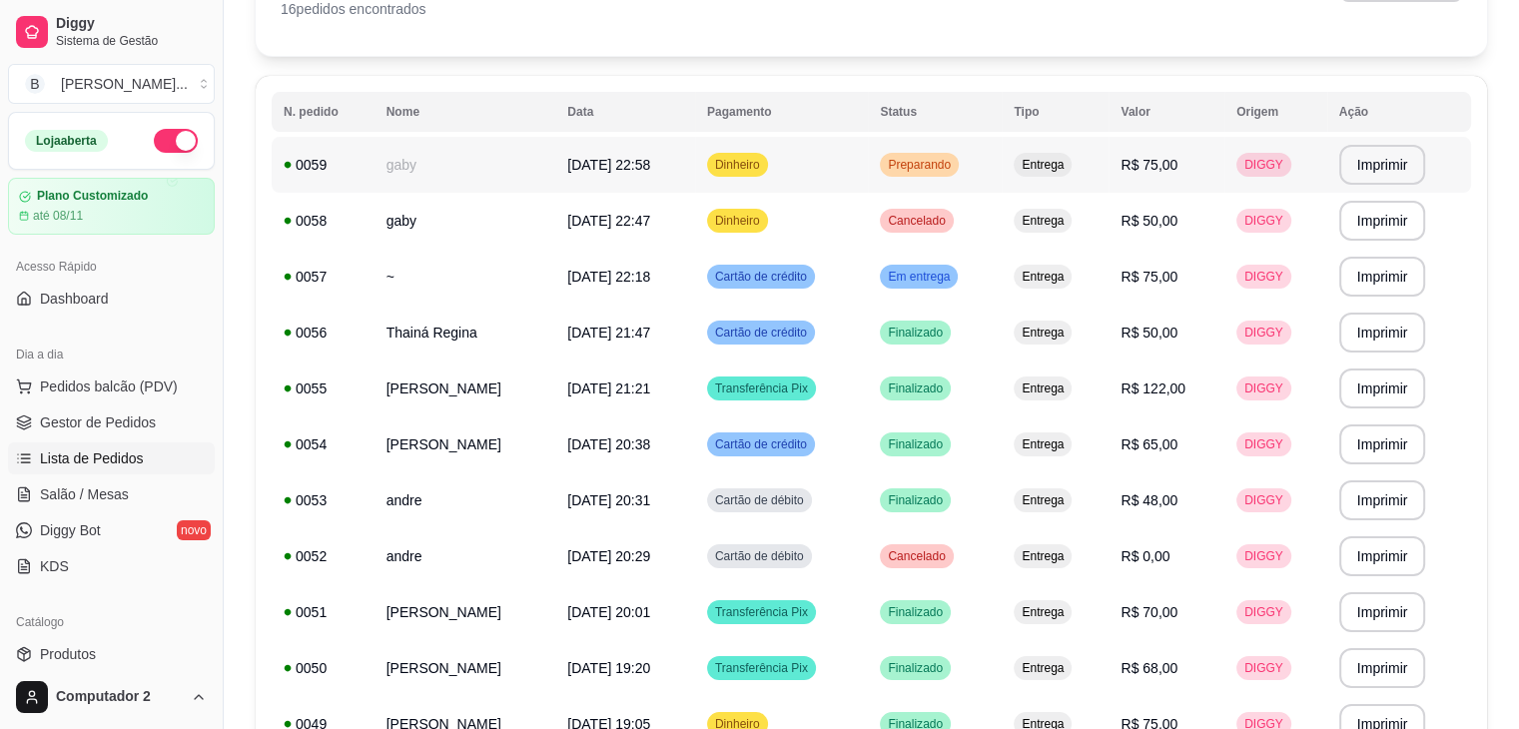
click at [1002, 160] on td "Preparando" at bounding box center [935, 165] width 134 height 56
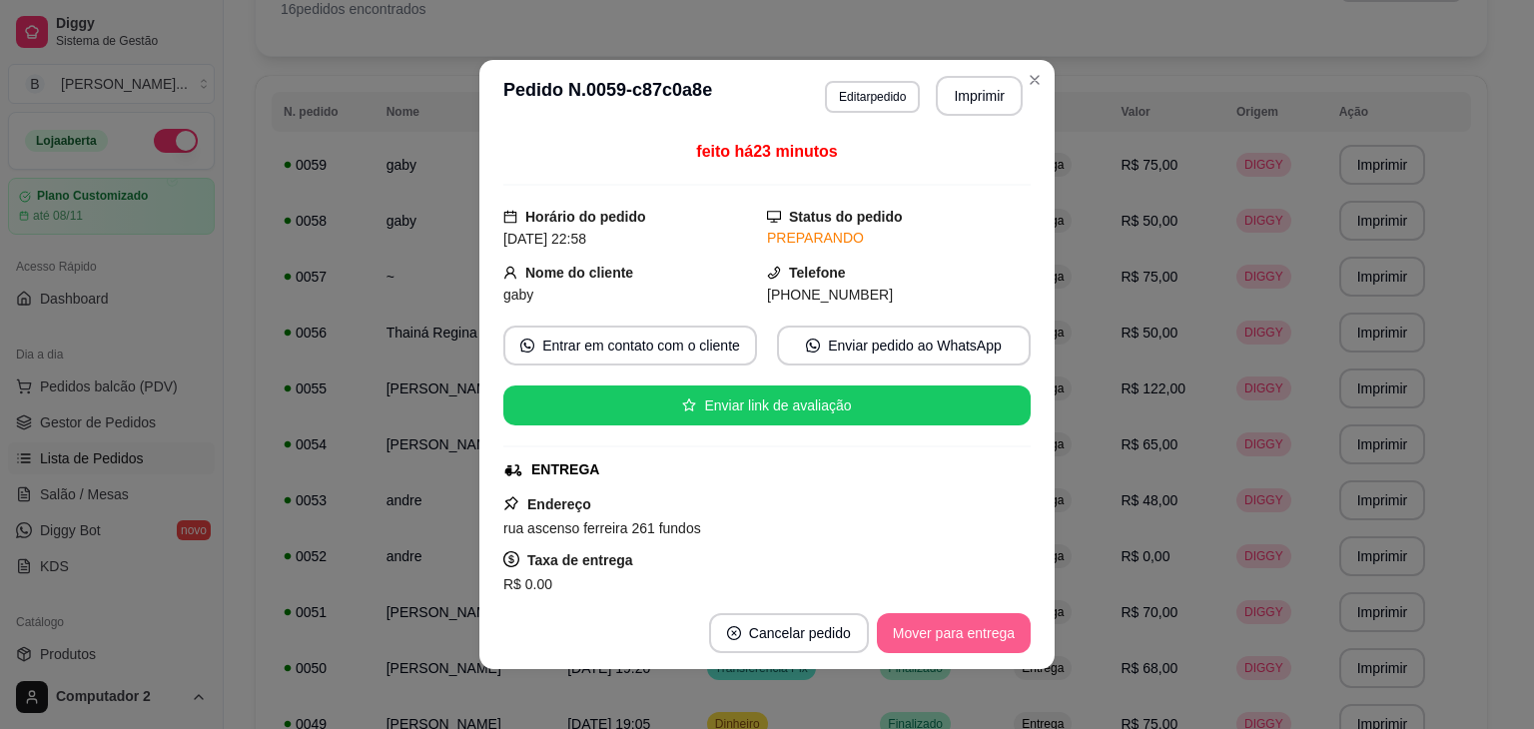
click at [945, 638] on button "Mover para entrega" at bounding box center [954, 633] width 154 height 40
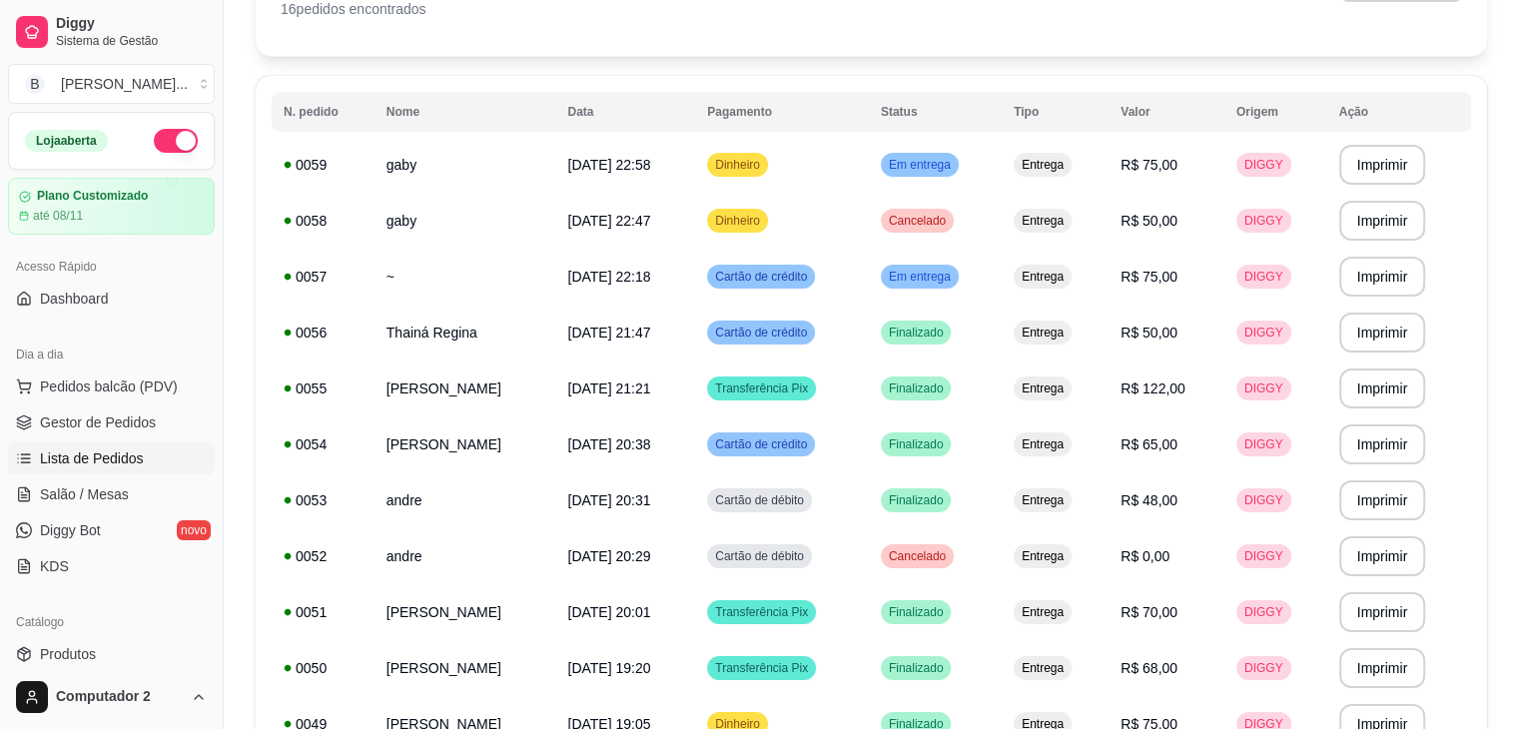
click at [172, 145] on button "button" at bounding box center [176, 141] width 44 height 24
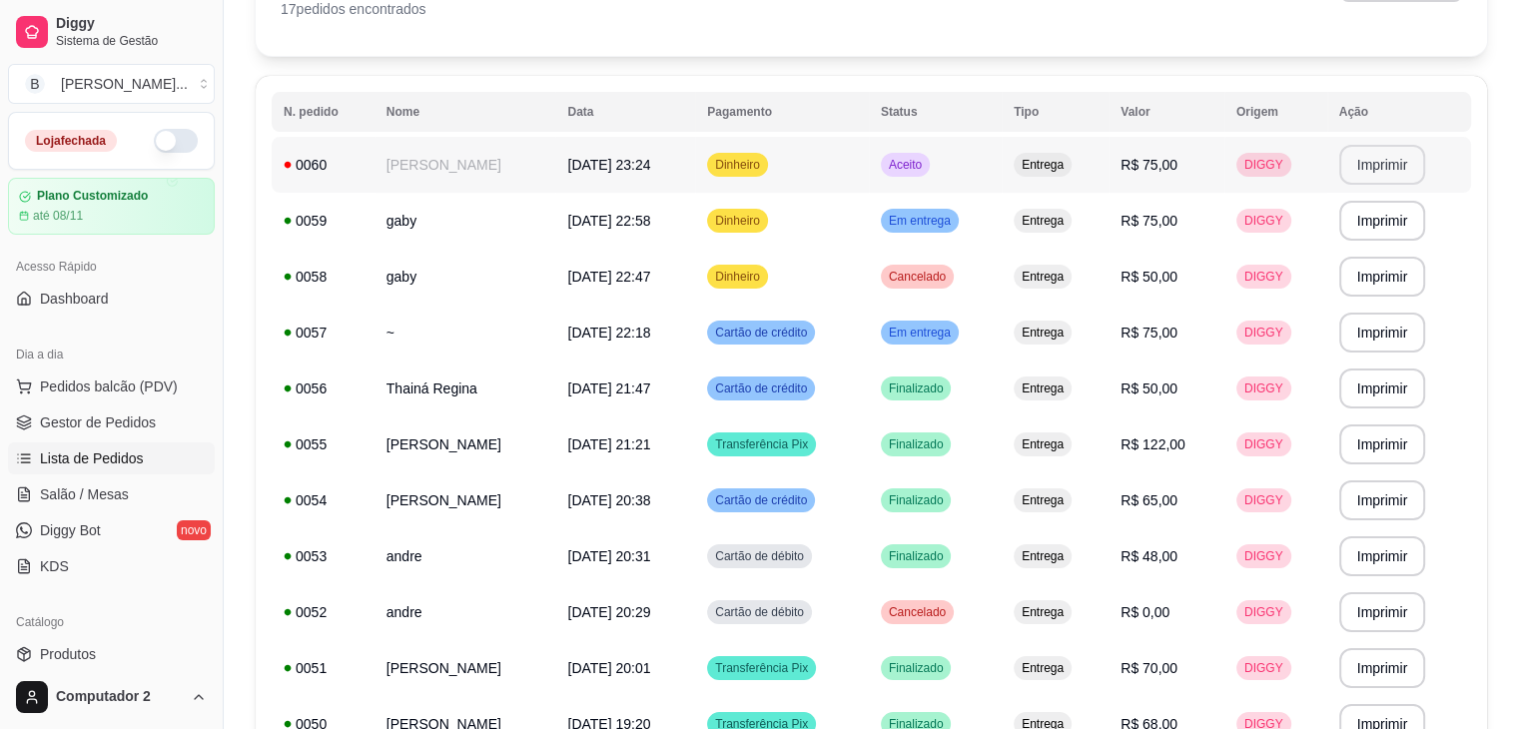
click at [1369, 164] on button "Imprimir" at bounding box center [1382, 165] width 87 height 40
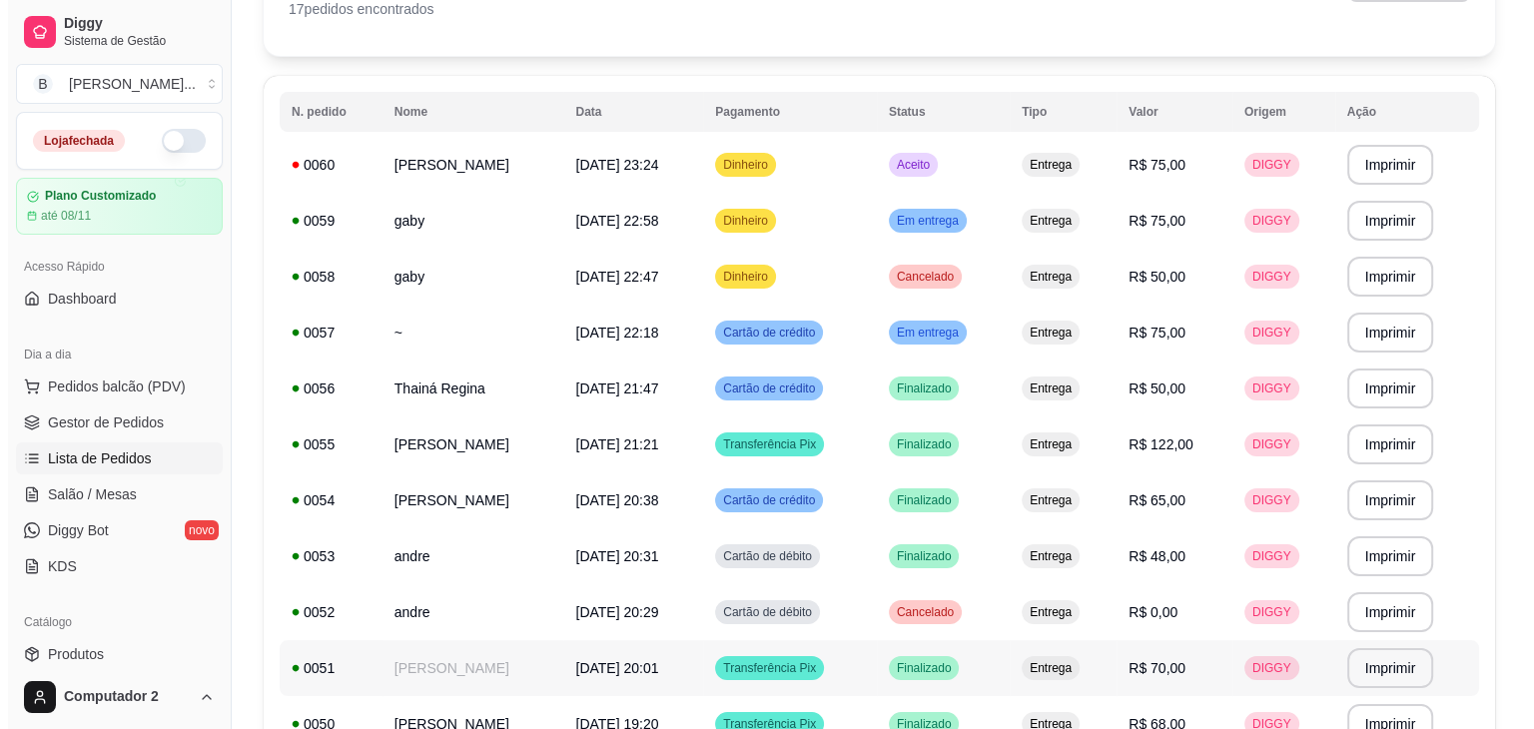
scroll to position [0, 0]
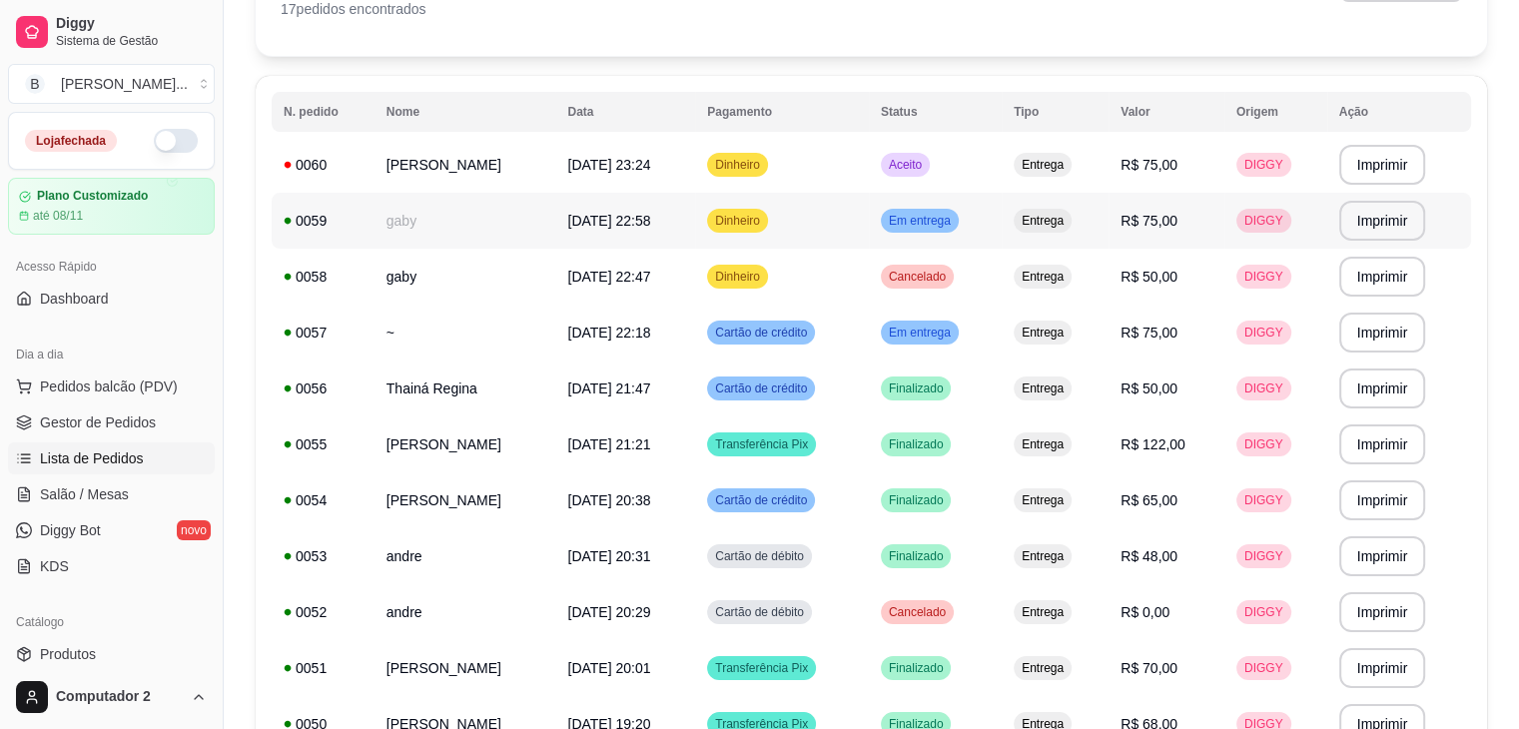
click at [1109, 219] on td "Entrega" at bounding box center [1055, 221] width 107 height 56
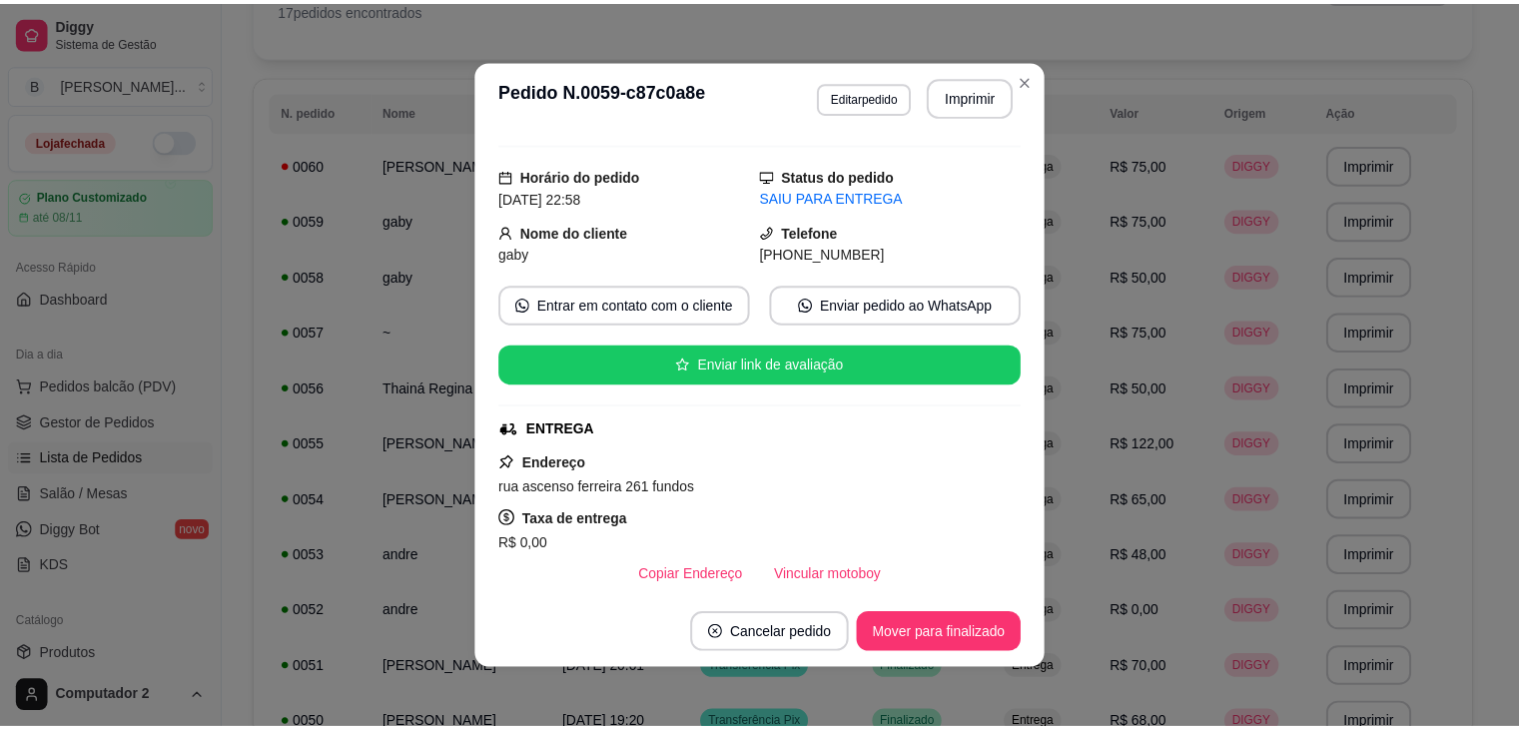
scroll to position [32, 0]
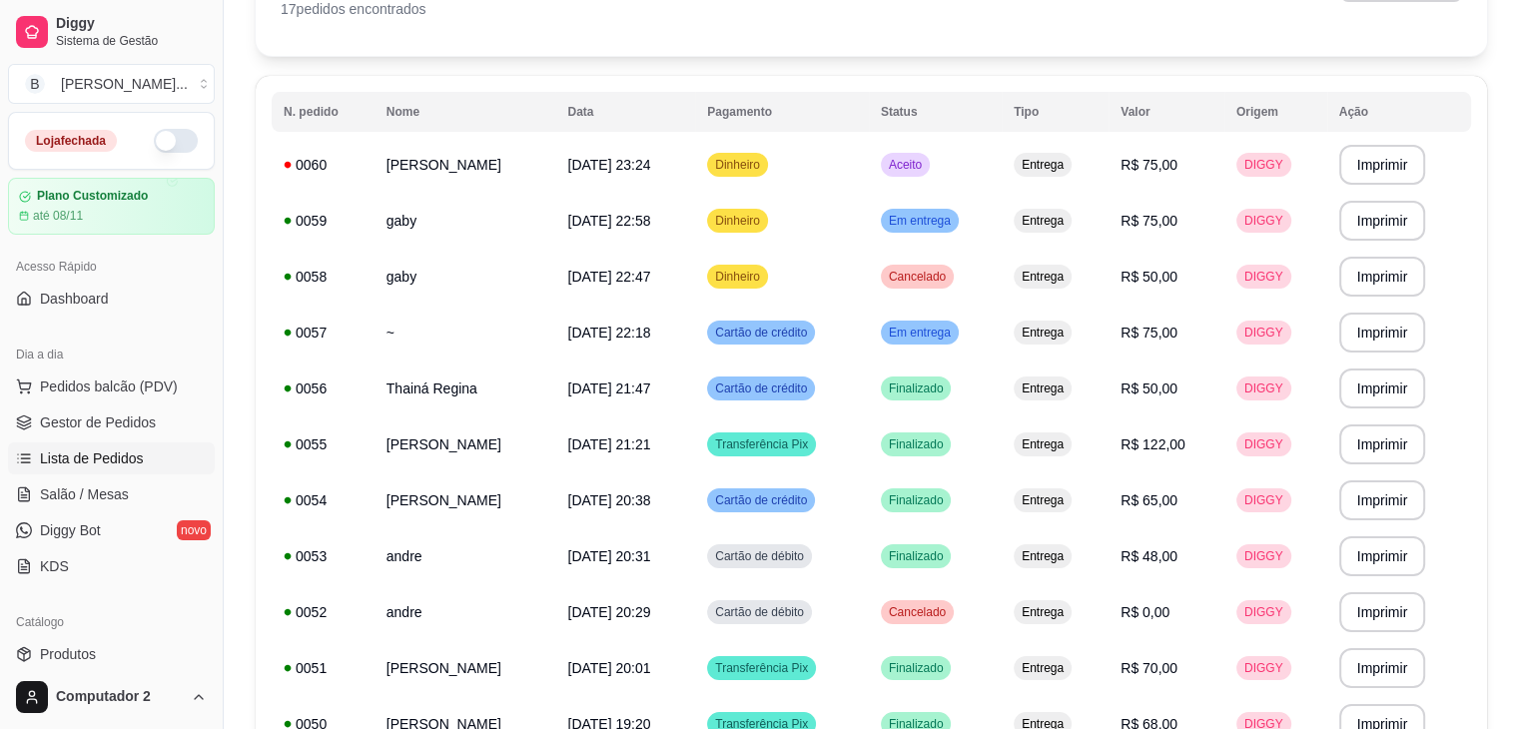
click at [172, 144] on button "button" at bounding box center [176, 141] width 44 height 24
